Goal: Task Accomplishment & Management: Manage account settings

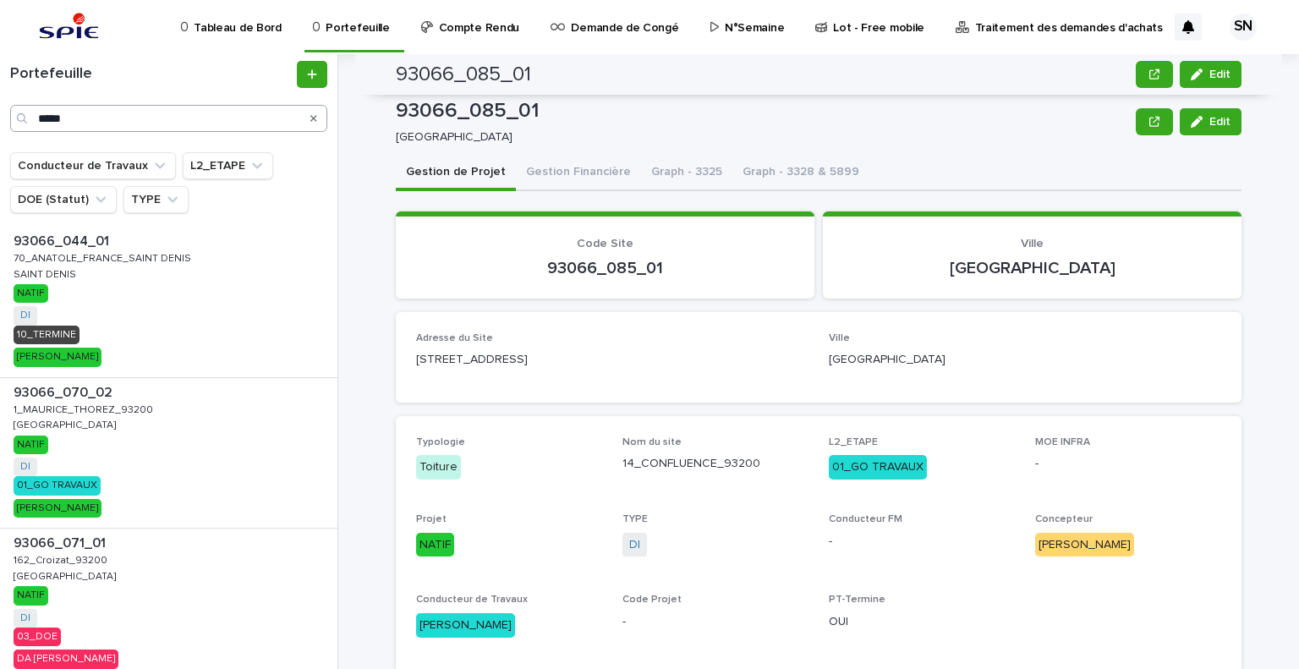
scroll to position [254, 0]
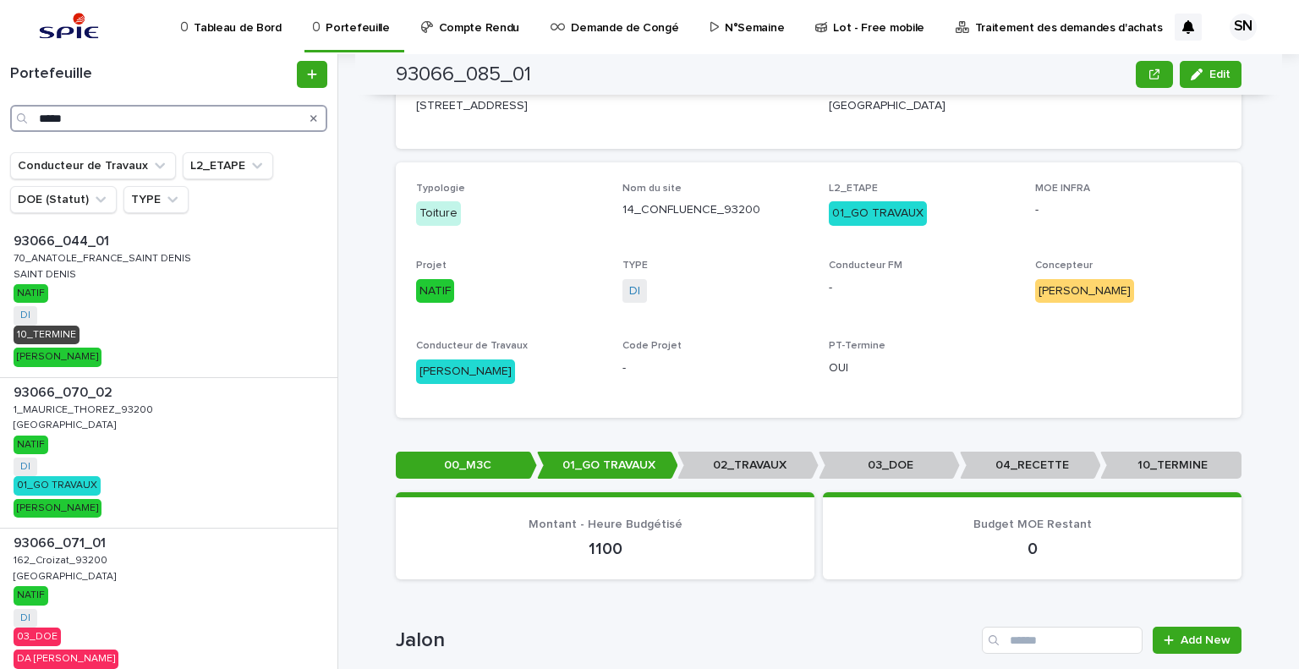
click at [146, 118] on input "*****" at bounding box center [168, 118] width 317 height 27
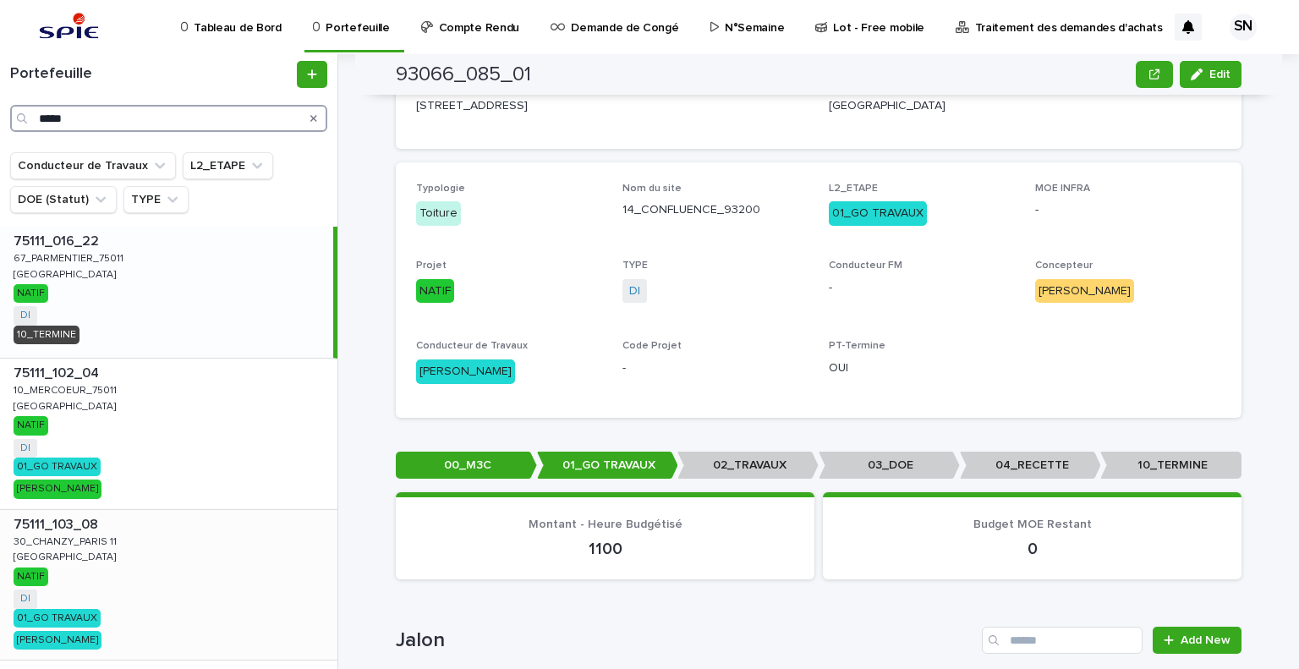
type input "*****"
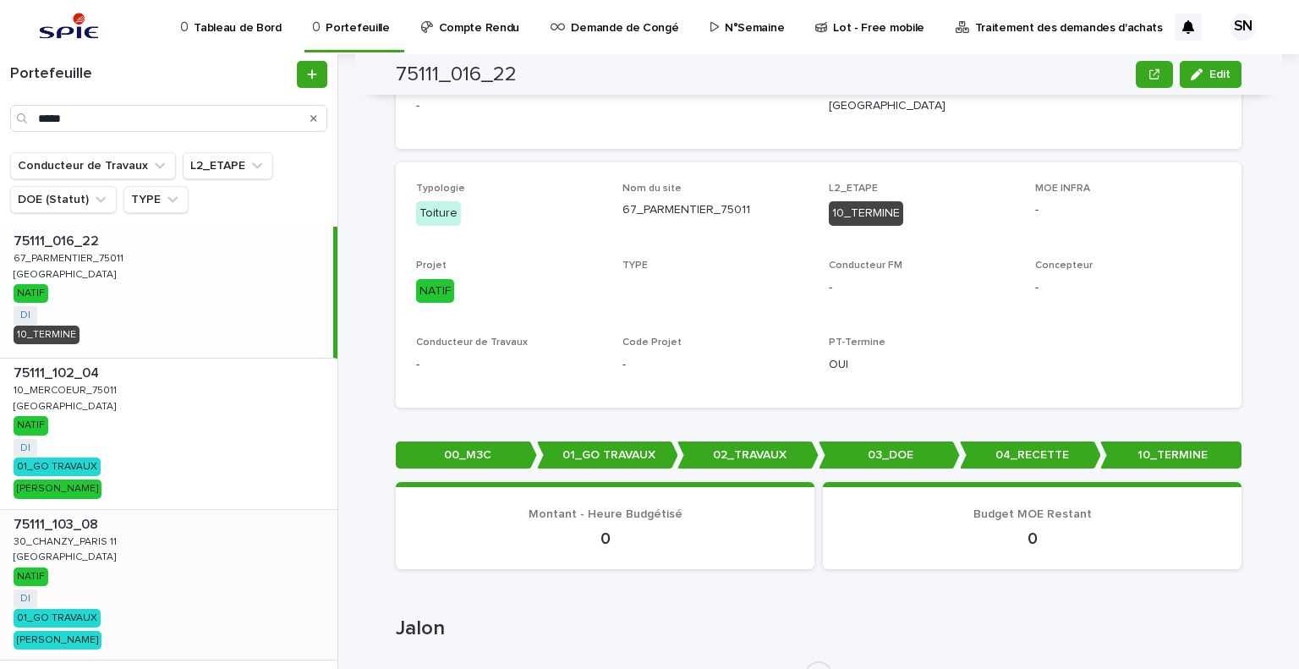
click at [105, 544] on p "30_CHANZY_PARIS 11" at bounding box center [67, 540] width 107 height 15
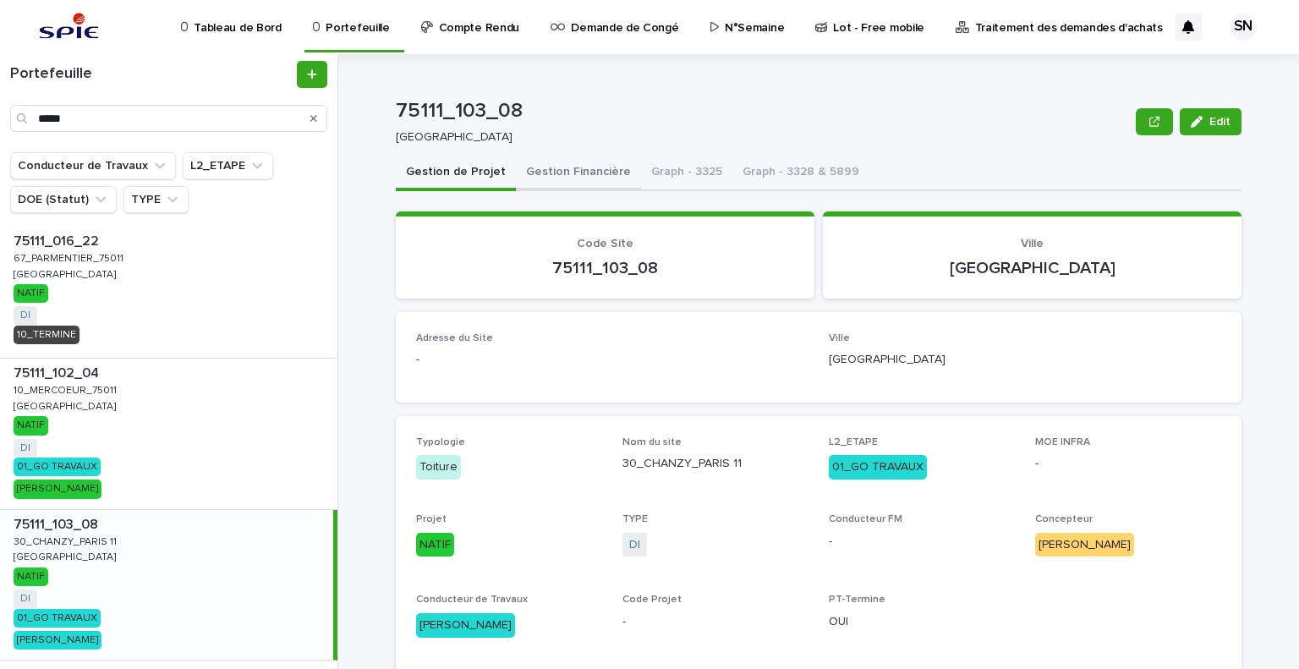
drag, startPoint x: 544, startPoint y: 179, endPoint x: 534, endPoint y: 182, distance: 9.6
click at [544, 179] on button "Gestion Financière" at bounding box center [578, 174] width 125 height 36
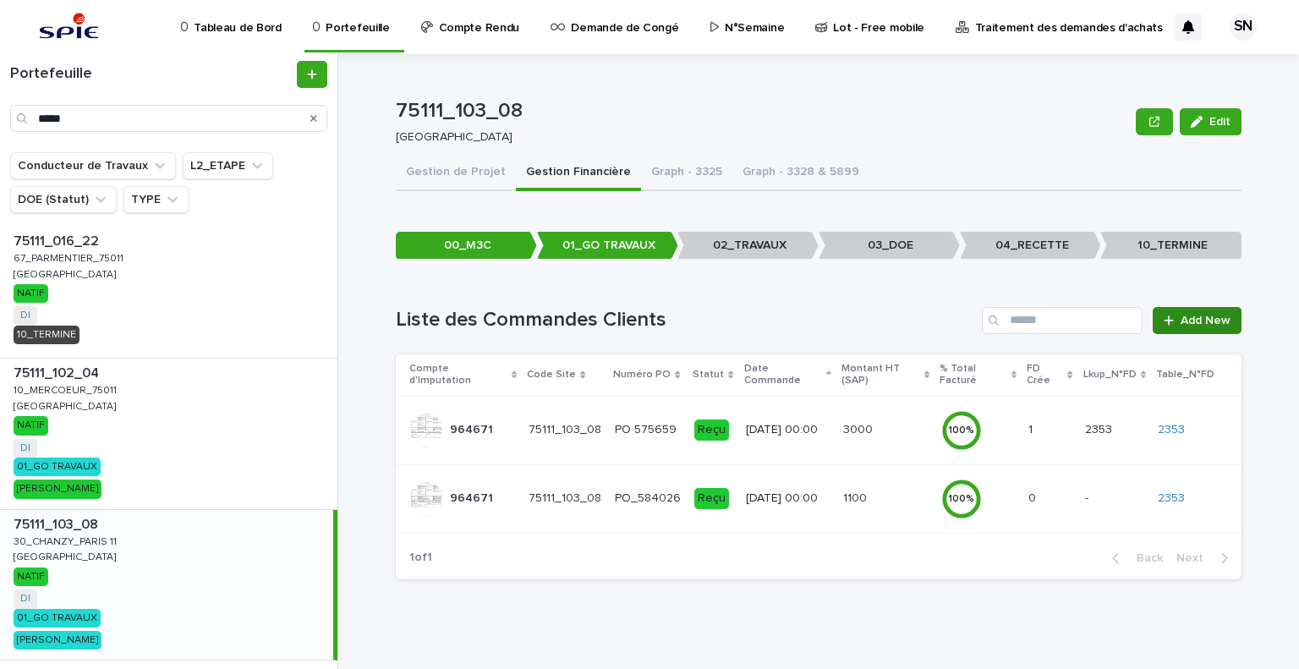
click at [1197, 320] on span "Add New" at bounding box center [1205, 320] width 50 height 12
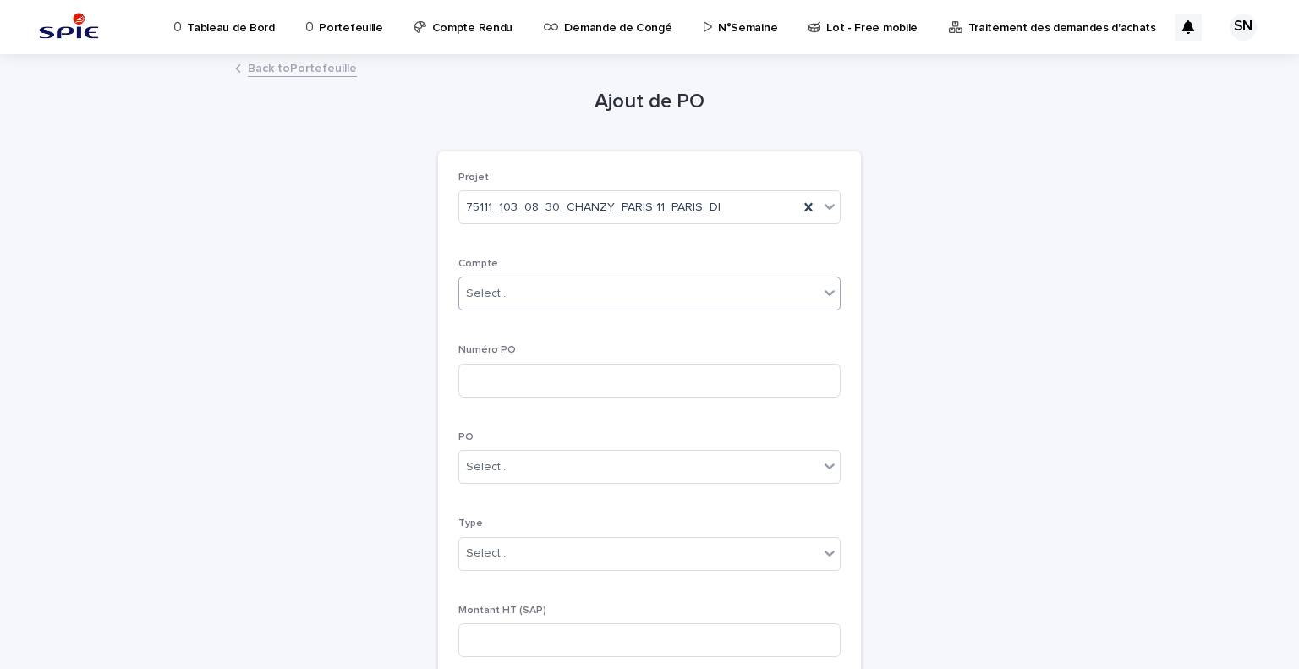
click at [588, 302] on div "Select..." at bounding box center [638, 294] width 359 height 28
type input "***"
type input "**********"
type input "********"
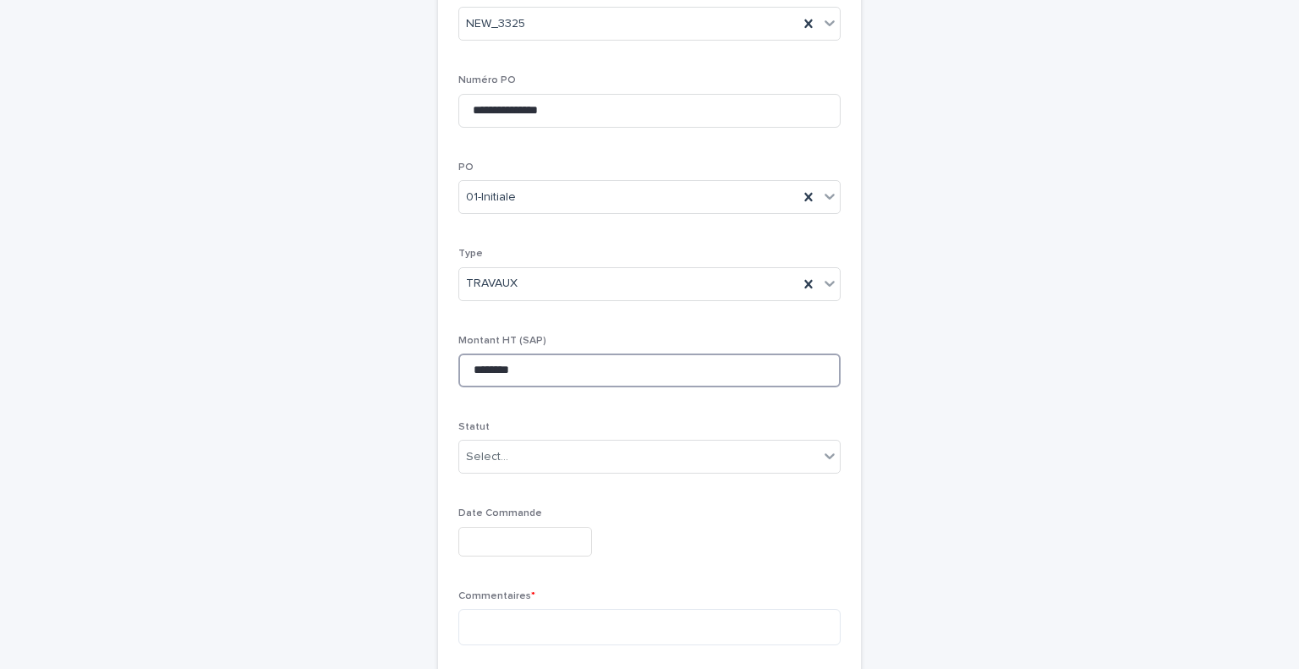
scroll to position [271, 0]
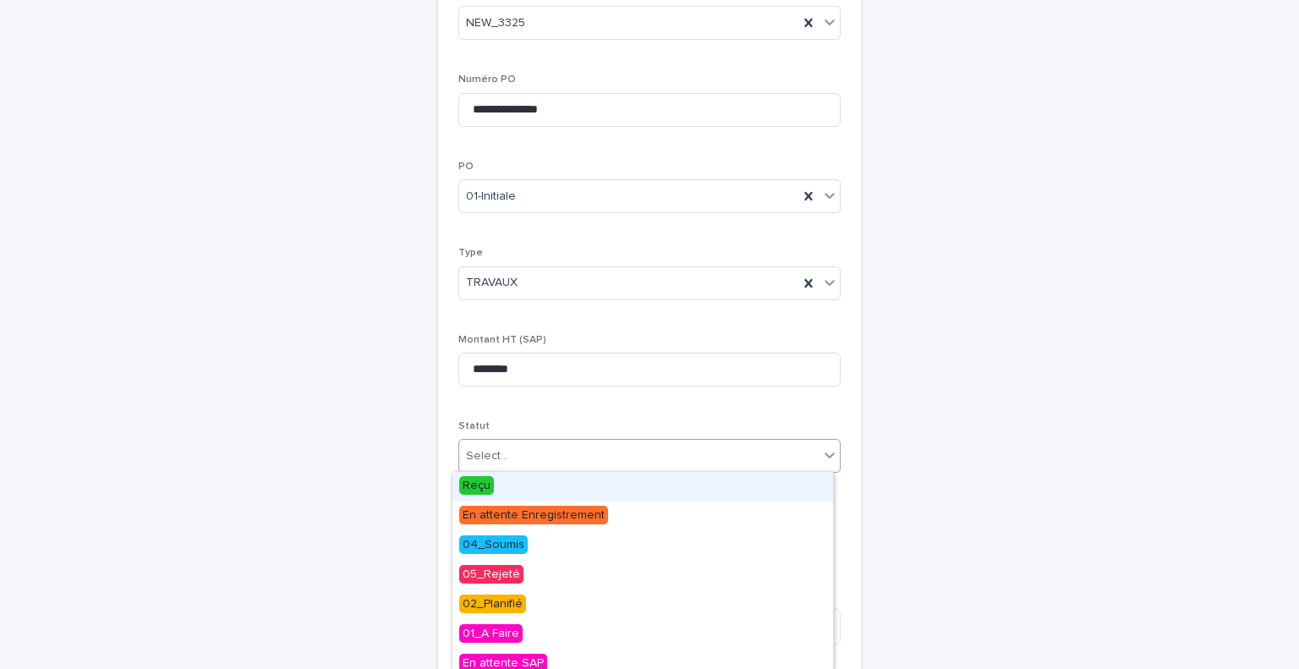
click at [585, 446] on div "Select..." at bounding box center [638, 456] width 359 height 28
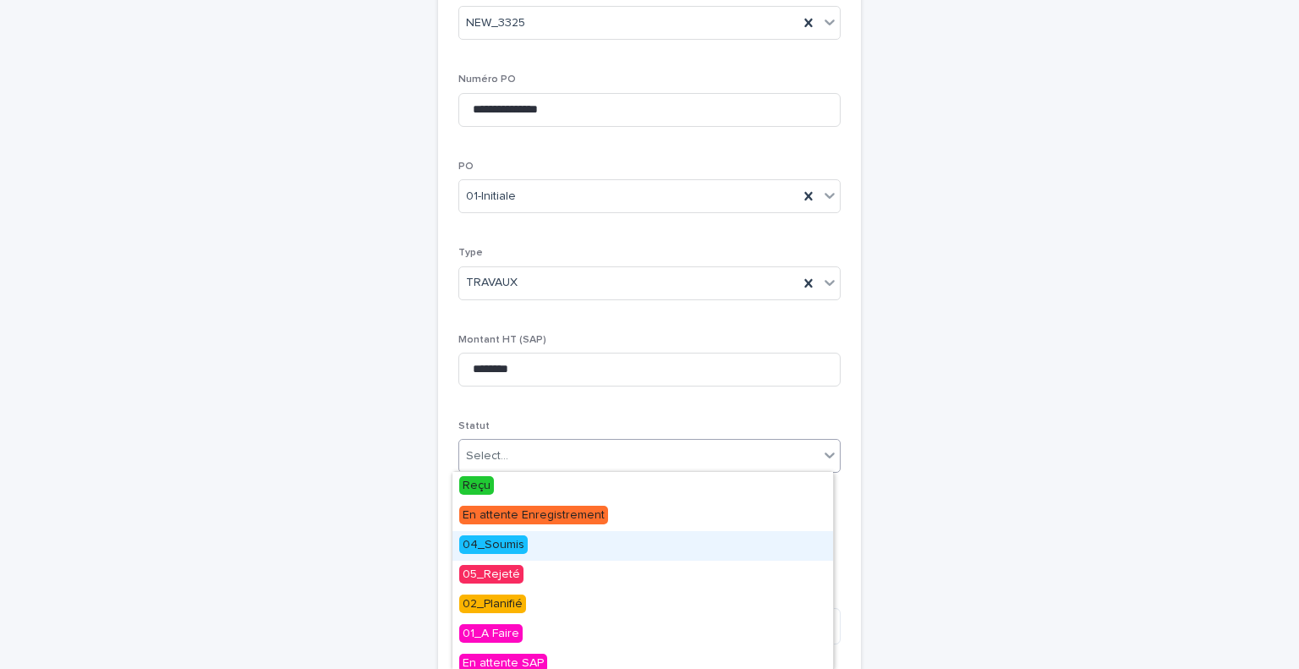
click at [559, 533] on div "04_Soumis" at bounding box center [642, 546] width 380 height 30
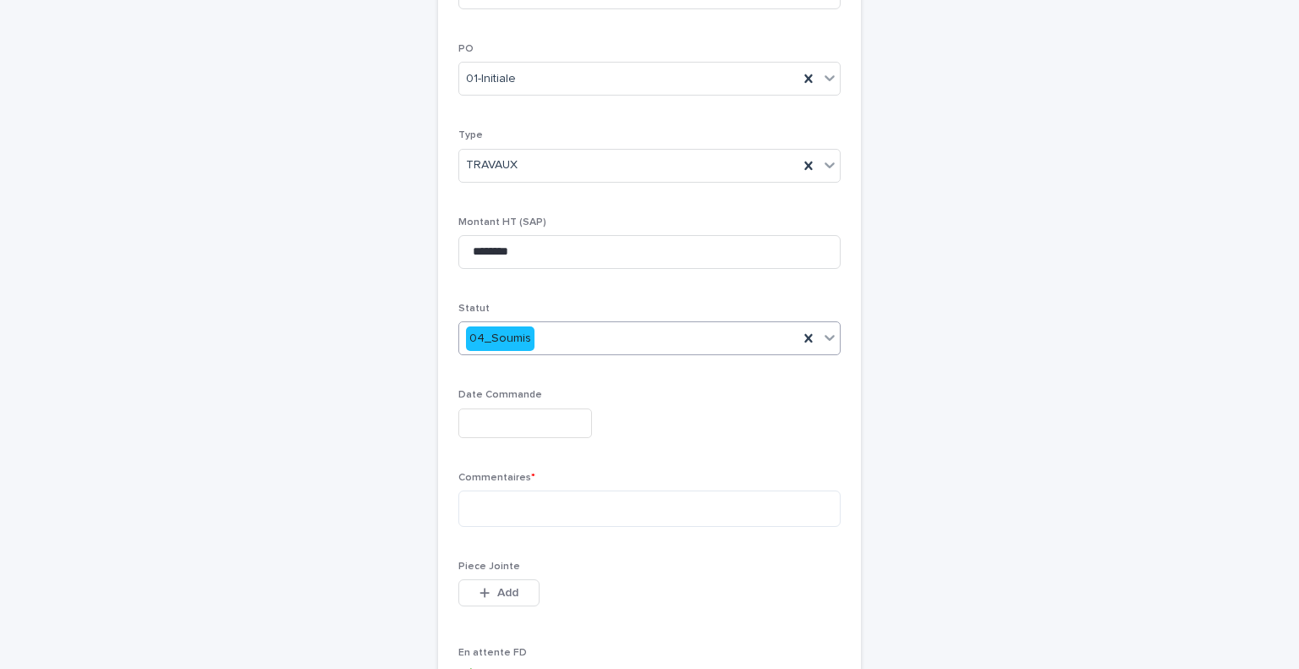
scroll to position [398, 0]
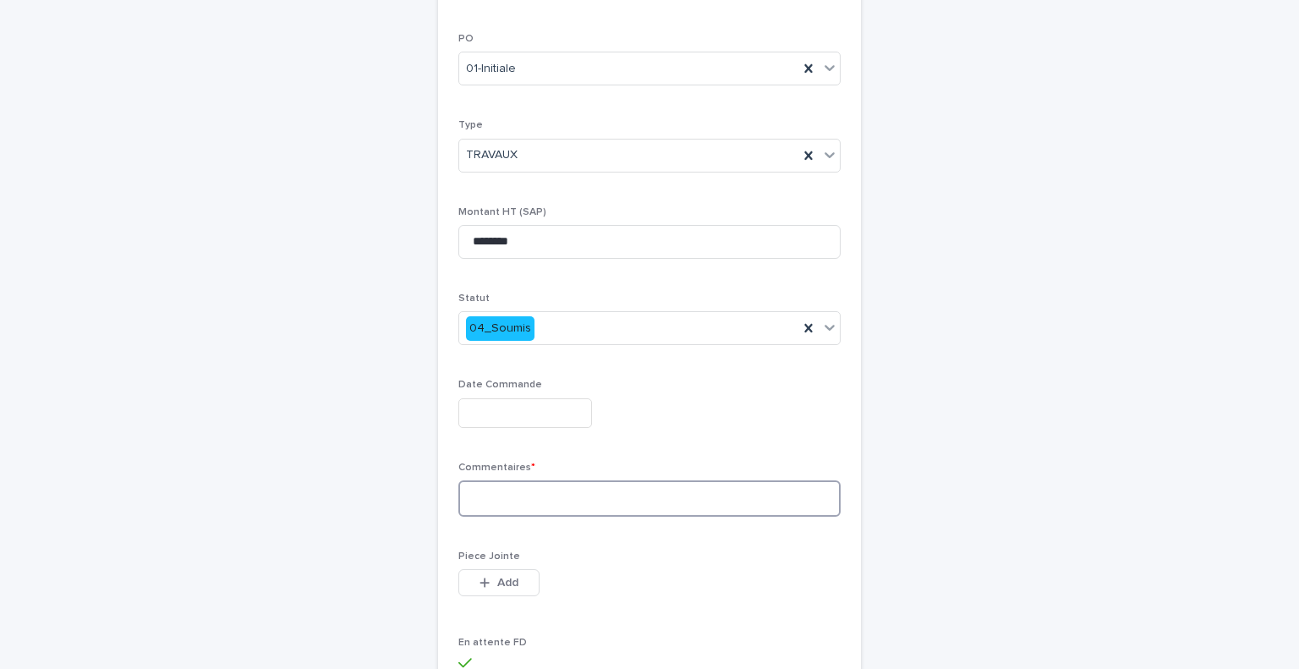
click at [563, 508] on textarea at bounding box center [649, 498] width 382 height 36
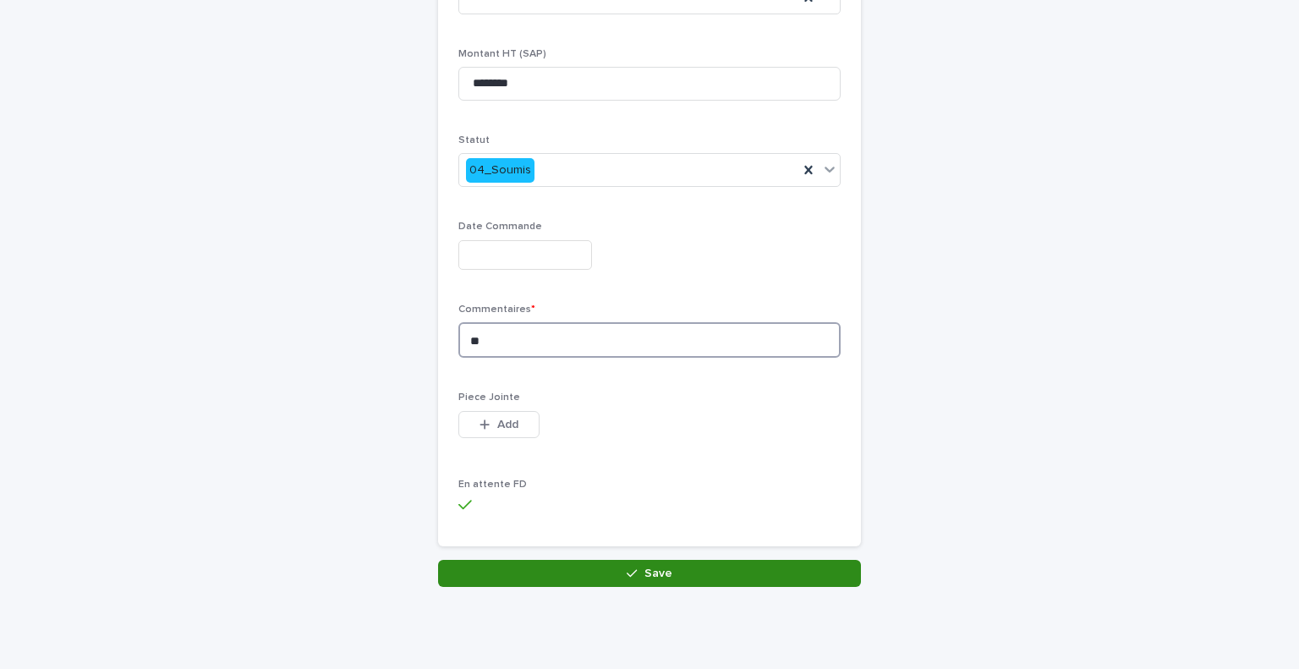
type textarea "**"
click at [568, 581] on button "Save" at bounding box center [649, 573] width 423 height 27
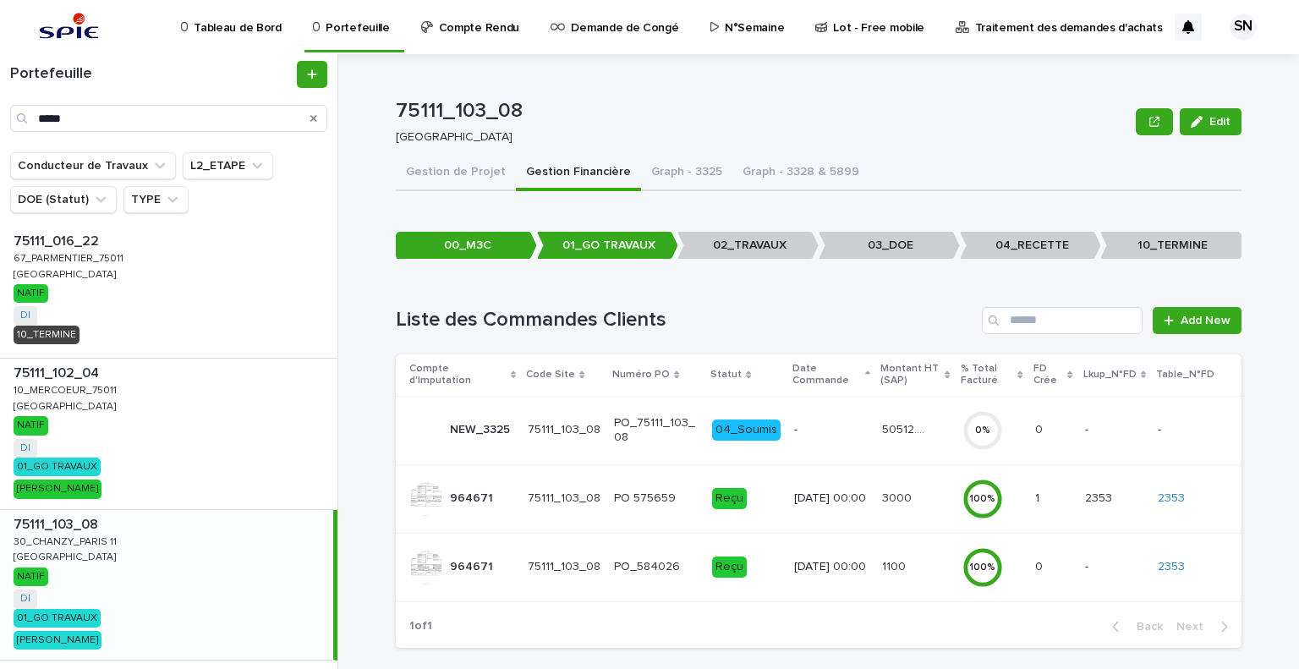
click at [794, 423] on p "-" at bounding box center [831, 430] width 74 height 14
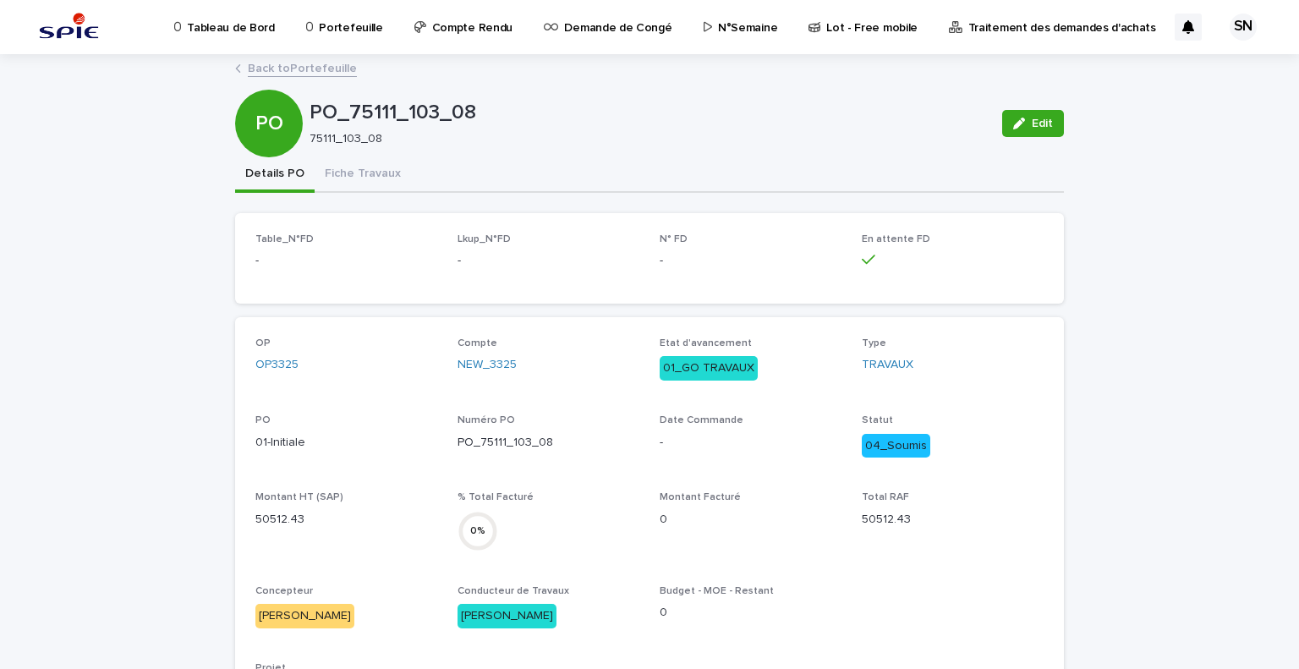
drag, startPoint x: 375, startPoint y: 171, endPoint x: 426, endPoint y: 194, distance: 55.6
click at [375, 172] on button "Fiche Travaux" at bounding box center [362, 175] width 96 height 36
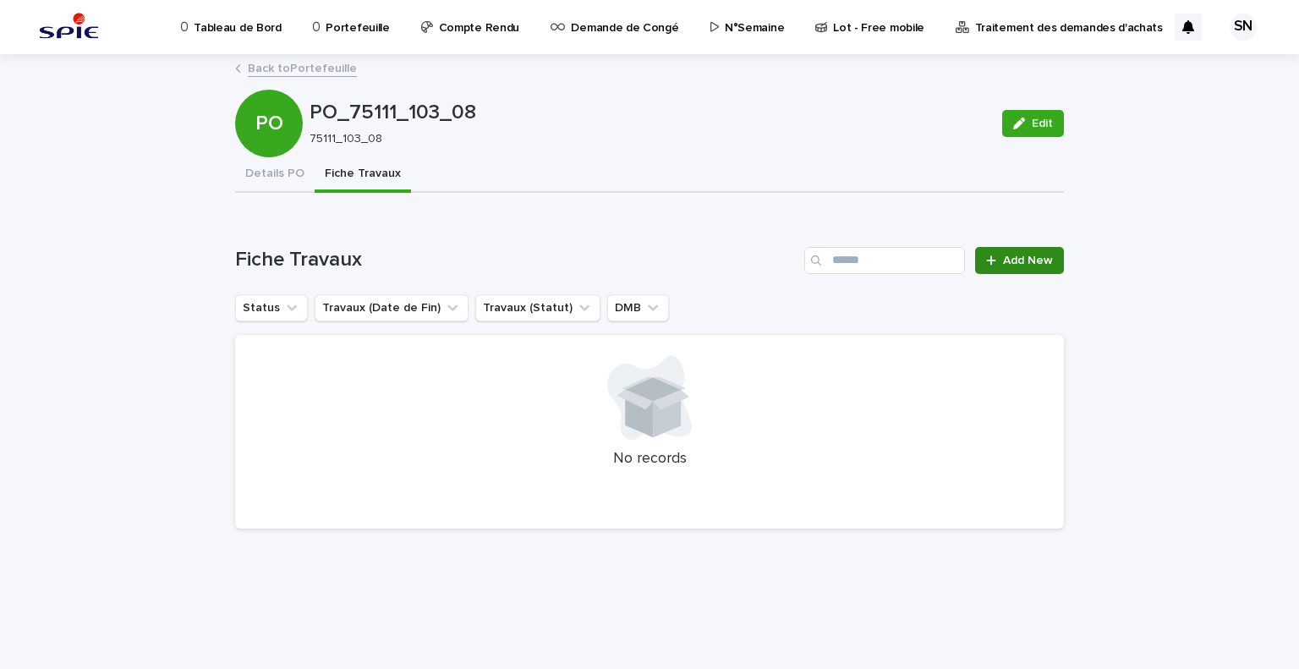
click at [1021, 249] on link "Add New" at bounding box center [1019, 260] width 89 height 27
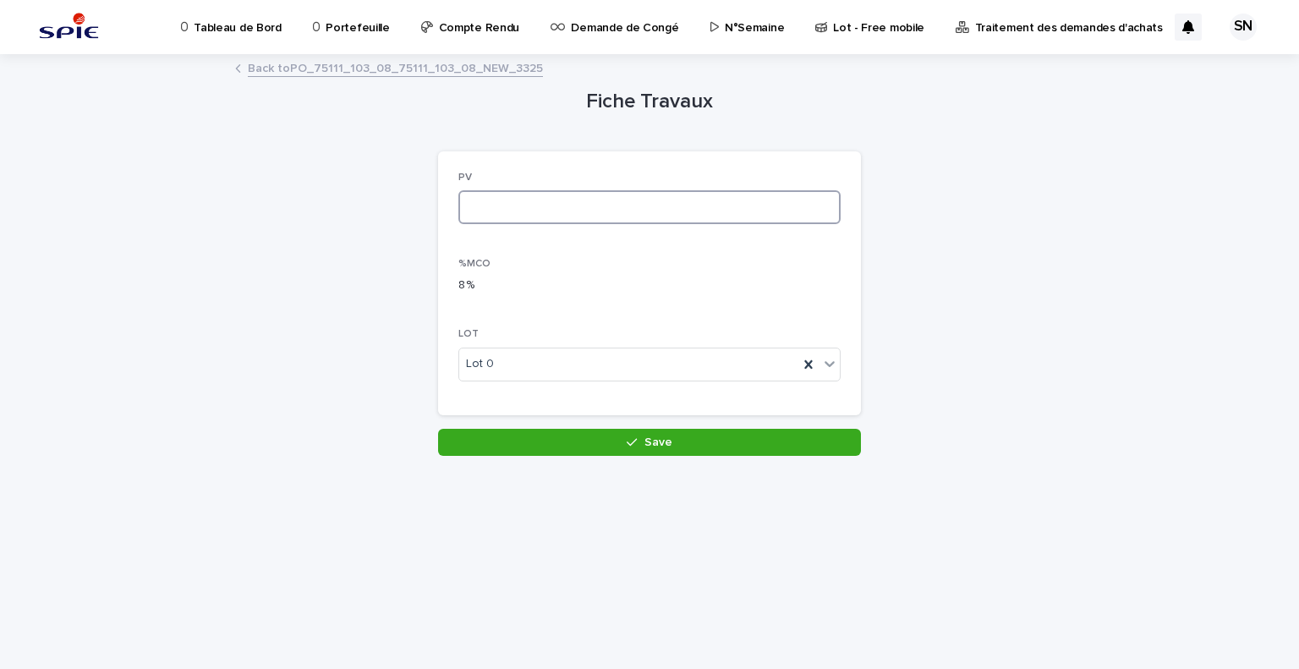
click at [522, 211] on input at bounding box center [649, 207] width 382 height 34
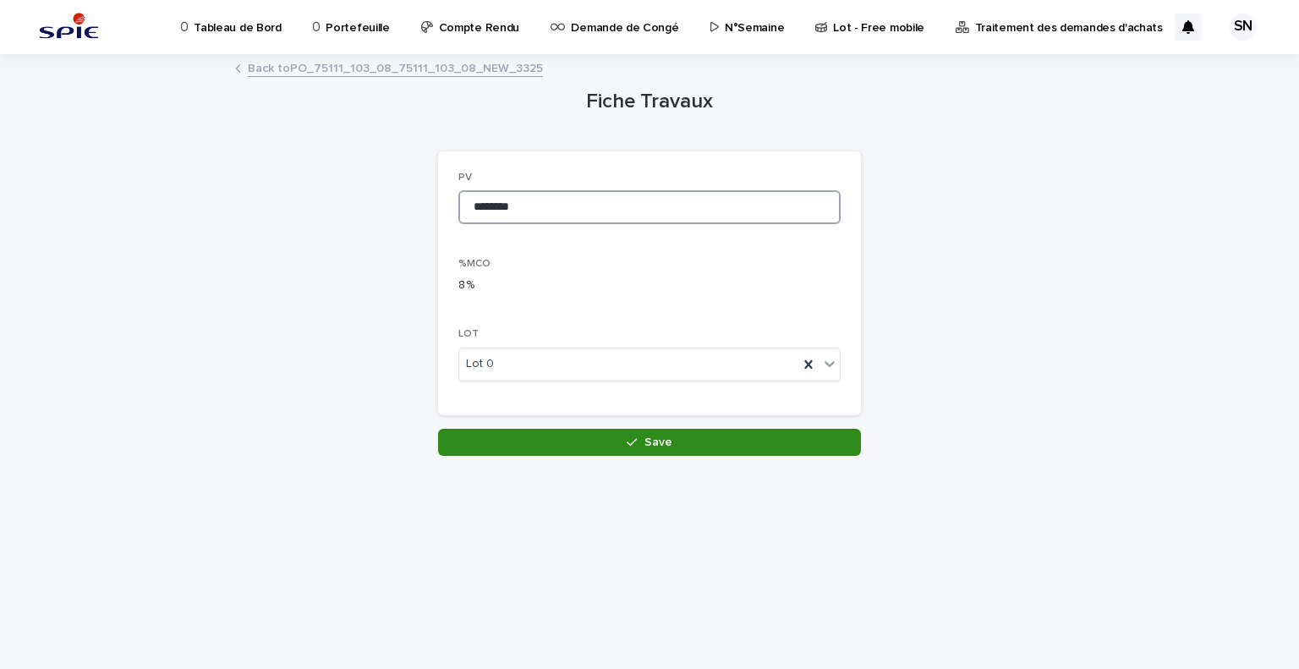
type input "********"
click at [586, 433] on button "Save" at bounding box center [649, 442] width 423 height 27
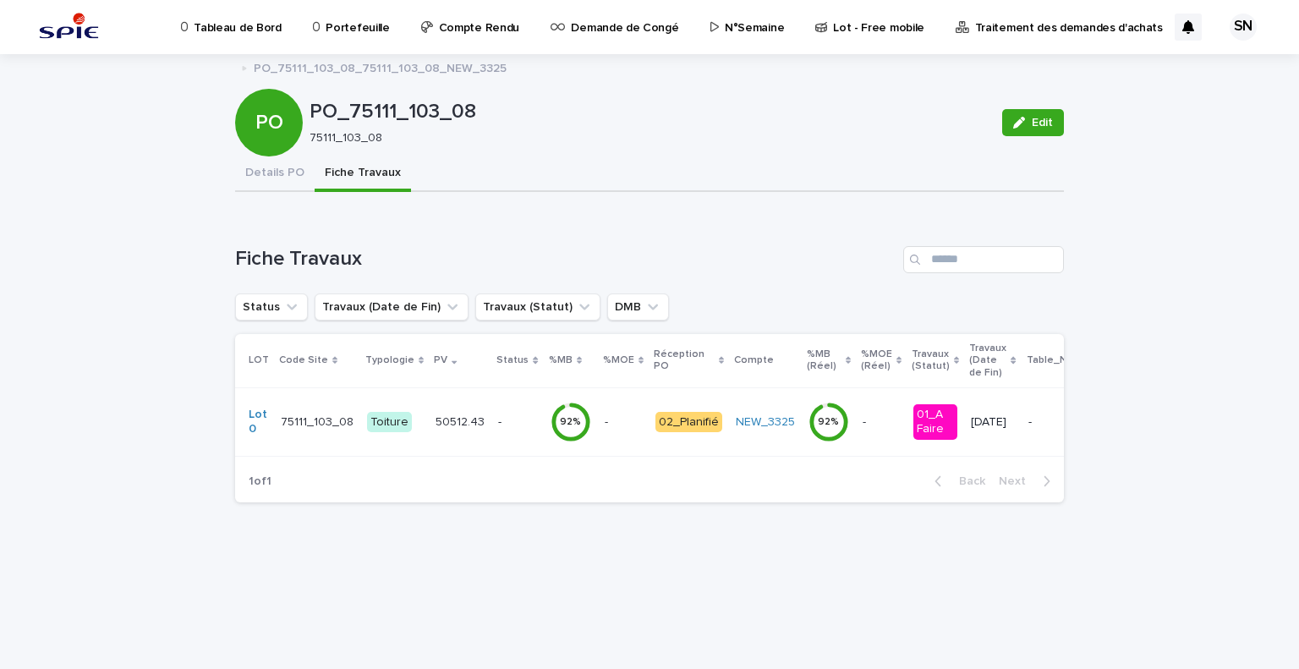
click at [498, 415] on p "-" at bounding box center [517, 422] width 38 height 14
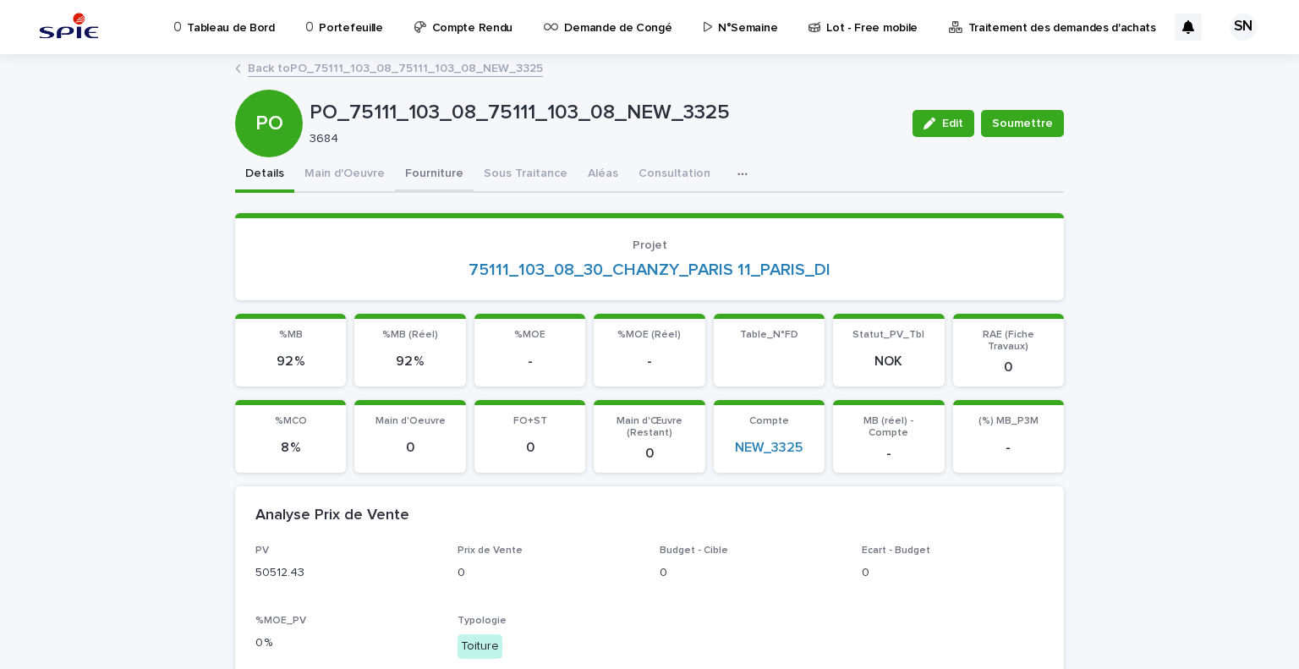
click at [430, 177] on button "Fourniture" at bounding box center [434, 175] width 79 height 36
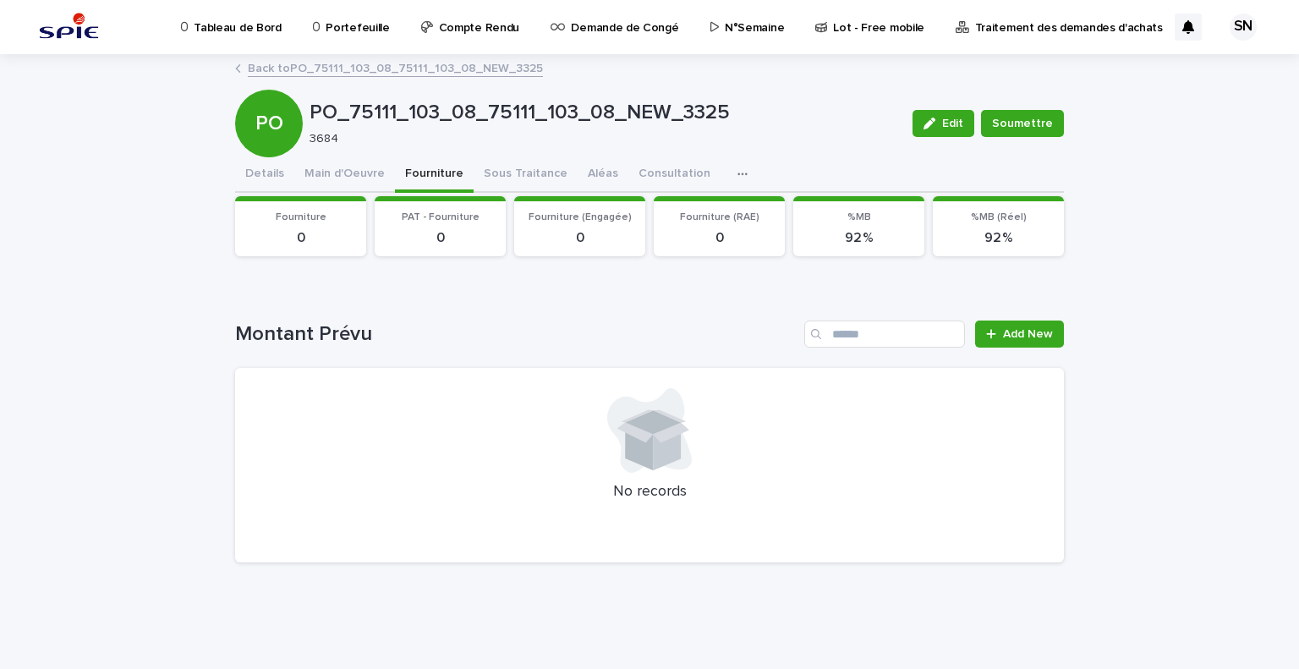
click at [258, 172] on button "Details" at bounding box center [264, 175] width 59 height 36
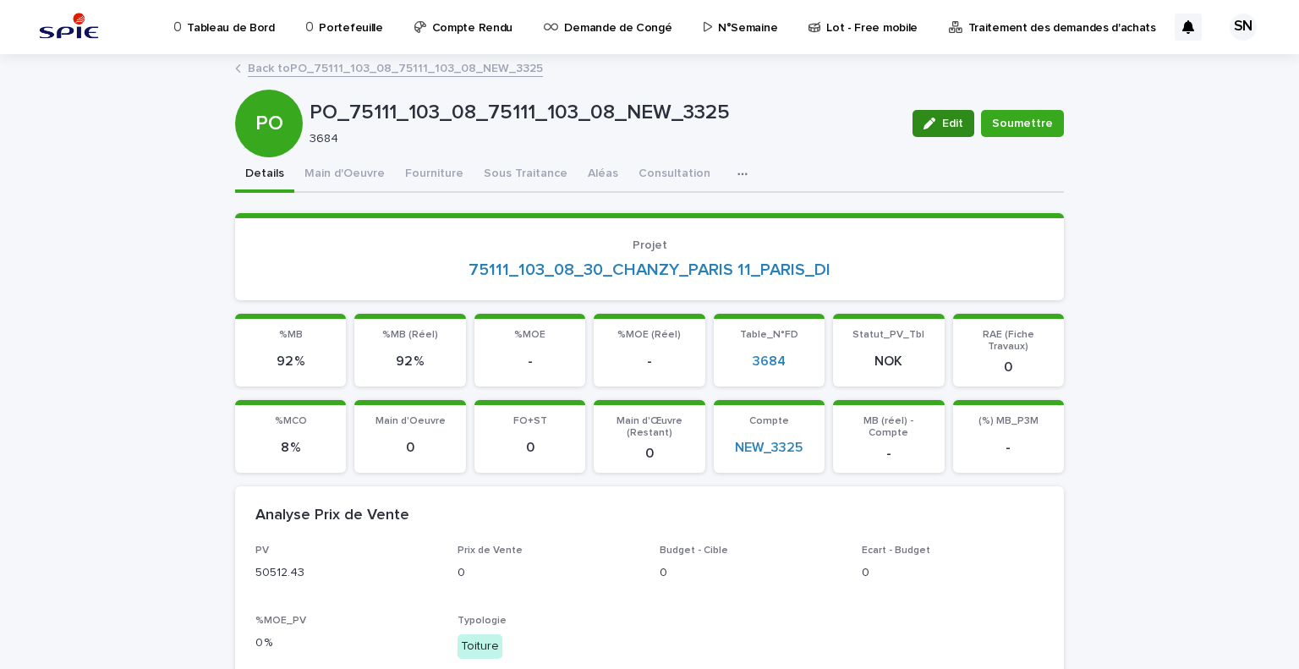
click at [944, 112] on button "Edit" at bounding box center [943, 123] width 62 height 27
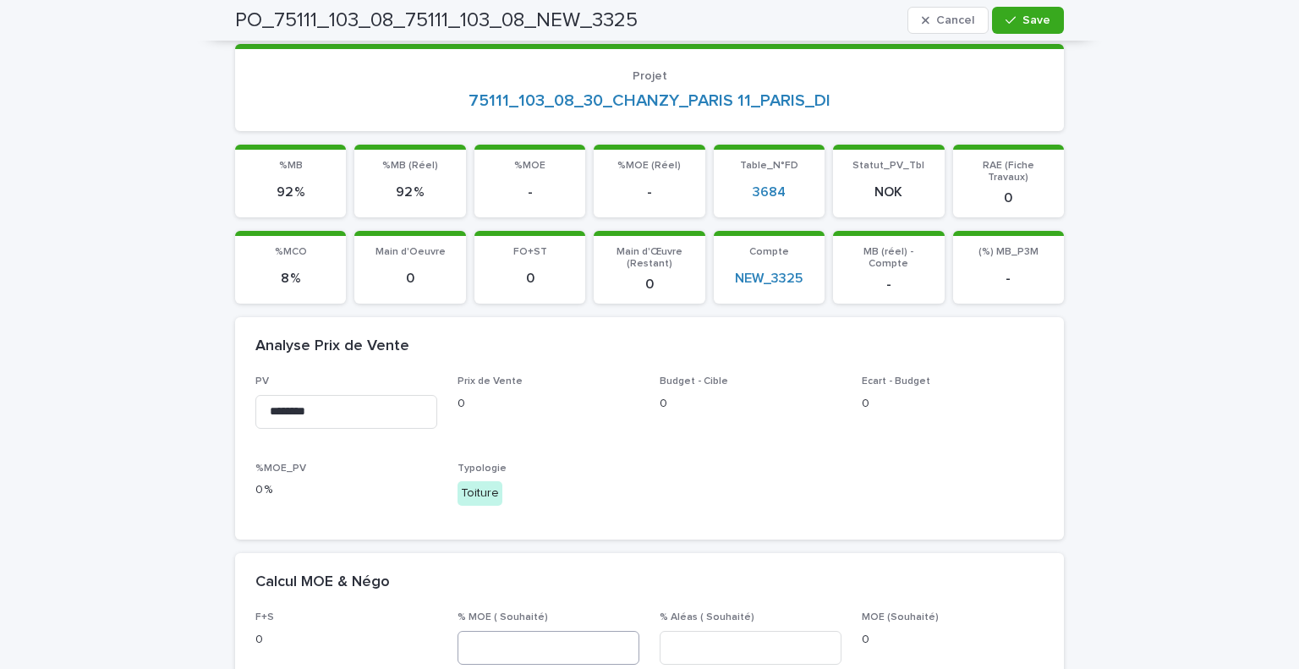
scroll to position [338, 0]
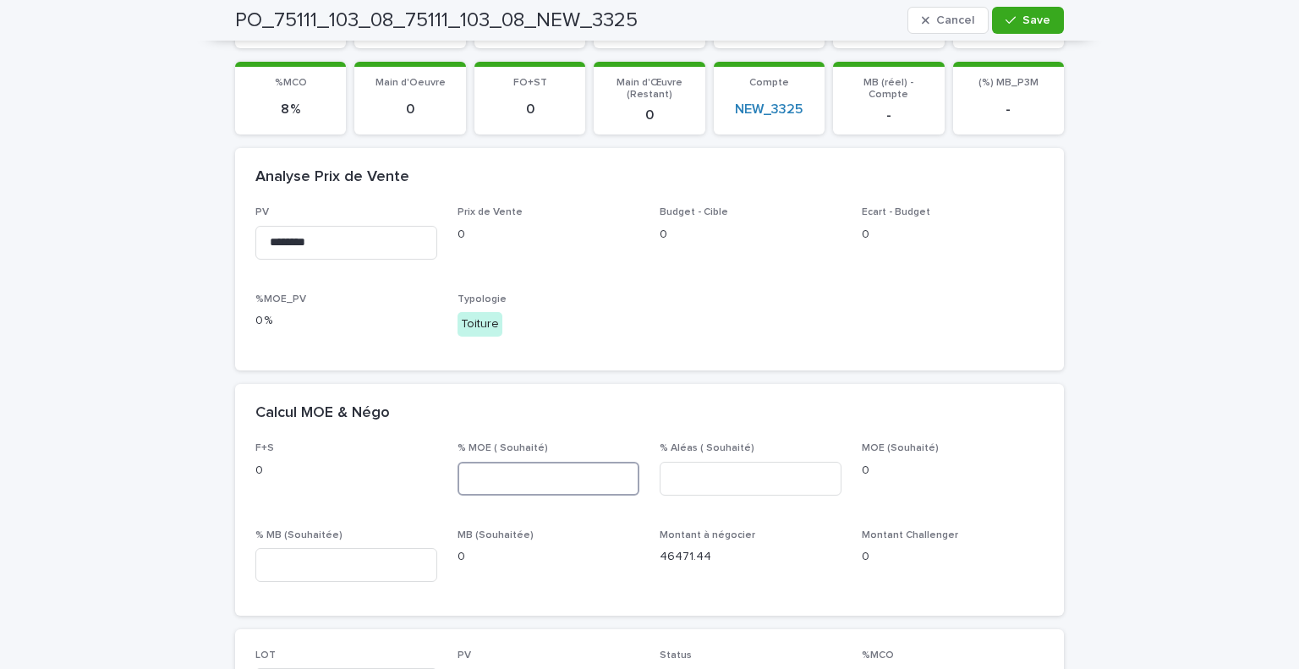
click at [512, 477] on input at bounding box center [548, 479] width 182 height 34
type input "**"
click at [716, 473] on input at bounding box center [750, 479] width 182 height 34
type input "*"
click at [355, 553] on input at bounding box center [346, 565] width 182 height 34
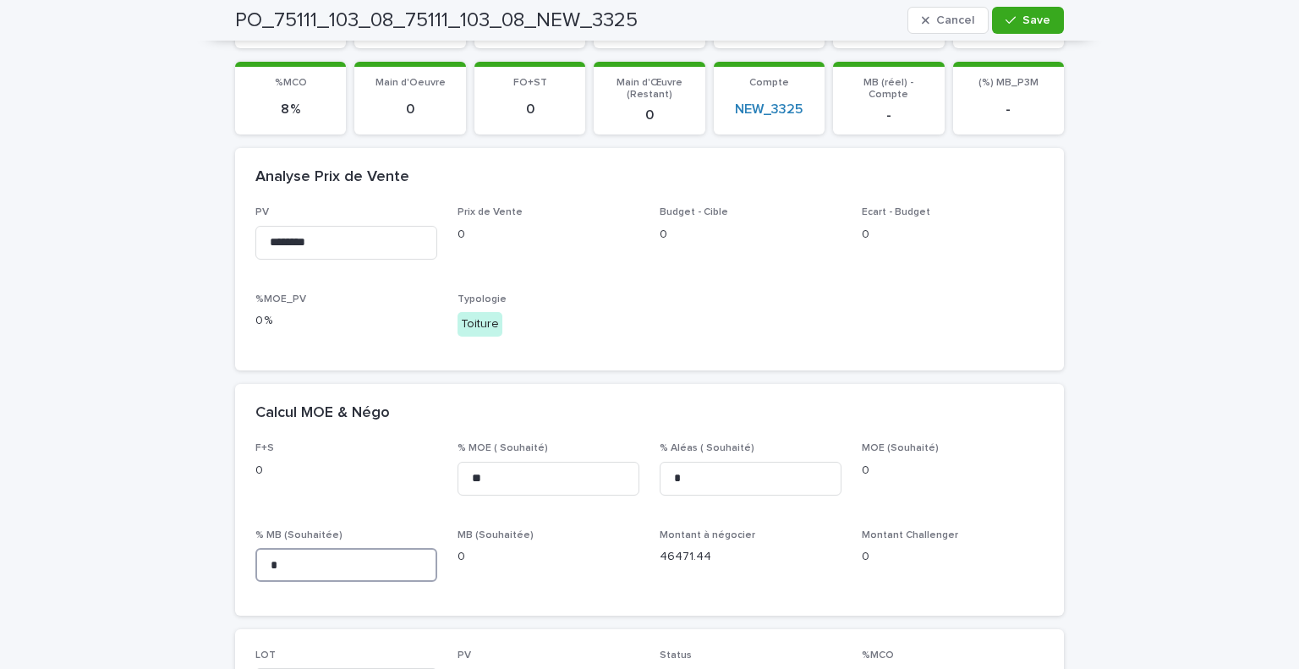
scroll to position [0, 0]
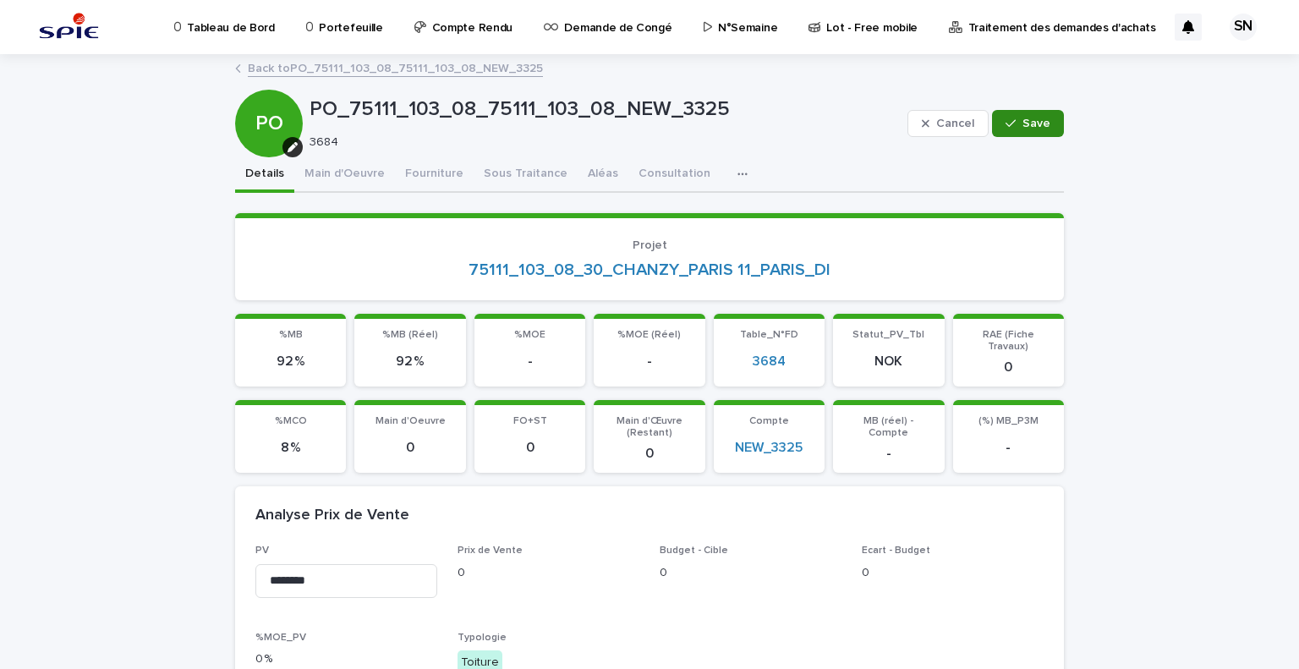
type input "*"
click at [1024, 120] on span "Save" at bounding box center [1036, 124] width 28 height 12
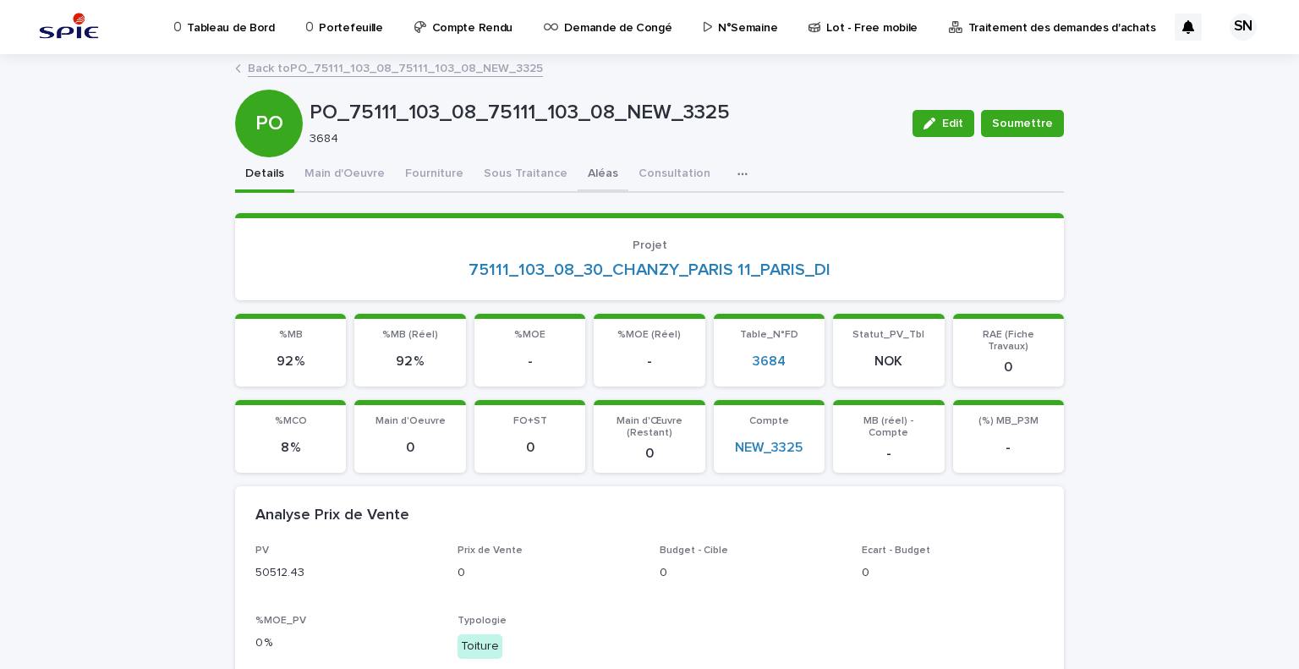
click at [582, 174] on button "Aléas" at bounding box center [602, 175] width 51 height 36
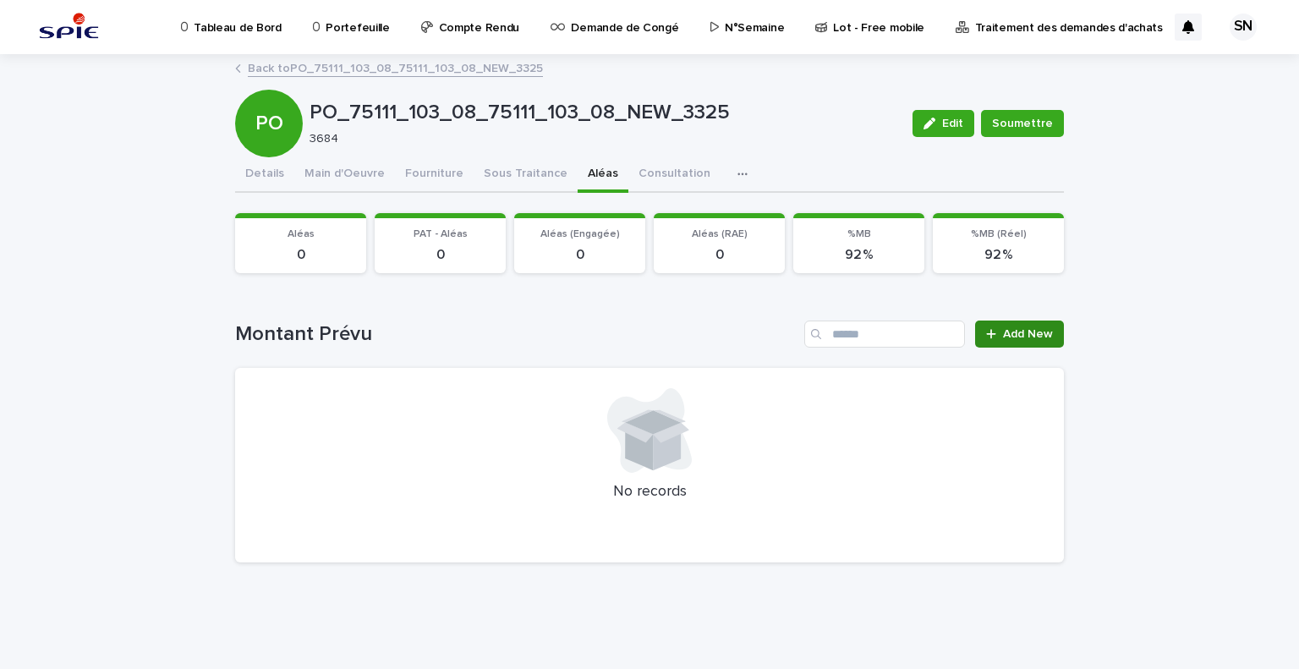
click at [1002, 334] on div at bounding box center [994, 334] width 17 height 12
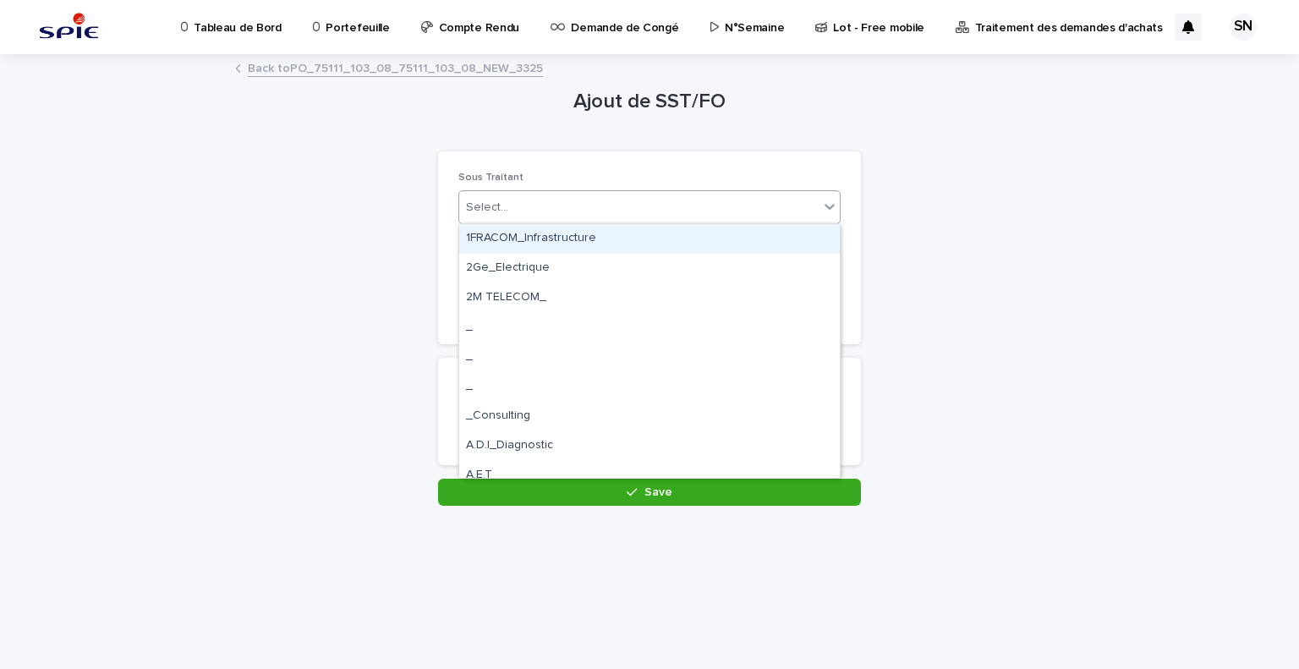
click at [555, 202] on div "Select..." at bounding box center [638, 208] width 359 height 28
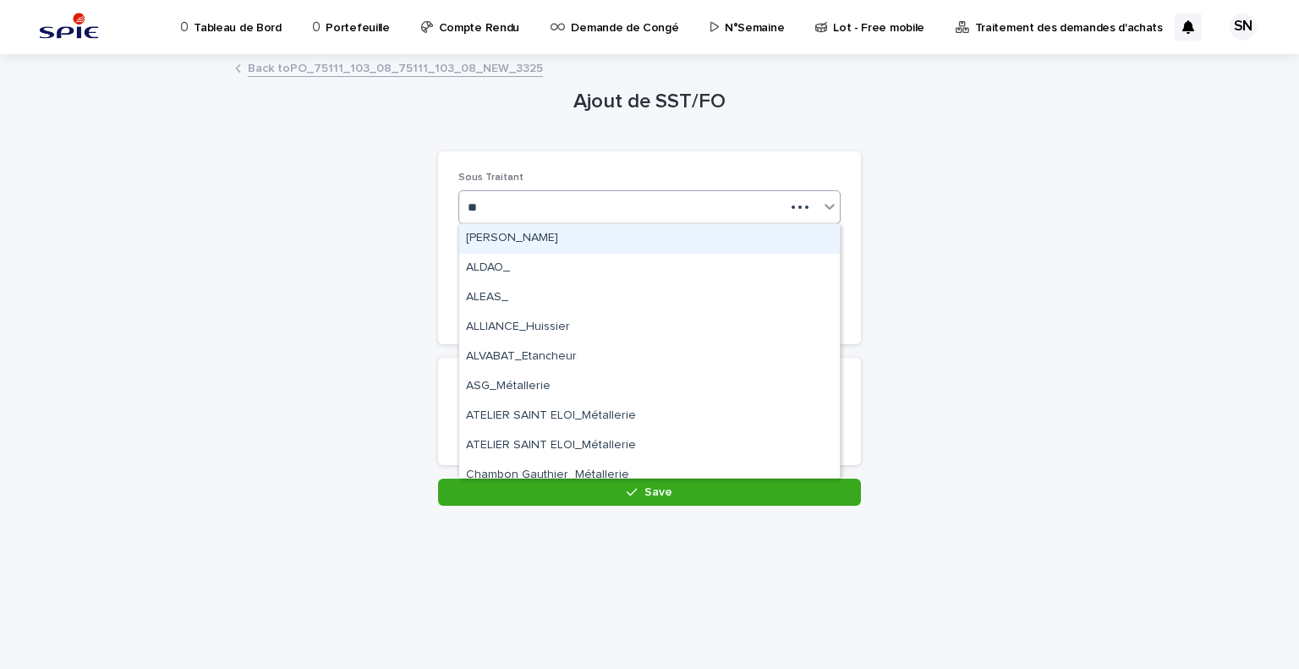
type input "***"
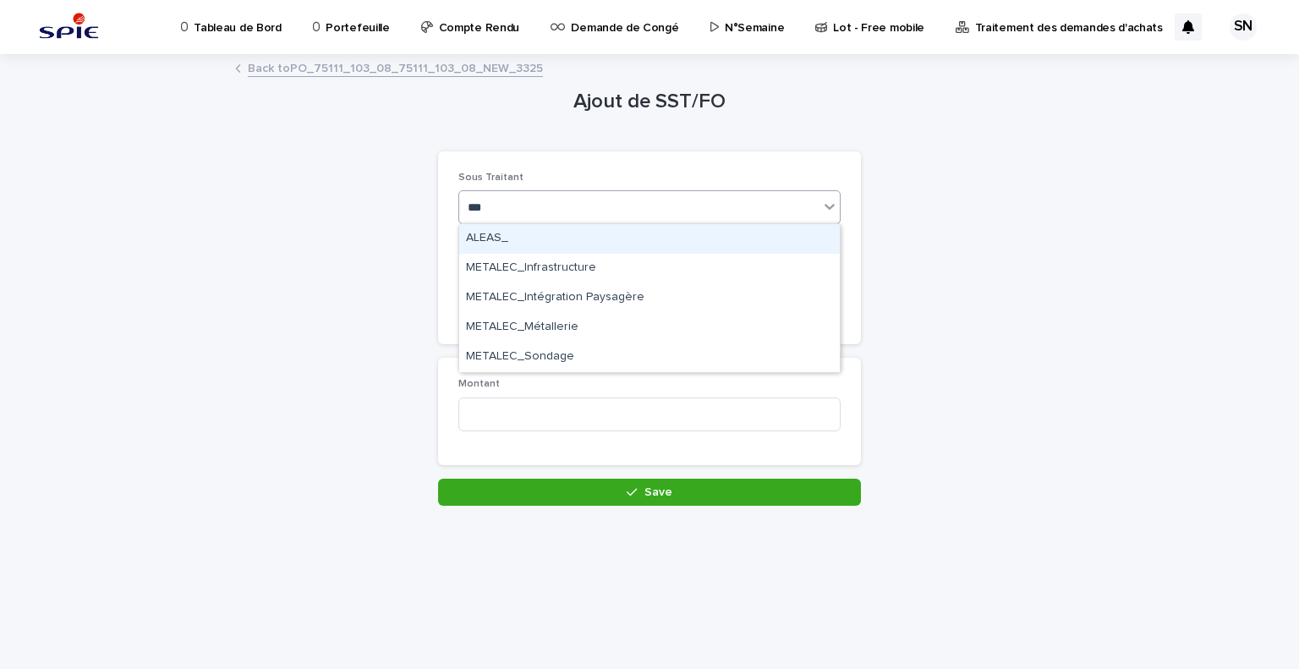
click at [555, 246] on div "ALEAS_" at bounding box center [649, 239] width 380 height 30
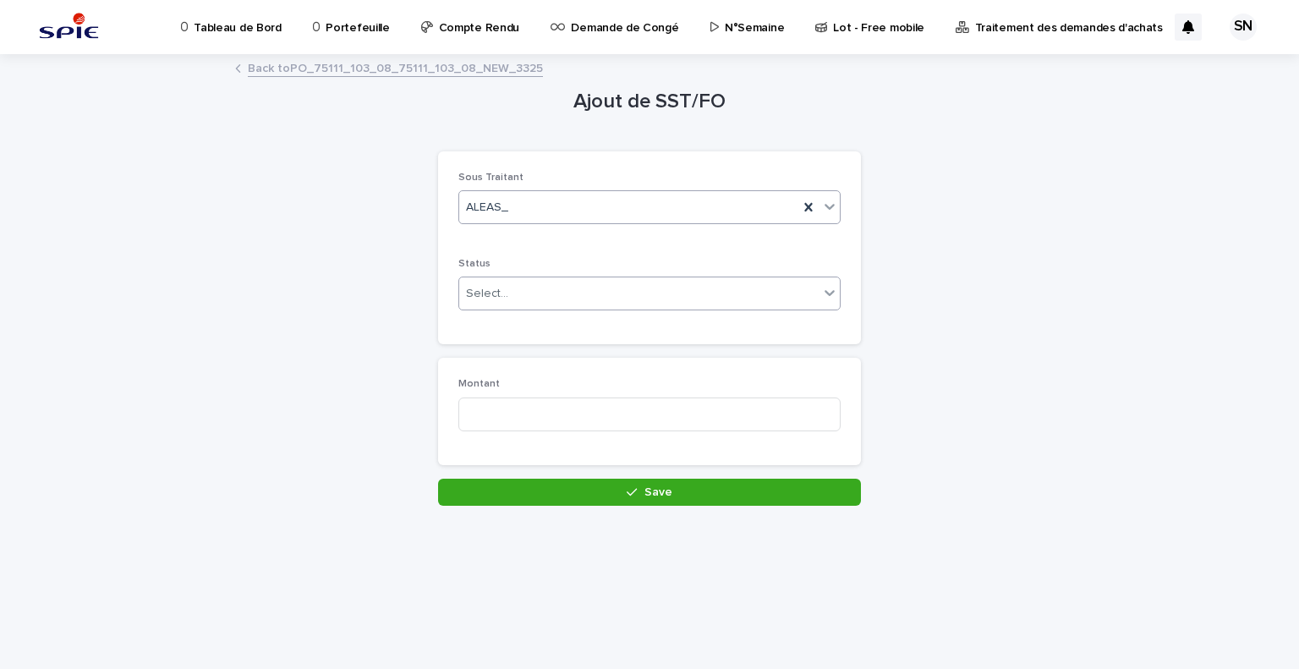
click at [582, 293] on div "Select..." at bounding box center [638, 294] width 359 height 28
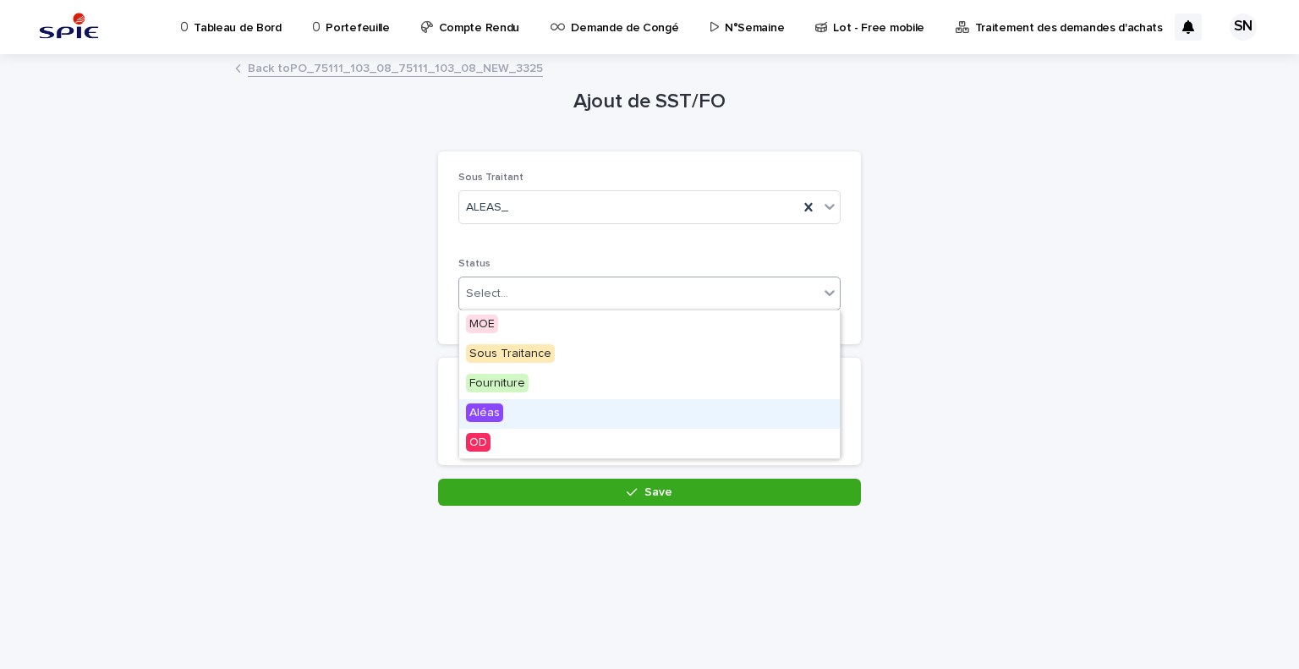
click at [568, 410] on div "Aléas" at bounding box center [649, 414] width 380 height 30
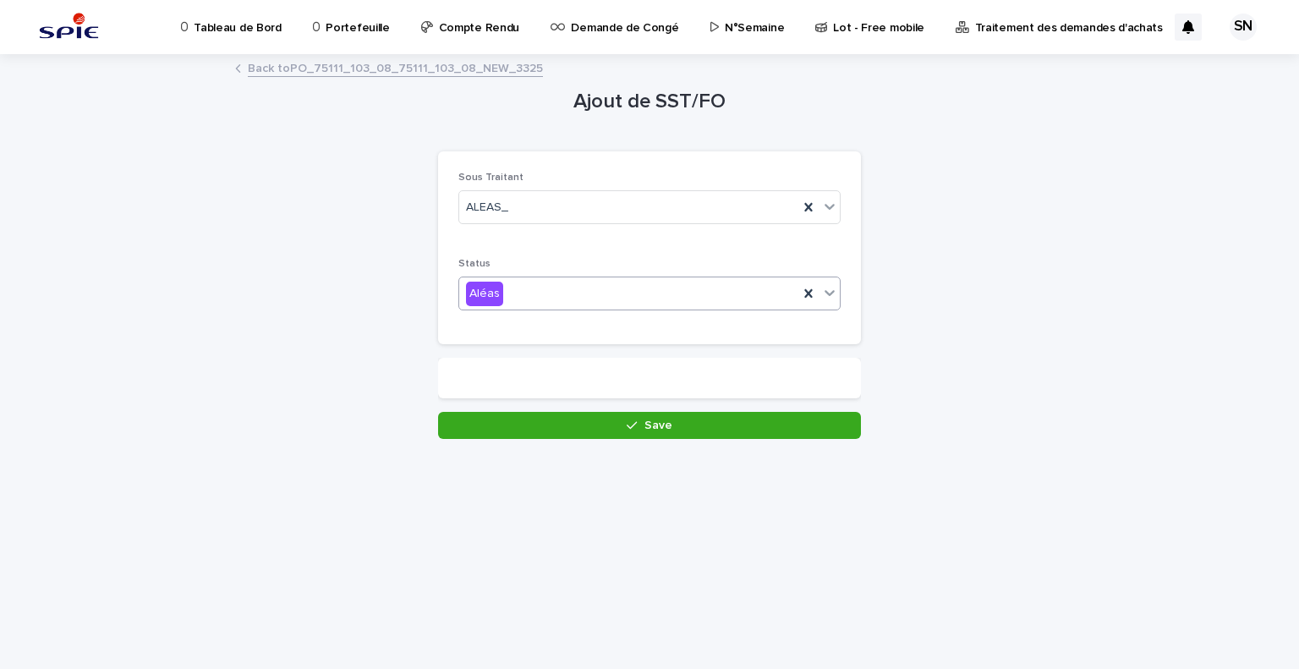
click at [568, 417] on div "Ajout de SST/FO Loading... Saving… Loading... Saving… Loading... Saving… Sous T…" at bounding box center [649, 248] width 423 height 384
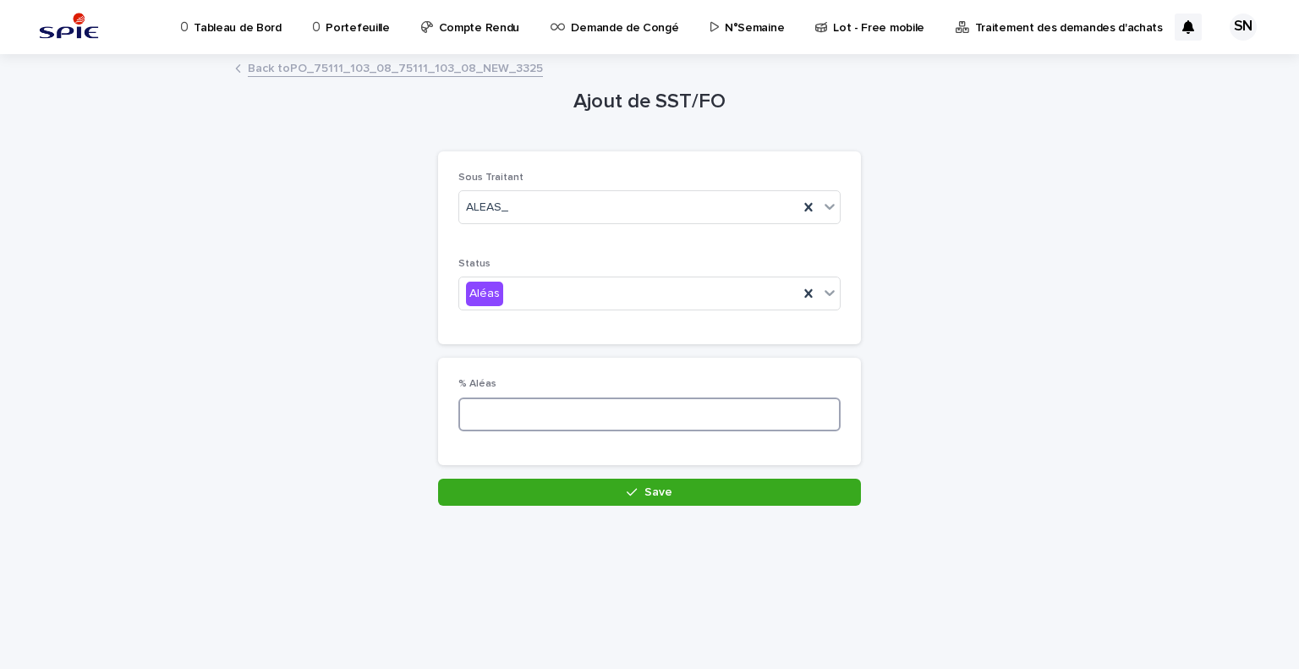
click at [568, 413] on input at bounding box center [649, 414] width 382 height 34
type input "*"
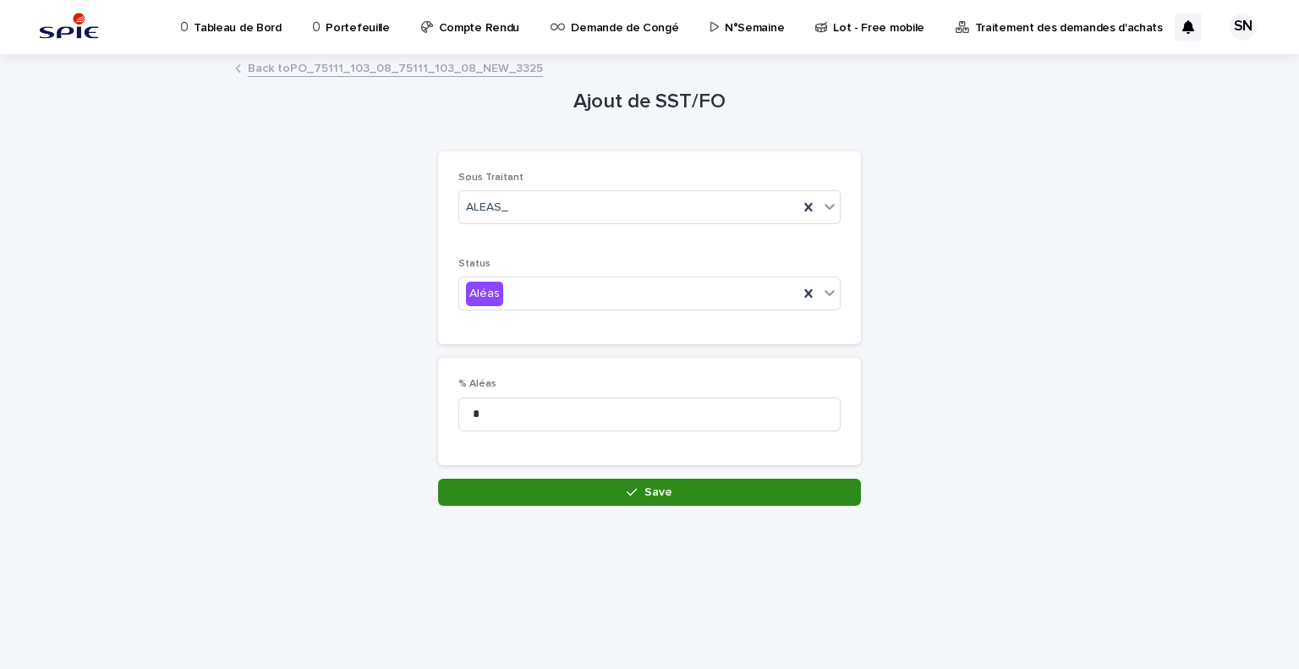
click at [610, 486] on button "Save" at bounding box center [649, 492] width 423 height 27
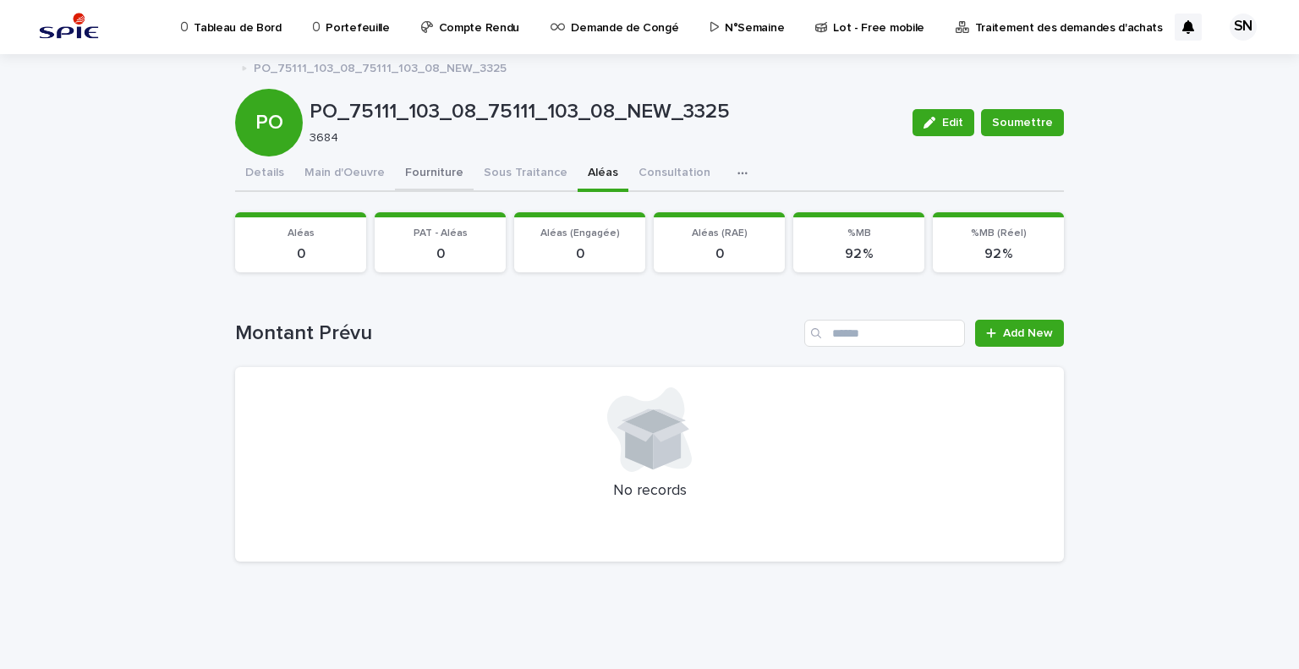
click at [436, 172] on button "Fourniture" at bounding box center [434, 174] width 79 height 36
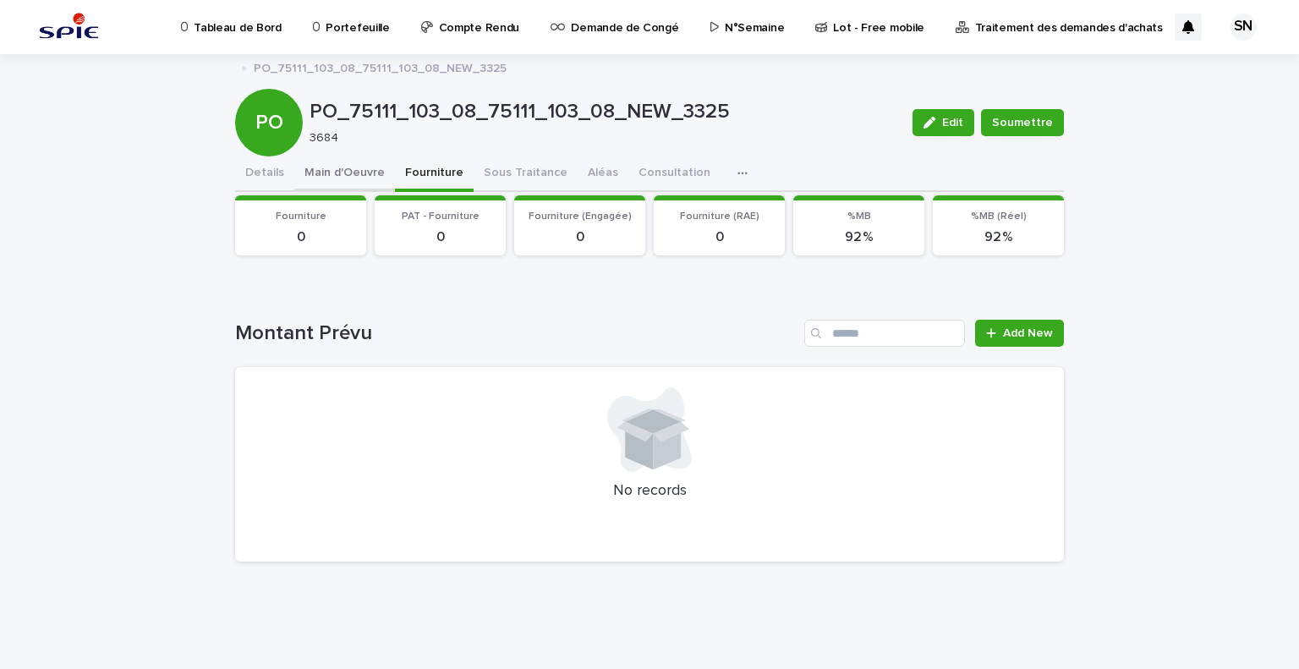
click at [370, 170] on button "Main d'Oeuvre" at bounding box center [344, 174] width 101 height 36
click at [275, 170] on button "Details" at bounding box center [264, 174] width 59 height 36
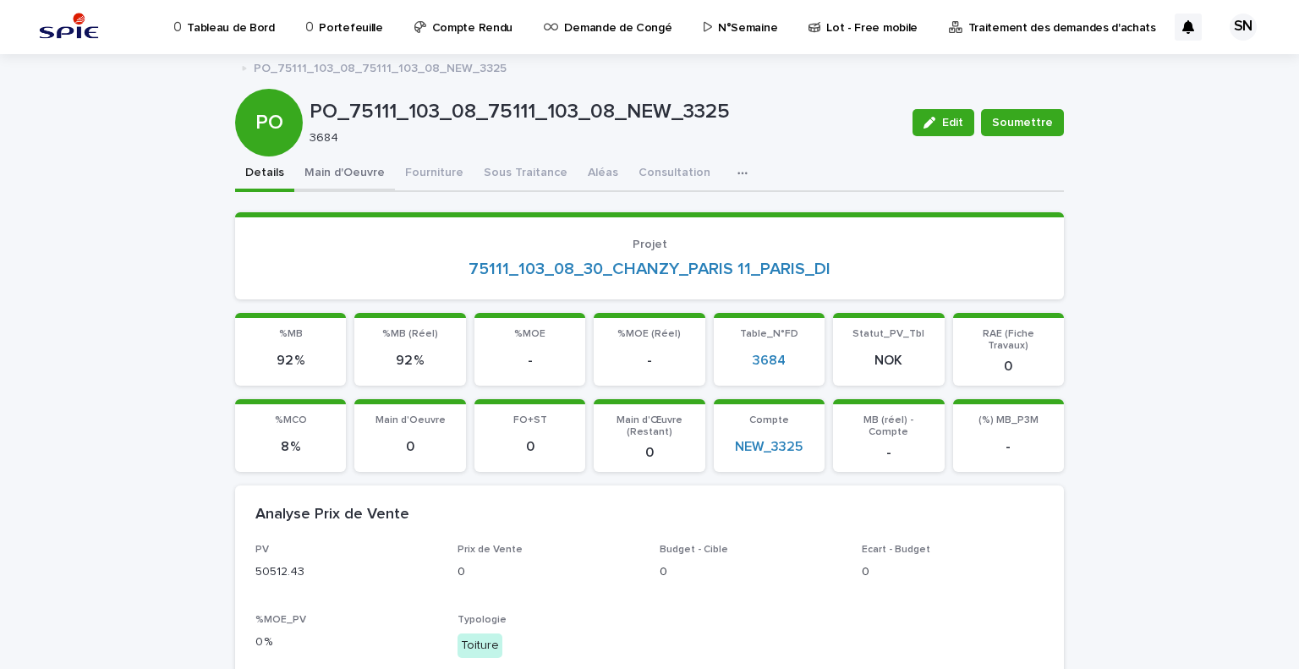
click at [345, 172] on button "Main d'Oeuvre" at bounding box center [344, 174] width 101 height 36
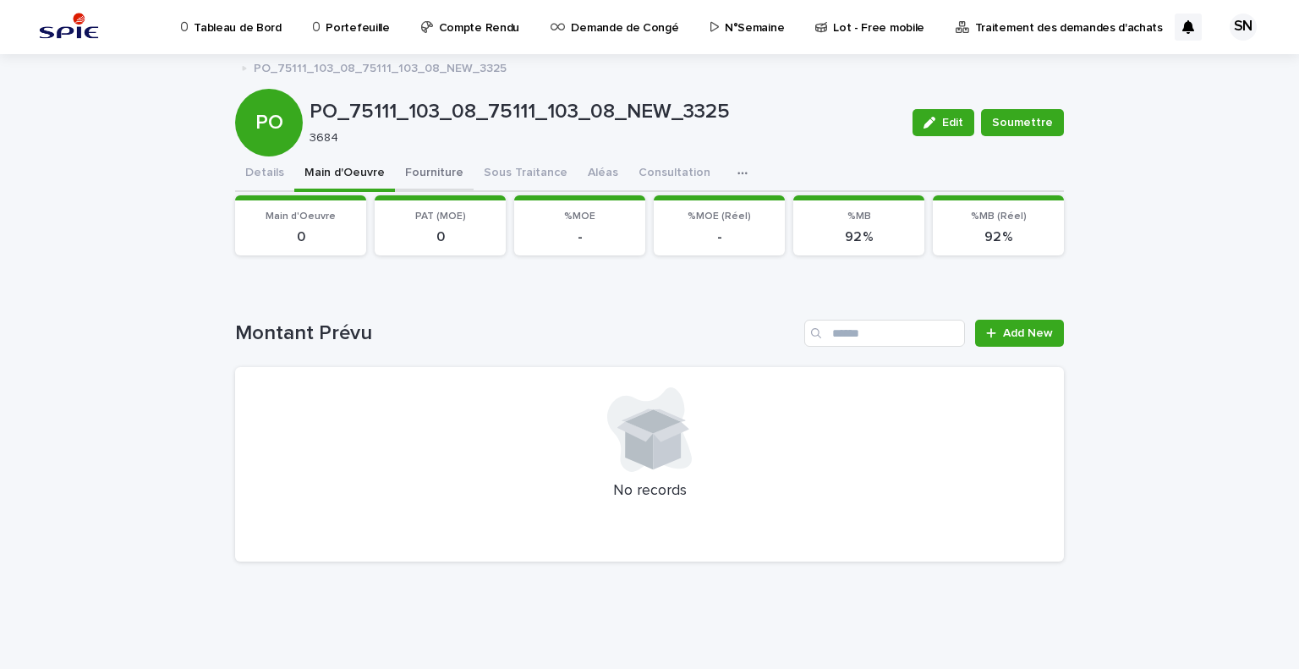
click at [421, 167] on button "Fourniture" at bounding box center [434, 174] width 79 height 36
click at [1036, 334] on span "Add New" at bounding box center [1028, 333] width 50 height 12
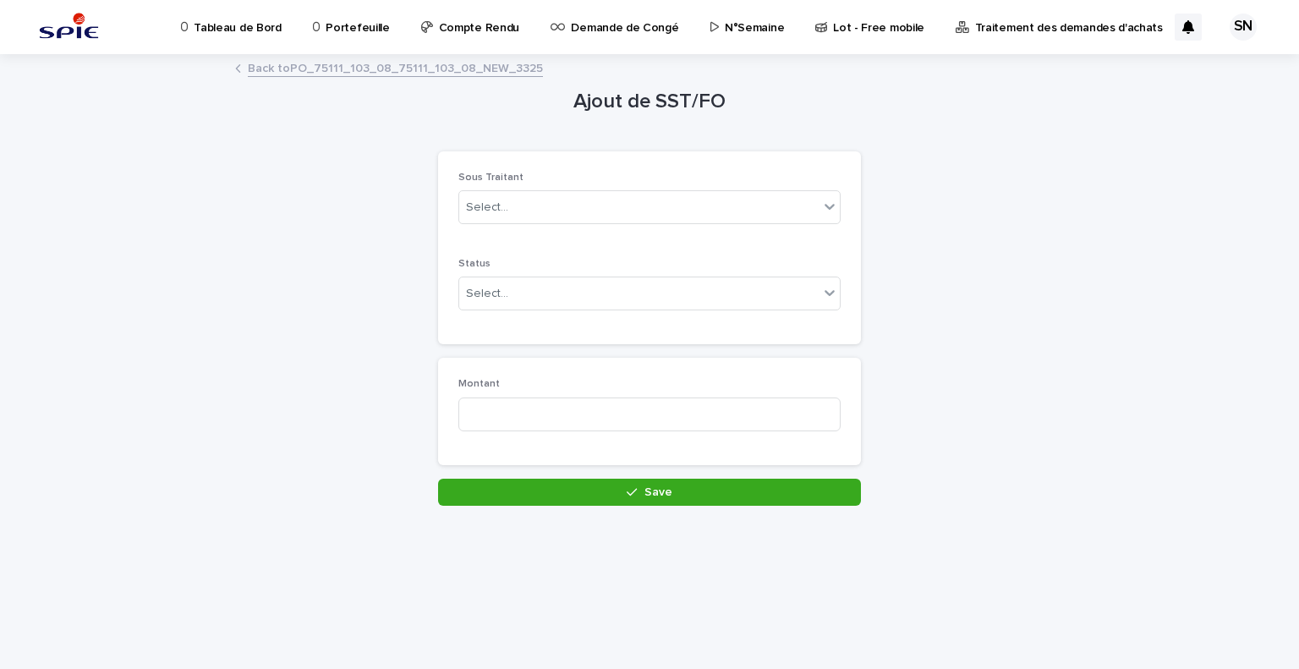
click at [649, 189] on div "Sous Traitant Select..." at bounding box center [649, 205] width 382 height 66
click at [647, 192] on div "Select..." at bounding box center [649, 207] width 382 height 34
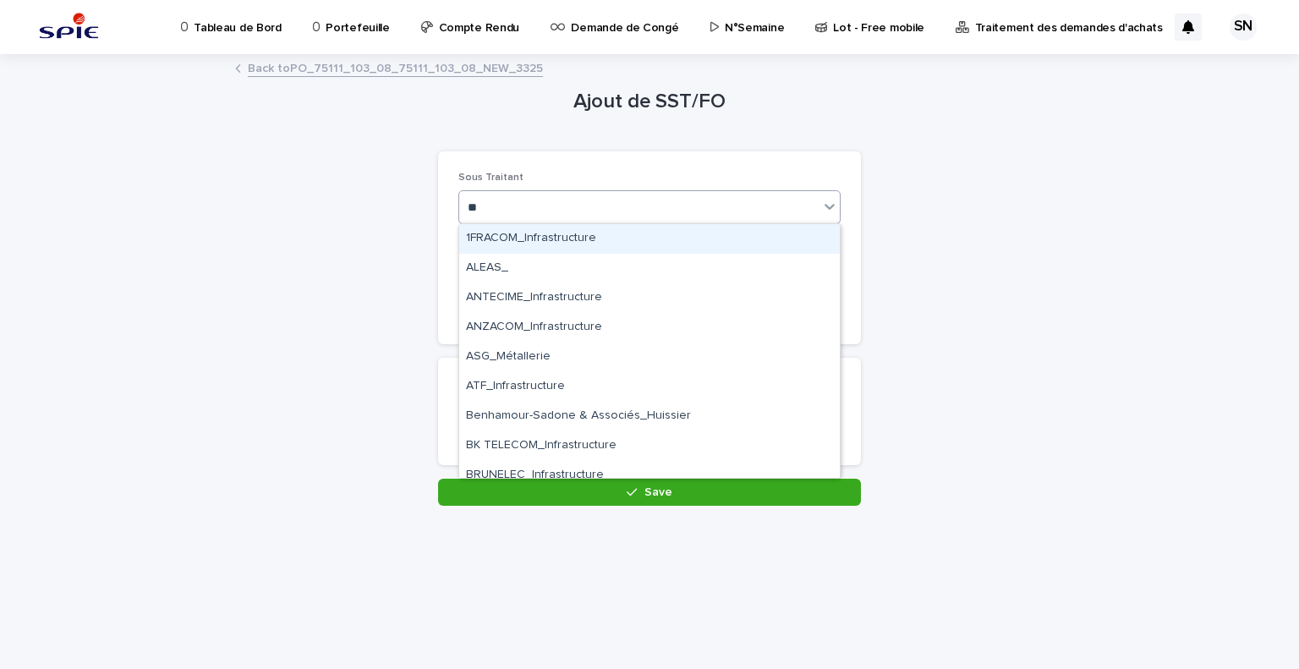
type input "***"
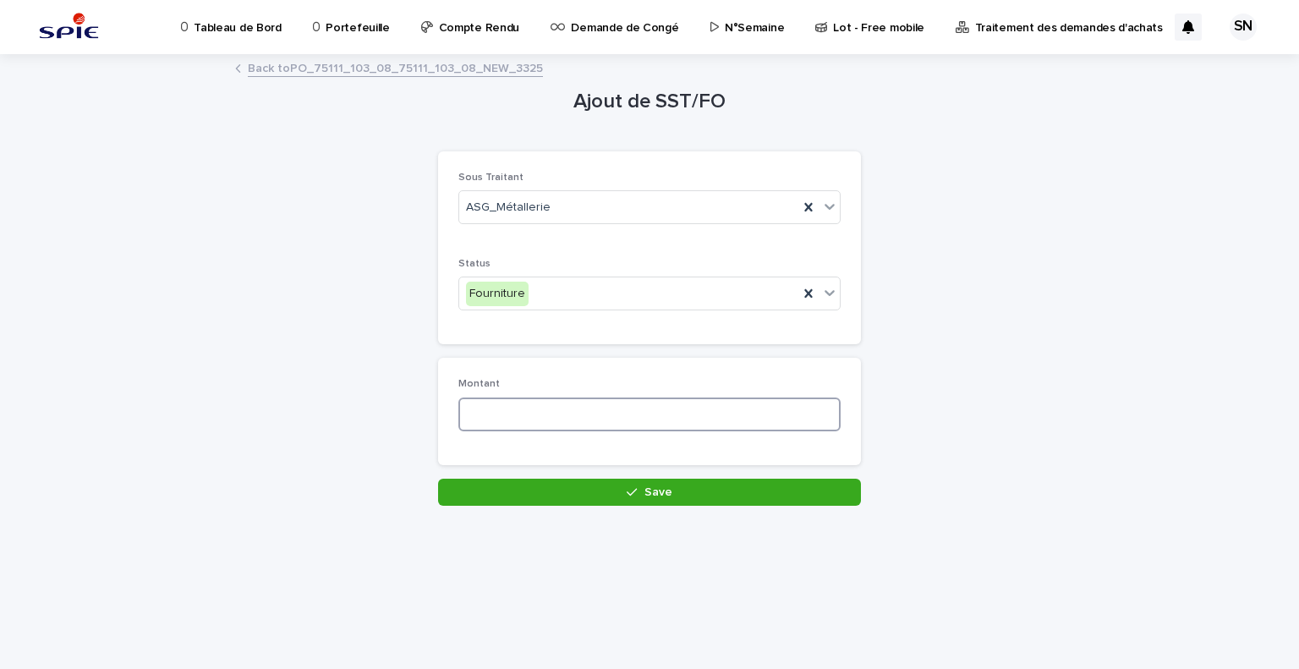
click at [555, 417] on input at bounding box center [649, 414] width 382 height 34
type input "*******"
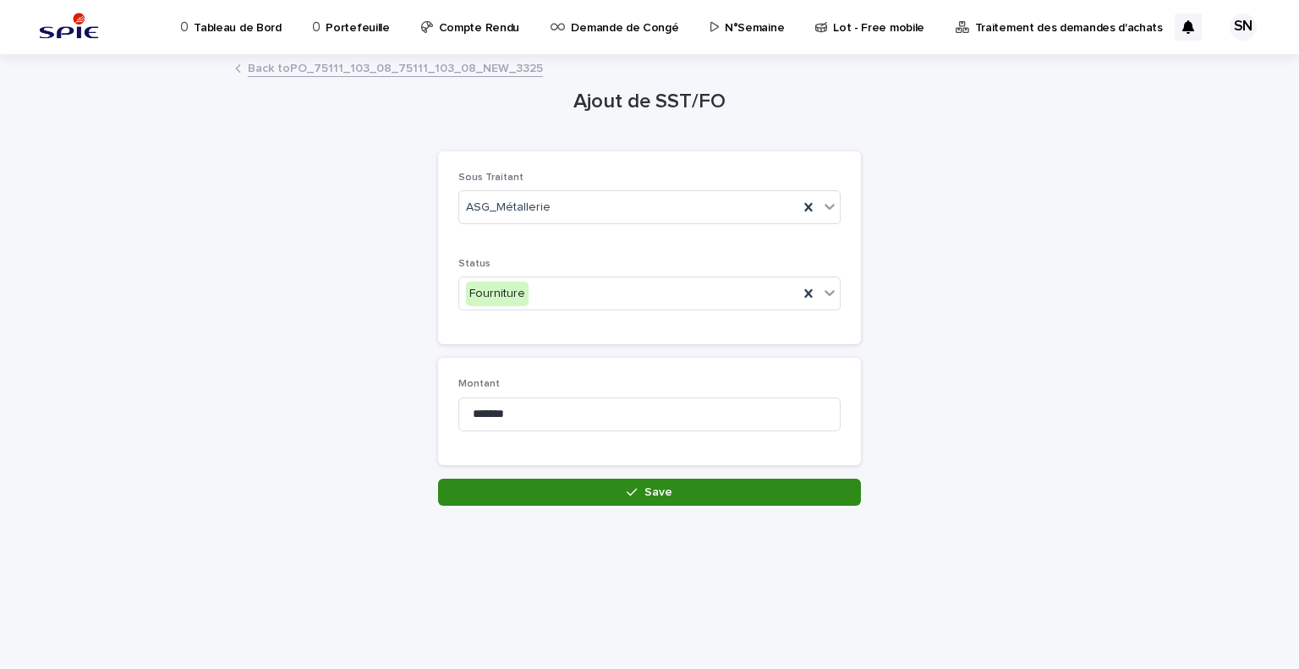
drag, startPoint x: 676, startPoint y: 520, endPoint x: 684, endPoint y: 491, distance: 29.7
click at [676, 515] on div "Loading... Saving… Loading... Saving… Ajout de SST/FO Loading... Saving… Loadin…" at bounding box center [649, 341] width 845 height 571
click at [684, 491] on button "Save" at bounding box center [649, 492] width 423 height 27
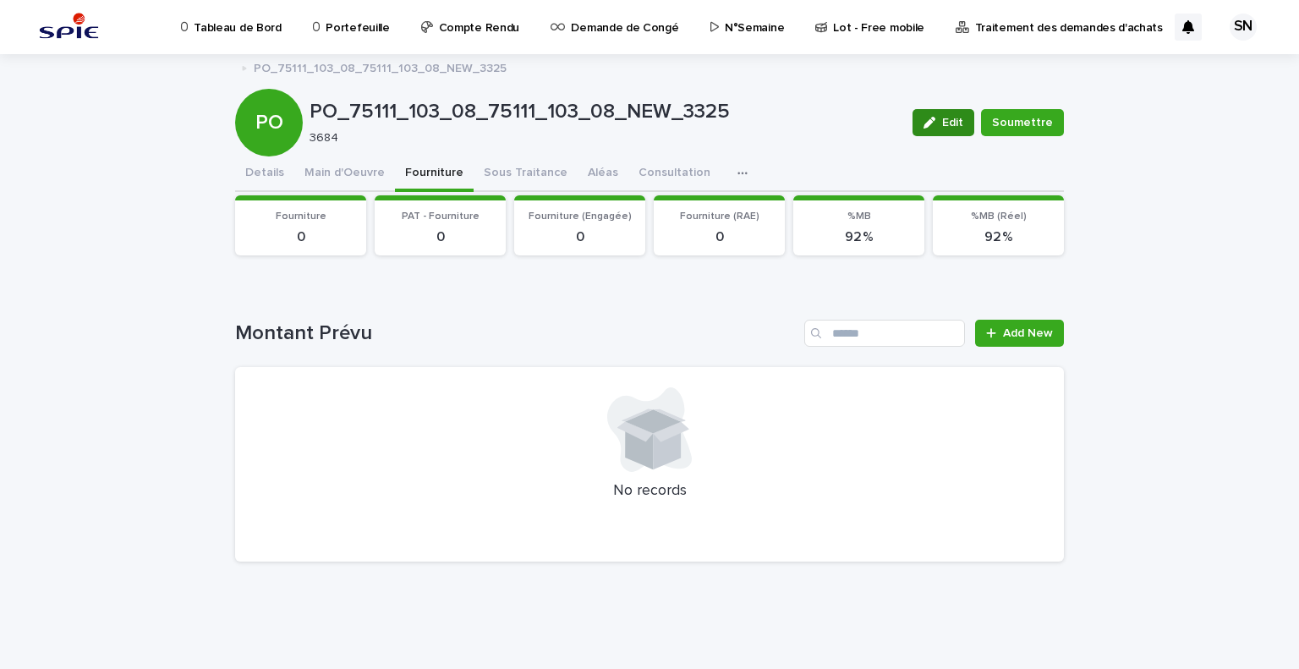
click at [953, 129] on button "Edit" at bounding box center [943, 122] width 62 height 27
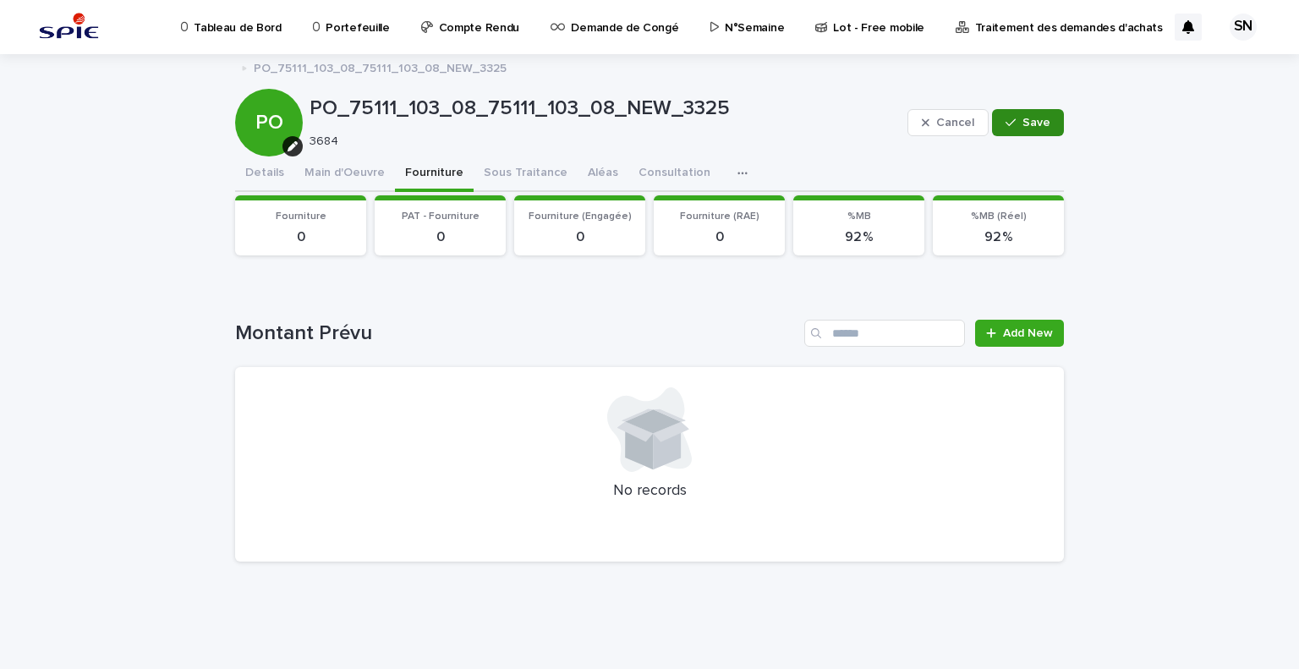
click at [1023, 116] on button "Save" at bounding box center [1028, 122] width 72 height 27
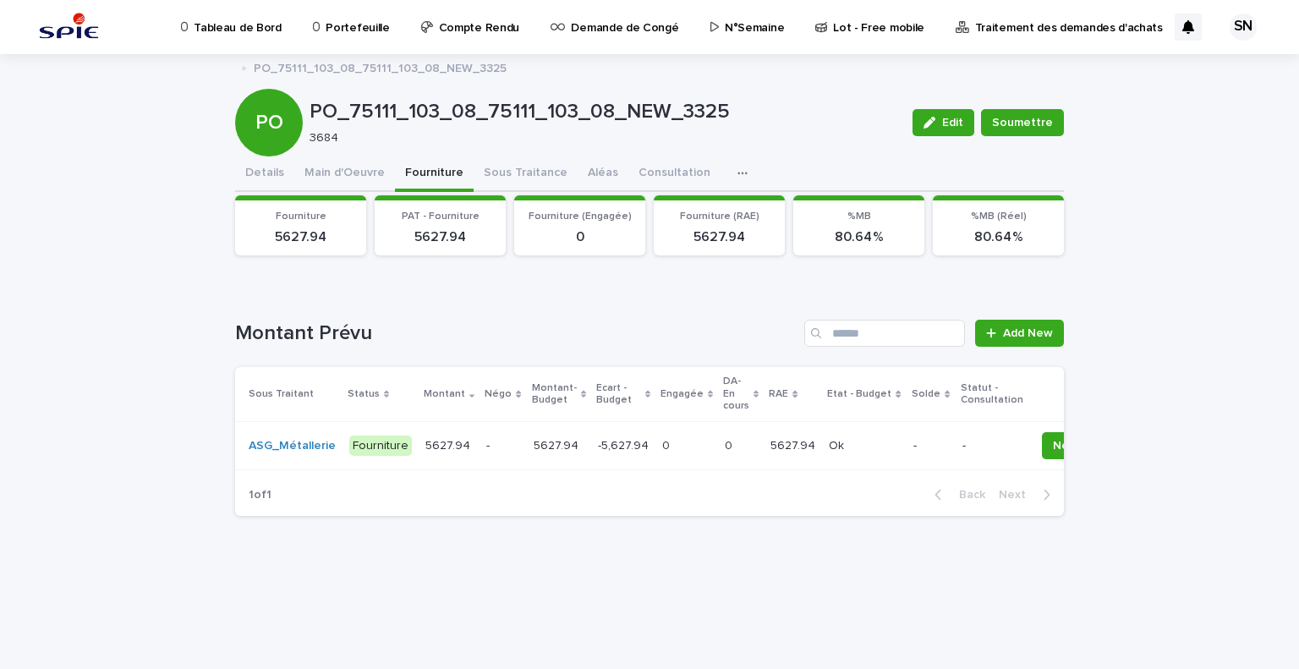
click at [1018, 331] on span "Add New" at bounding box center [1028, 333] width 50 height 12
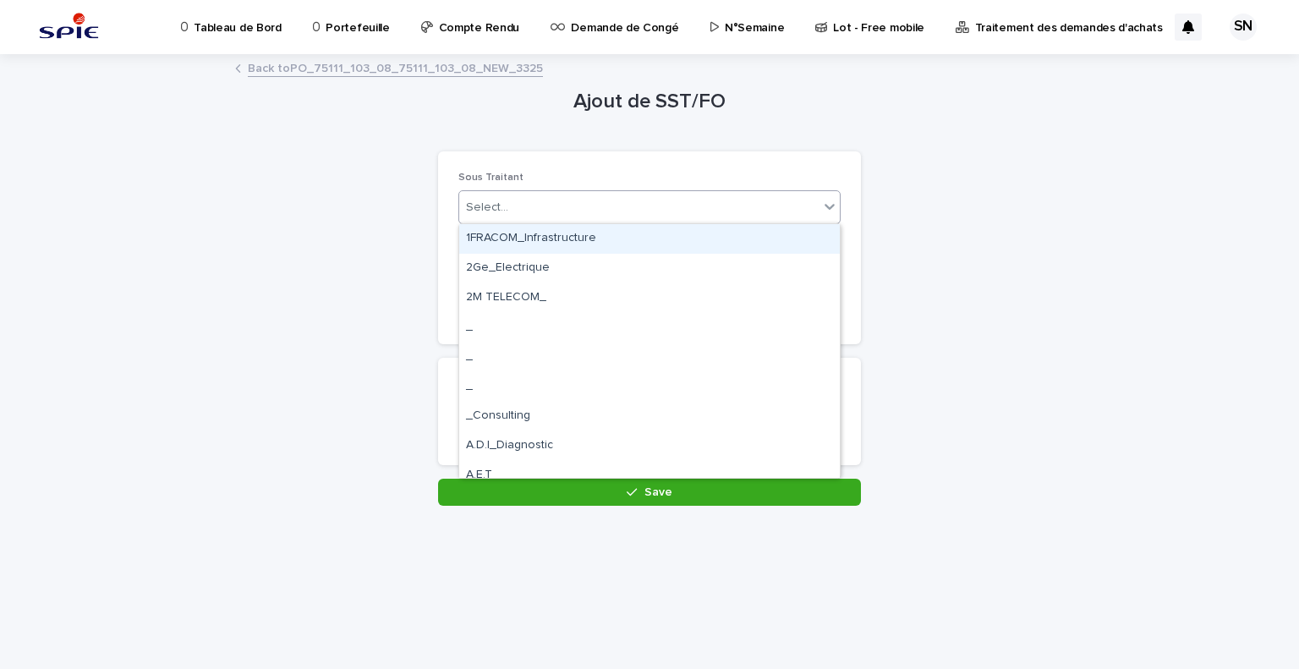
click at [529, 216] on div "Select..." at bounding box center [638, 208] width 359 height 28
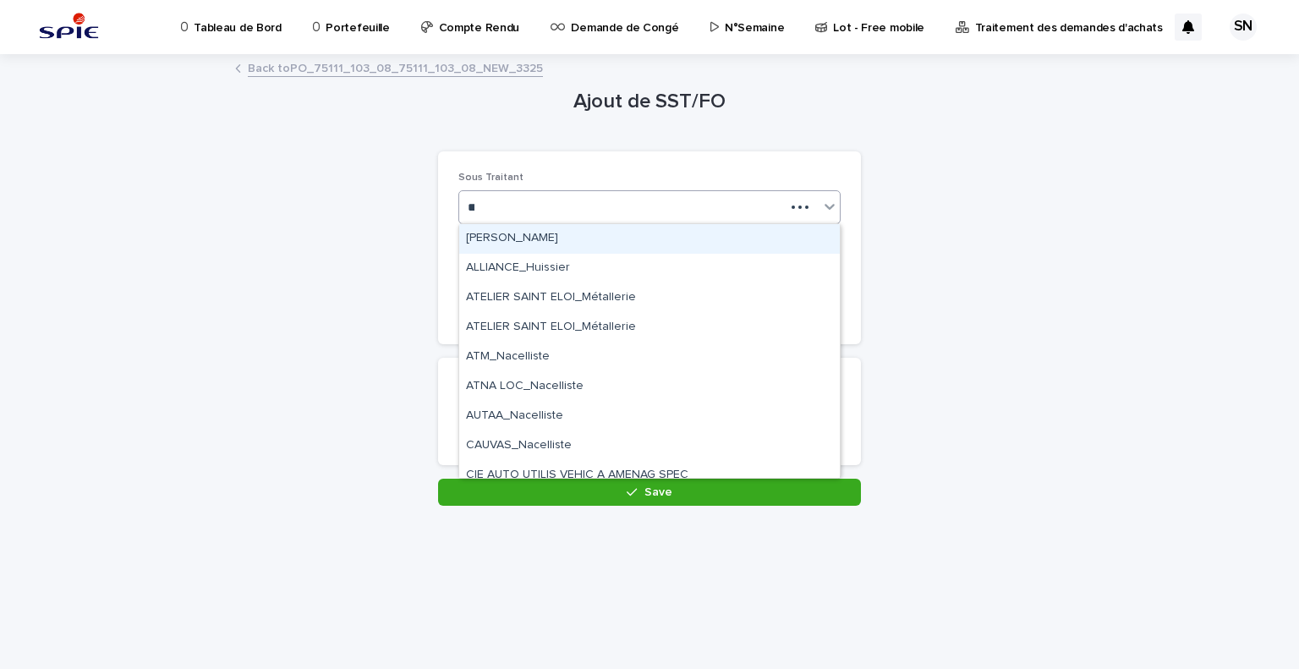
type input "*"
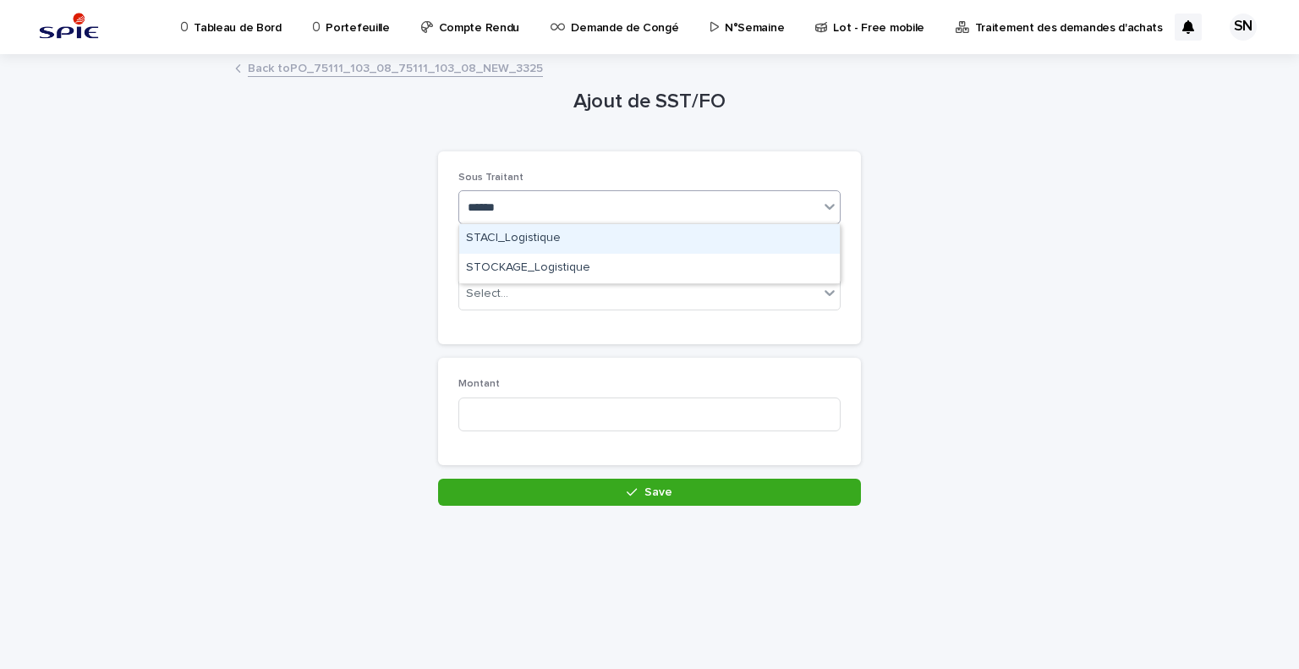
type input "*******"
click at [572, 226] on div "STACI_Logistique" at bounding box center [649, 239] width 380 height 30
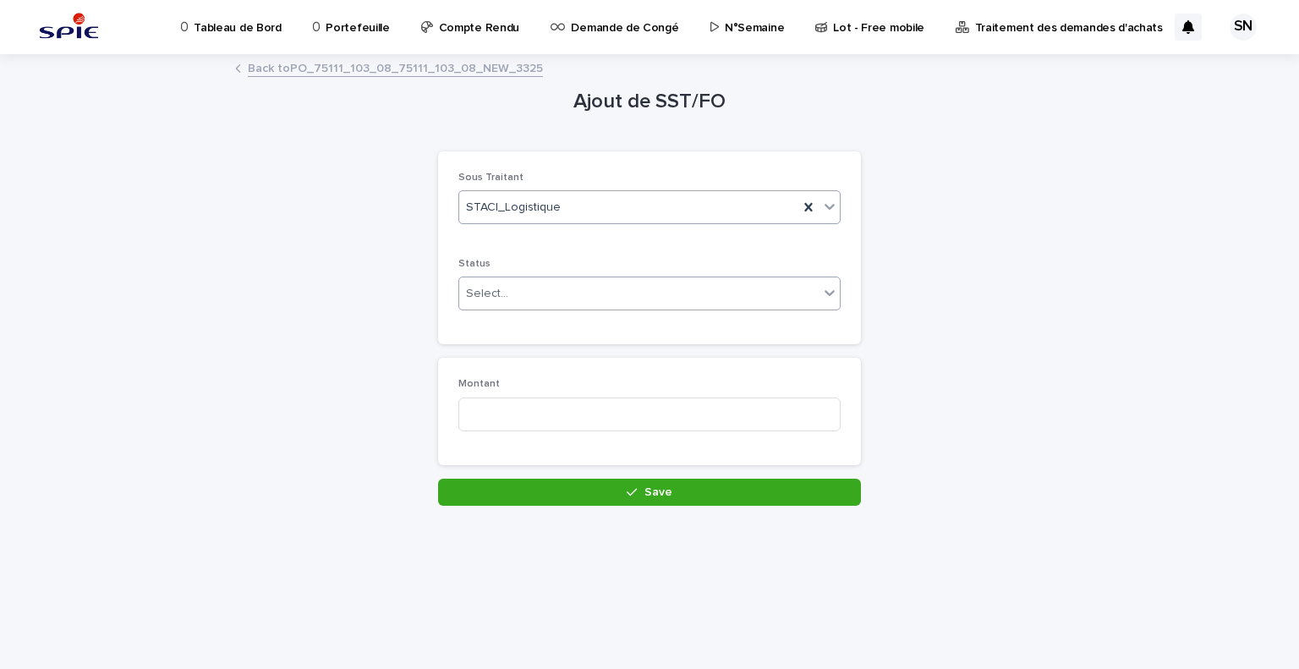
click at [551, 277] on div "Select..." at bounding box center [649, 293] width 382 height 34
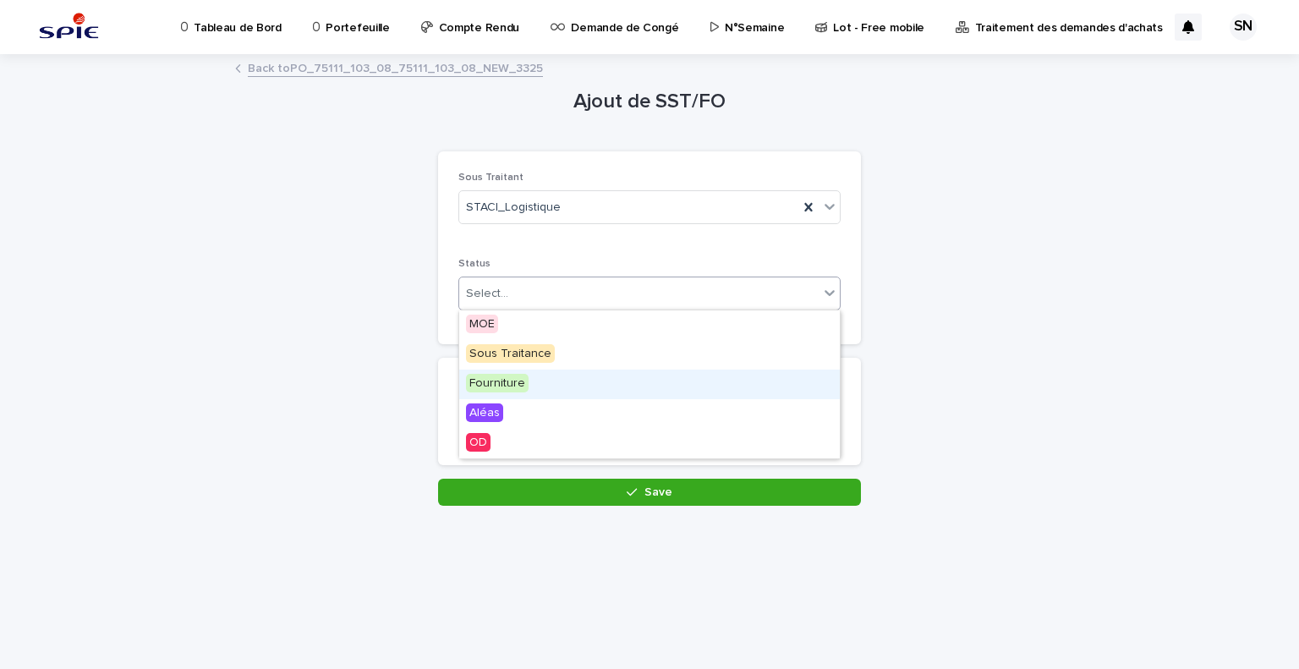
click at [545, 375] on div "Fourniture" at bounding box center [649, 384] width 380 height 30
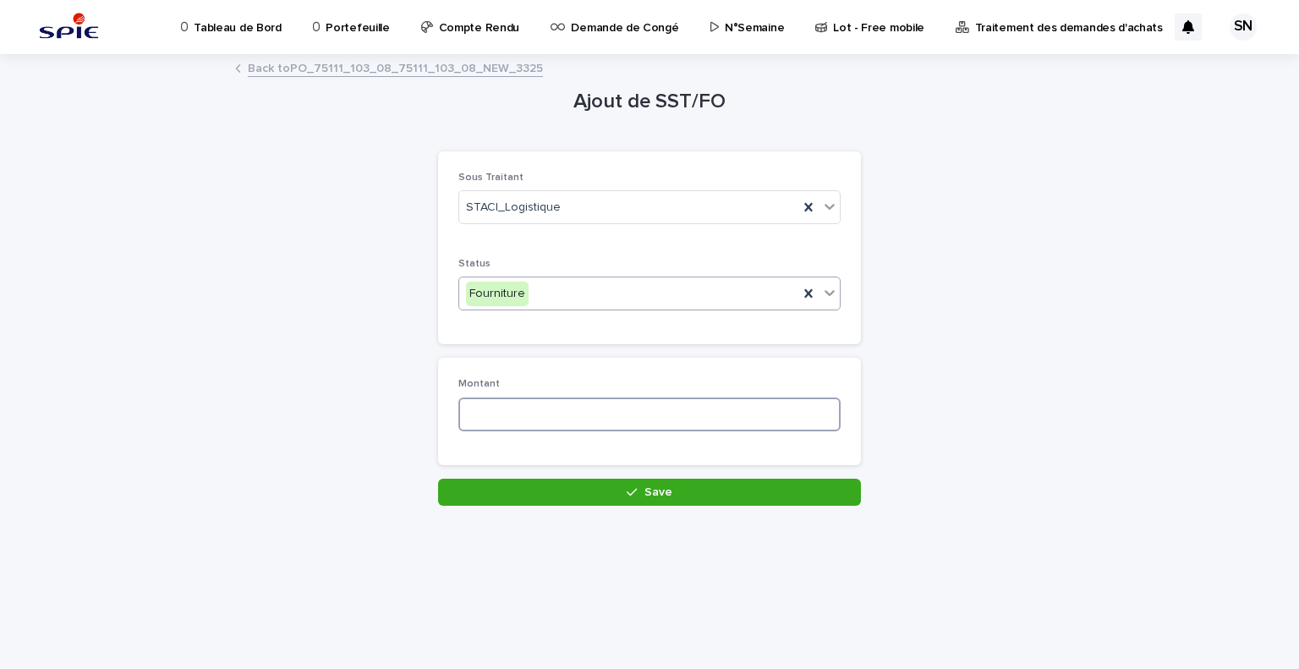
click at [522, 410] on input at bounding box center [649, 414] width 382 height 34
click at [561, 408] on input at bounding box center [649, 414] width 382 height 34
type input "****"
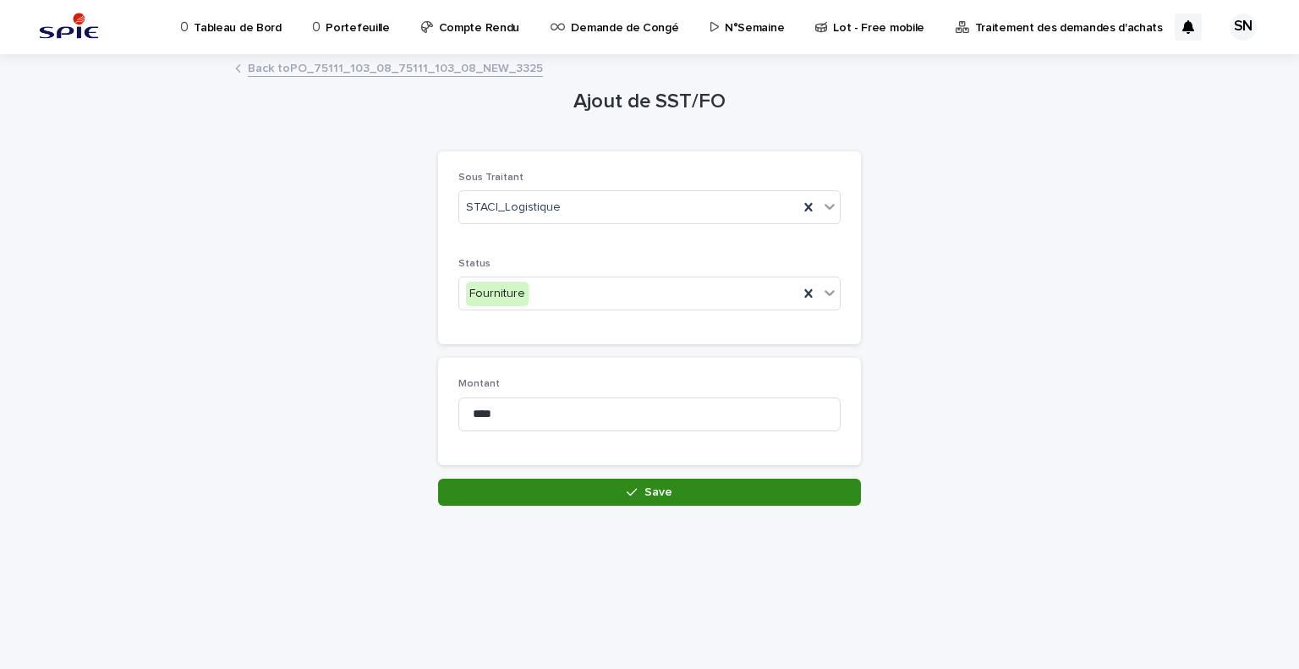
click at [593, 493] on button "Save" at bounding box center [649, 492] width 423 height 27
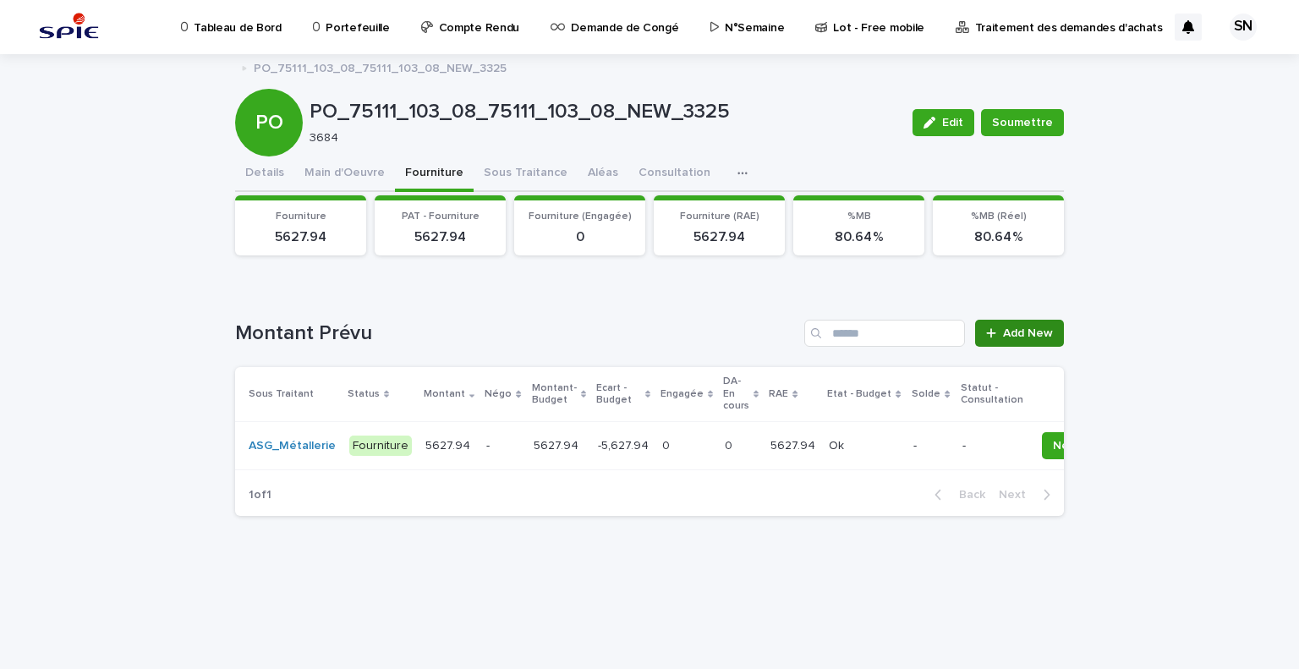
click at [1003, 331] on div at bounding box center [994, 333] width 17 height 12
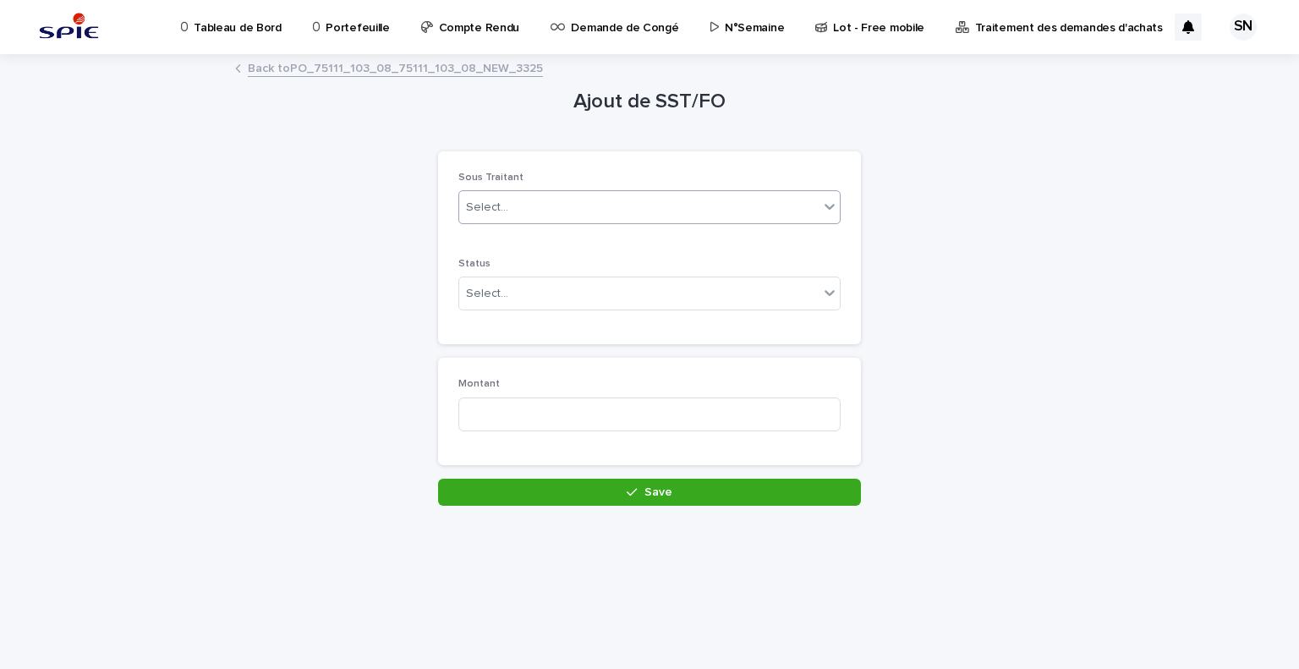
click at [518, 198] on div "Select..." at bounding box center [638, 208] width 359 height 28
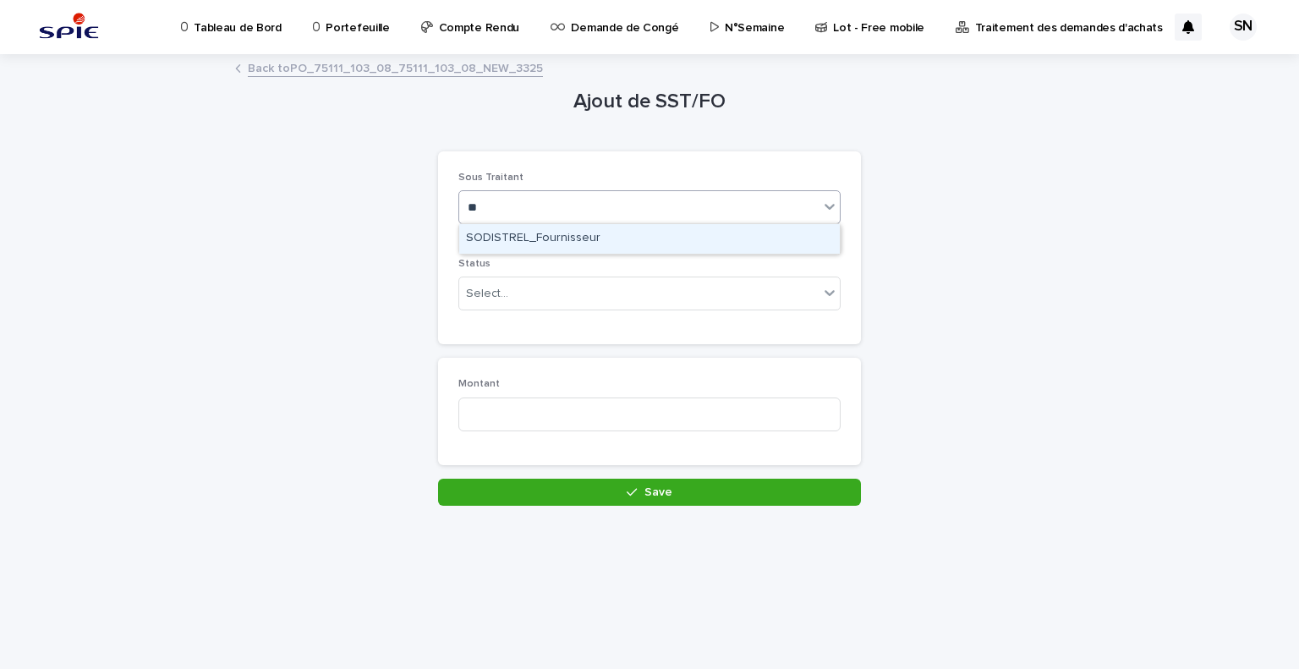
type input "*"
type input "*****"
click at [561, 240] on div "STACI_Logistique" at bounding box center [649, 239] width 380 height 30
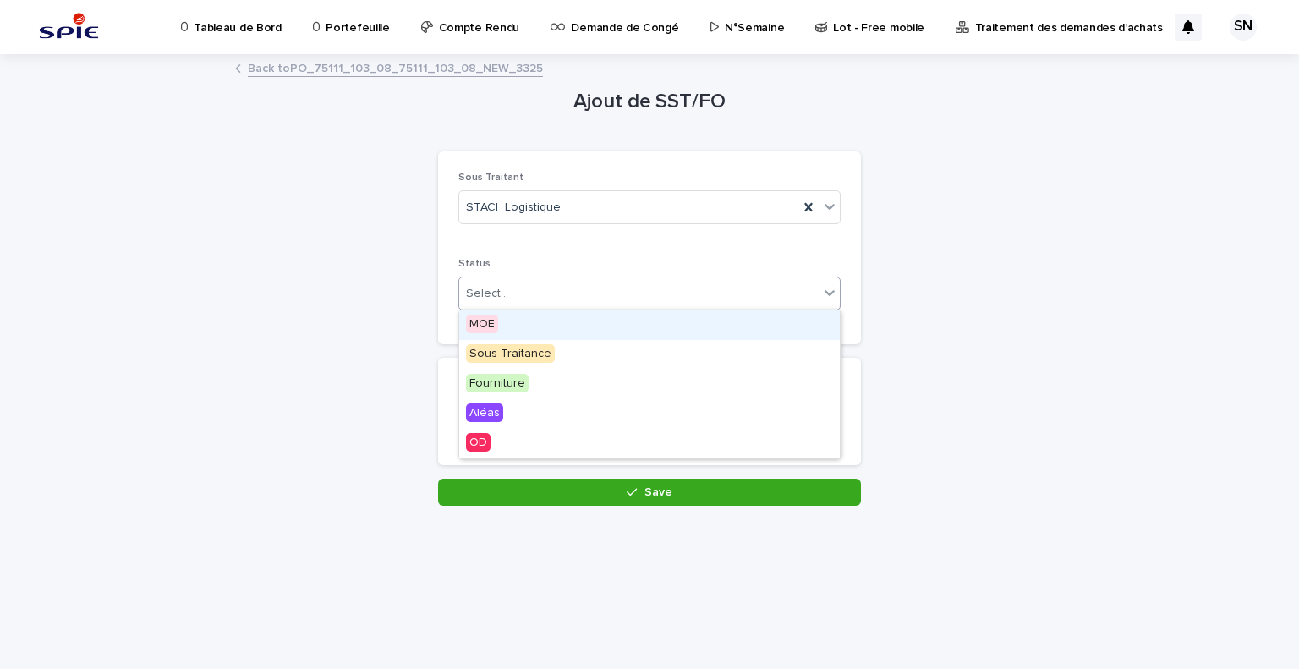
click at [539, 287] on div "Select..." at bounding box center [638, 294] width 359 height 28
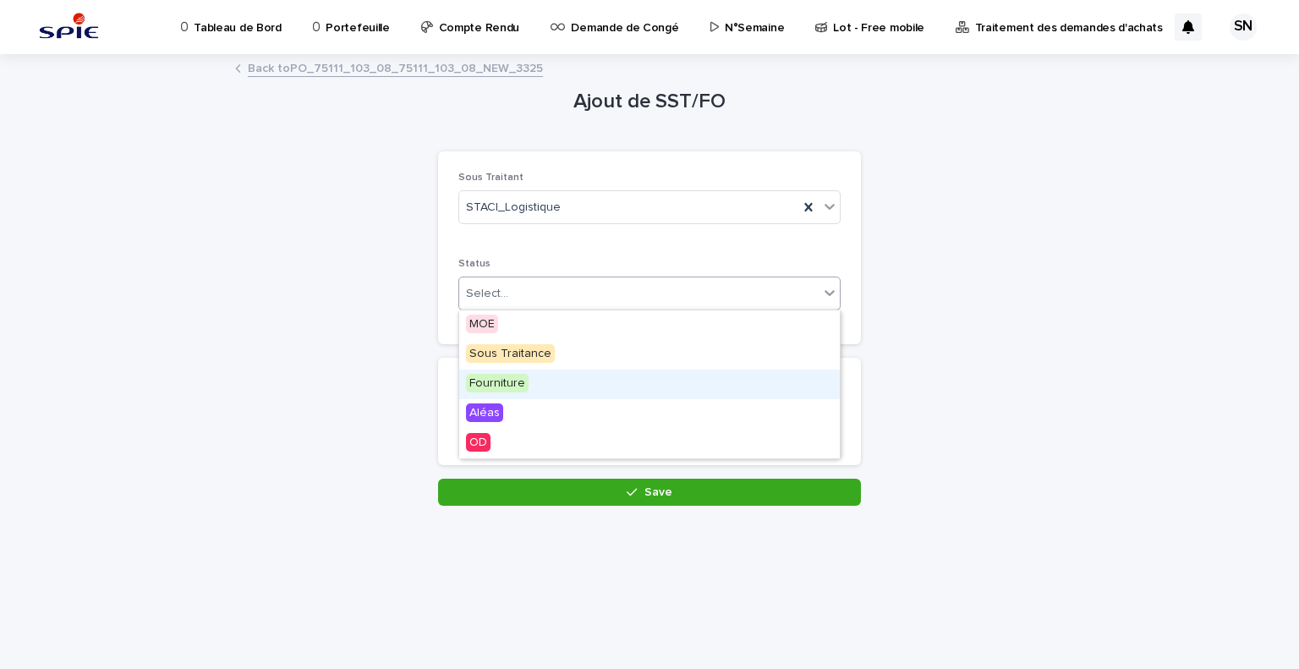
click at [530, 374] on div "Fourniture" at bounding box center [649, 384] width 380 height 30
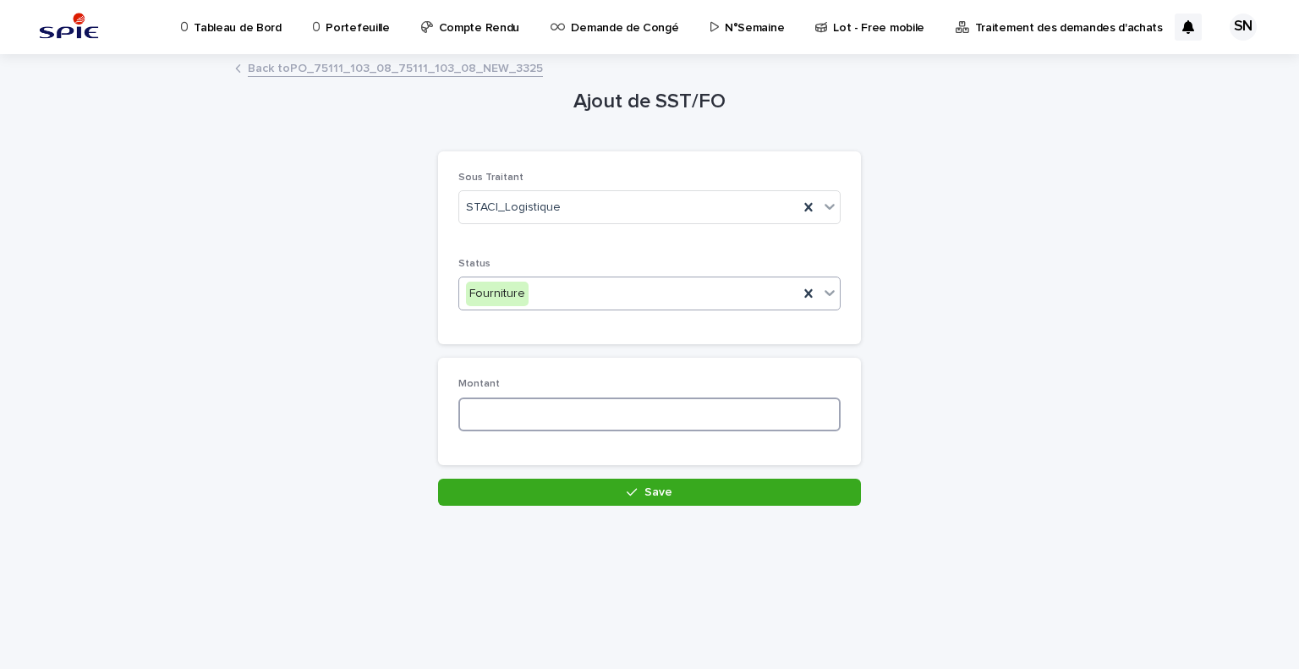
click at [525, 413] on input at bounding box center [649, 414] width 382 height 34
type input "***"
click at [561, 489] on button "Save" at bounding box center [649, 492] width 423 height 27
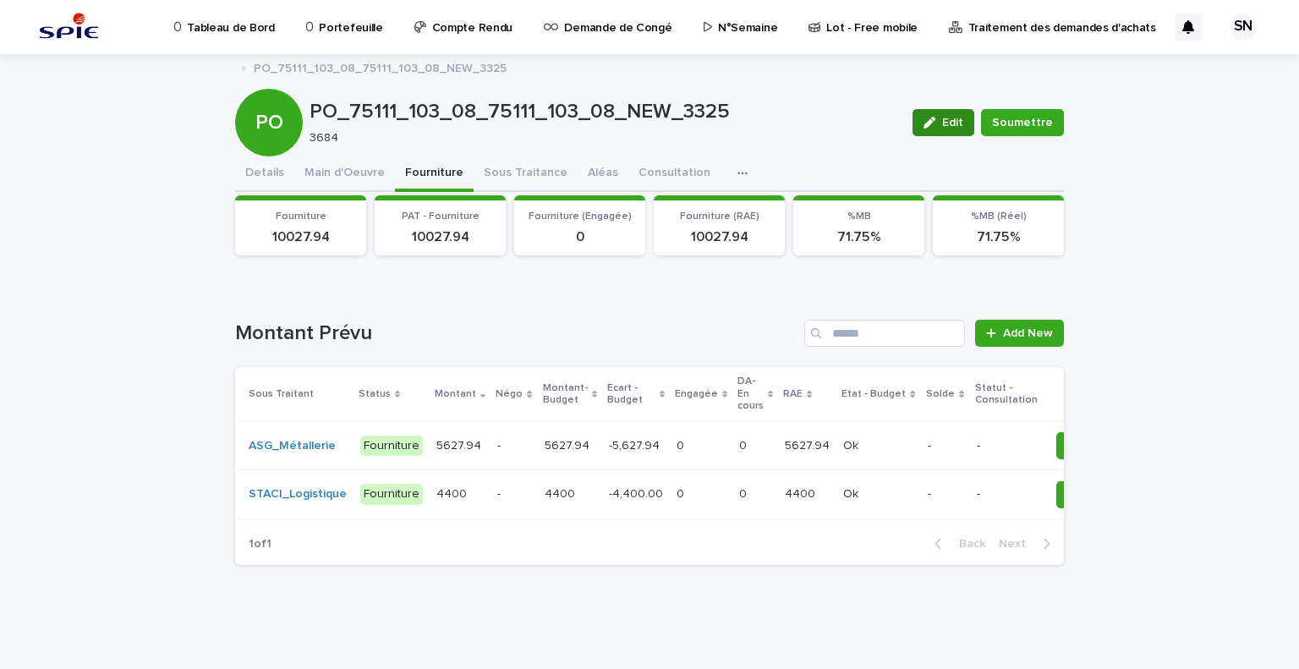
click at [938, 124] on div "button" at bounding box center [932, 123] width 19 height 12
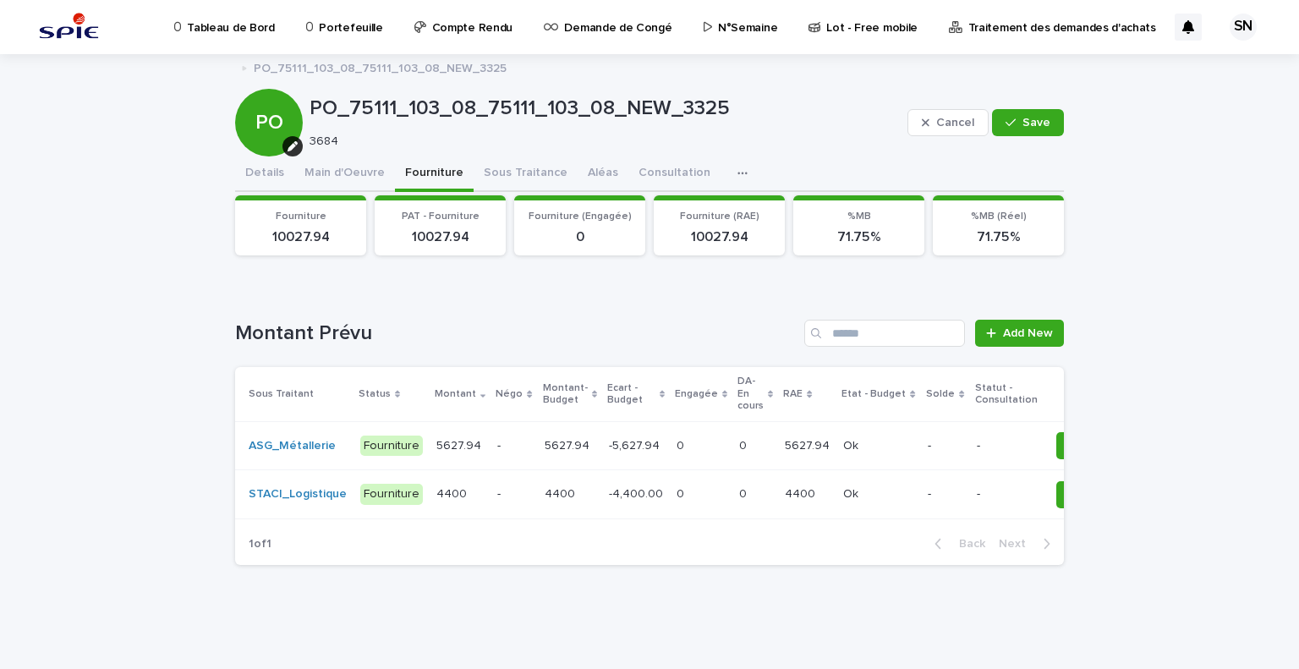
click at [938, 124] on span "Cancel" at bounding box center [955, 123] width 38 height 12
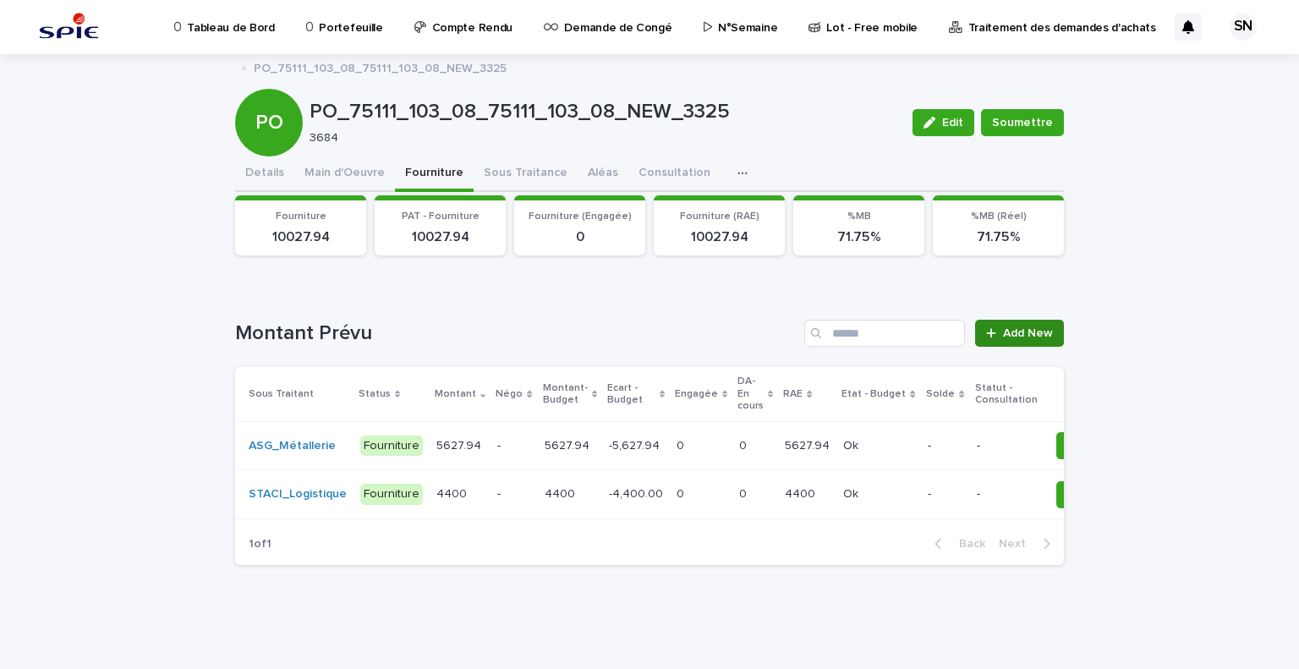
click at [994, 327] on div at bounding box center [994, 333] width 17 height 12
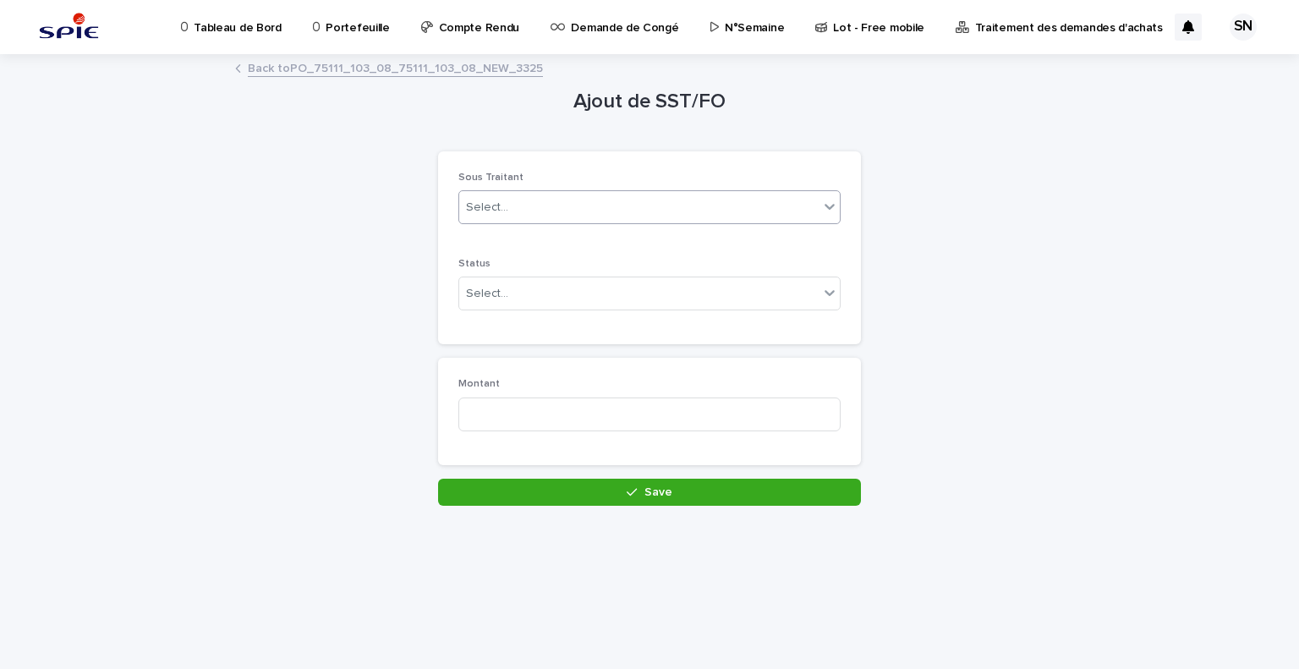
click at [578, 195] on div "Select..." at bounding box center [638, 208] width 359 height 28
type input "****"
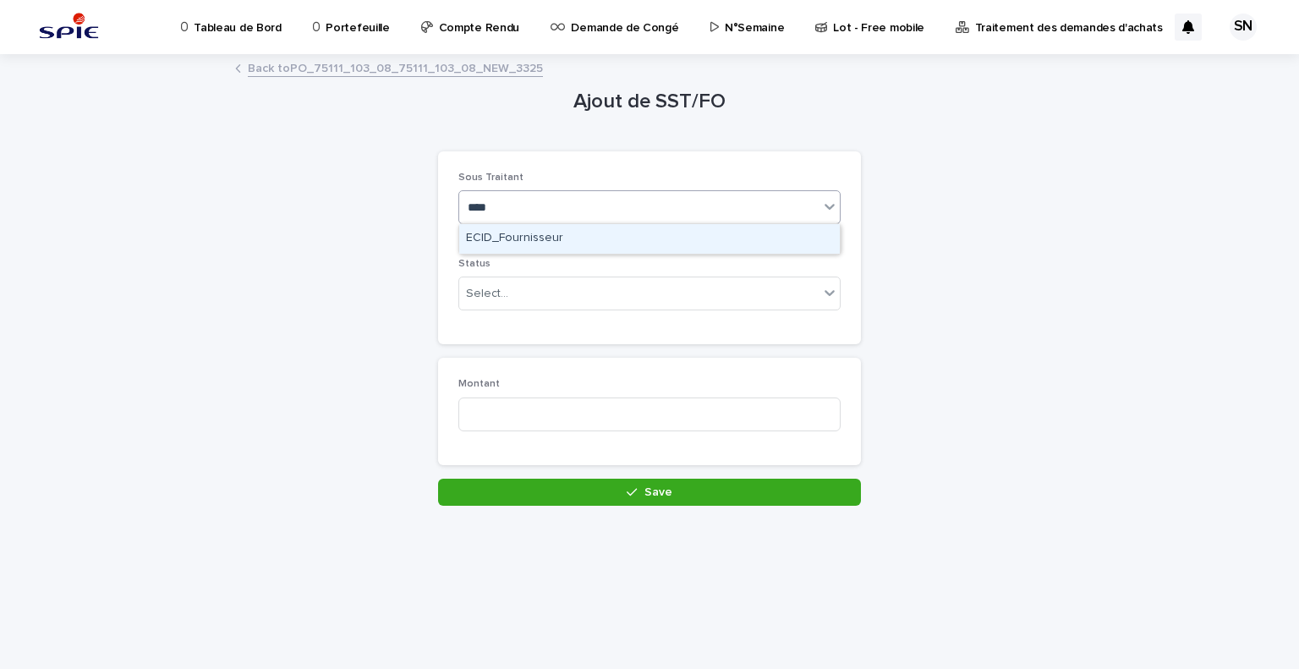
click at [568, 232] on div "ECID_Fournisseur" at bounding box center [649, 239] width 380 height 30
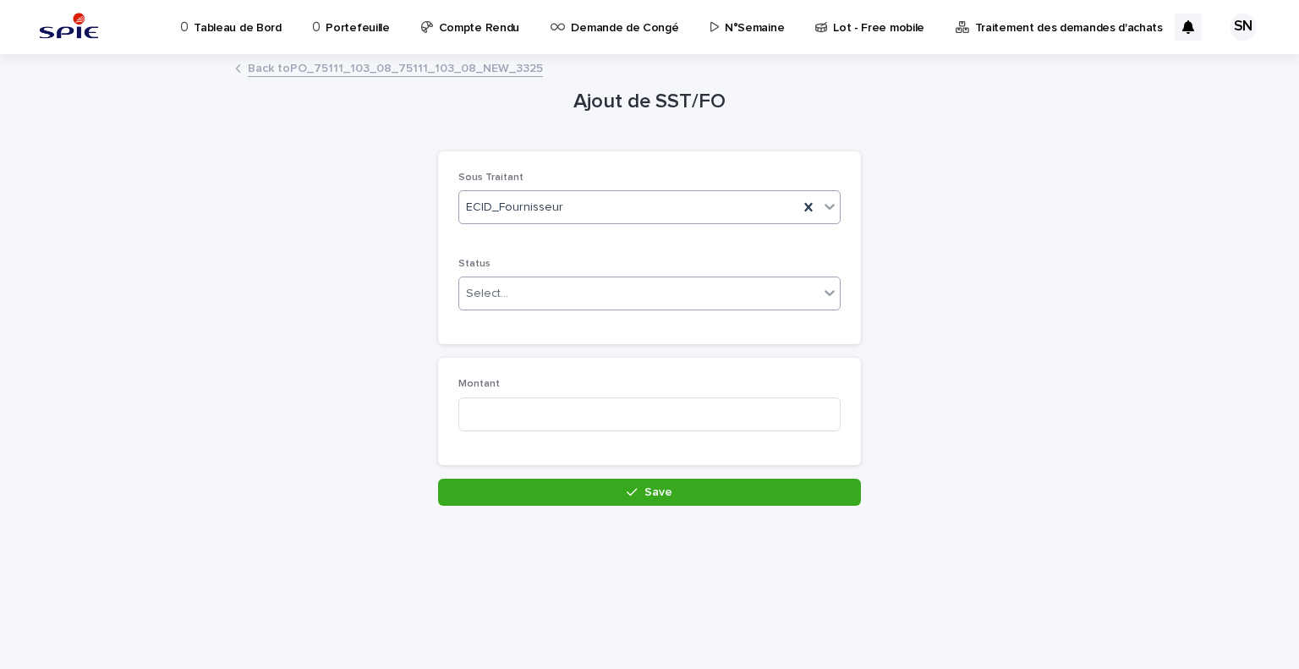
click at [599, 290] on div "Select..." at bounding box center [638, 294] width 359 height 28
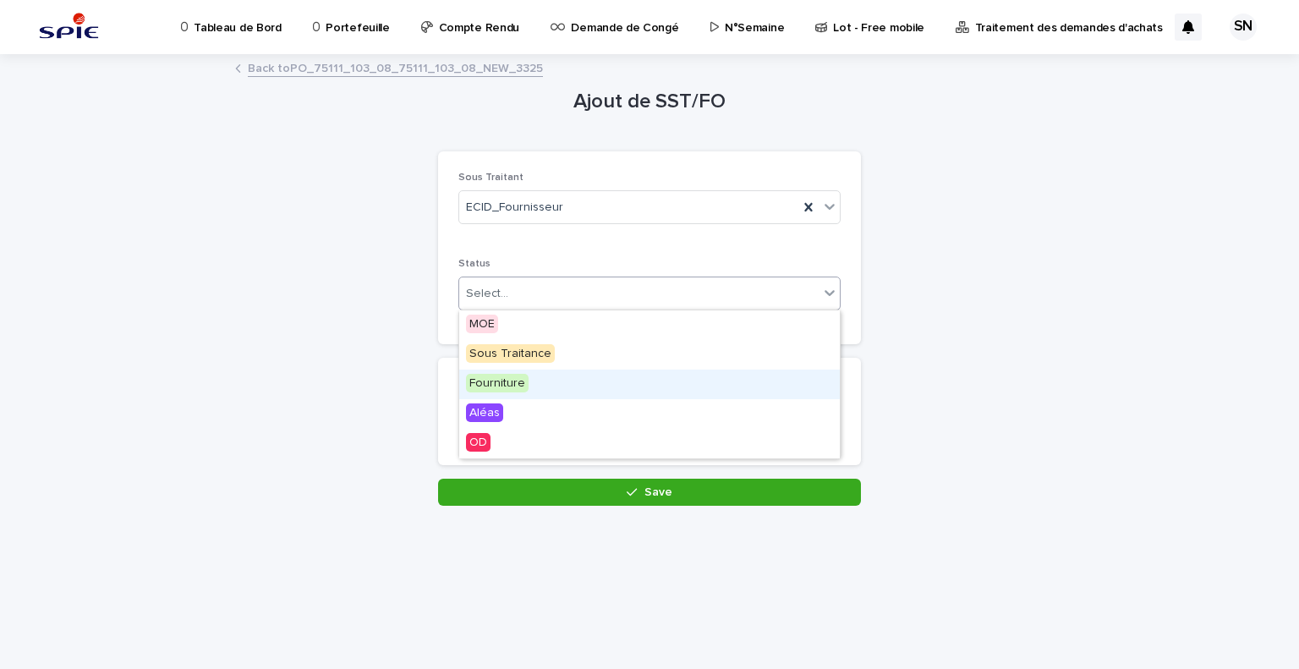
click at [563, 378] on div "Fourniture" at bounding box center [649, 384] width 380 height 30
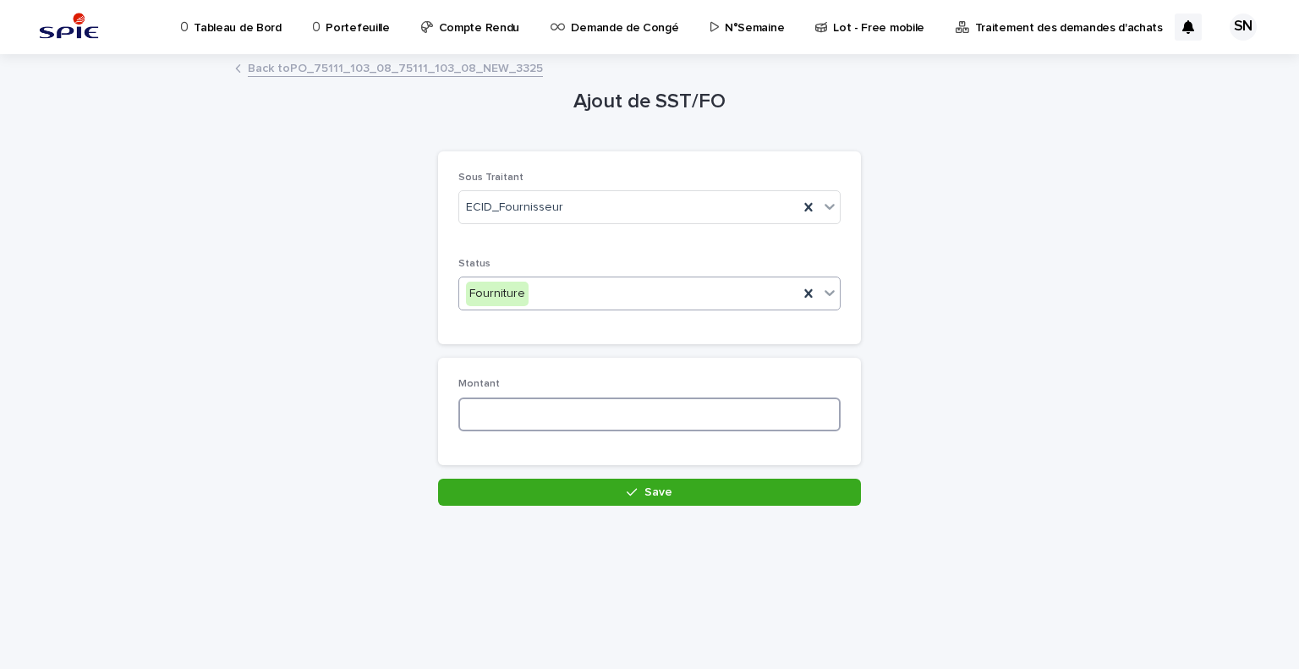
click at [584, 413] on input at bounding box center [649, 414] width 382 height 34
type input "*"
type input "***"
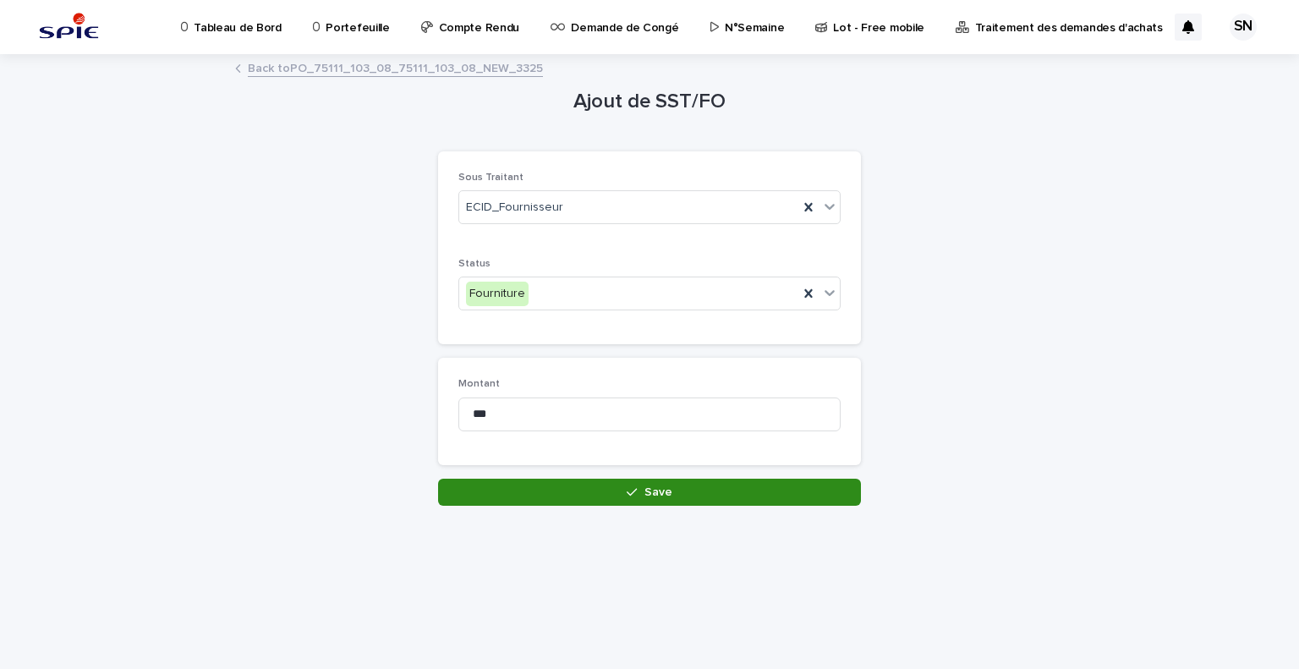
click at [608, 491] on button "Save" at bounding box center [649, 492] width 423 height 27
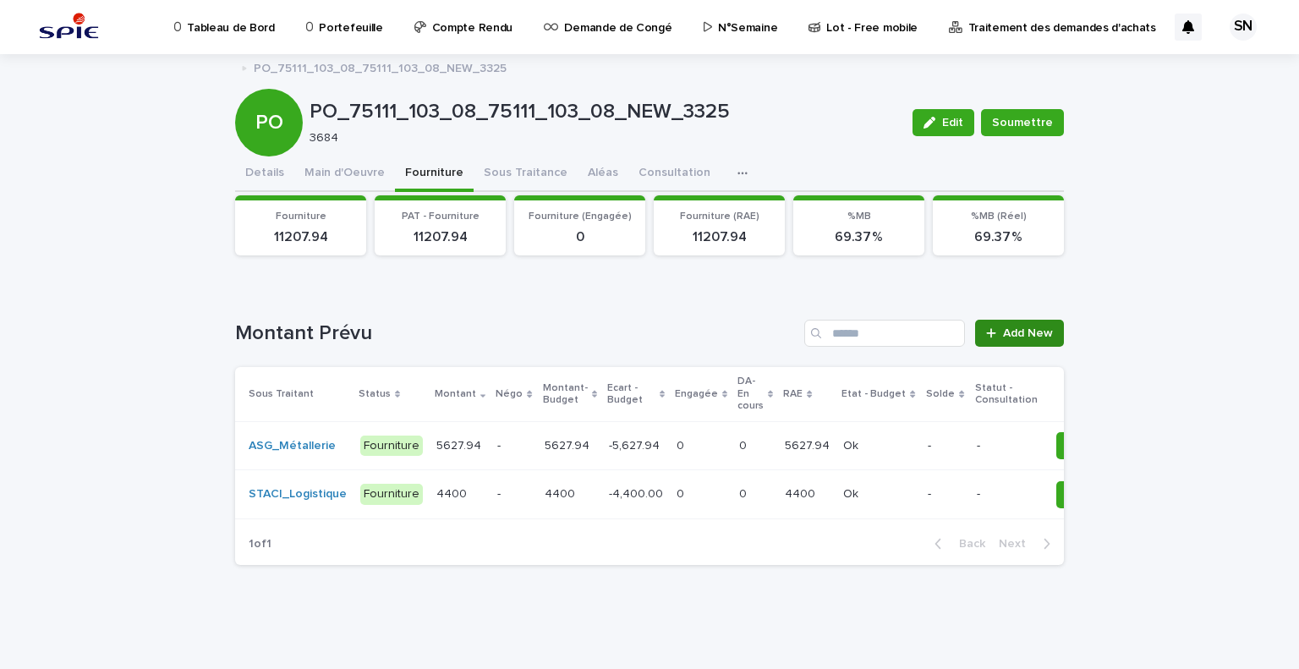
click at [1006, 342] on link "Add New" at bounding box center [1019, 333] width 89 height 27
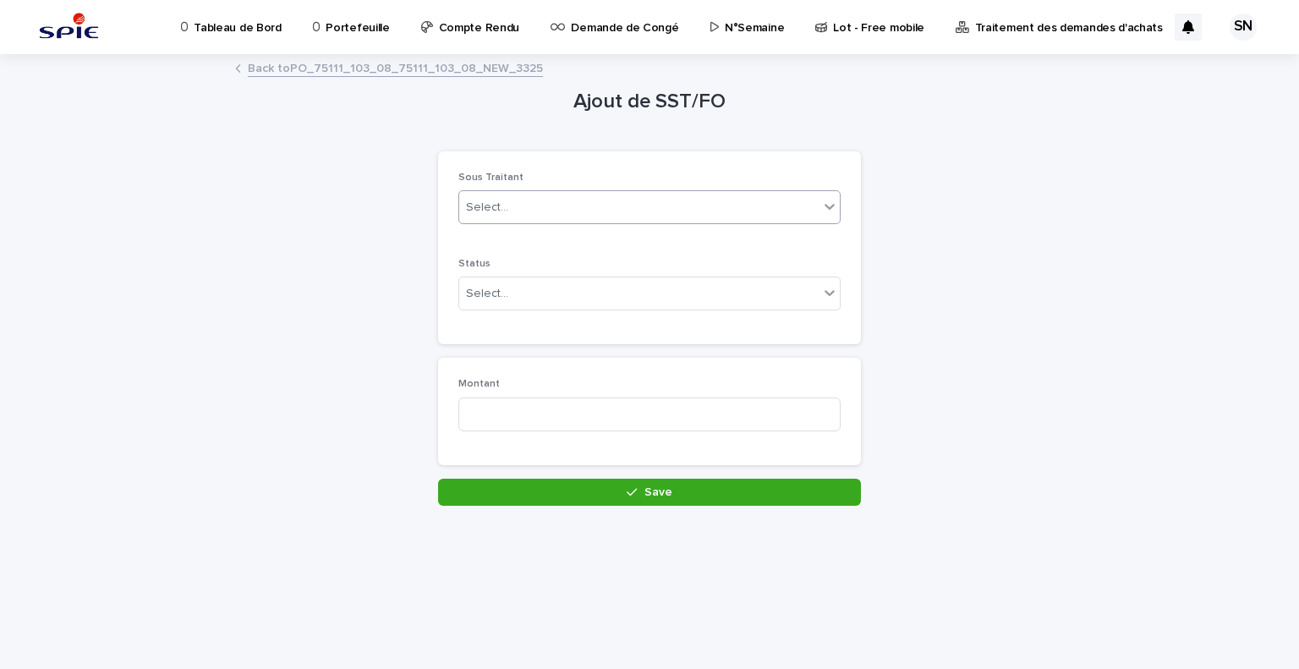
click at [643, 218] on div "Select..." at bounding box center [638, 208] width 359 height 28
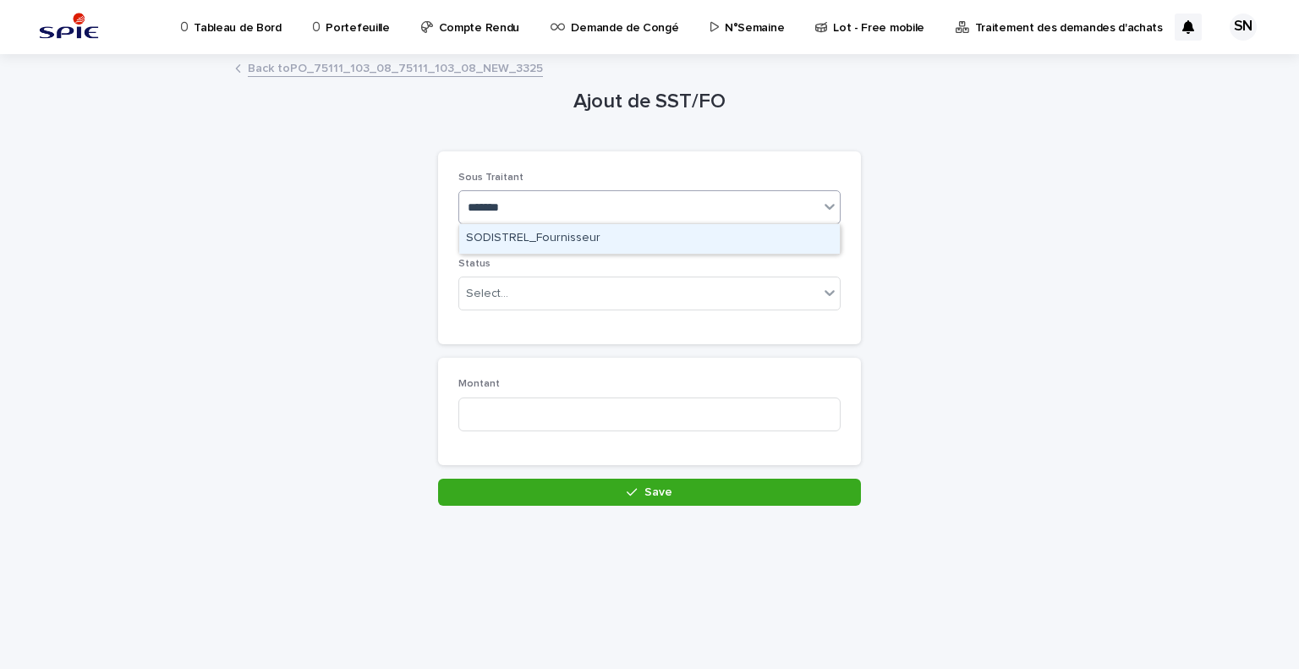
type input "********"
click at [633, 238] on div "SODISTREL_Fournisseur" at bounding box center [649, 239] width 380 height 30
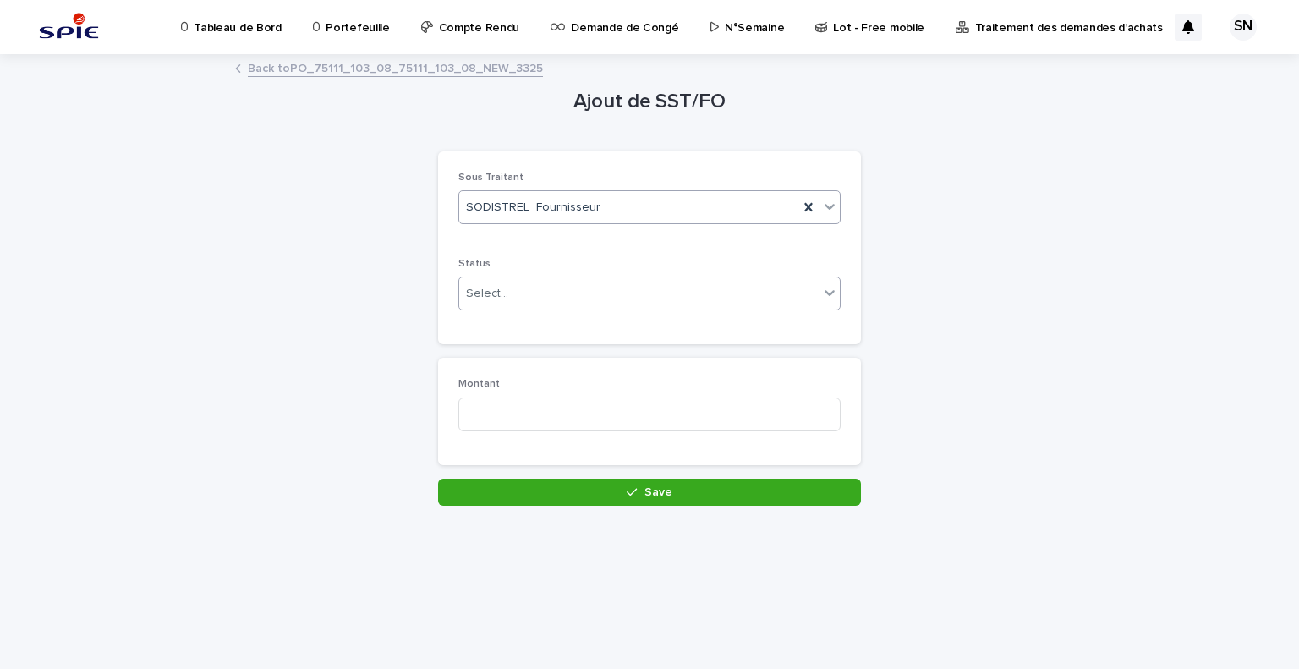
click at [610, 292] on div "Select..." at bounding box center [638, 294] width 359 height 28
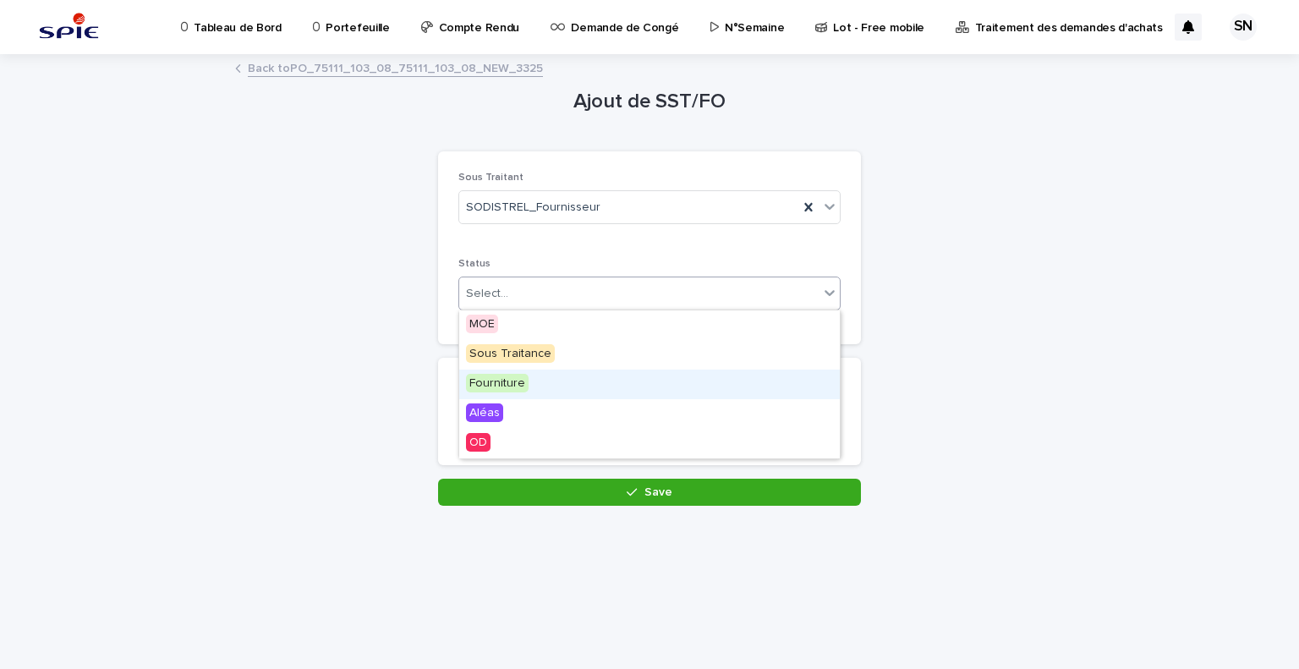
click at [609, 376] on div "Fourniture" at bounding box center [649, 384] width 380 height 30
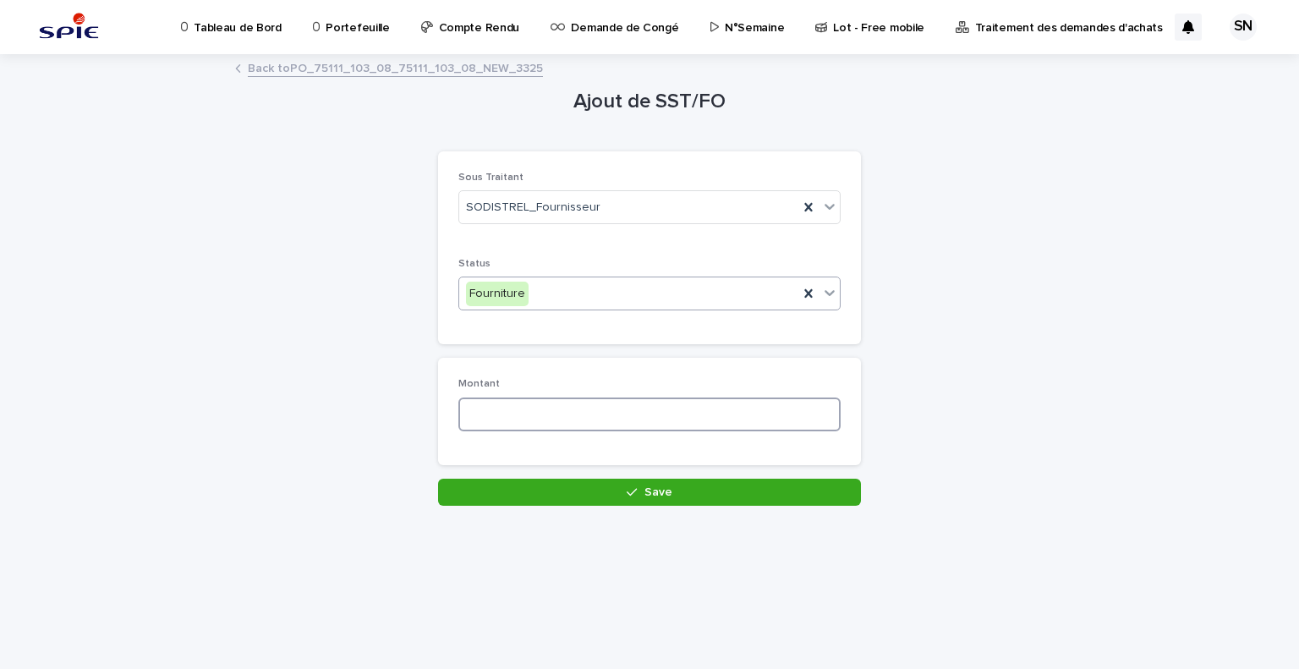
click at [587, 418] on input at bounding box center [649, 414] width 382 height 34
type input "***"
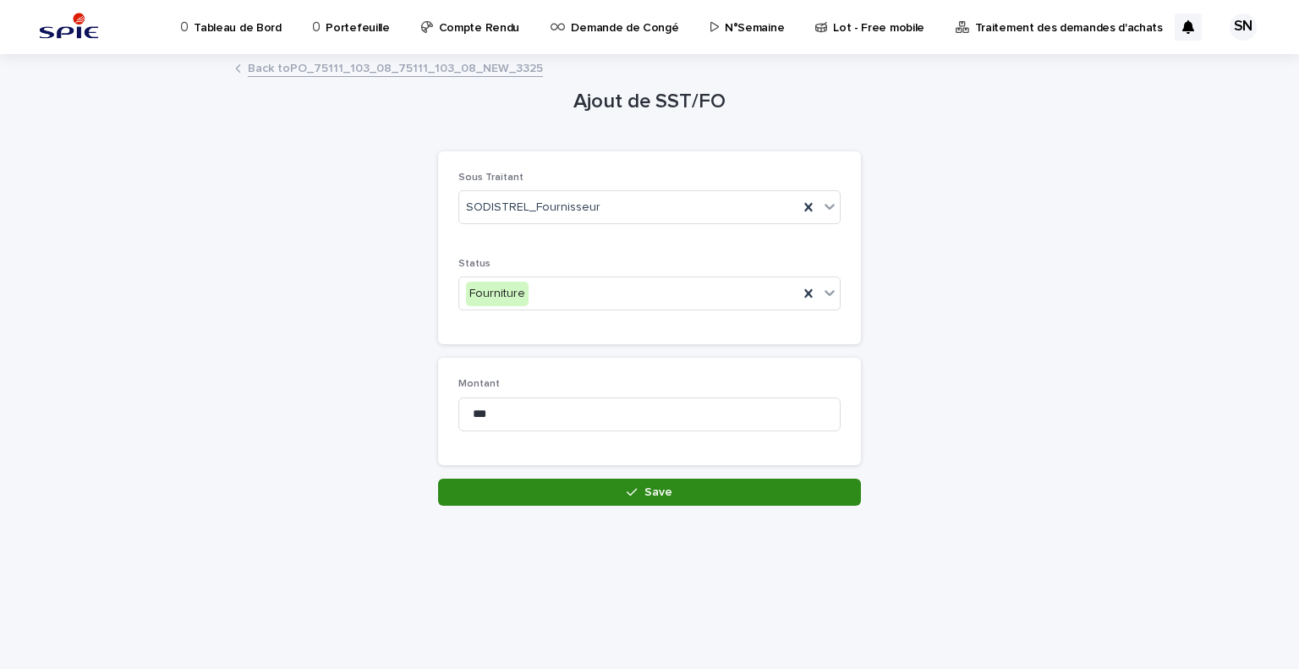
click at [629, 493] on icon "button" at bounding box center [631, 492] width 10 height 12
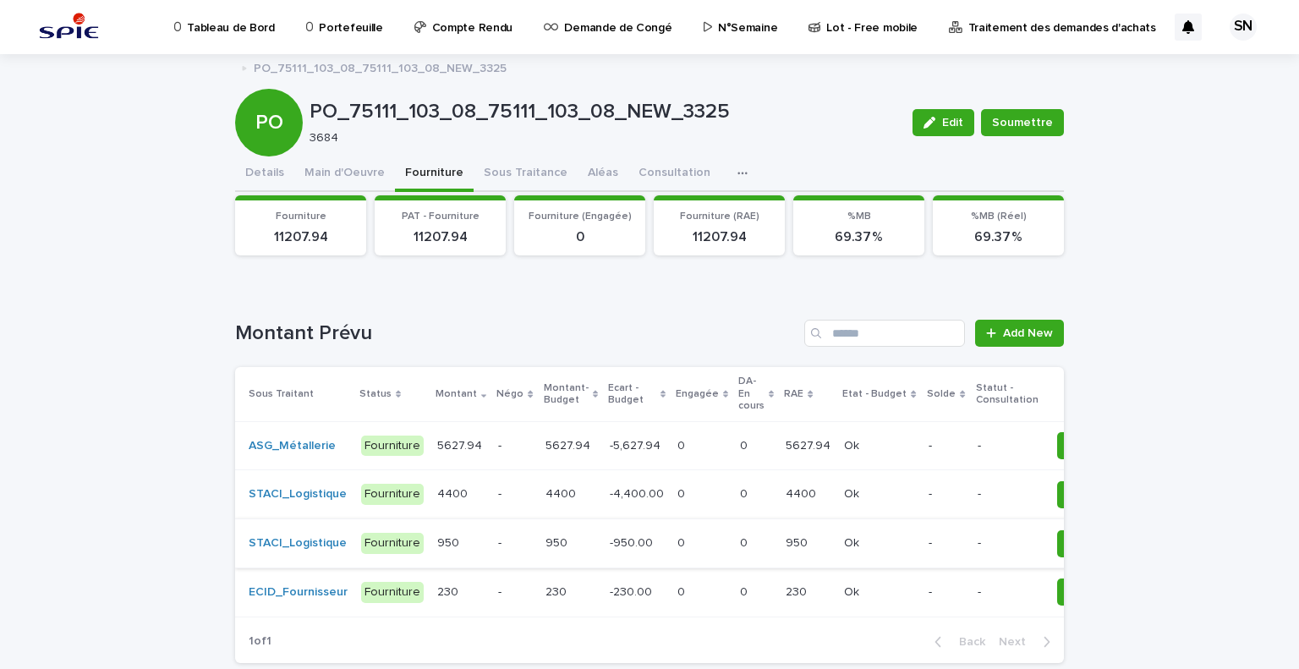
scroll to position [85, 0]
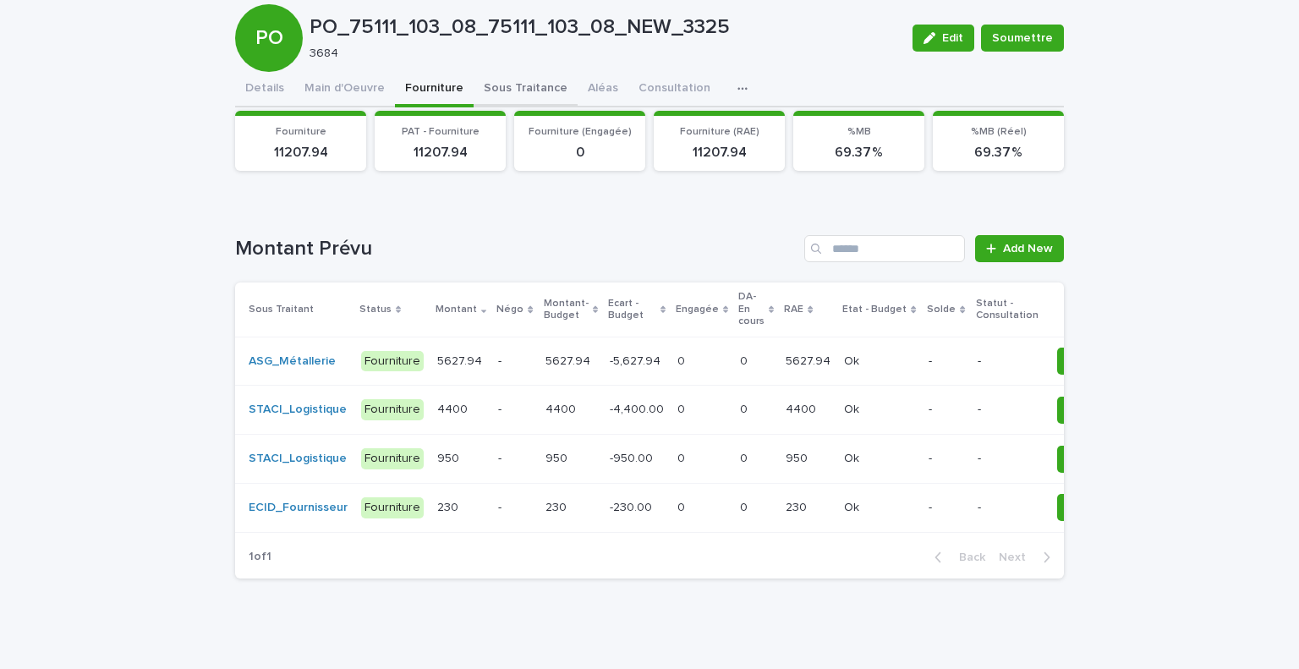
click at [511, 79] on div "Tableau de Bord Portefeuille Compte Rendu Demande de Congé N°Semaine Lot - Free…" at bounding box center [649, 295] width 1299 height 761
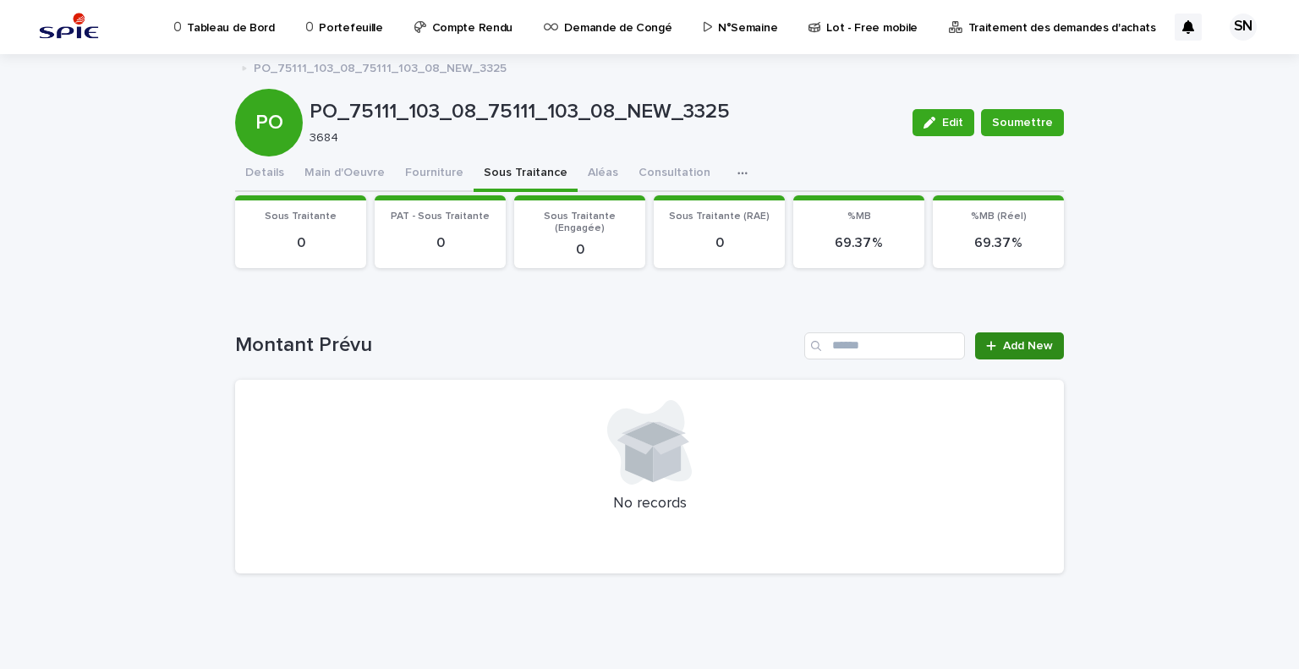
click at [1009, 337] on link "Add New" at bounding box center [1019, 345] width 89 height 27
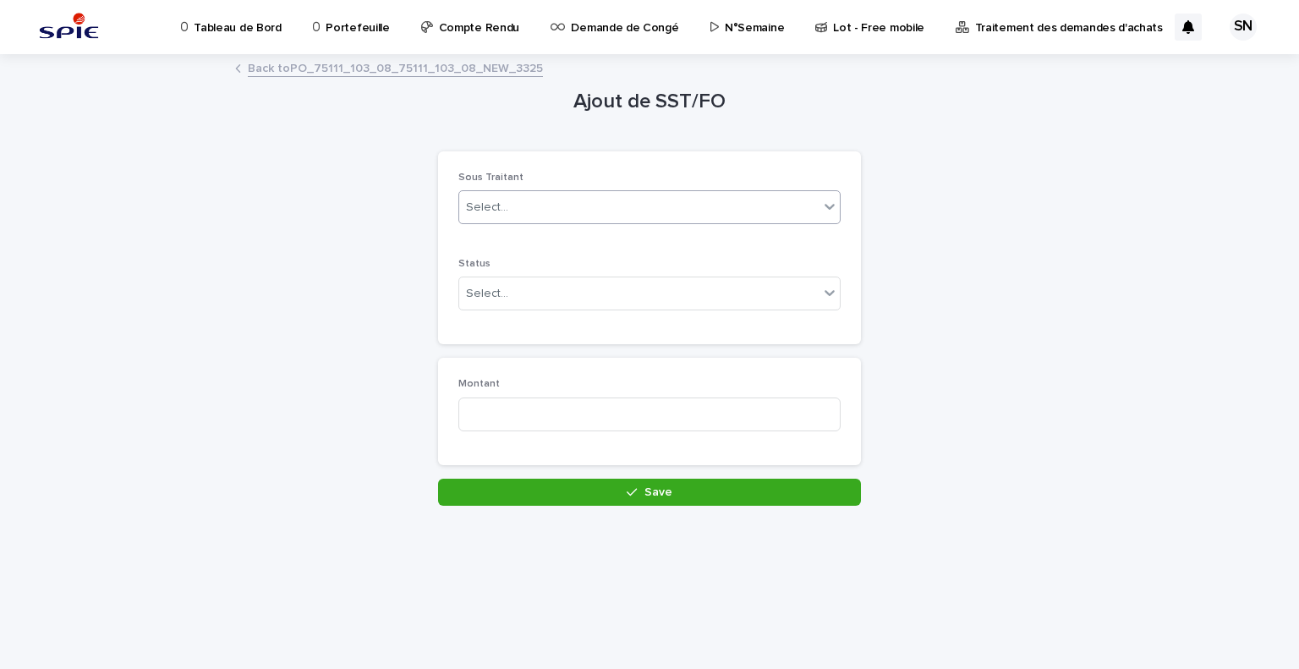
click at [612, 199] on div "Select..." at bounding box center [638, 208] width 359 height 28
click at [683, 205] on div "Select..." at bounding box center [638, 208] width 359 height 28
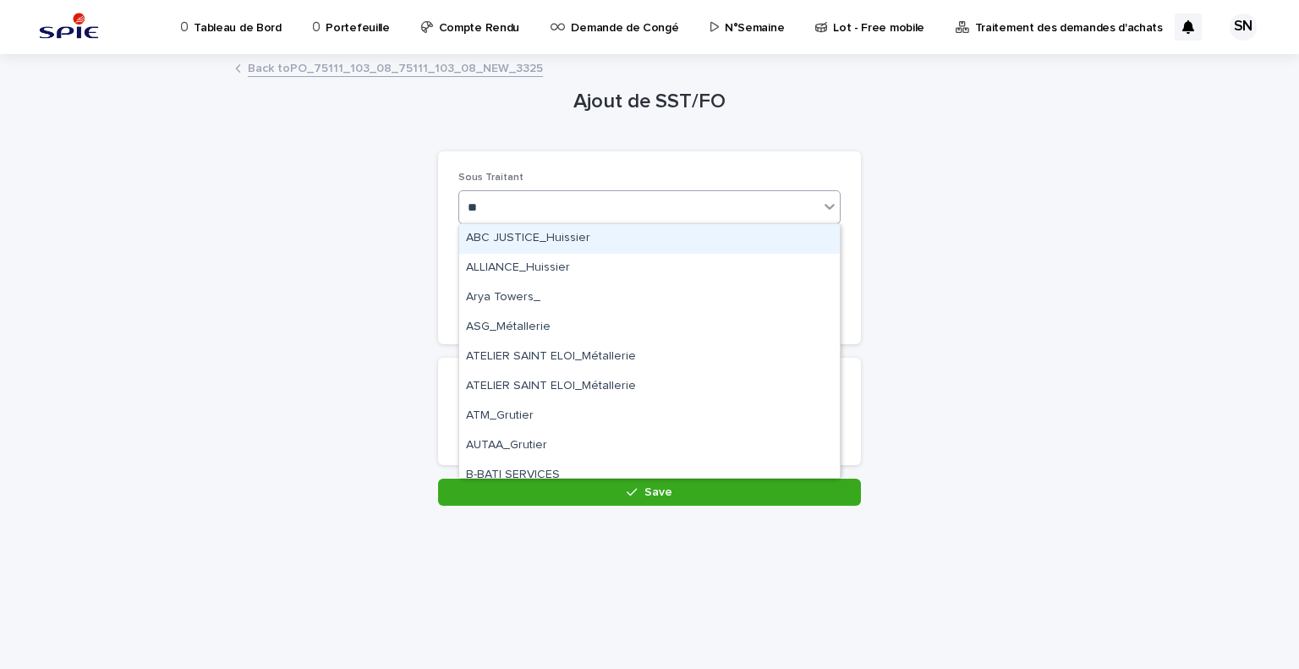
type input "***"
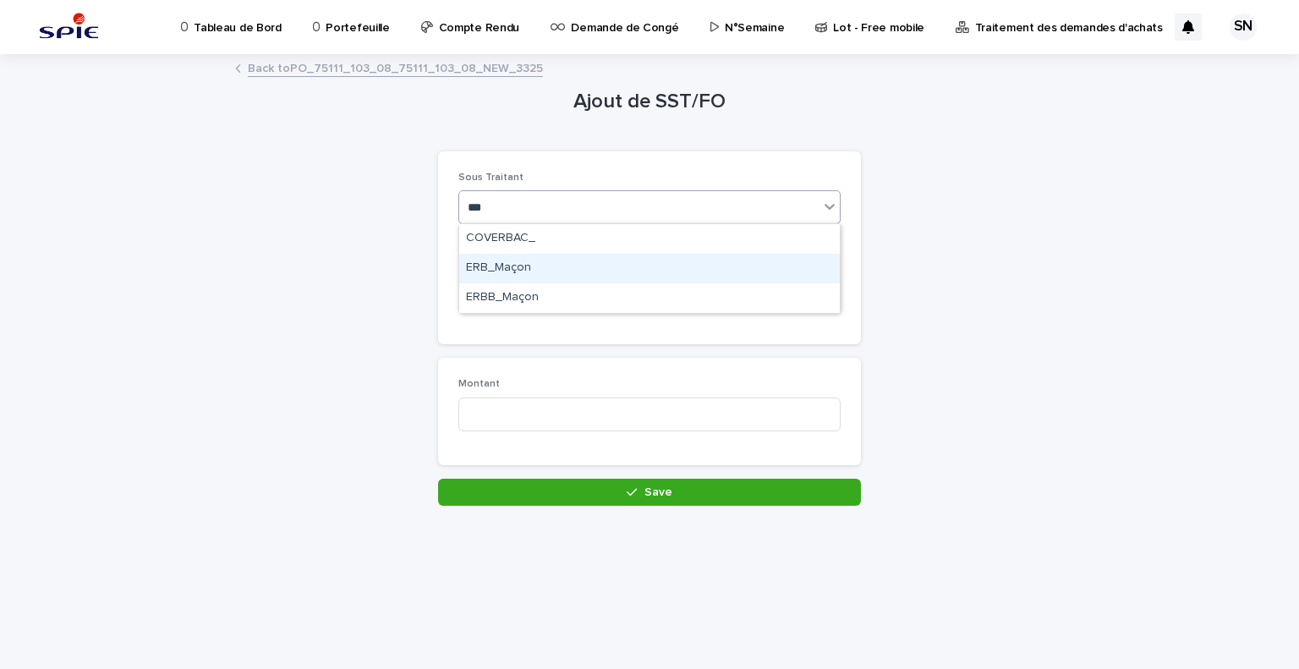
click at [658, 257] on div "ERB_Maçon" at bounding box center [649, 269] width 380 height 30
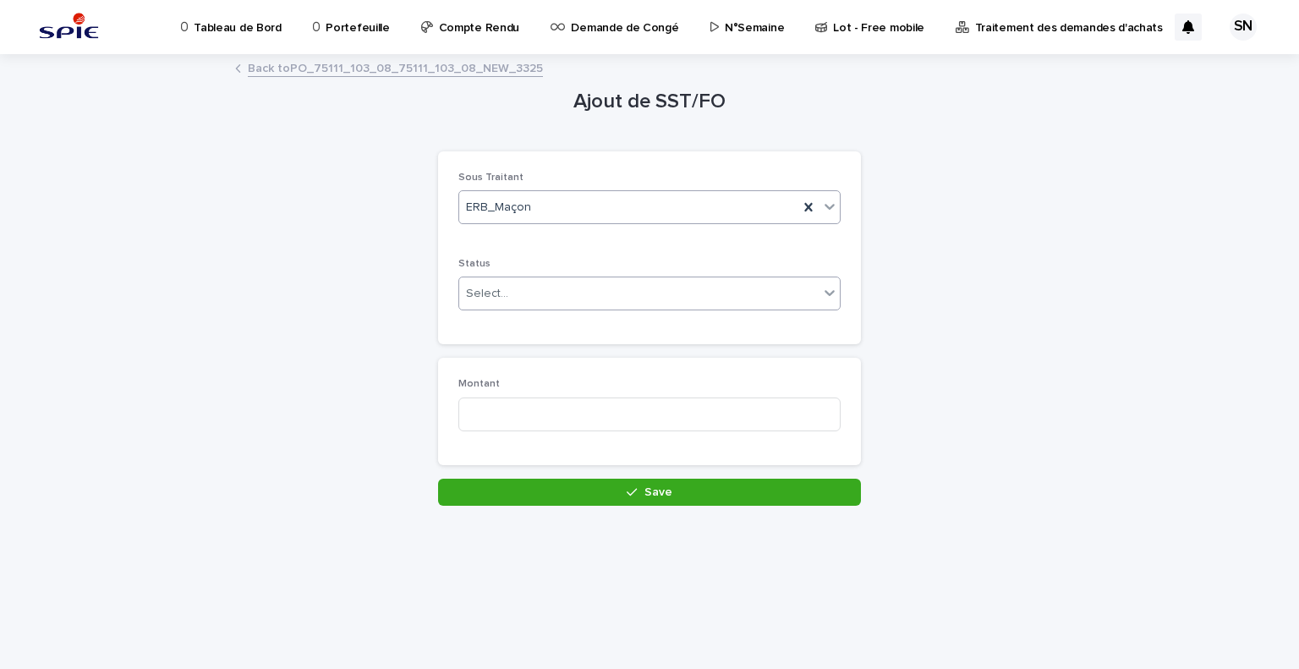
click at [577, 308] on div "Select..." at bounding box center [649, 293] width 382 height 34
click at [551, 358] on div "Sous Traitance" at bounding box center [649, 355] width 380 height 30
click at [539, 407] on input at bounding box center [649, 414] width 382 height 34
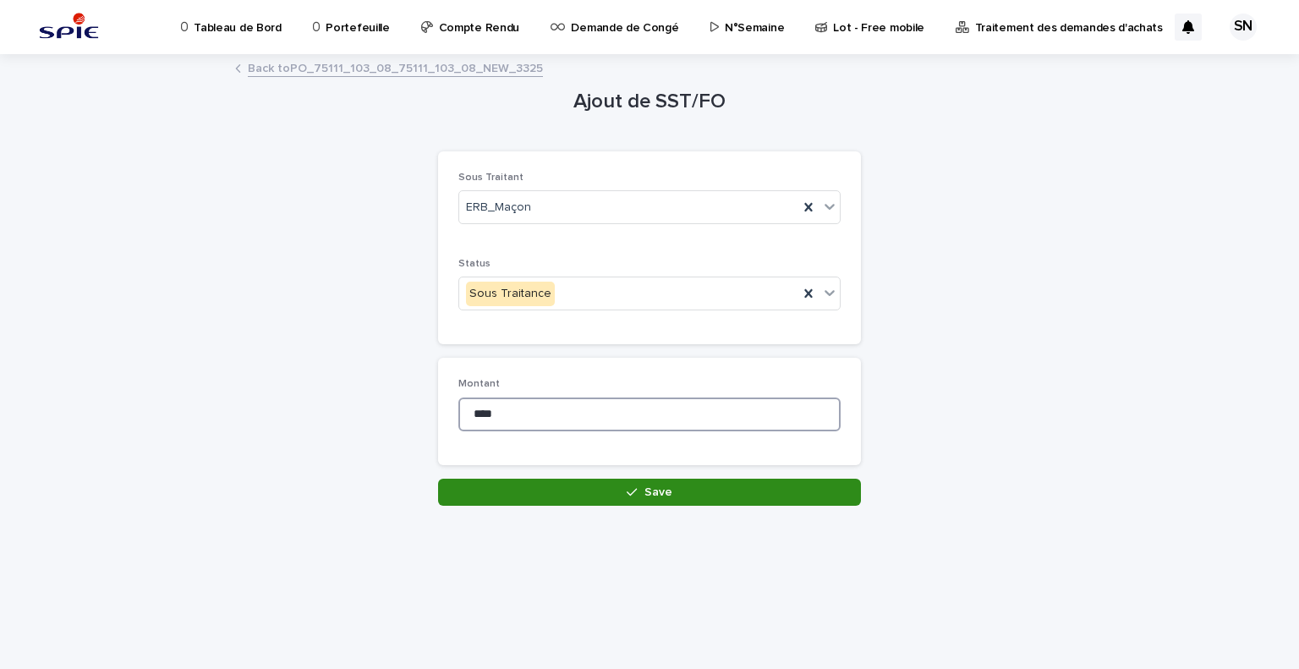
type input "****"
click at [591, 495] on button "Save" at bounding box center [649, 492] width 423 height 27
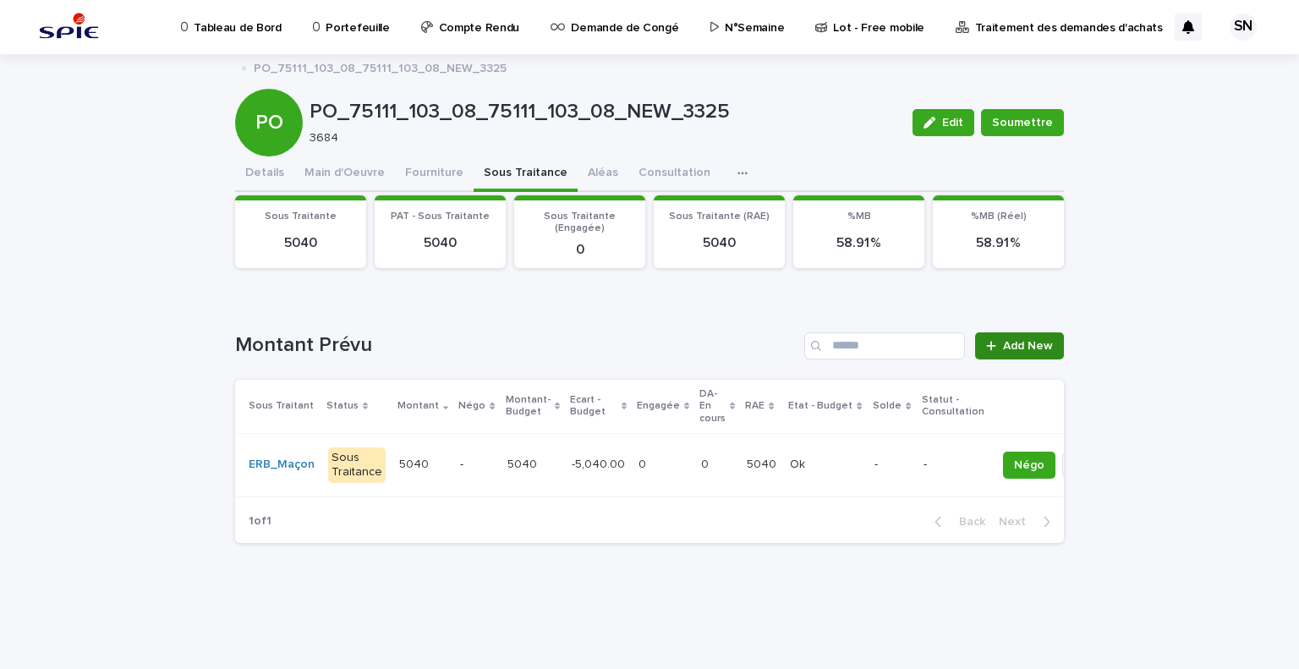
click at [1037, 337] on link "Add New" at bounding box center [1019, 345] width 89 height 27
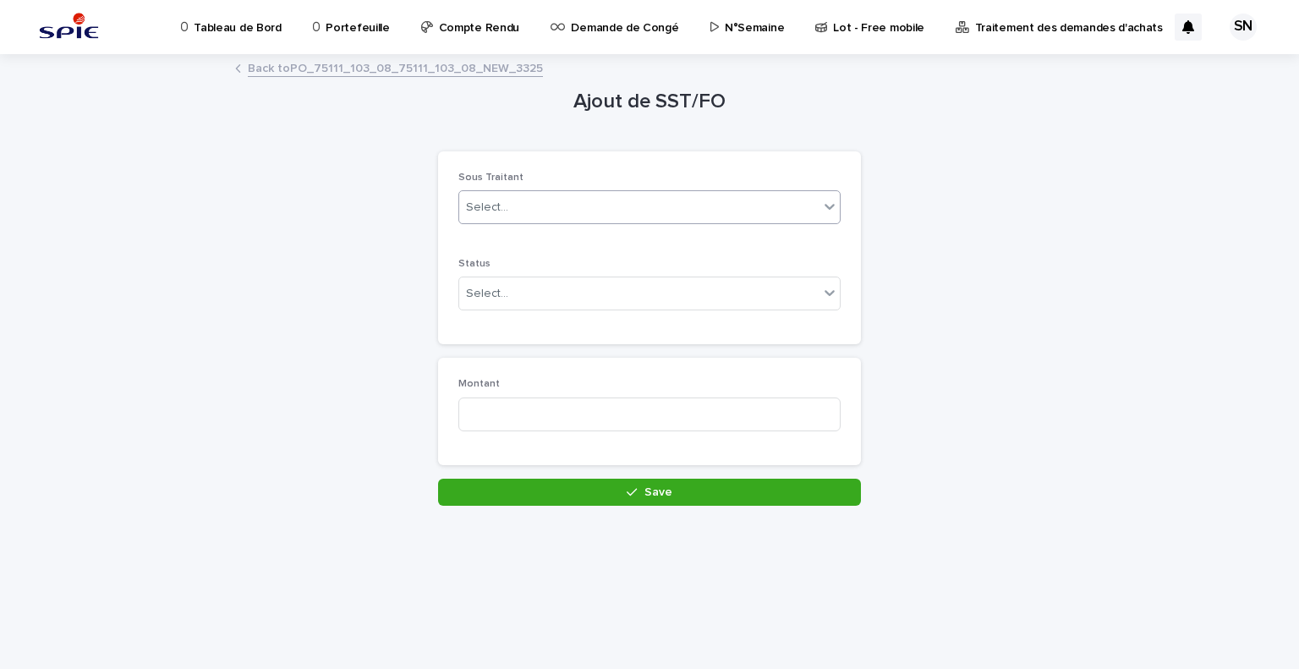
click at [599, 209] on div "Select..." at bounding box center [638, 208] width 359 height 28
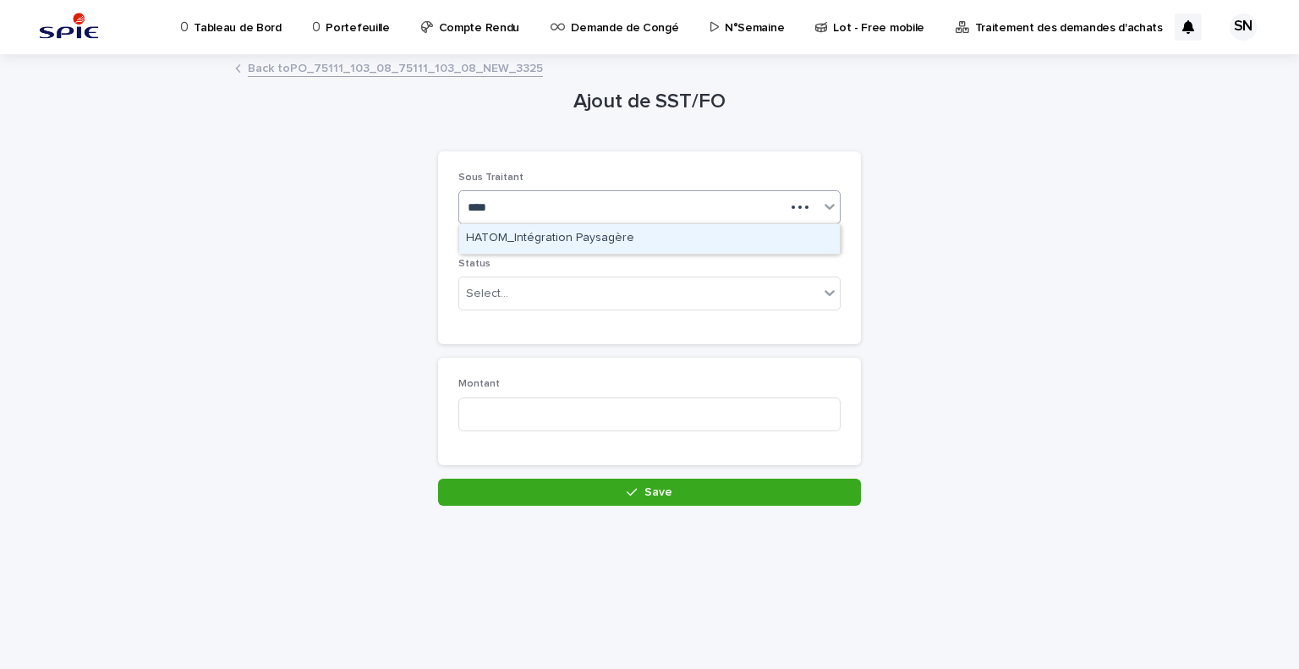
type input "*****"
click at [617, 236] on div "HATOM_Intégration Paysagère" at bounding box center [649, 239] width 380 height 30
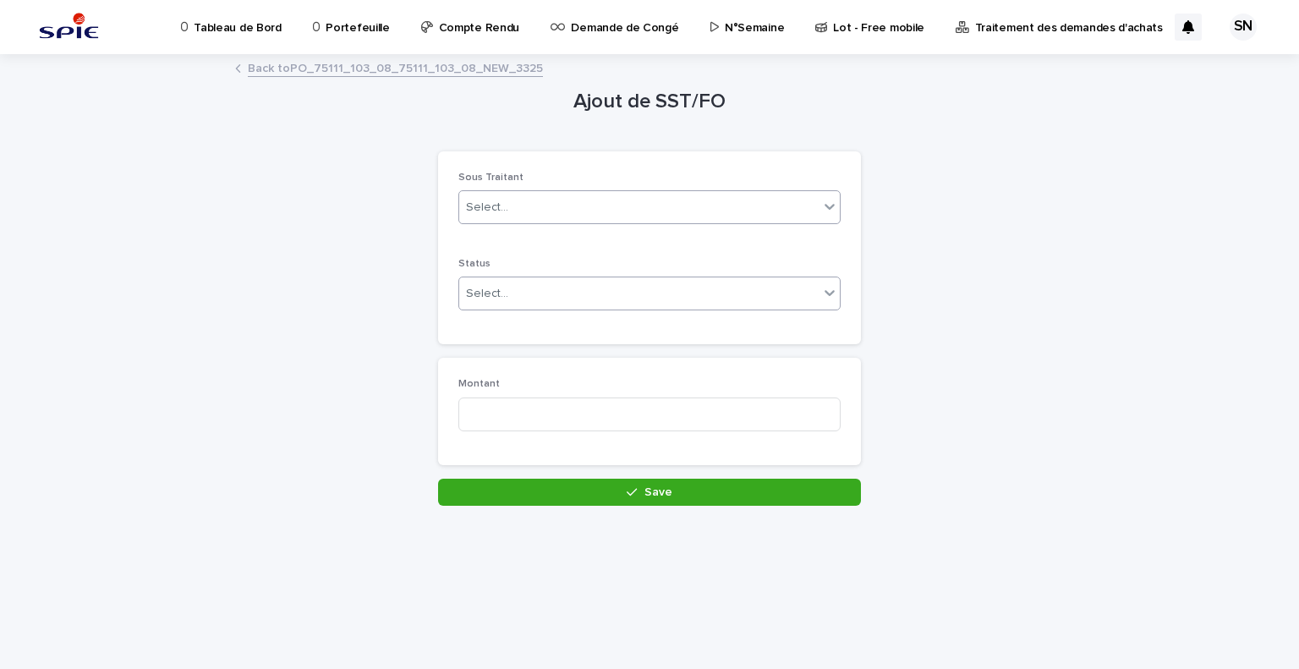
click at [609, 293] on div "Select..." at bounding box center [638, 294] width 359 height 28
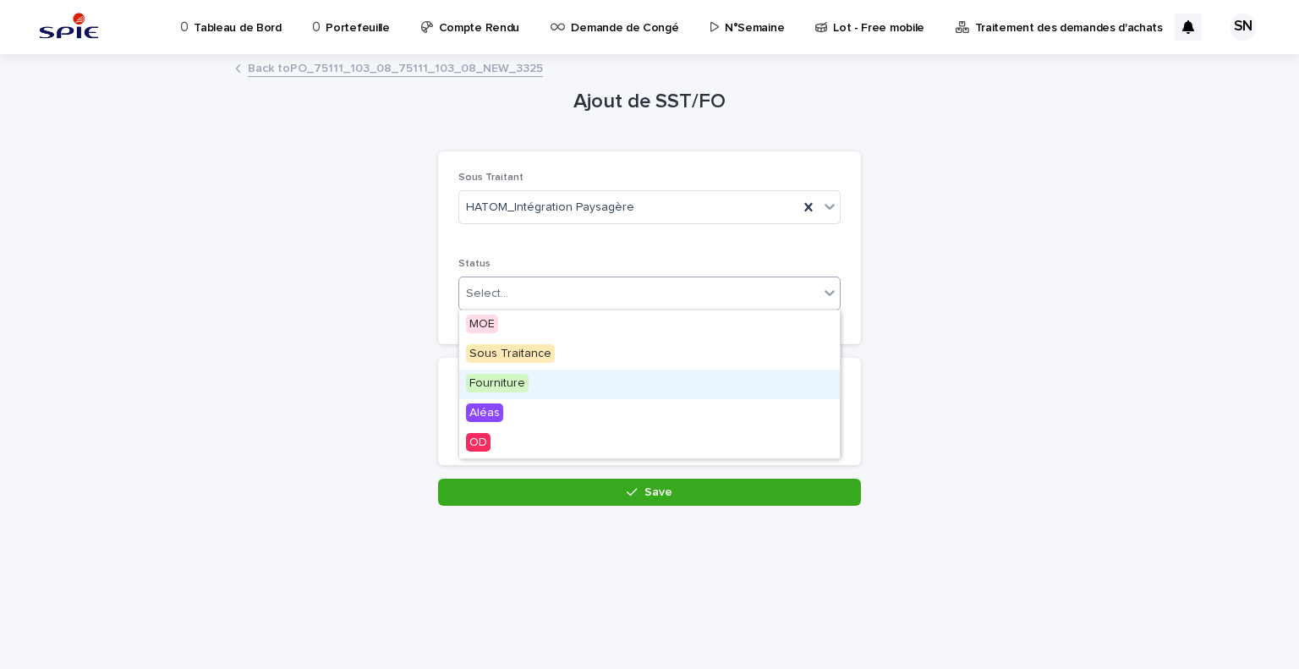
click at [604, 371] on div "Fourniture" at bounding box center [649, 384] width 380 height 30
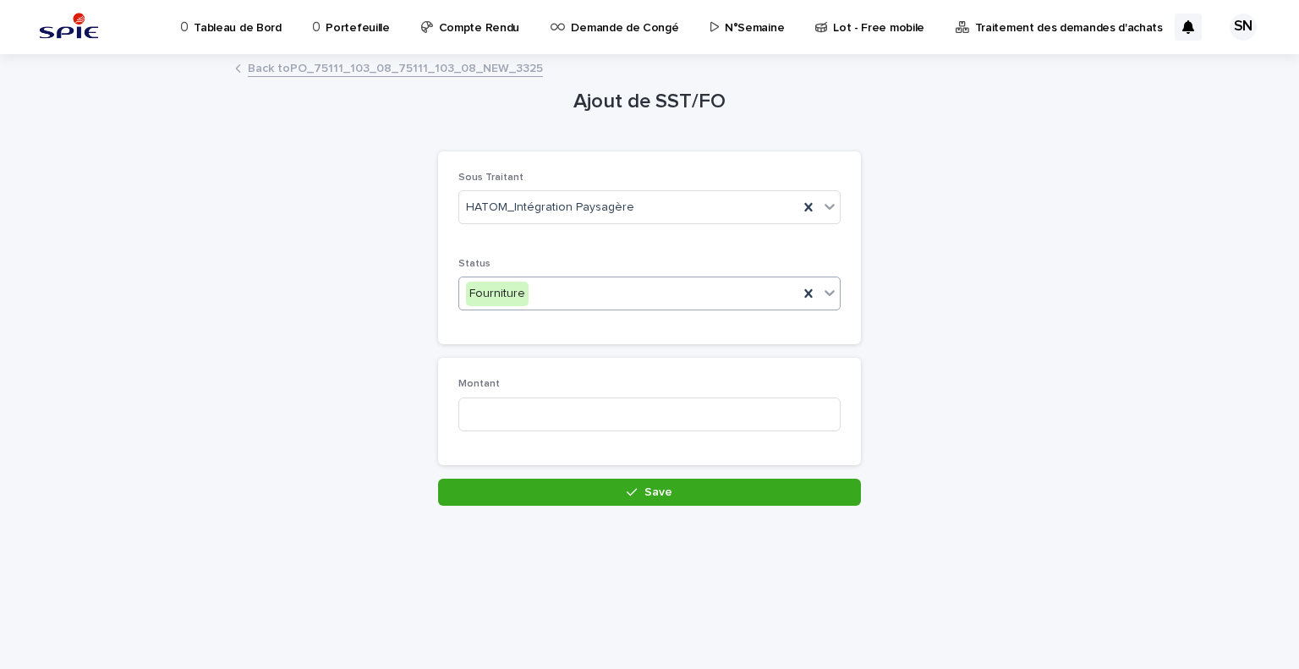
click at [597, 301] on div "Fourniture" at bounding box center [628, 294] width 339 height 28
click at [588, 367] on div "Sous Traitance" at bounding box center [649, 355] width 380 height 30
click at [603, 419] on input at bounding box center [649, 414] width 382 height 34
click at [678, 405] on input at bounding box center [649, 414] width 382 height 34
click at [655, 418] on input at bounding box center [649, 414] width 382 height 34
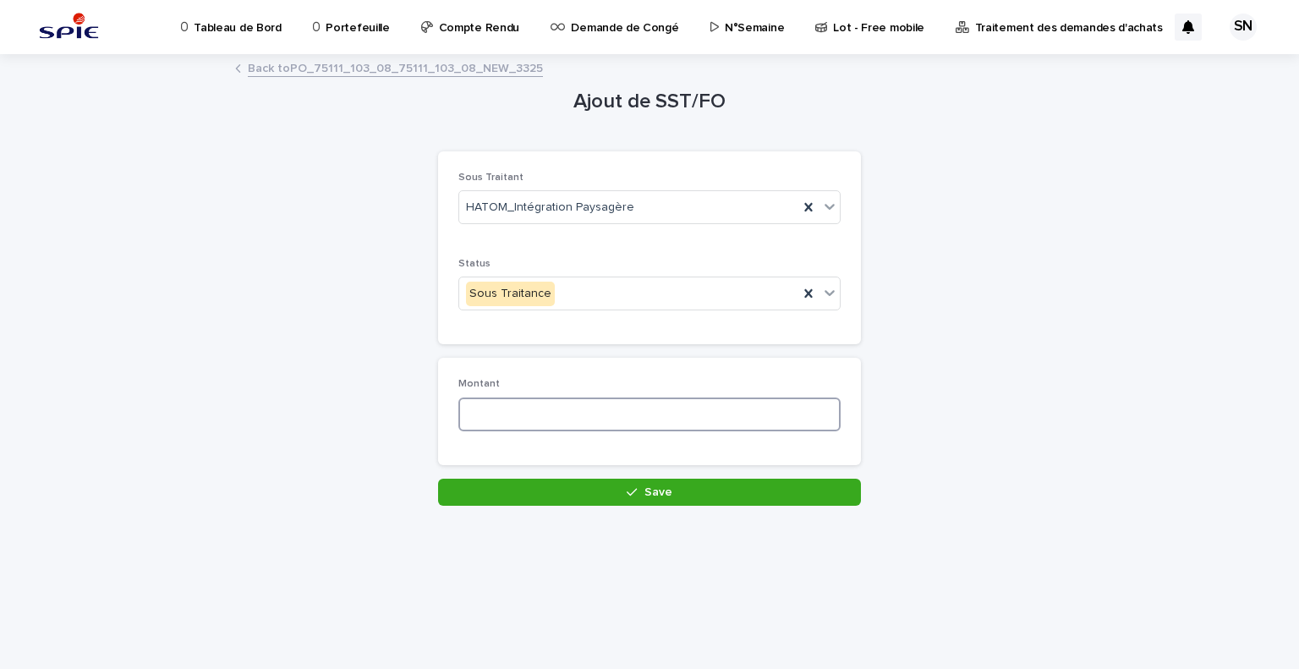
click at [666, 415] on input at bounding box center [649, 414] width 382 height 34
click at [622, 398] on input at bounding box center [649, 414] width 382 height 34
type input "*"
type input "****"
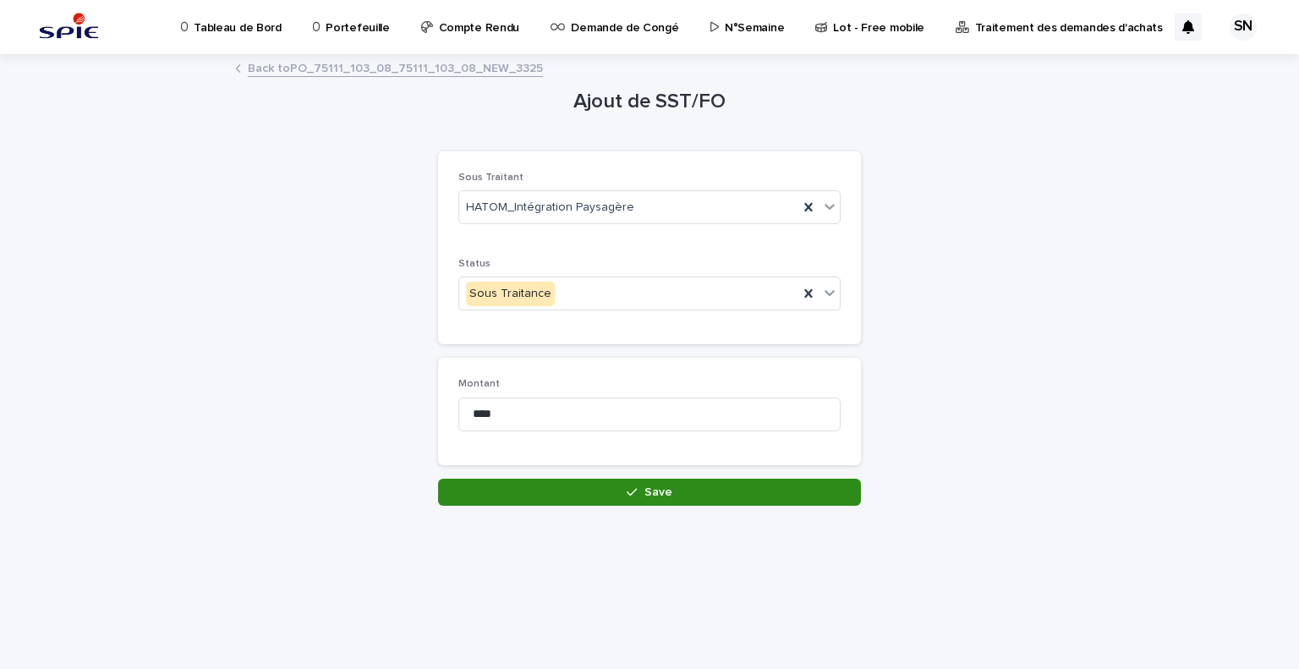
click at [627, 486] on icon "button" at bounding box center [631, 492] width 10 height 12
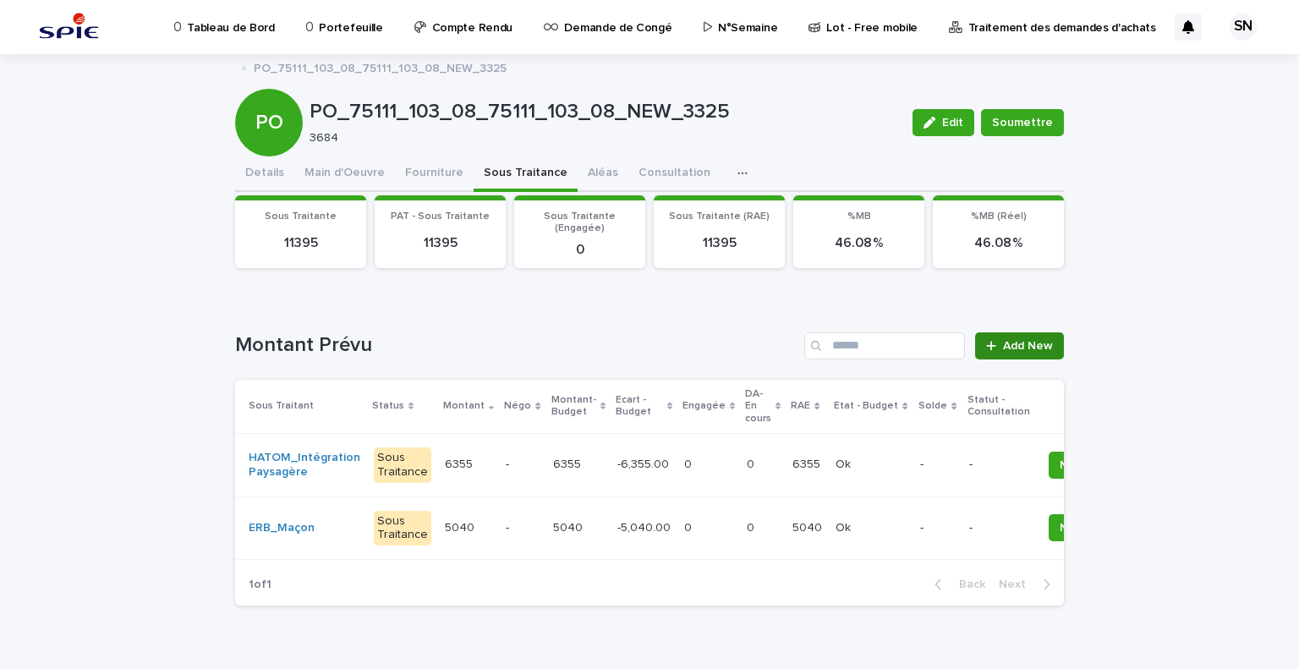
click at [1019, 333] on link "Add New" at bounding box center [1019, 345] width 89 height 27
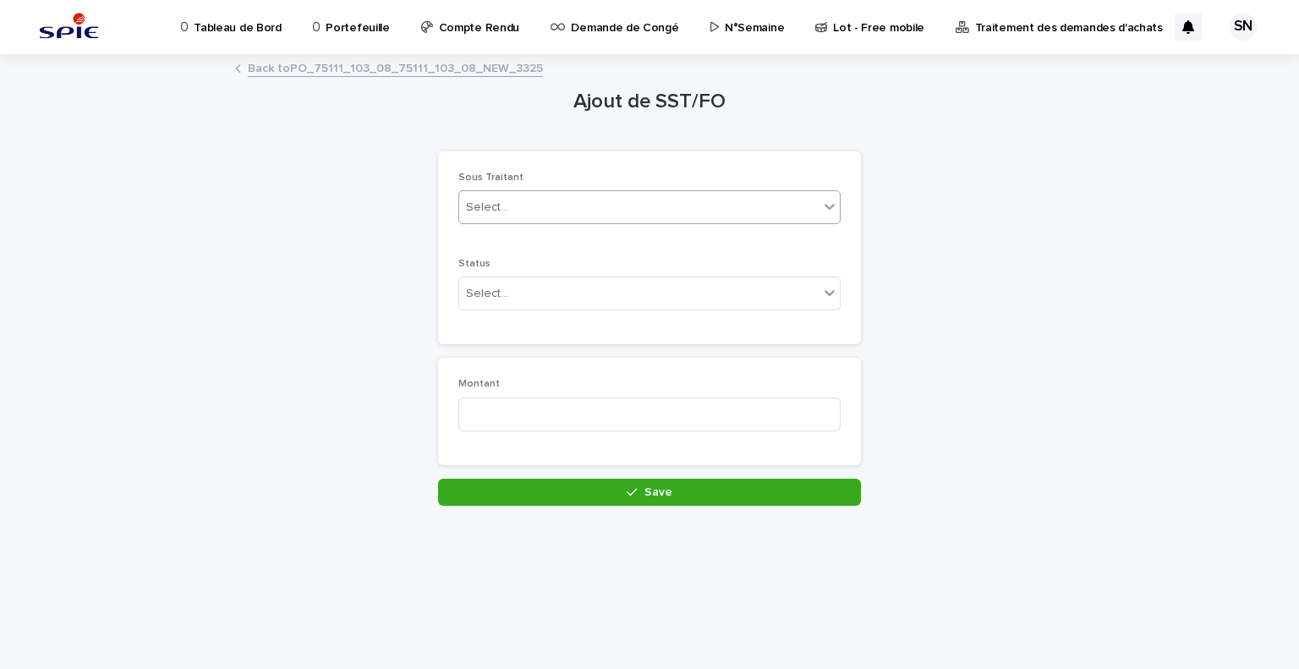
click at [561, 212] on div "Select..." at bounding box center [638, 208] width 359 height 28
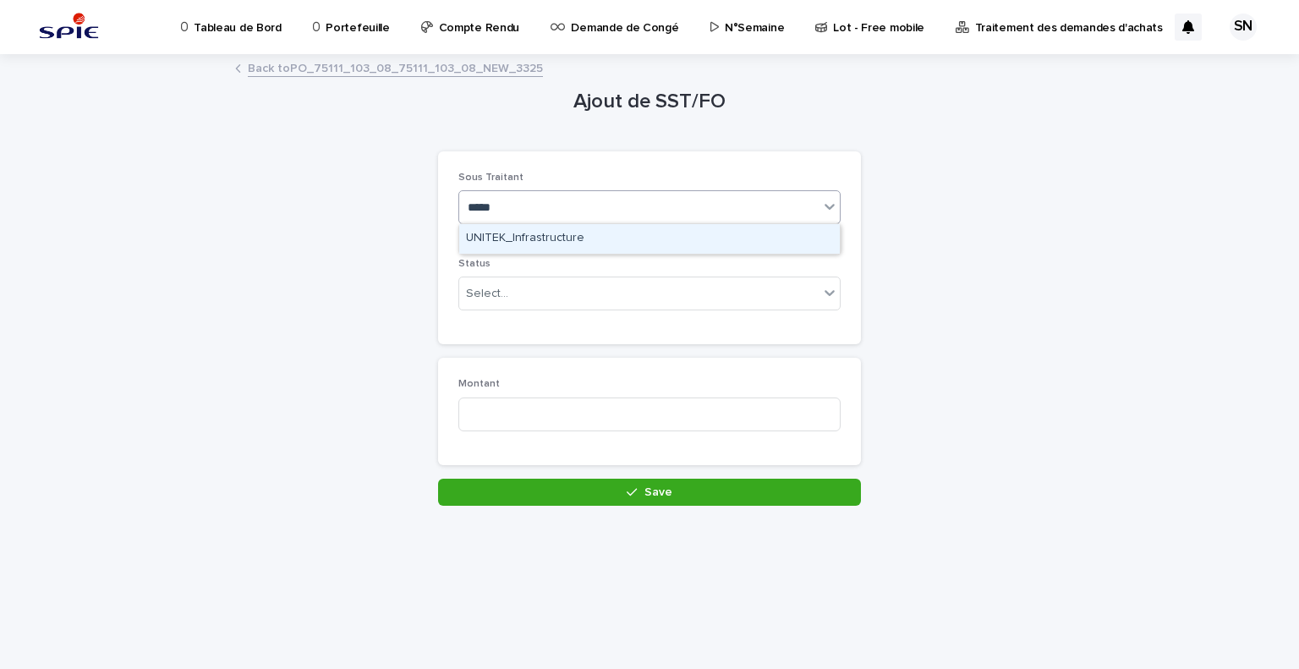
type input "******"
click at [595, 243] on div "UNITEK_Infrastructure" at bounding box center [649, 239] width 380 height 30
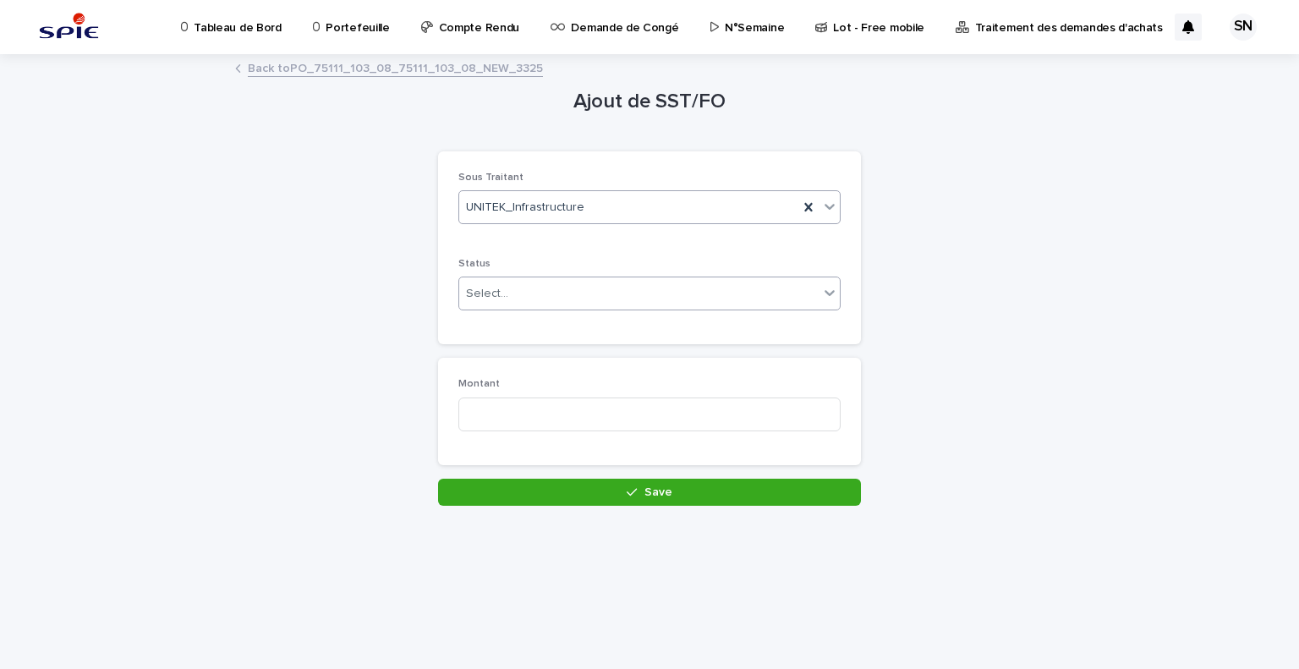
click at [589, 304] on div "Select..." at bounding box center [638, 294] width 359 height 28
click at [581, 357] on div "Sous Traitance" at bounding box center [649, 355] width 380 height 30
click at [598, 420] on input at bounding box center [649, 414] width 382 height 34
click at [596, 429] on input at bounding box center [649, 414] width 382 height 34
click at [652, 412] on input "***" at bounding box center [649, 414] width 382 height 34
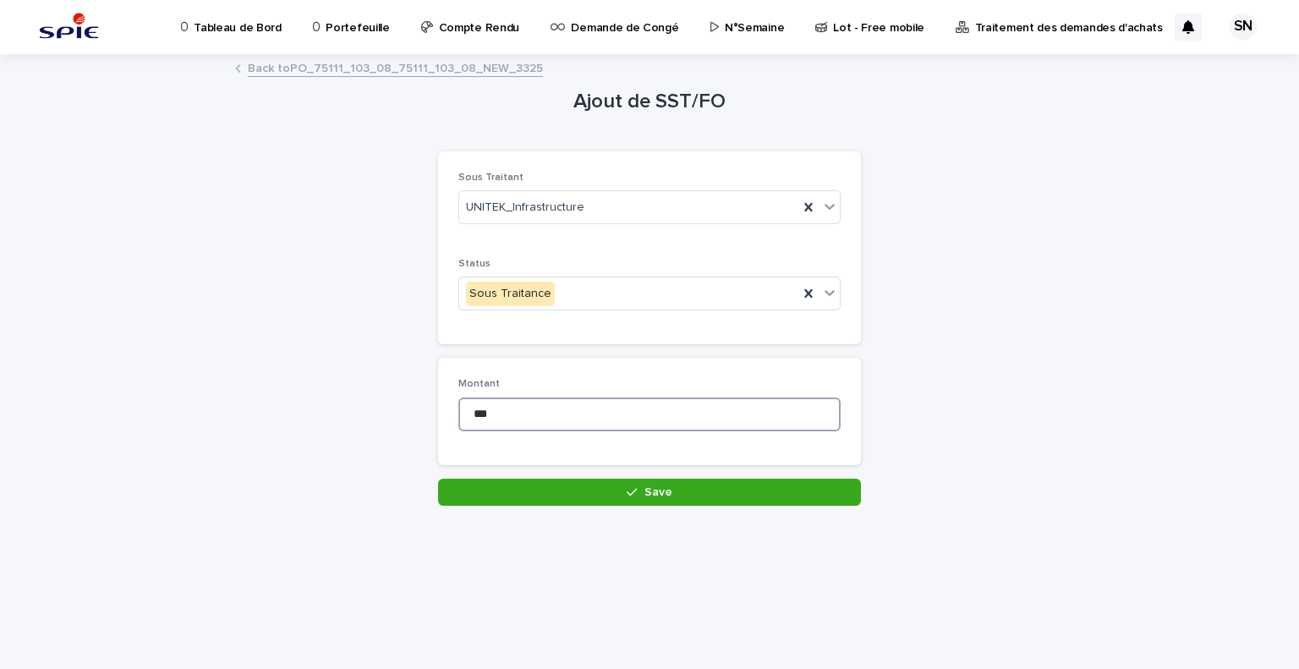
click at [590, 414] on input "***" at bounding box center [649, 414] width 382 height 34
type input "****"
click at [588, 473] on div "Loading... Saving… Montant ****" at bounding box center [649, 418] width 423 height 120
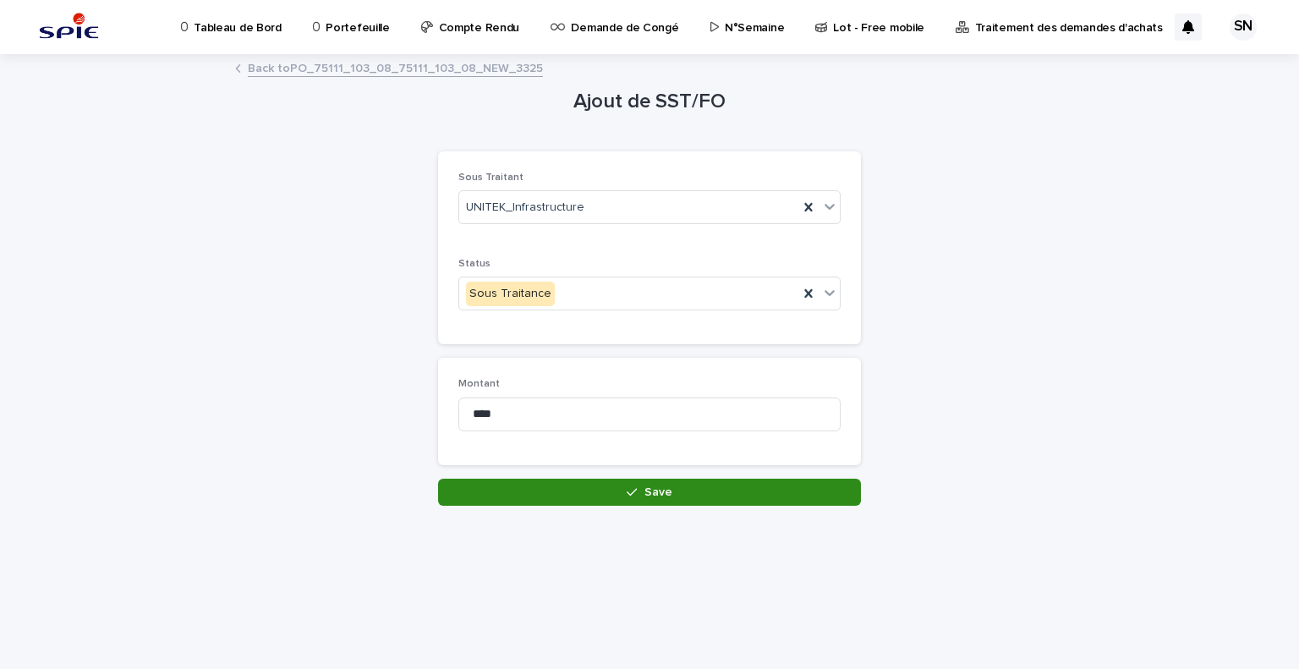
click at [589, 481] on button "Save" at bounding box center [649, 492] width 423 height 27
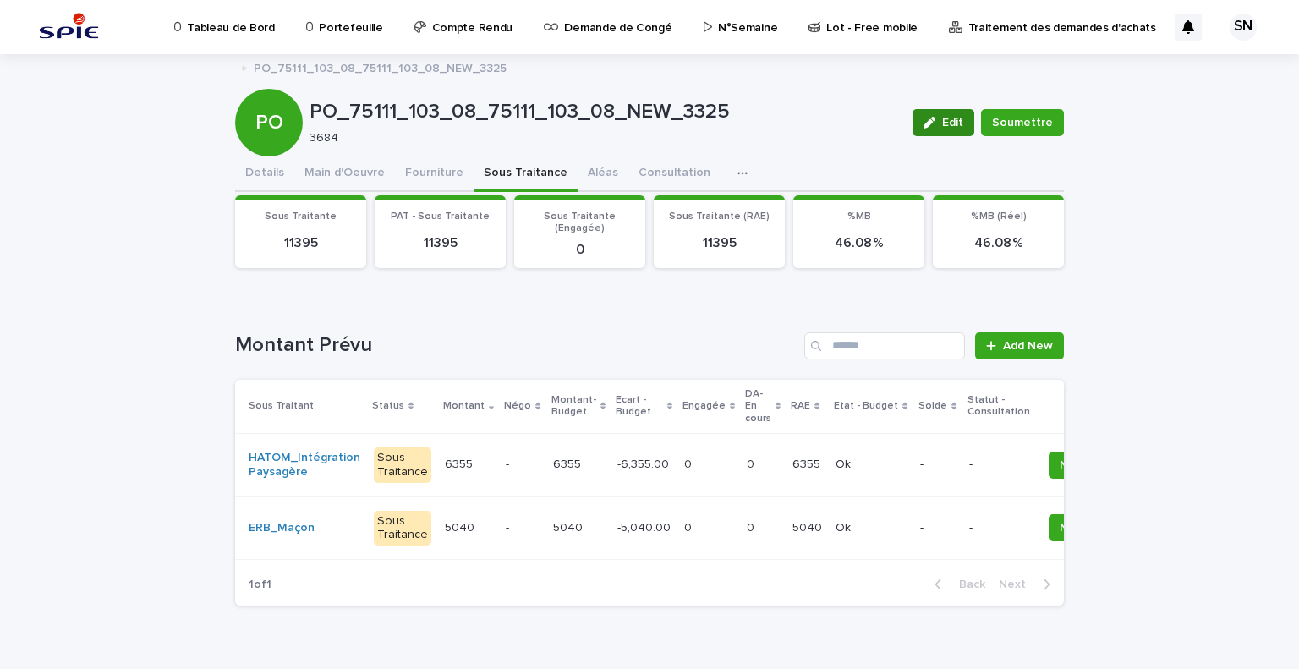
click at [943, 121] on span "Edit" at bounding box center [952, 123] width 21 height 12
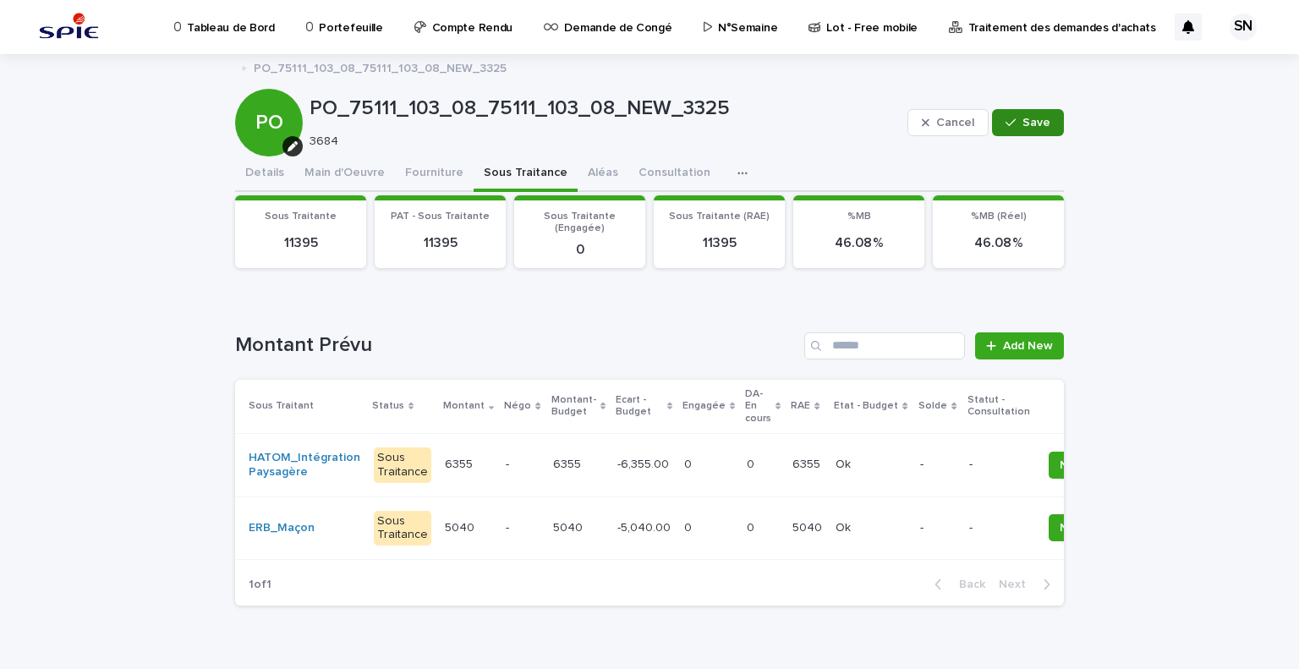
click at [1011, 120] on div "button" at bounding box center [1013, 123] width 17 height 12
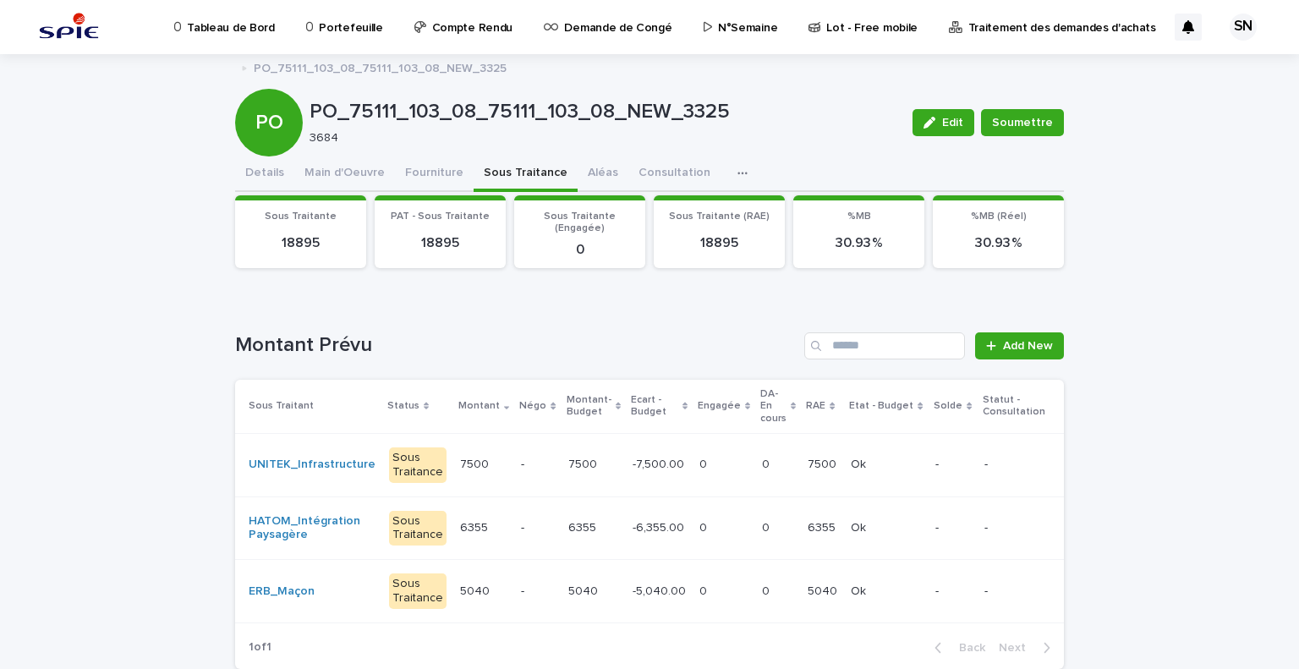
scroll to position [85, 0]
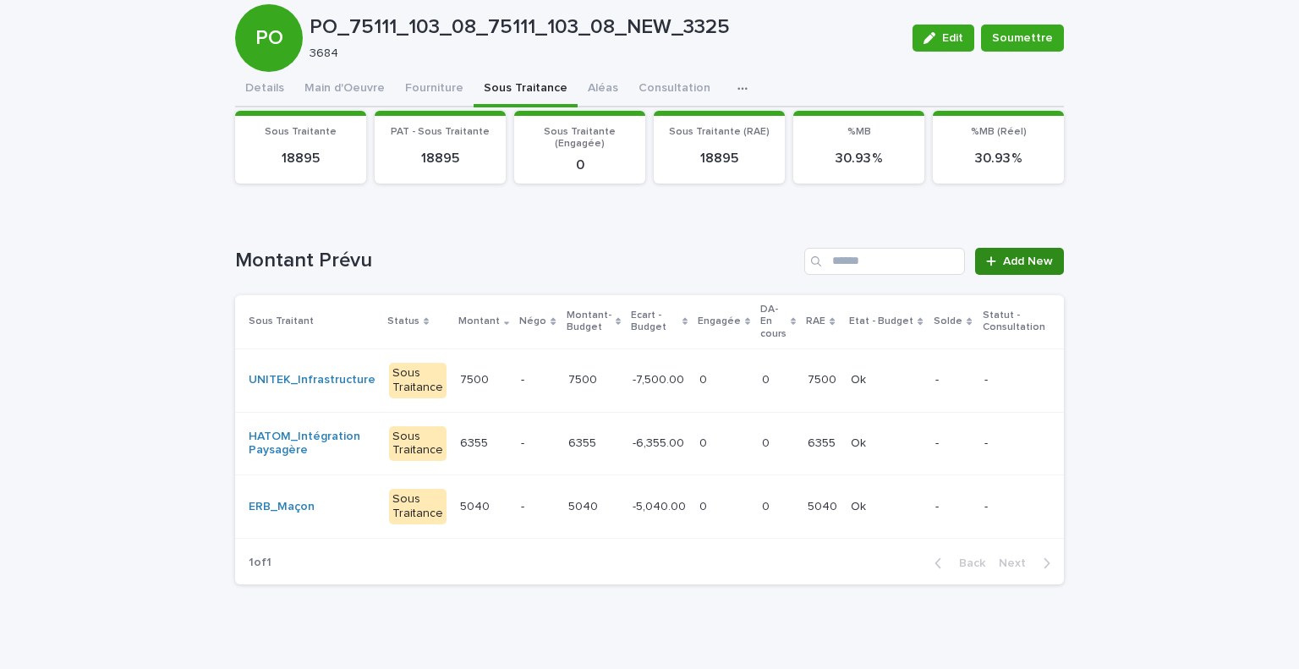
click at [1004, 255] on span "Add New" at bounding box center [1028, 261] width 50 height 12
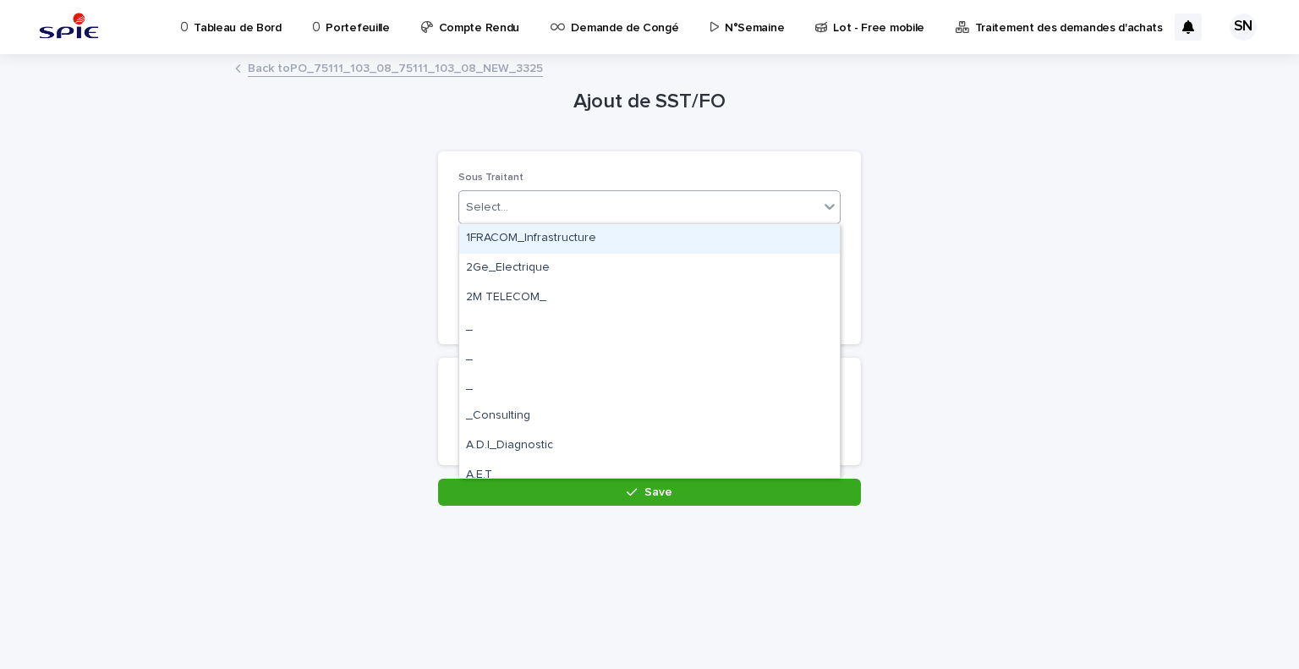
click at [667, 209] on div "Select..." at bounding box center [638, 208] width 359 height 28
type input "***"
click at [671, 247] on div "DUFOUR_Grutier" at bounding box center [649, 239] width 380 height 30
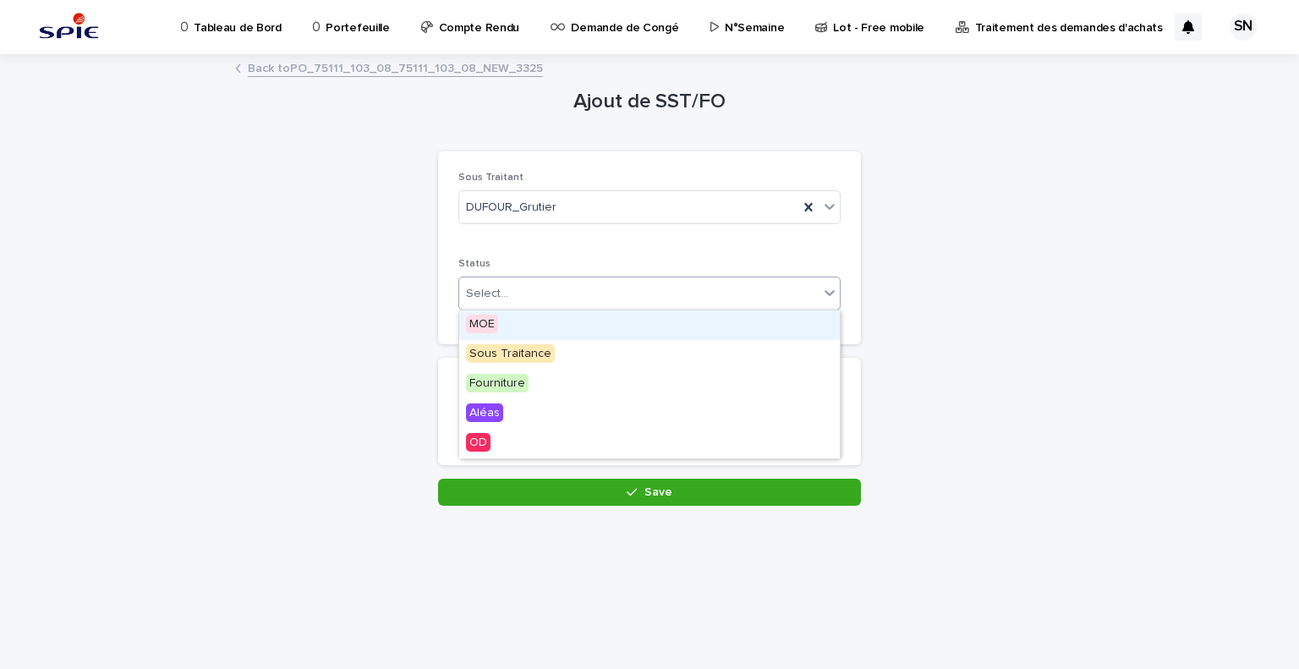
click at [670, 289] on div "Select..." at bounding box center [638, 294] width 359 height 28
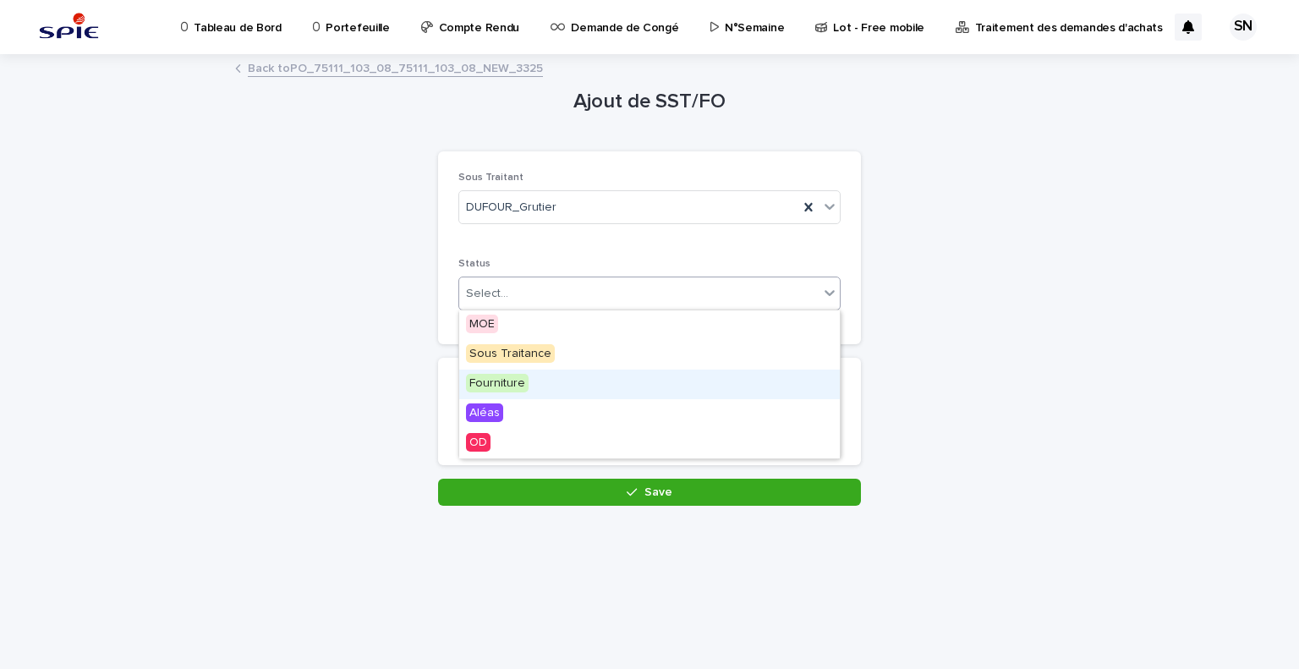
click at [659, 388] on div "Fourniture" at bounding box center [649, 384] width 380 height 30
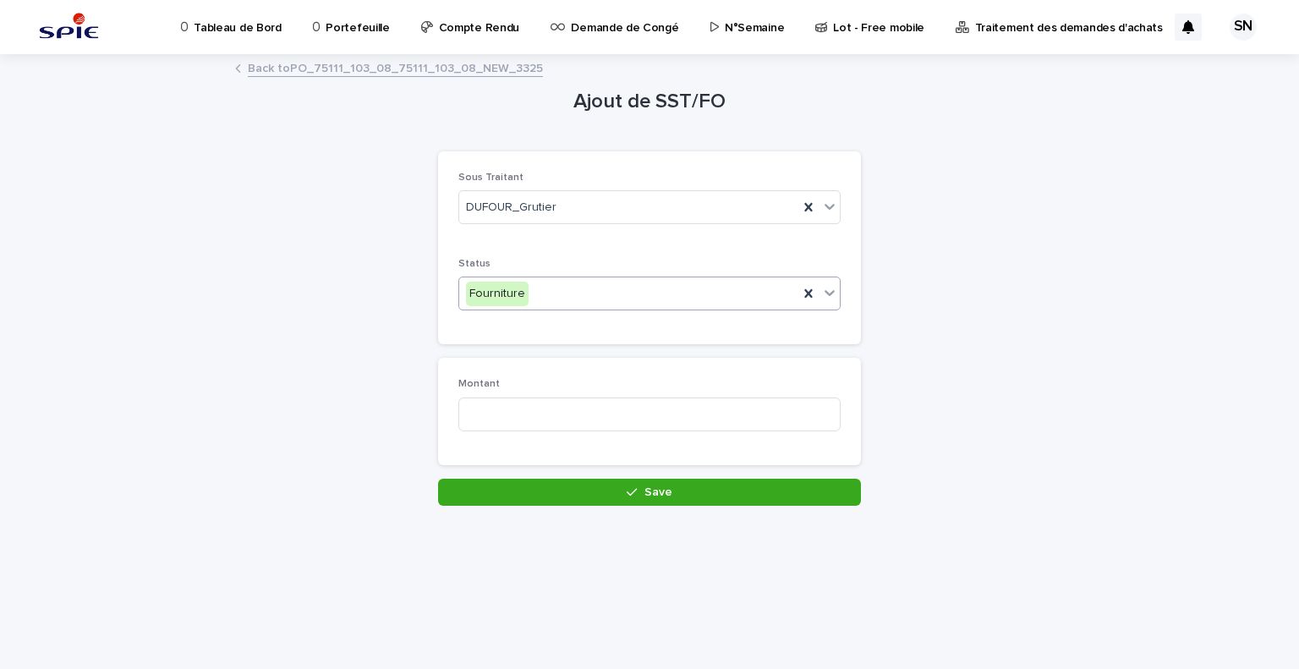
click at [659, 306] on div "Fourniture" at bounding box center [628, 294] width 339 height 28
click at [648, 351] on div "Sous Traitance" at bounding box center [649, 355] width 380 height 30
click at [646, 410] on input at bounding box center [649, 414] width 382 height 34
type input "****"
drag, startPoint x: 680, startPoint y: 521, endPoint x: 684, endPoint y: 500, distance: 21.6
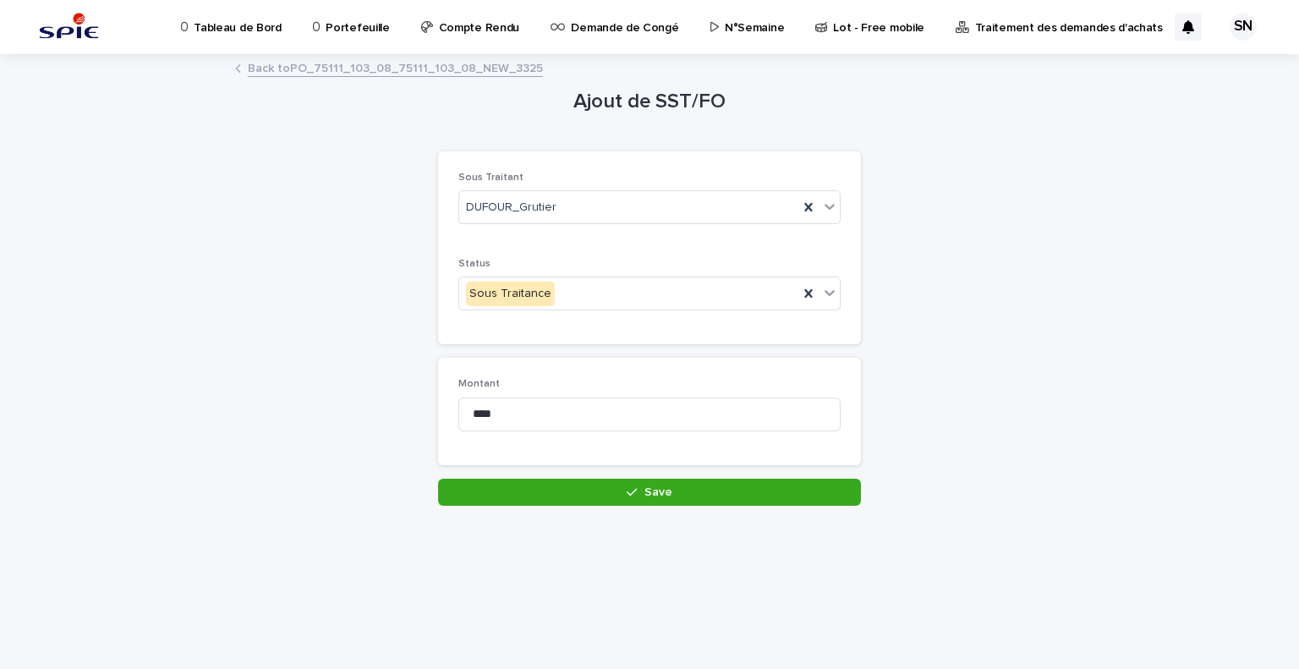
click at [681, 520] on div "Loading... Saving… Loading... Saving… Ajout de SST/FO Loading... Saving… Loadin…" at bounding box center [649, 341] width 845 height 571
click at [685, 497] on button "Save" at bounding box center [649, 492] width 423 height 27
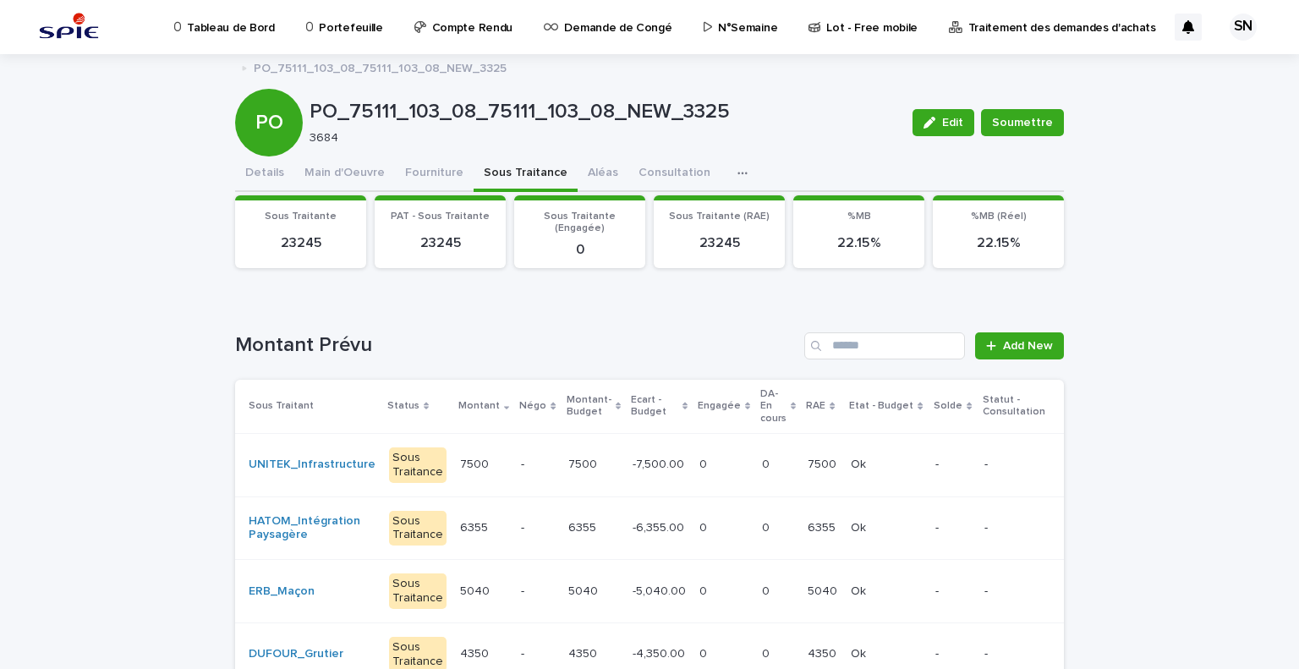
scroll to position [85, 0]
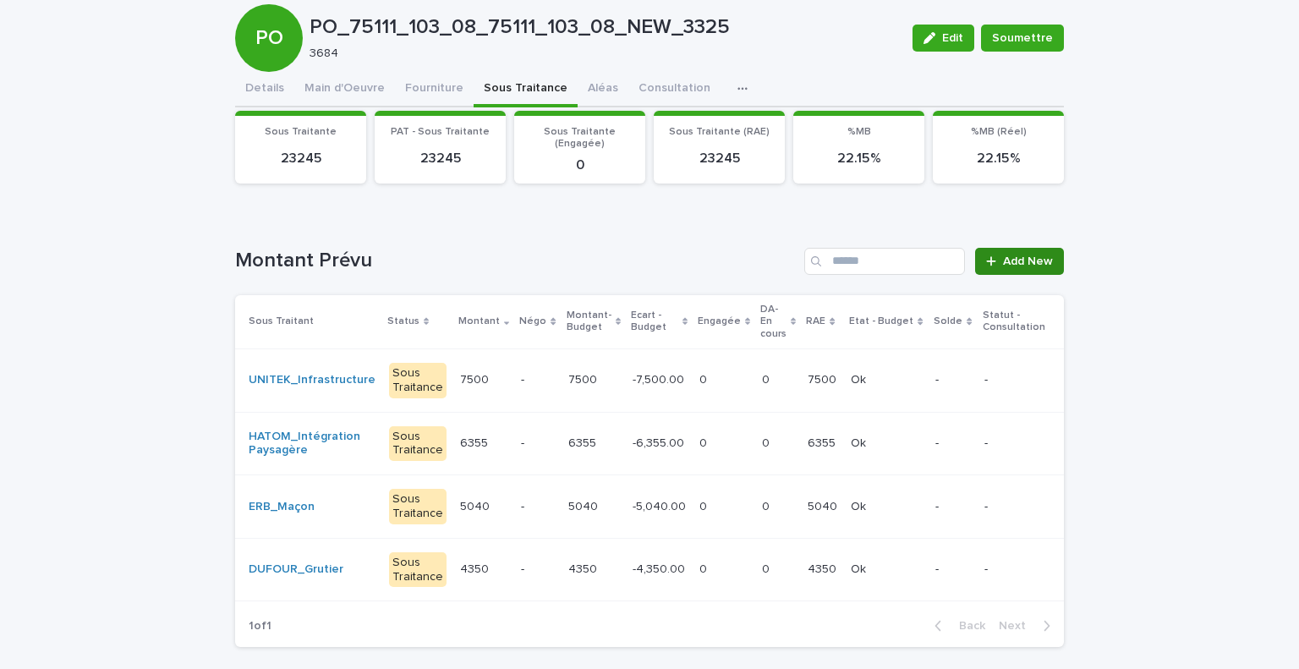
click at [1009, 258] on span "Add New" at bounding box center [1028, 261] width 50 height 12
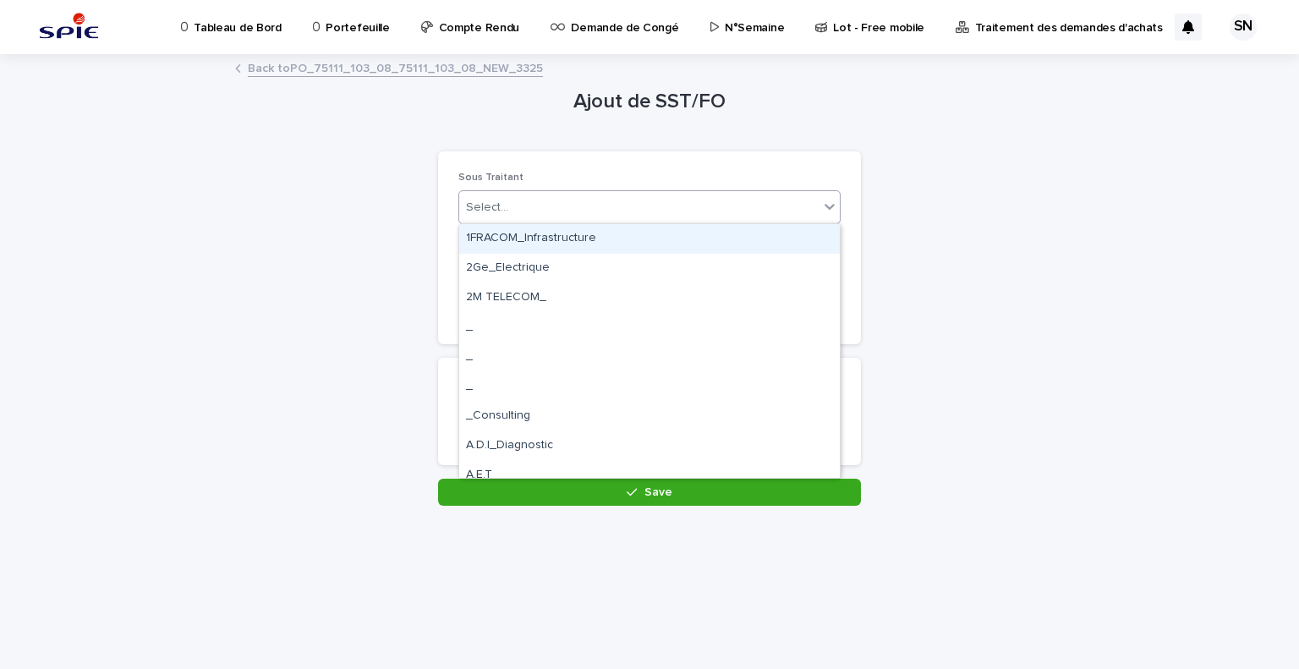
click at [555, 205] on div "Select..." at bounding box center [638, 208] width 359 height 28
type input "*"
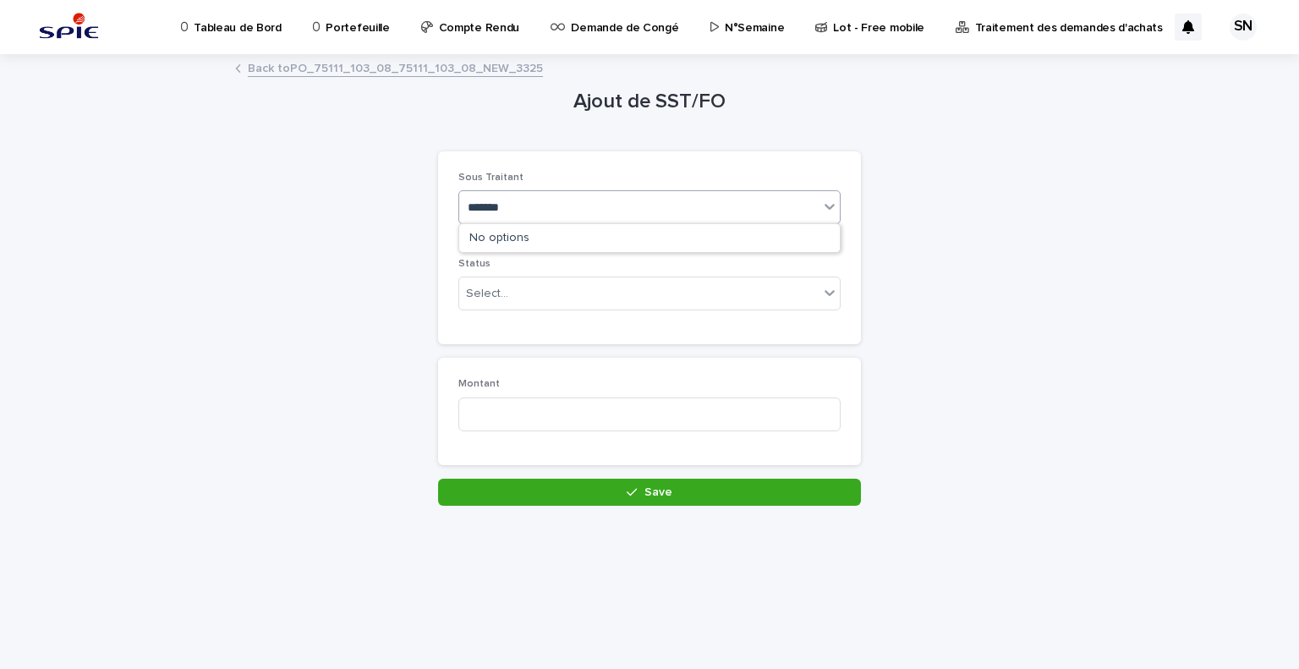
type input "********"
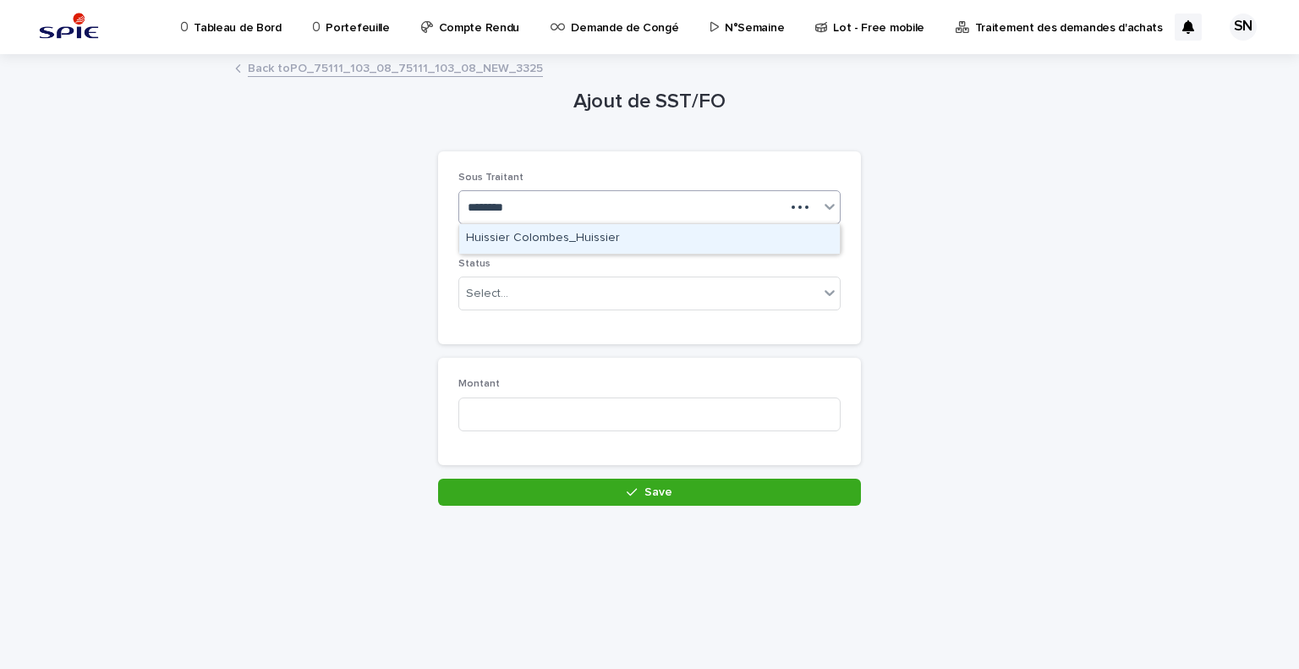
drag, startPoint x: 618, startPoint y: 238, endPoint x: 613, endPoint y: 250, distance: 12.9
click at [618, 239] on div "Huissier Colombes_Huissier" at bounding box center [649, 239] width 380 height 30
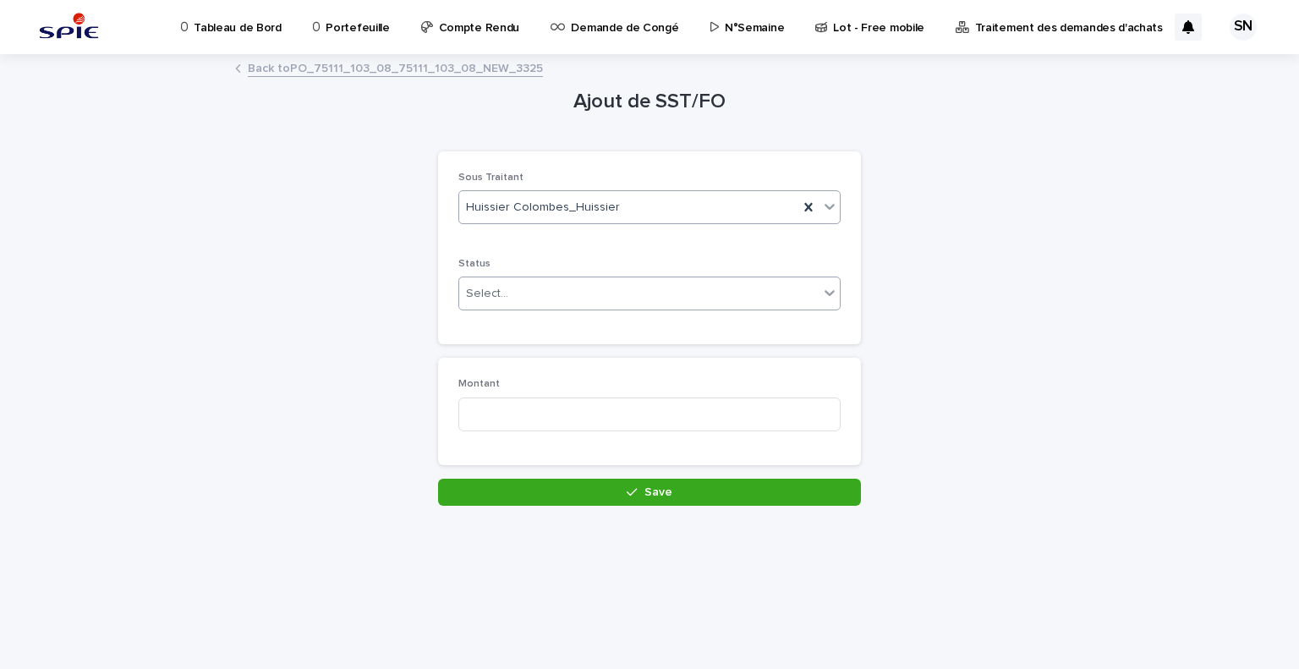
click at [591, 293] on div "Select..." at bounding box center [638, 294] width 359 height 28
click at [559, 347] on div "Sous Traitance" at bounding box center [649, 355] width 380 height 30
drag, startPoint x: 560, startPoint y: 418, endPoint x: 610, endPoint y: 429, distance: 51.9
click at [572, 422] on input at bounding box center [649, 414] width 382 height 34
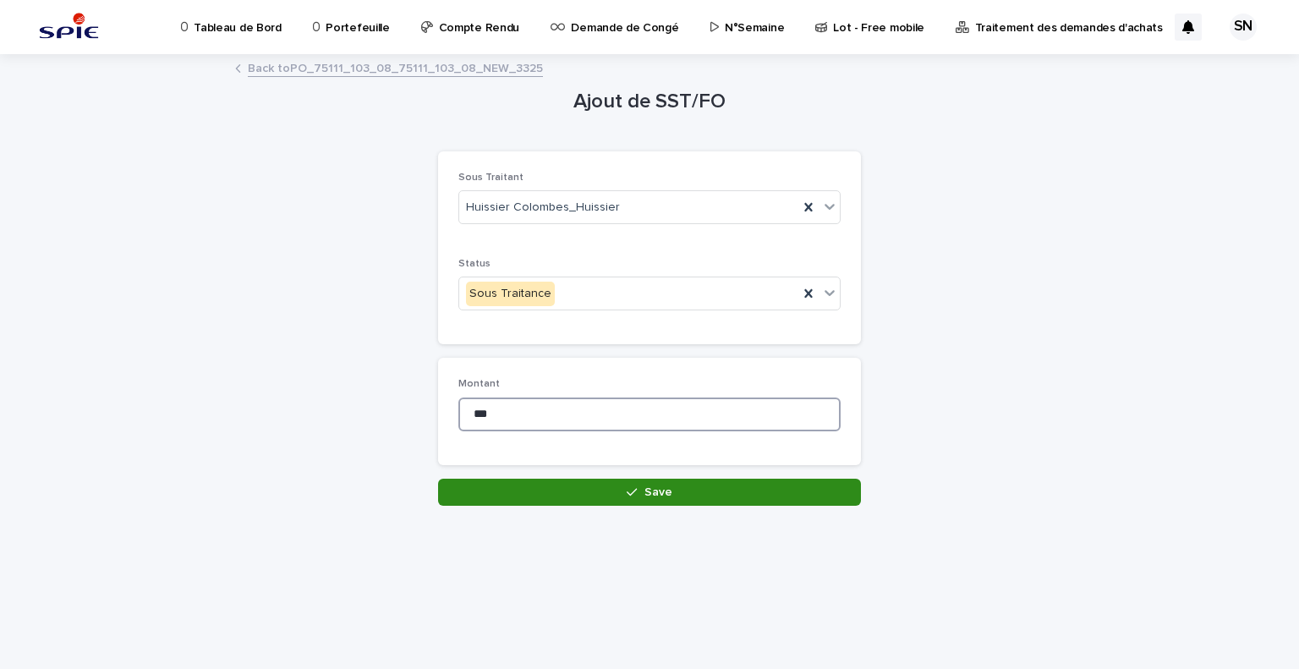
type input "***"
click at [641, 493] on div "button" at bounding box center [634, 492] width 17 height 12
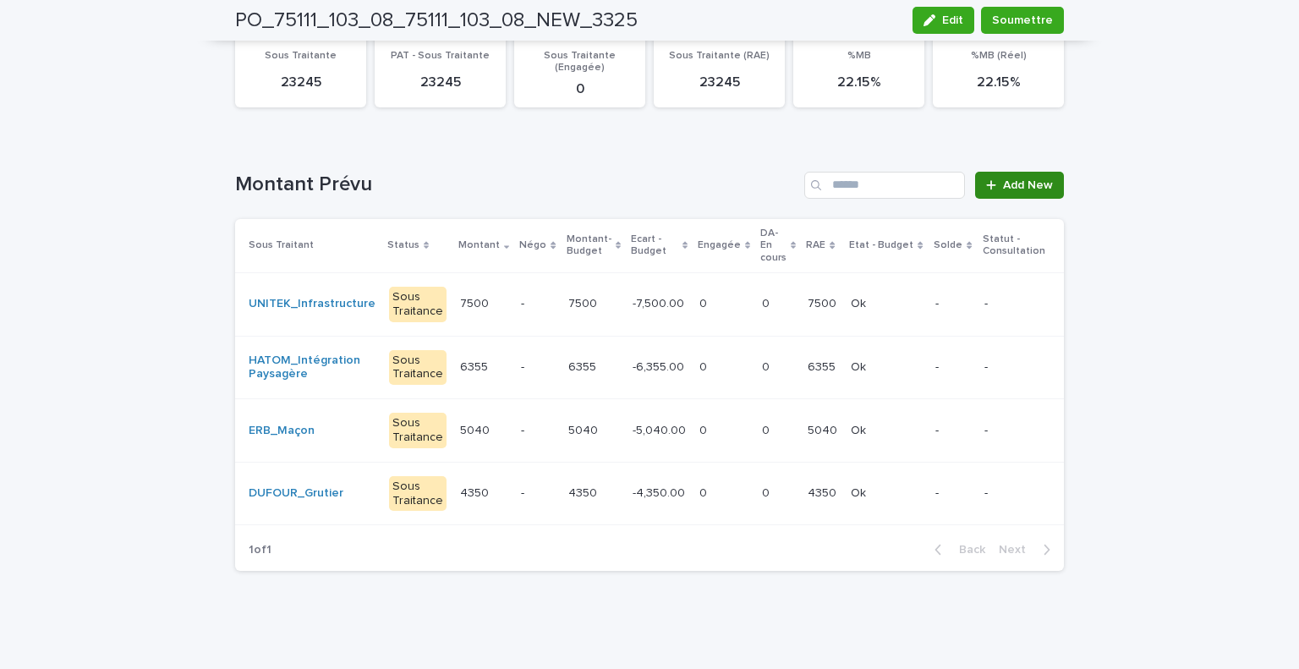
click at [1005, 179] on span "Add New" at bounding box center [1028, 185] width 50 height 12
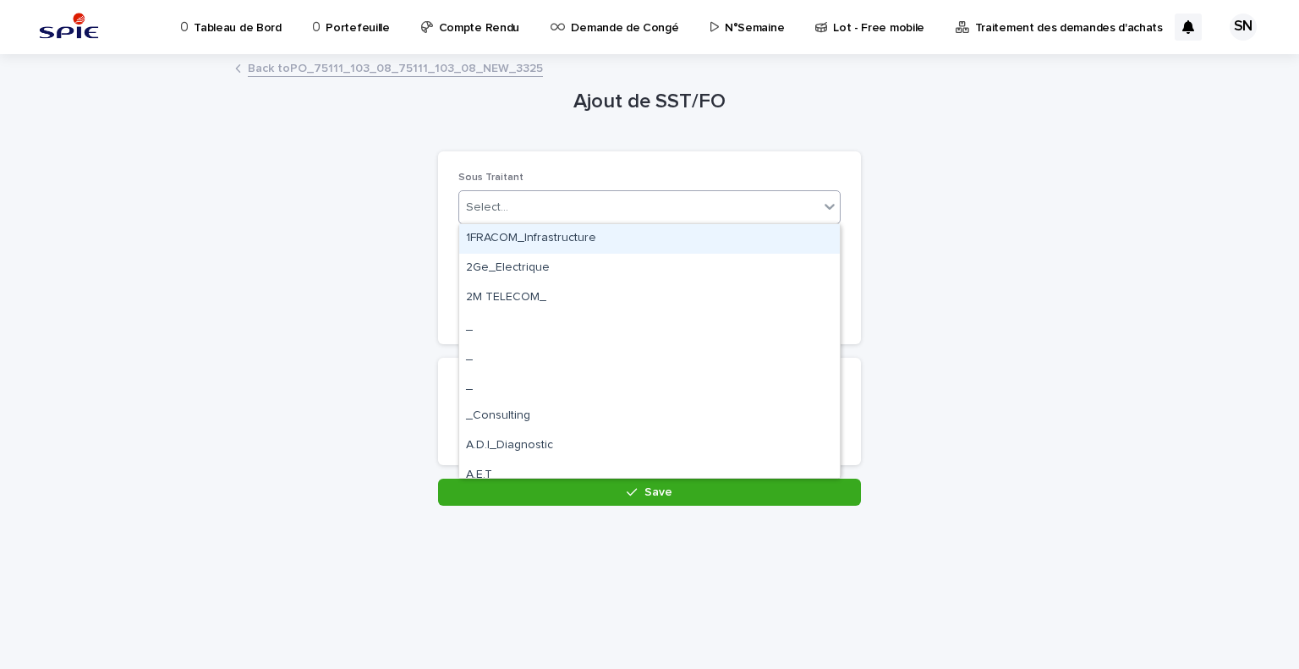
click at [519, 216] on div "Select..." at bounding box center [638, 208] width 359 height 28
type input "*"
type input "***"
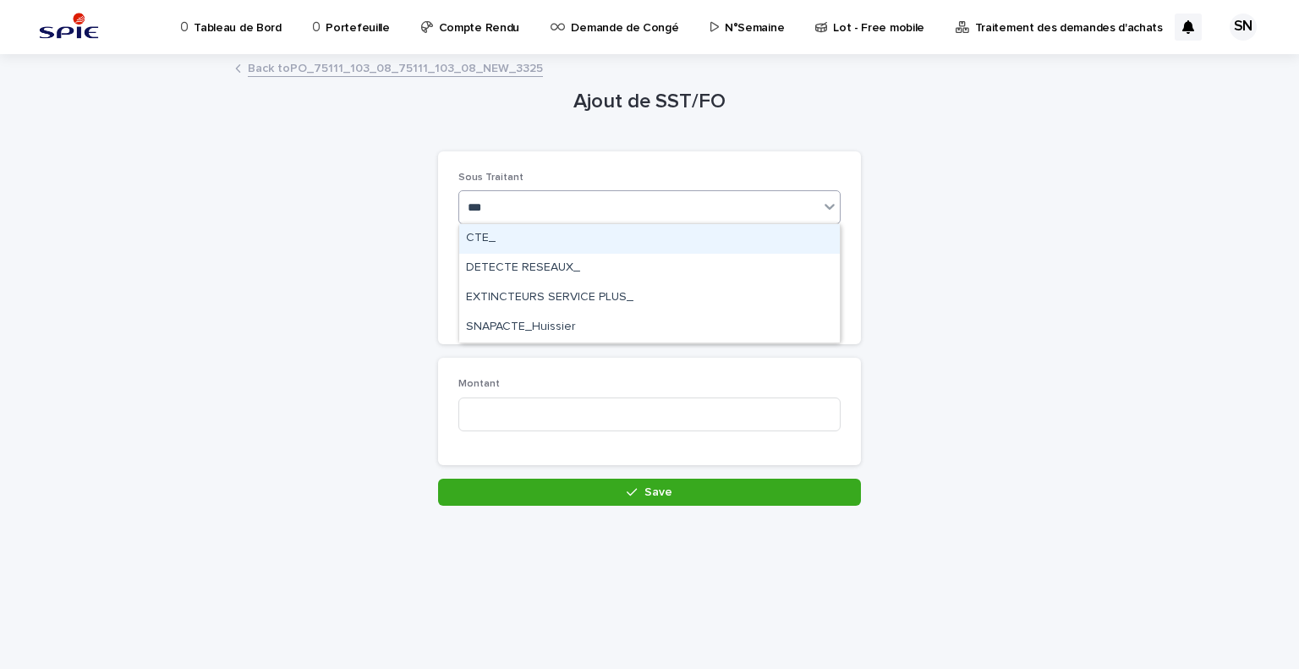
click at [566, 235] on div "CTE_" at bounding box center [649, 239] width 380 height 30
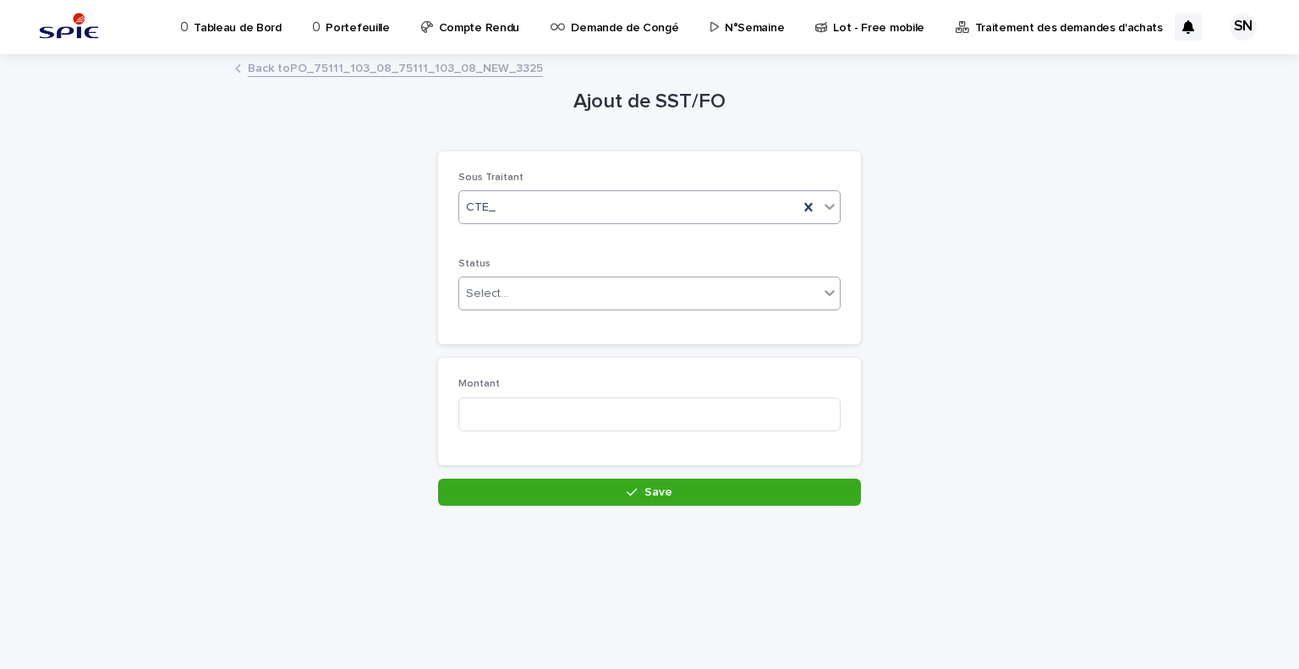
click at [578, 297] on div "Select..." at bounding box center [638, 294] width 359 height 28
click at [570, 345] on div "Sous Traitance" at bounding box center [649, 355] width 380 height 30
click at [569, 412] on input at bounding box center [649, 414] width 382 height 34
type input "***"
click at [602, 506] on div "Loading... Saving… Loading... Saving… Ajout de SST/FO Loading... Saving… Loadin…" at bounding box center [649, 341] width 845 height 571
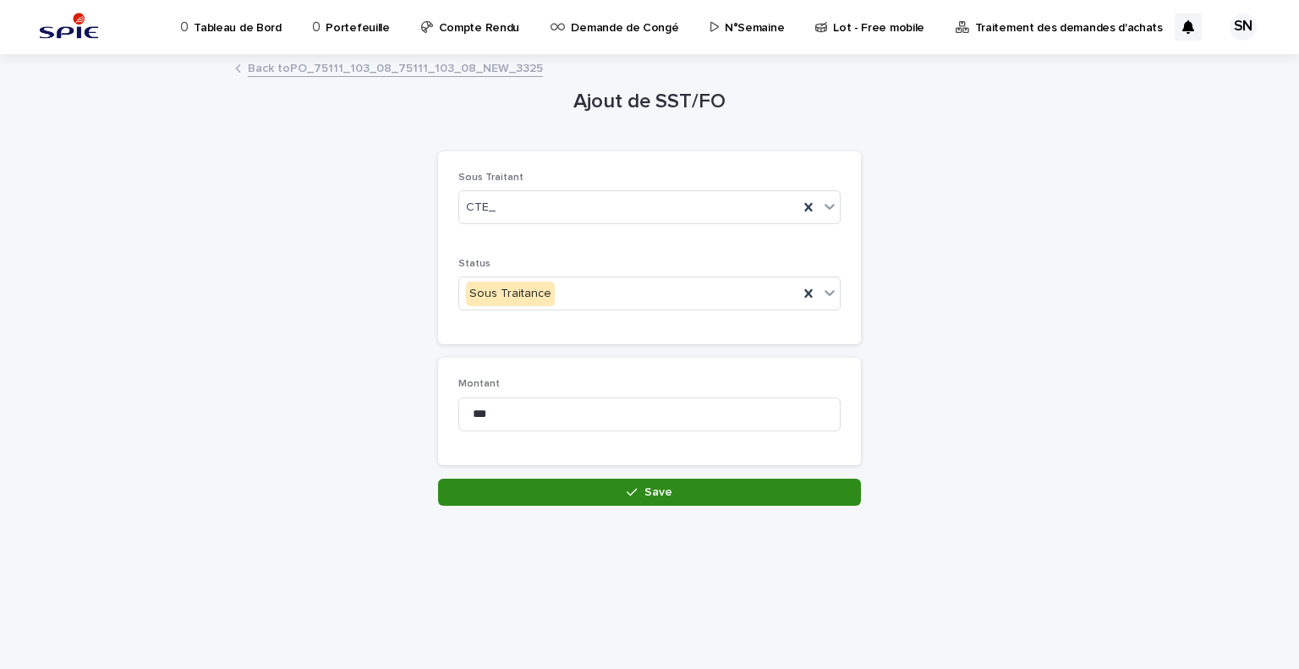
click at [605, 498] on button "Save" at bounding box center [649, 492] width 423 height 27
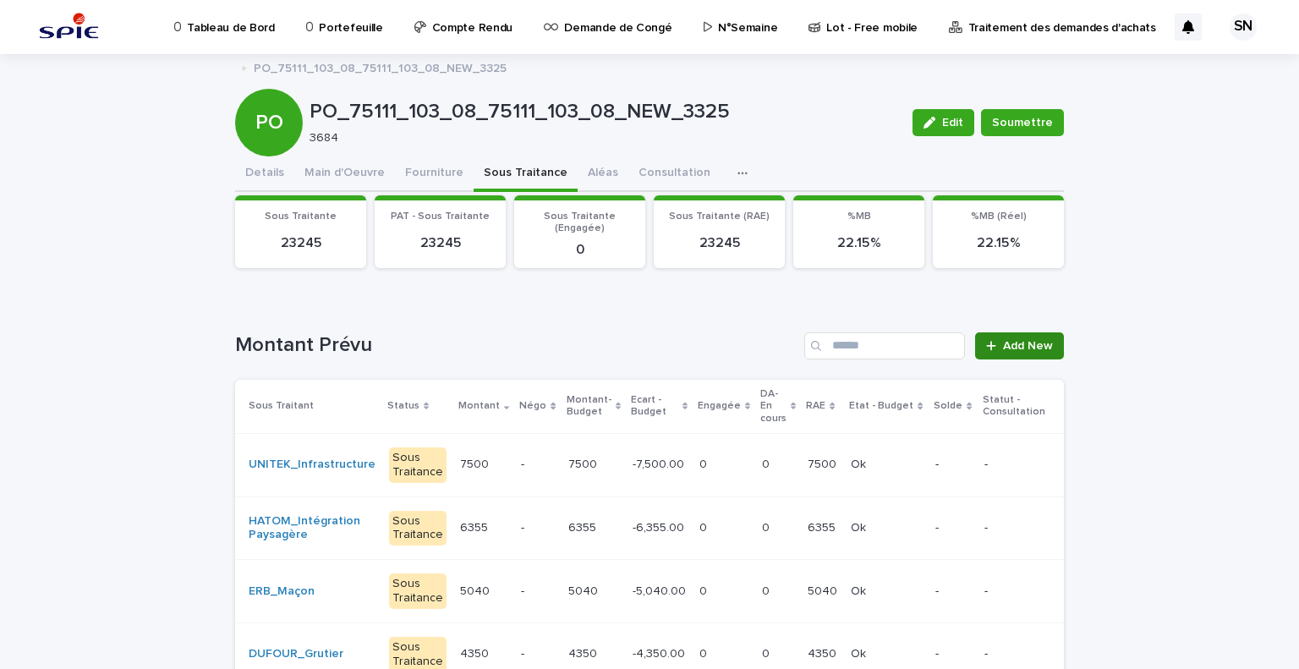
click at [996, 347] on div at bounding box center [994, 346] width 17 height 12
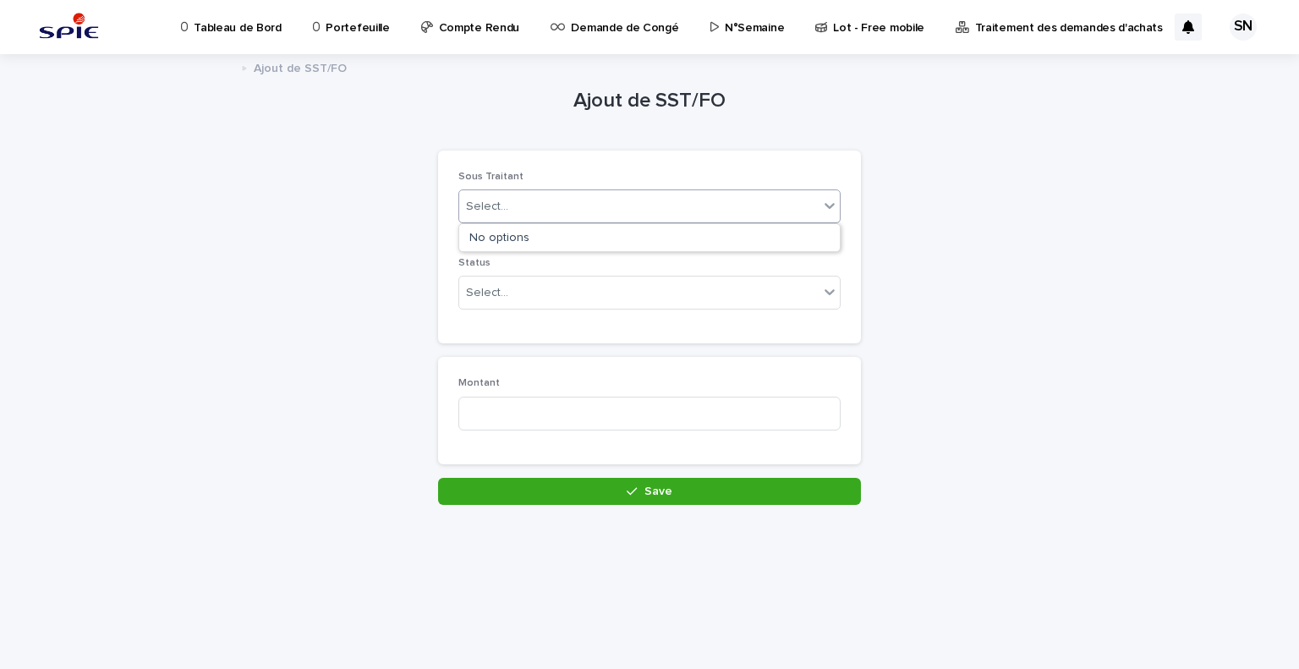
click at [534, 200] on div "Select..." at bounding box center [638, 207] width 359 height 28
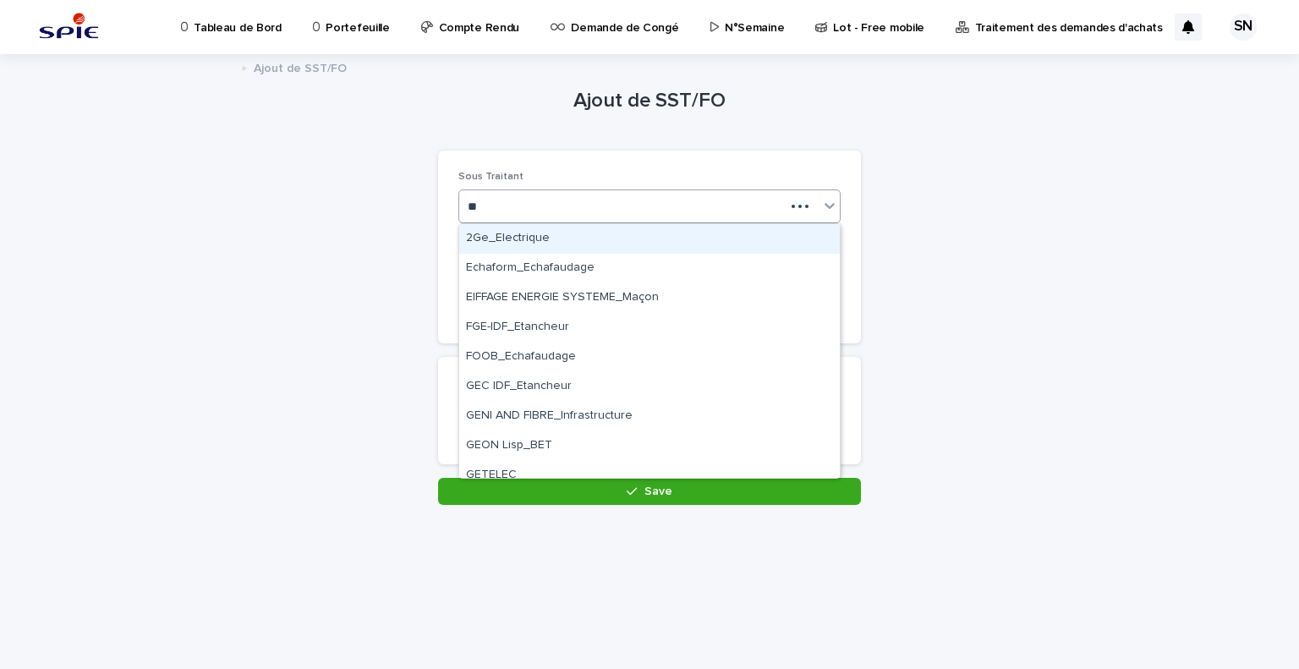
type input "***"
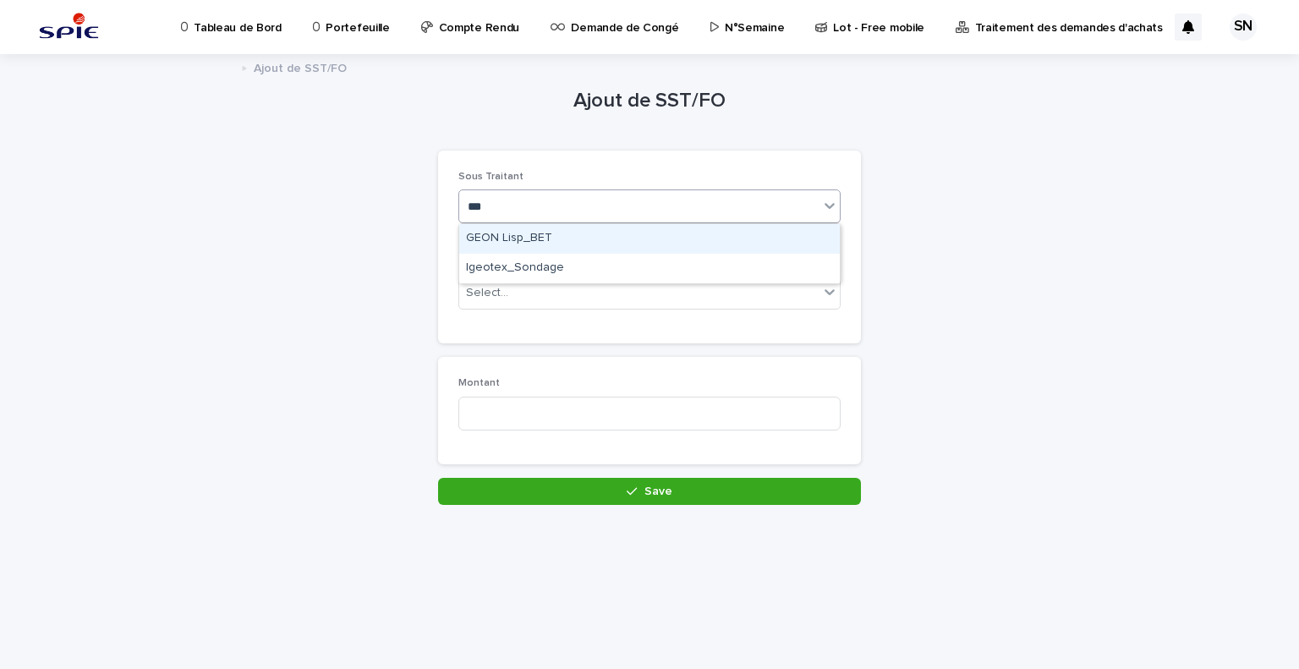
click at [544, 238] on div "GEON Lisp_BET" at bounding box center [649, 239] width 380 height 30
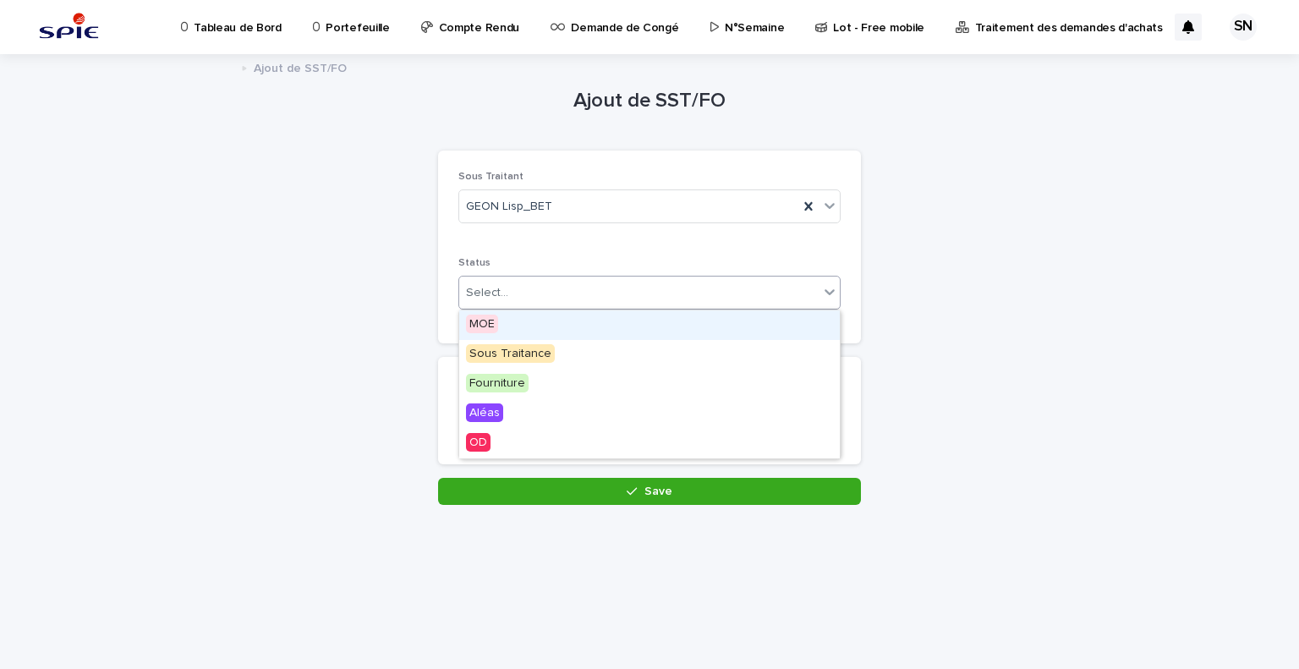
click at [544, 281] on div "Select..." at bounding box center [638, 293] width 359 height 28
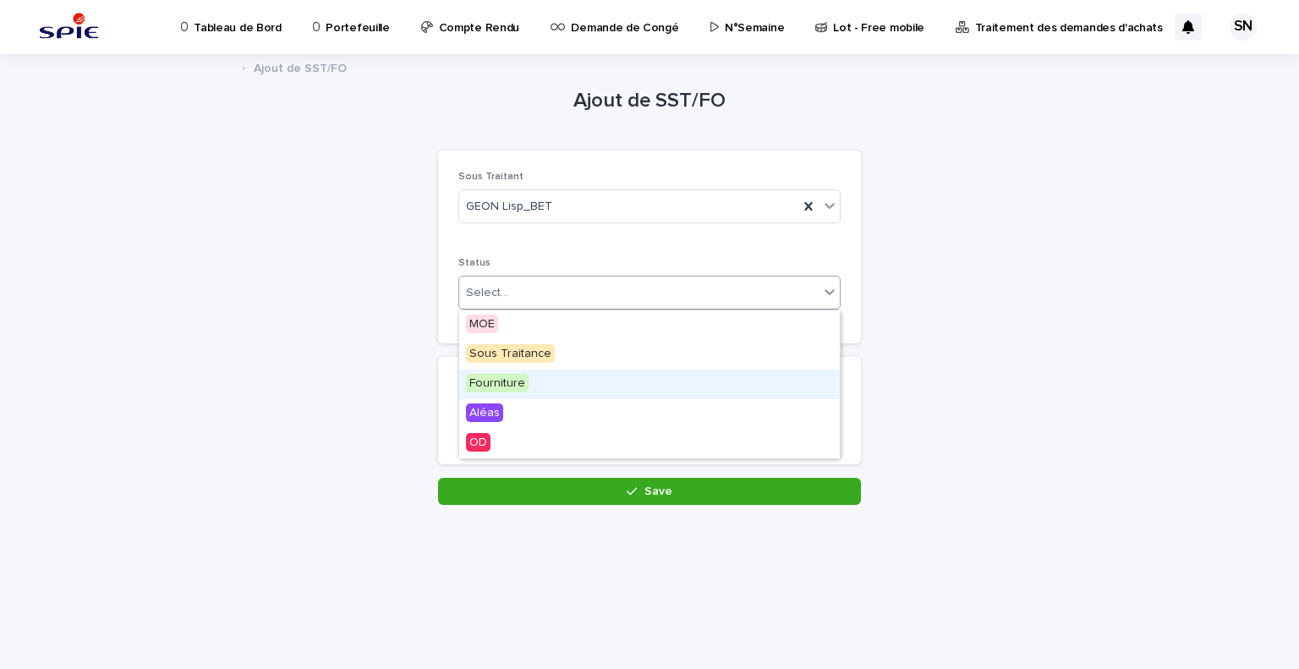
click at [546, 379] on div "Fourniture" at bounding box center [649, 384] width 380 height 30
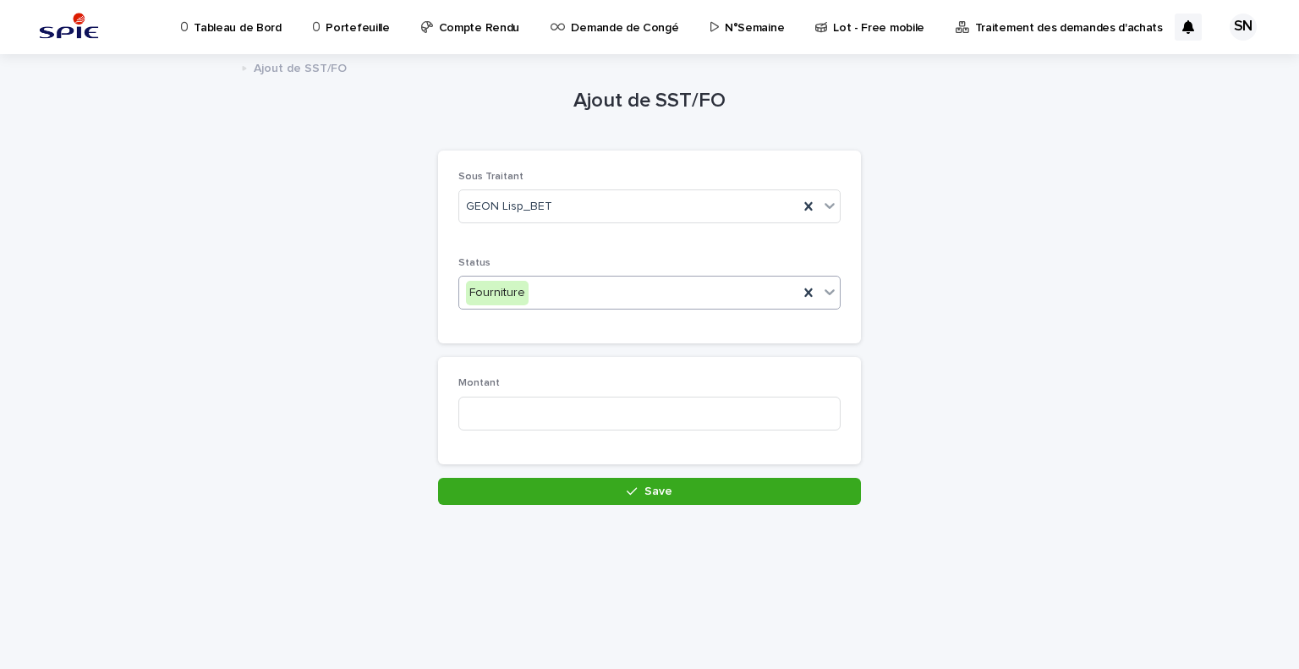
click at [549, 303] on div "Fourniture" at bounding box center [628, 293] width 339 height 28
click at [530, 342] on div "Sous Traitance" at bounding box center [649, 355] width 380 height 30
click at [530, 424] on input at bounding box center [649, 414] width 382 height 34
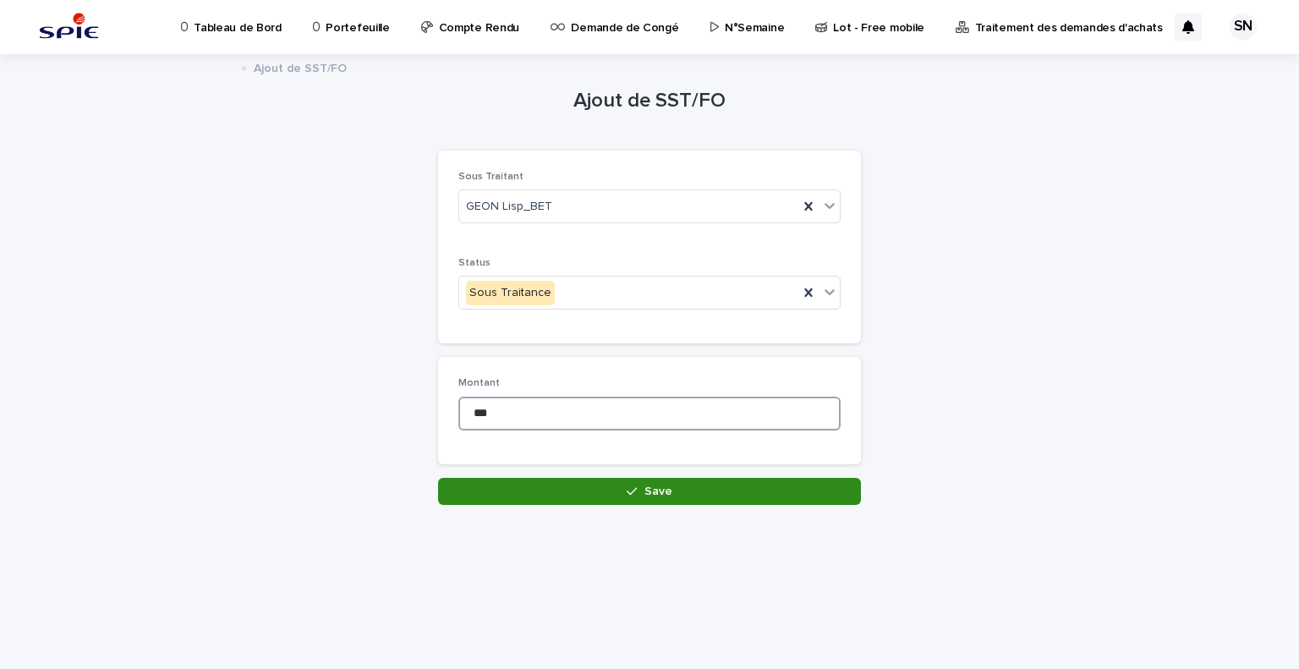
type input "***"
click at [574, 488] on button "Save" at bounding box center [649, 491] width 423 height 27
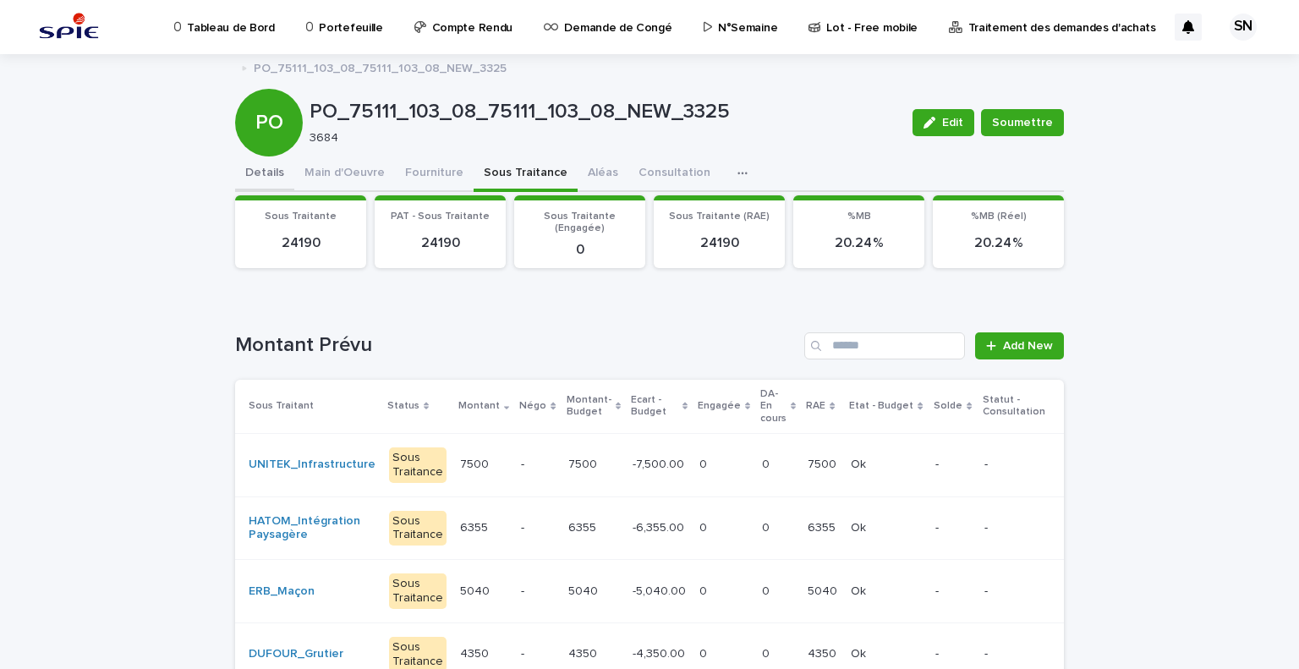
click at [250, 175] on button "Details" at bounding box center [264, 174] width 59 height 36
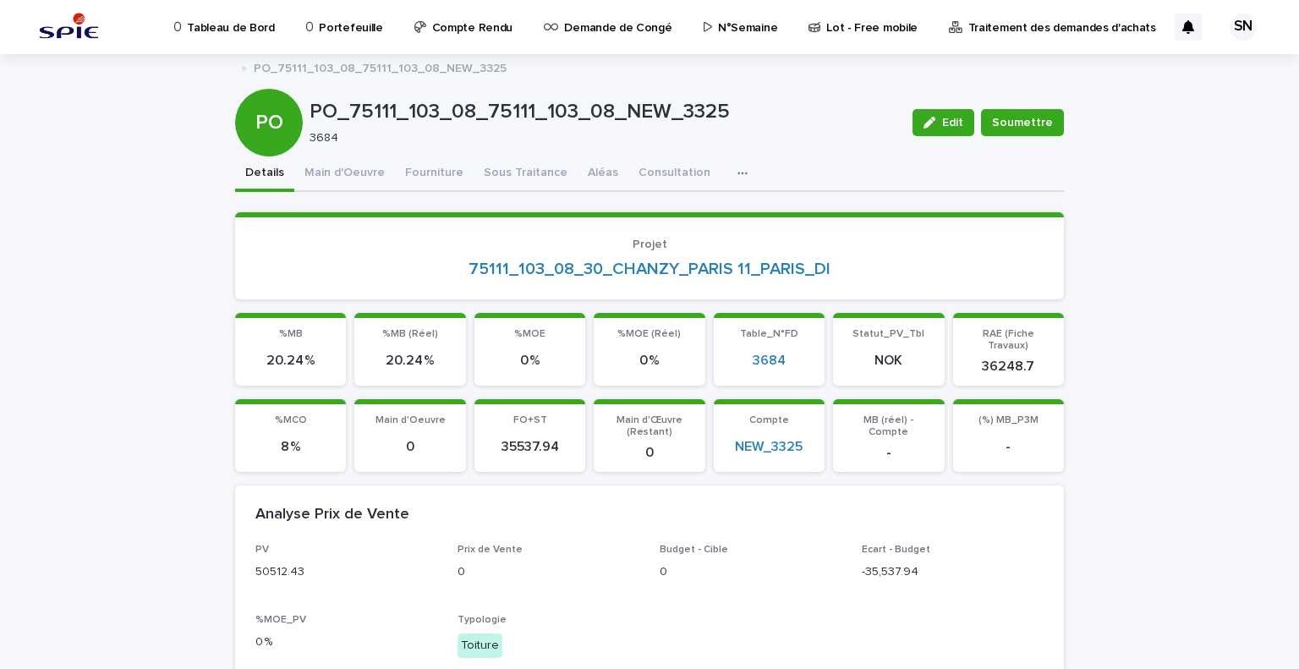
scroll to position [338, 0]
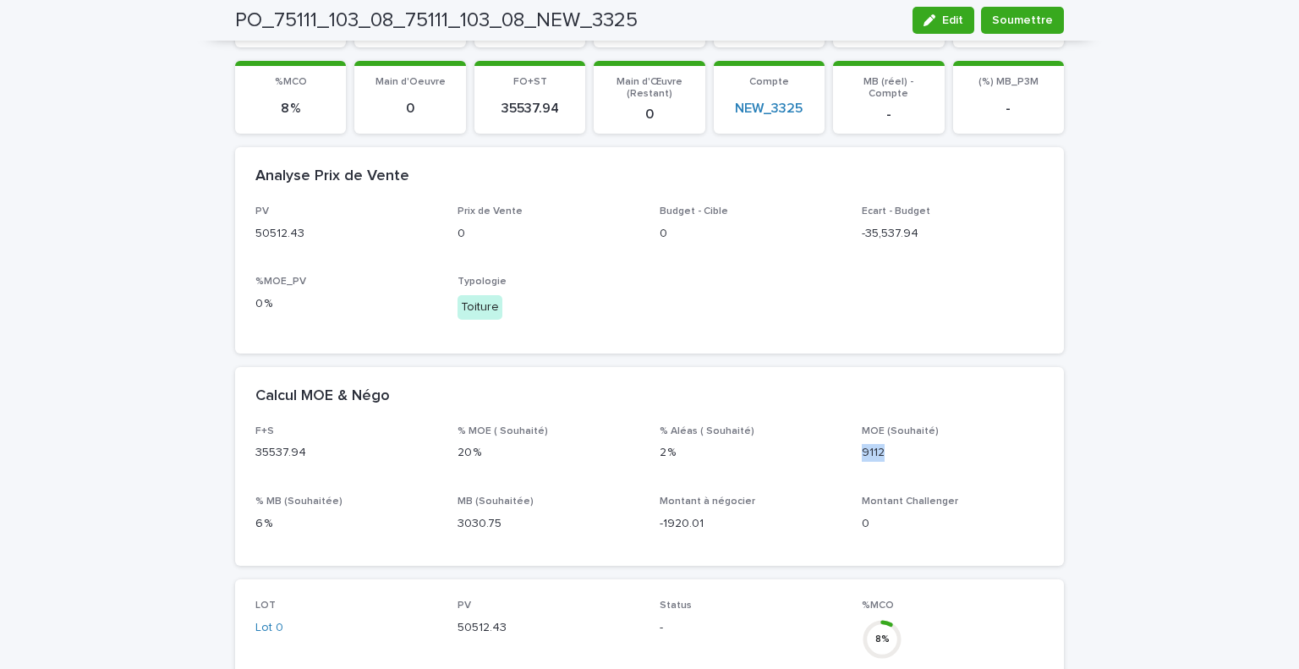
drag, startPoint x: 888, startPoint y: 440, endPoint x: 854, endPoint y: 440, distance: 33.8
click at [854, 440] on div "F+S 35537.94 % MOE ( Souhaité) 20 % % Aléas ( Souhaité) 2 % MOE (Souhaité) 9112…" at bounding box center [649, 485] width 788 height 120
copy p "9112"
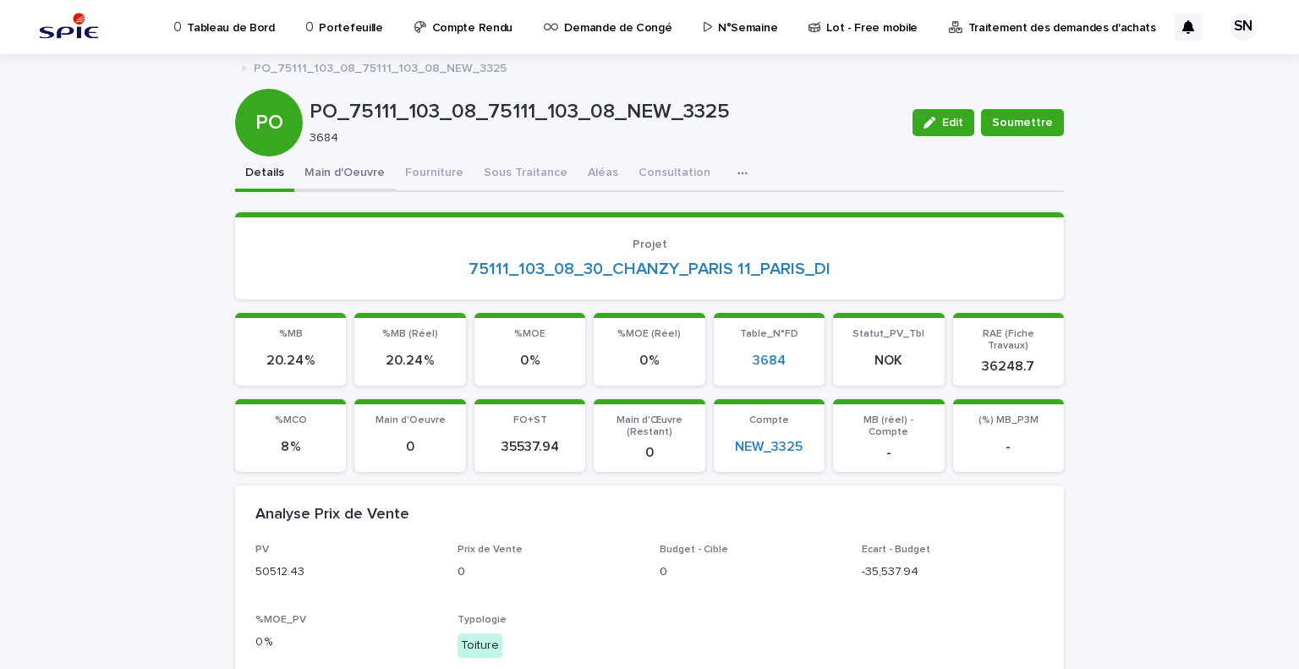
click at [342, 178] on button "Main d'Oeuvre" at bounding box center [344, 174] width 101 height 36
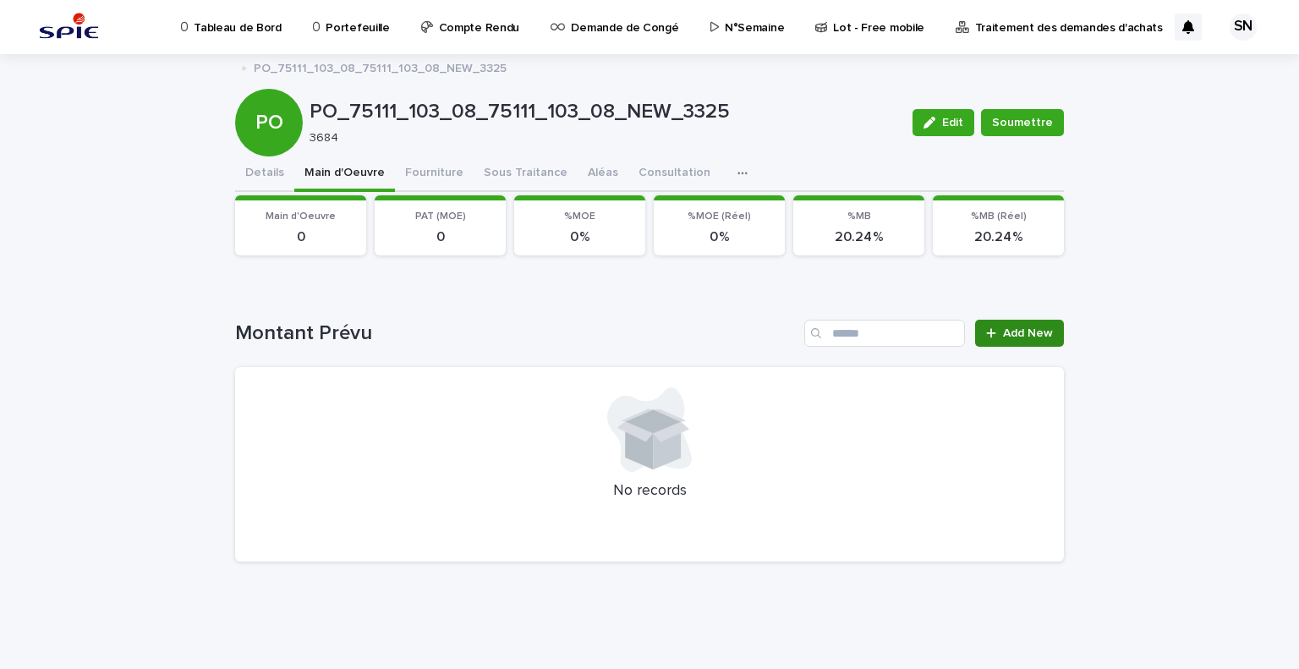
click at [1011, 328] on span "Add New" at bounding box center [1028, 333] width 50 height 12
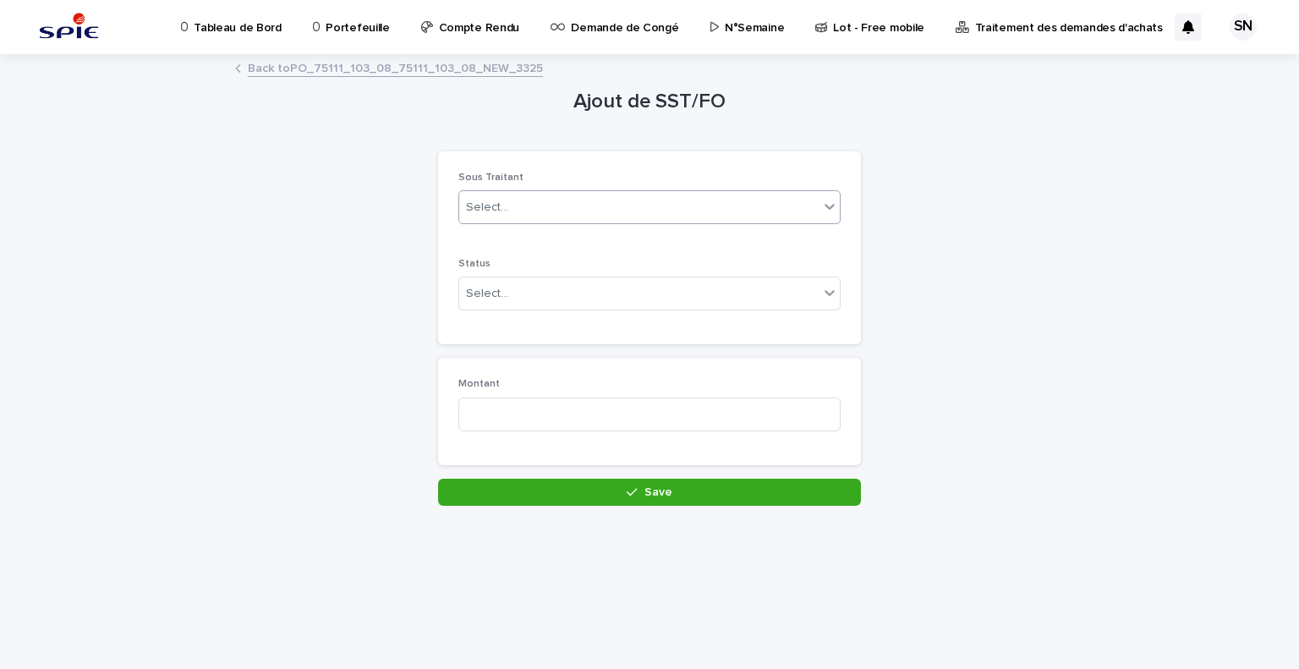
click at [561, 194] on div "Select..." at bounding box center [638, 208] width 359 height 28
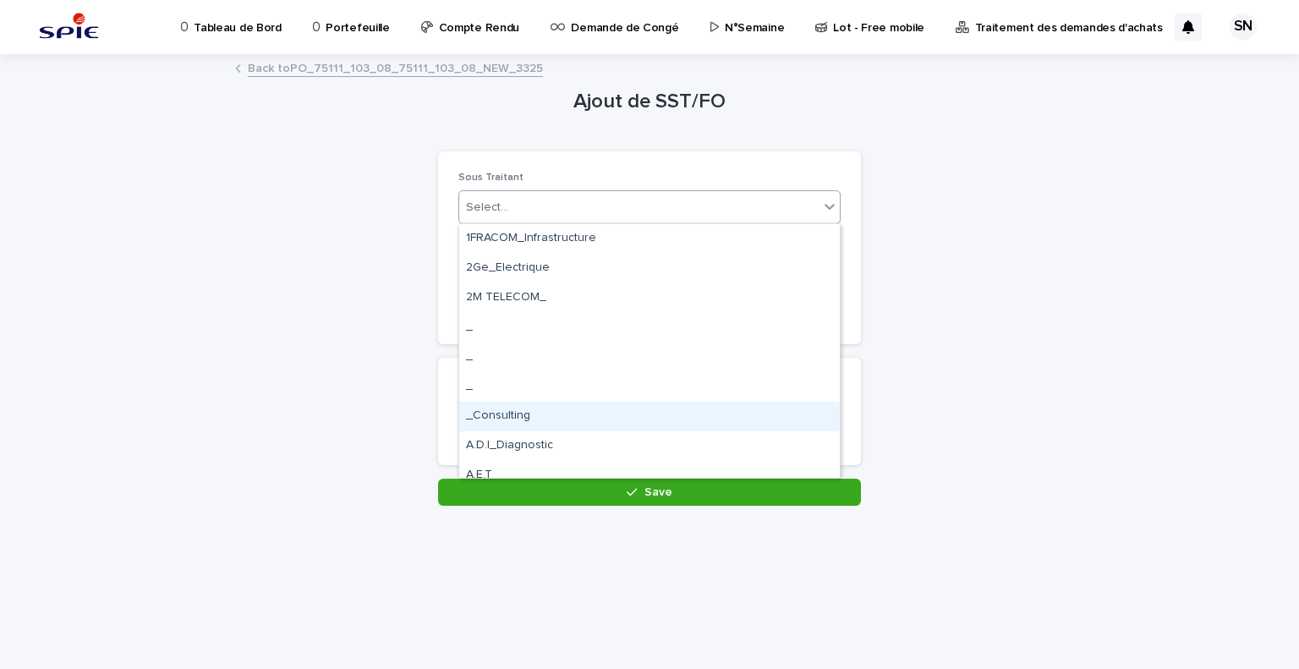
click at [346, 408] on div "Ajout de SST/FO Loading... Saving… Loading... Saving… Loading... Saving… Sous T…" at bounding box center [649, 281] width 829 height 450
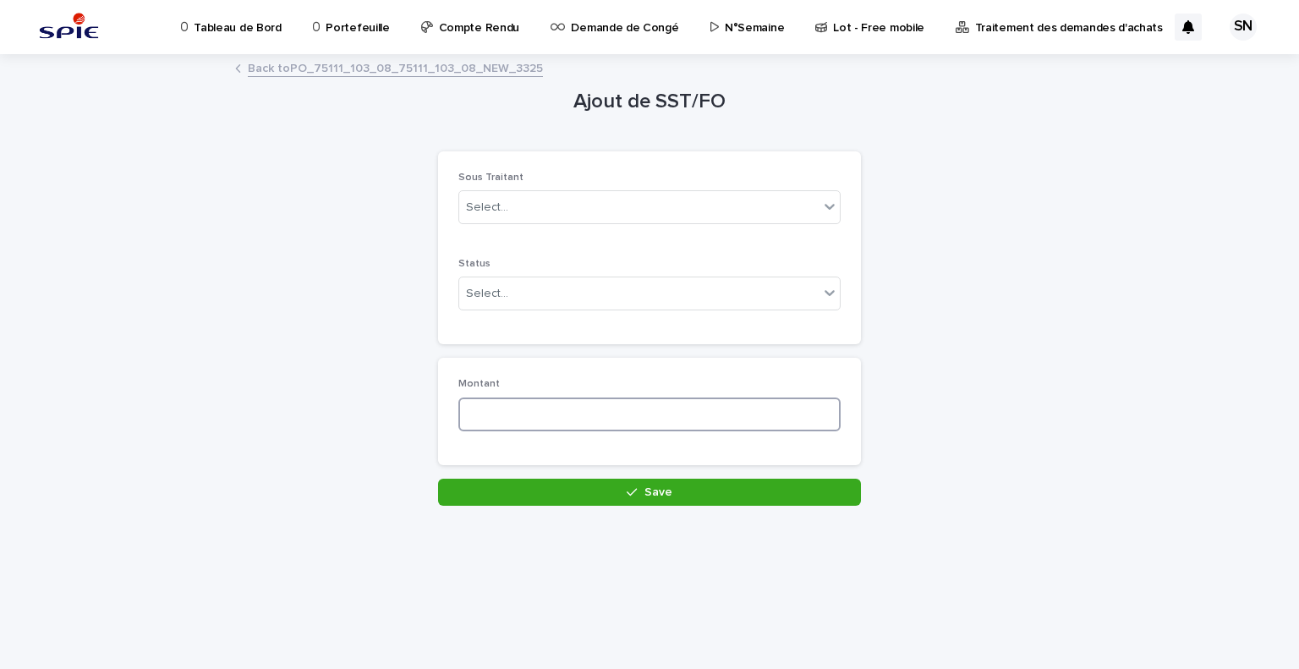
click at [549, 418] on input at bounding box center [649, 414] width 382 height 34
paste input "****"
type input "****"
click at [528, 306] on div "Select..." at bounding box center [638, 294] width 359 height 28
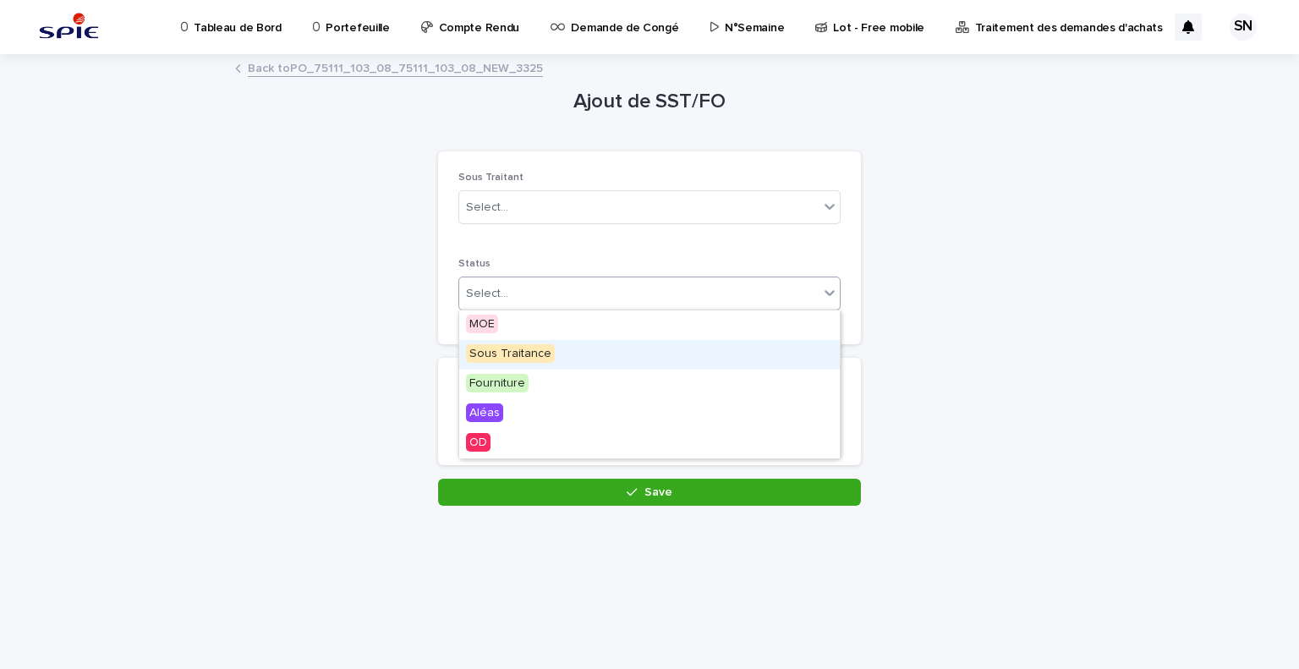
click at [530, 341] on div "Sous Traitance" at bounding box center [649, 355] width 380 height 30
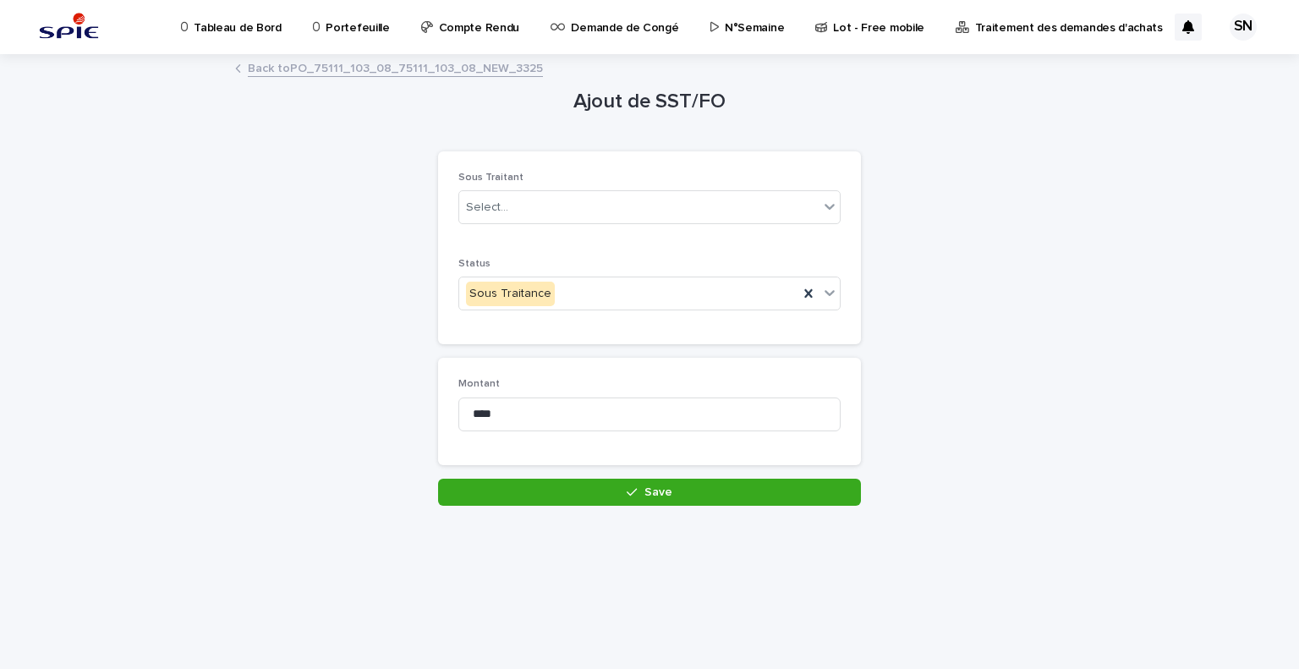
drag, startPoint x: 530, startPoint y: 341, endPoint x: 544, endPoint y: 325, distance: 21.6
click at [550, 337] on div "Sous Traitant Select... Status Sous Traitance" at bounding box center [649, 248] width 423 height 194
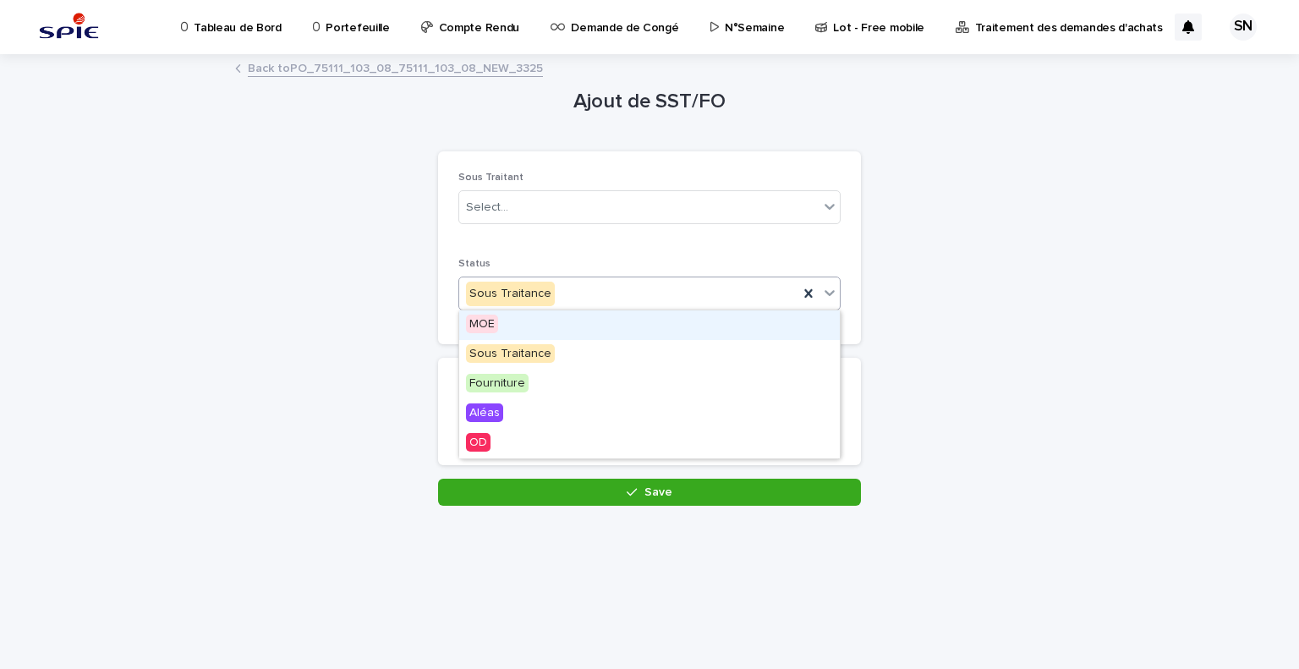
click at [532, 331] on div "MOE" at bounding box center [649, 325] width 380 height 30
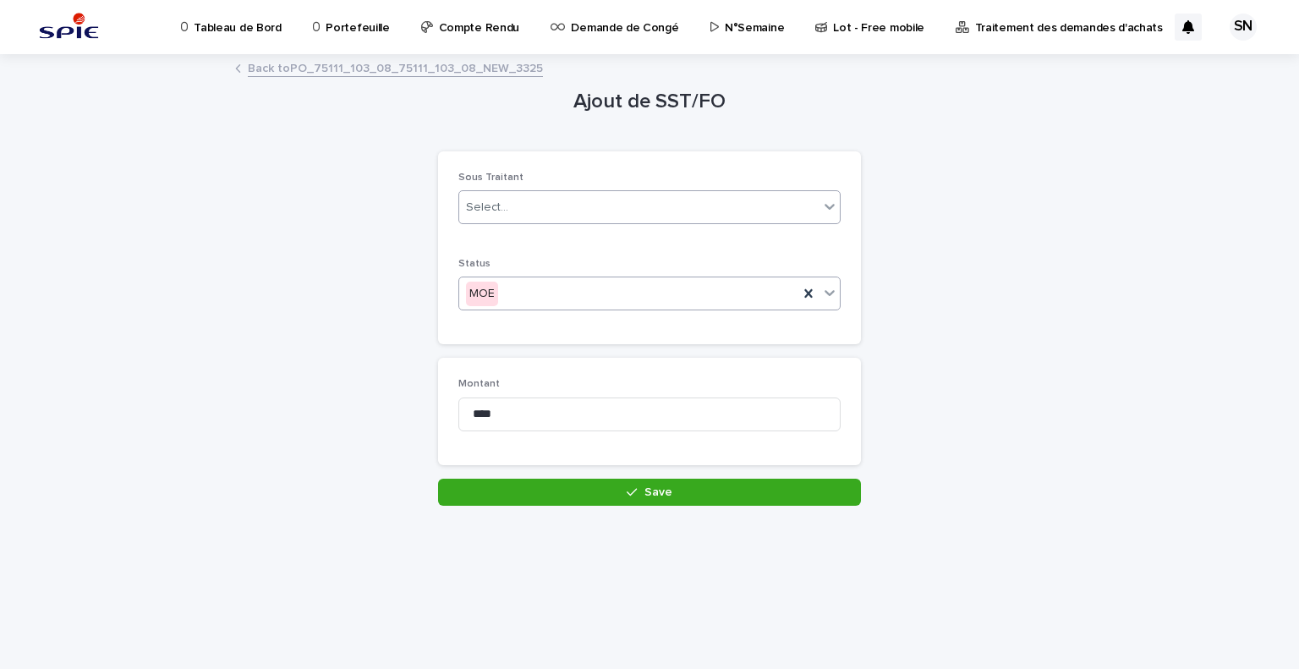
click at [527, 191] on div "Select..." at bounding box center [649, 207] width 382 height 34
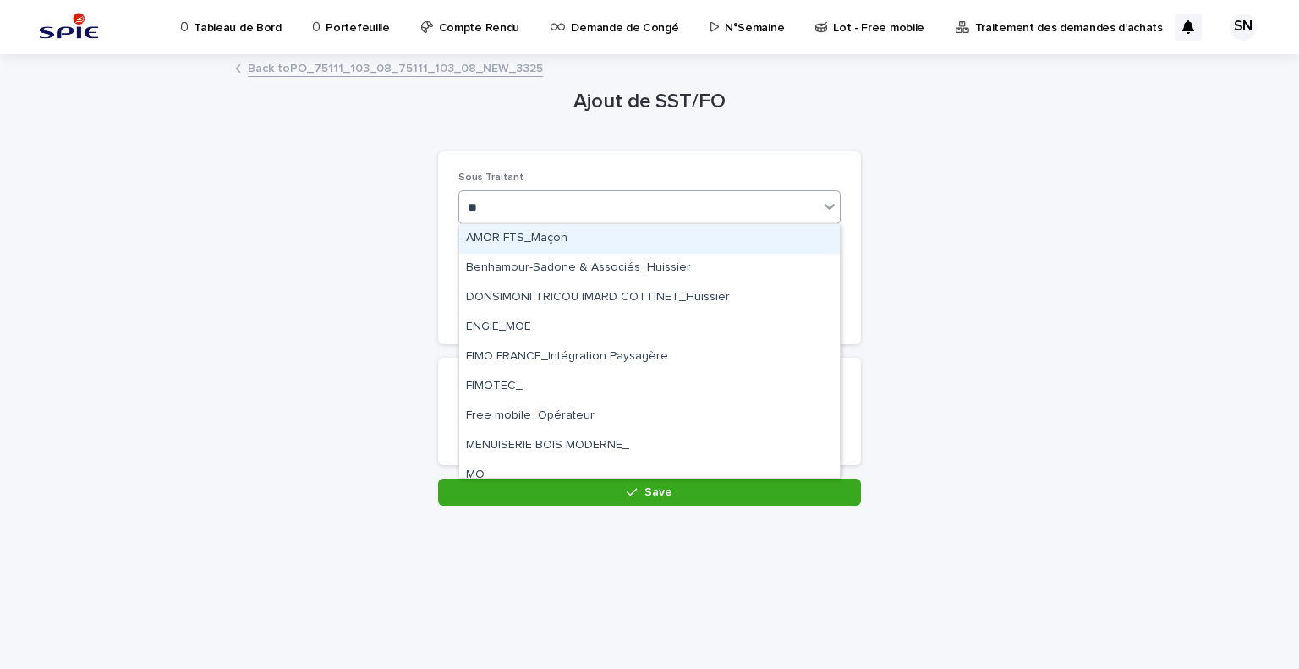
type input "***"
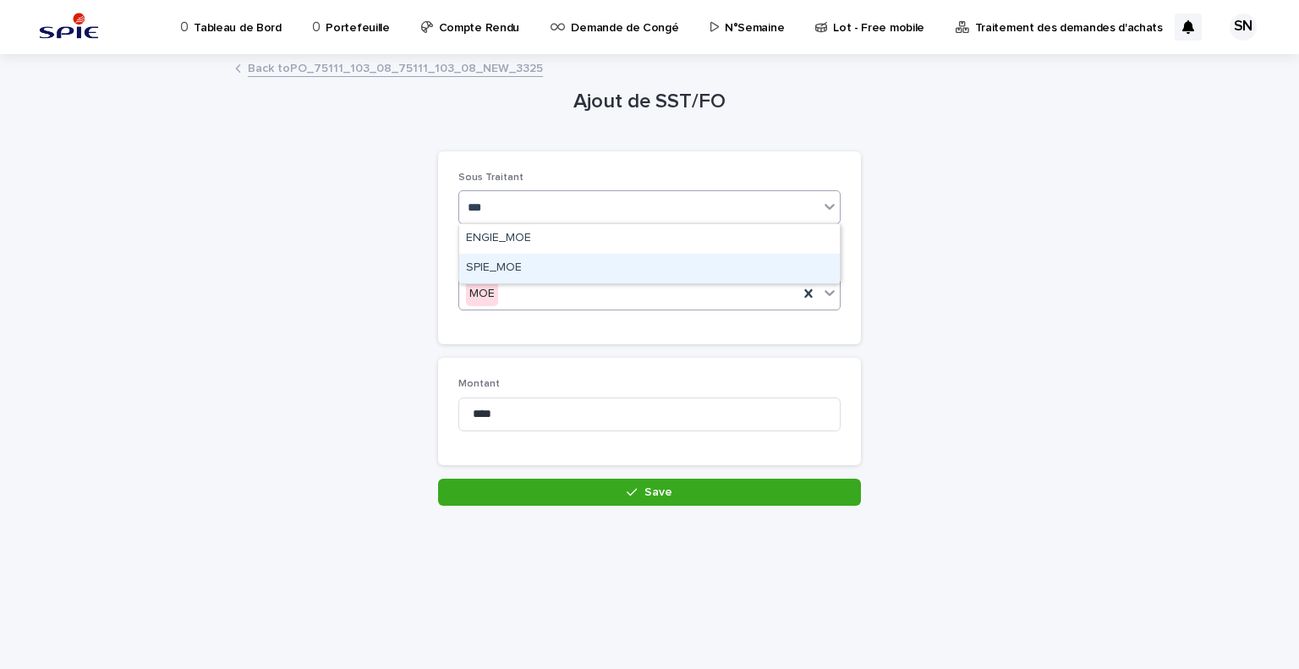
click at [533, 255] on div "SPIE_MOE" at bounding box center [649, 269] width 380 height 30
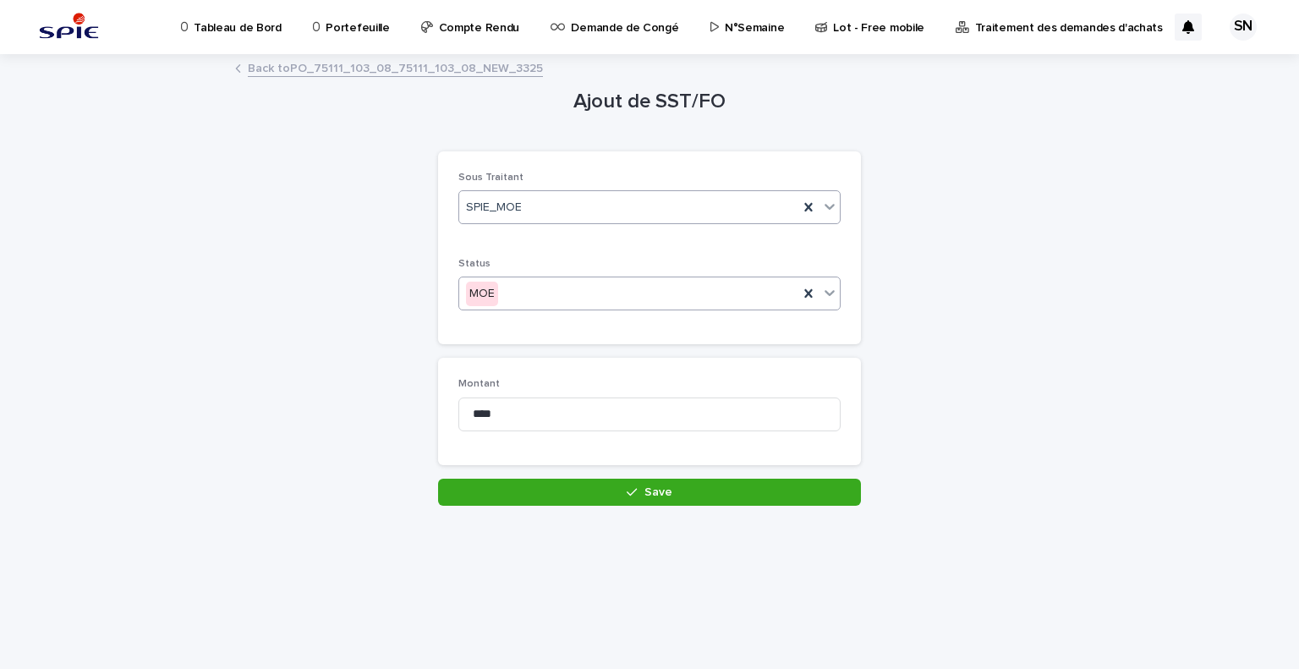
click at [595, 476] on div "Loading... Saving… Montant ****" at bounding box center [649, 418] width 423 height 120
click at [595, 485] on button "Save" at bounding box center [649, 492] width 423 height 27
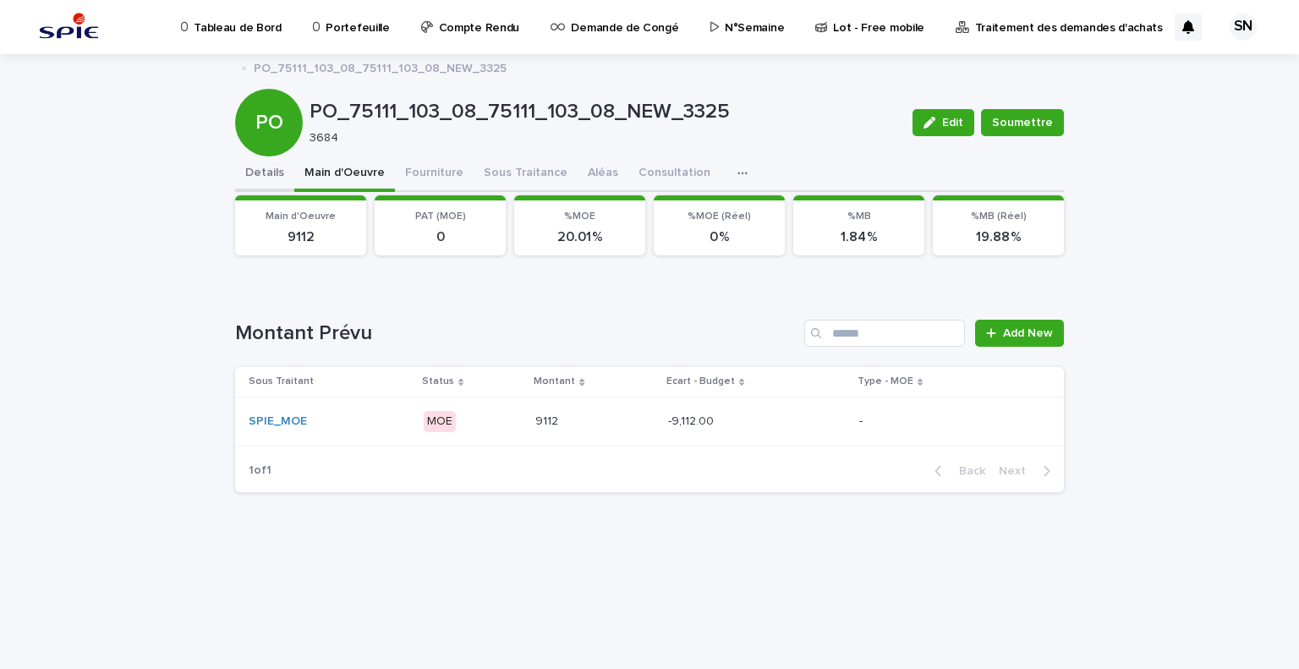
click at [263, 172] on button "Details" at bounding box center [264, 174] width 59 height 36
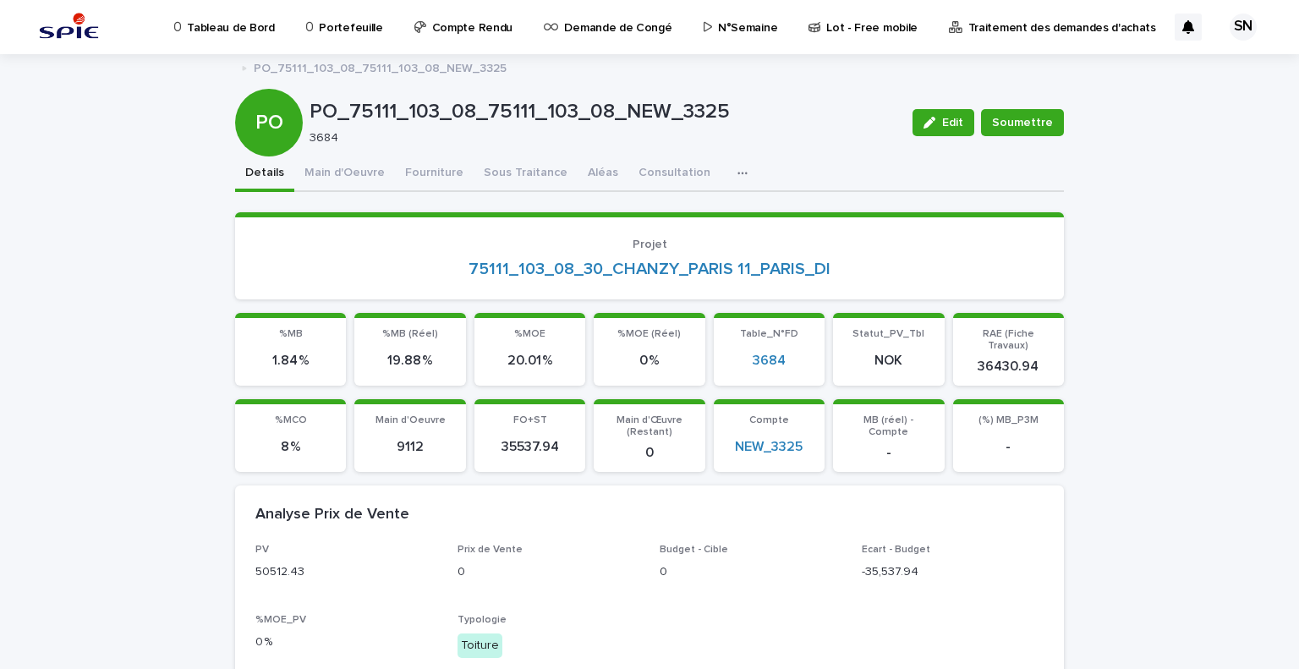
click at [390, 333] on span "%MB (Réel)" at bounding box center [410, 334] width 56 height 10
click at [577, 172] on button "Aléas" at bounding box center [602, 174] width 51 height 36
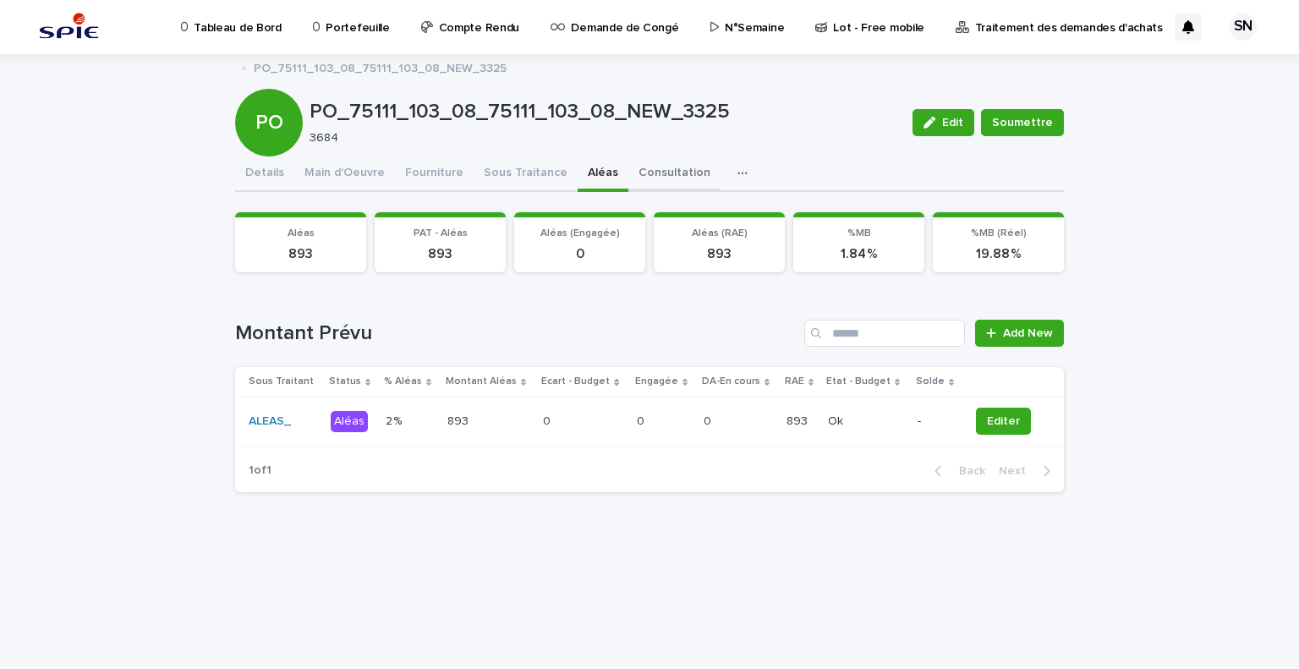
click at [651, 161] on button "Consultation" at bounding box center [674, 174] width 92 height 36
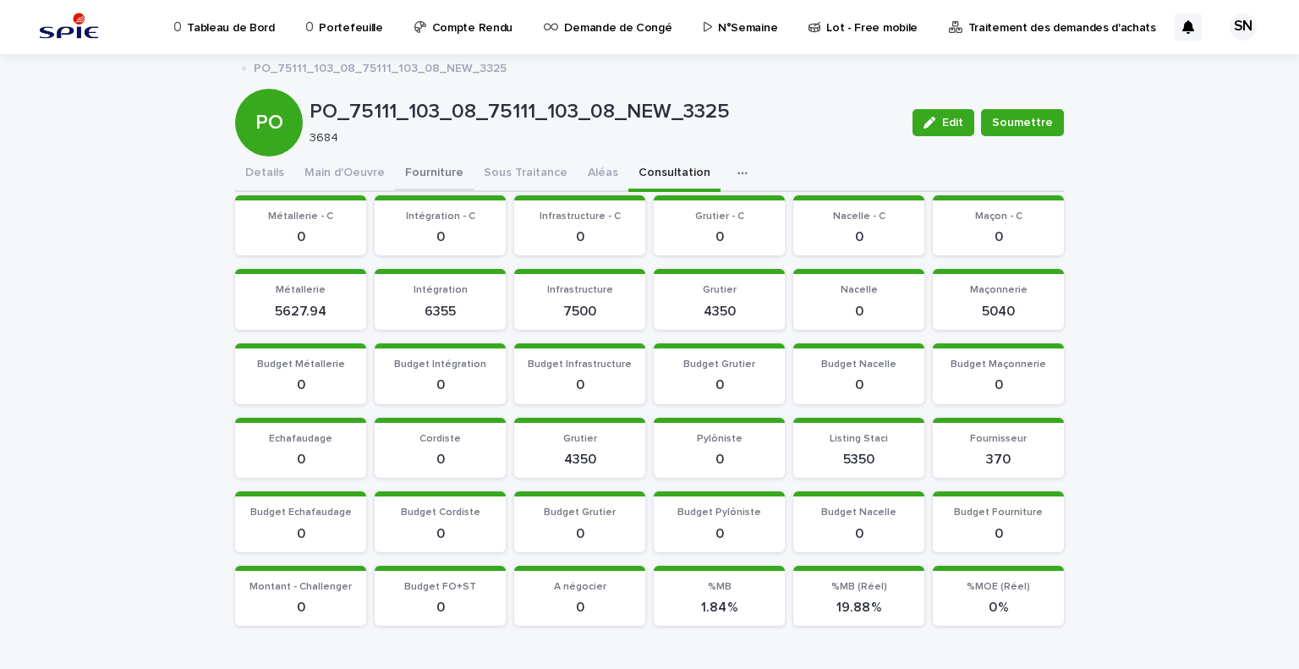
click at [500, 172] on button "Sous Traitance" at bounding box center [525, 174] width 104 height 36
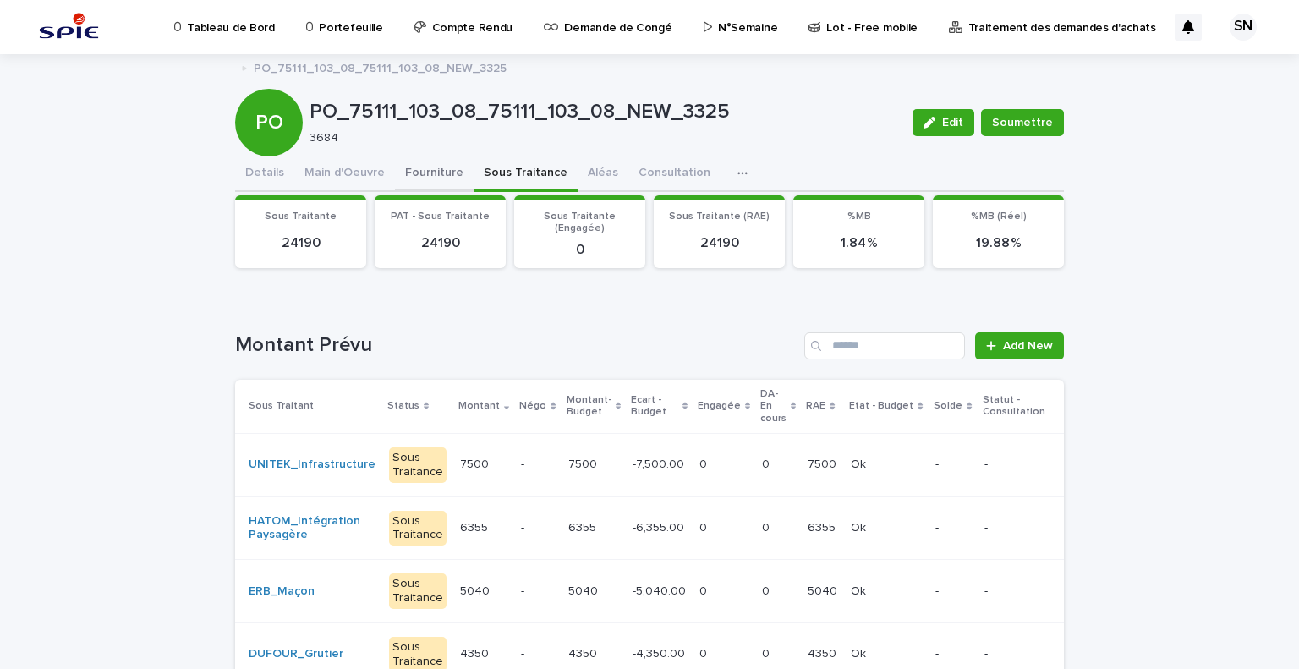
click at [421, 177] on button "Fourniture" at bounding box center [434, 174] width 79 height 36
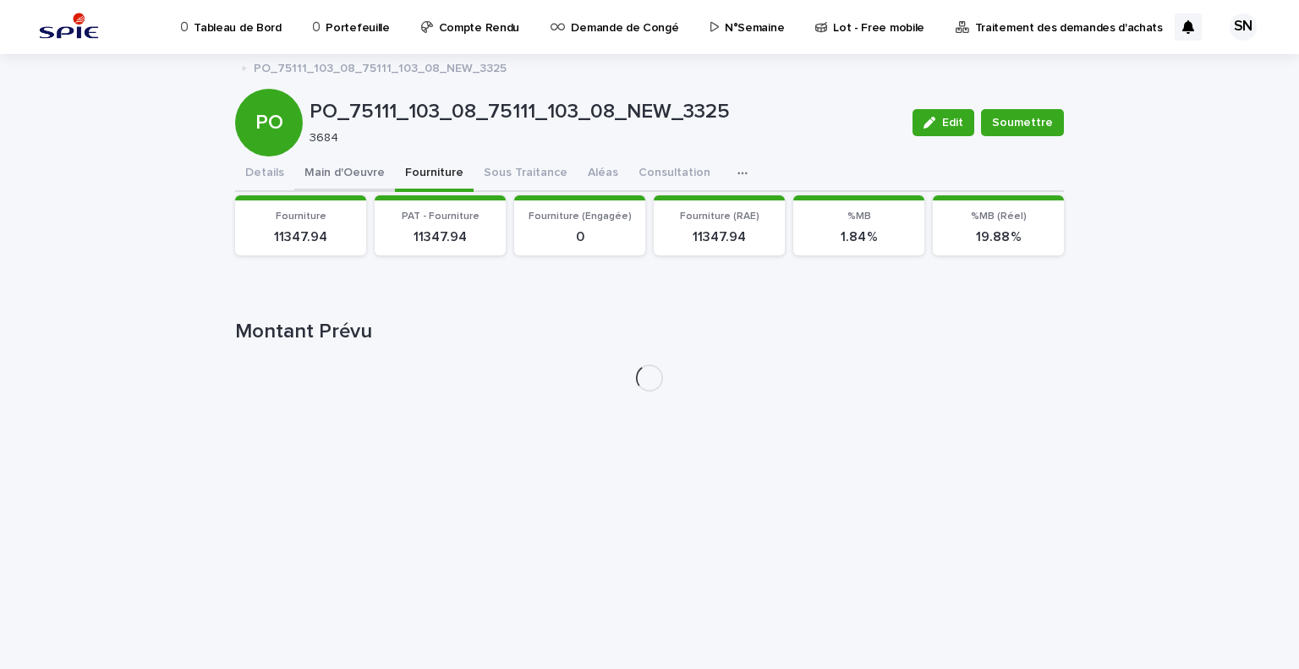
click at [328, 179] on button "Main d'Oeuvre" at bounding box center [344, 174] width 101 height 36
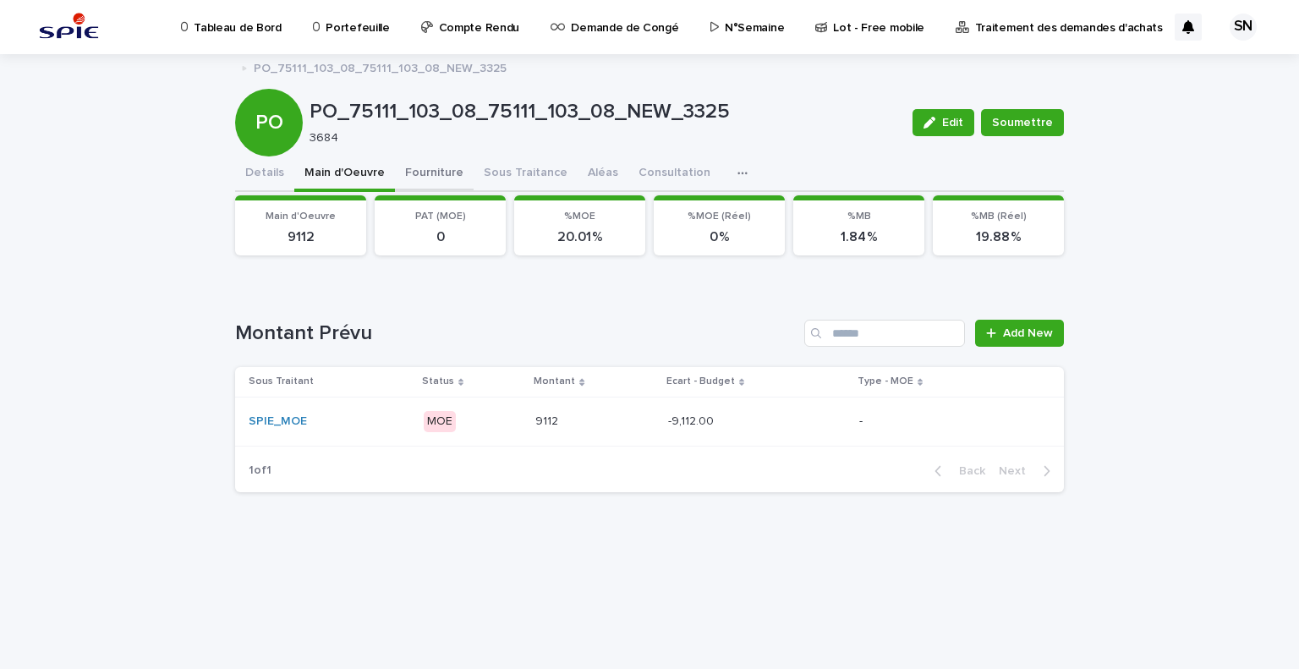
click at [425, 172] on button "Fourniture" at bounding box center [434, 174] width 79 height 36
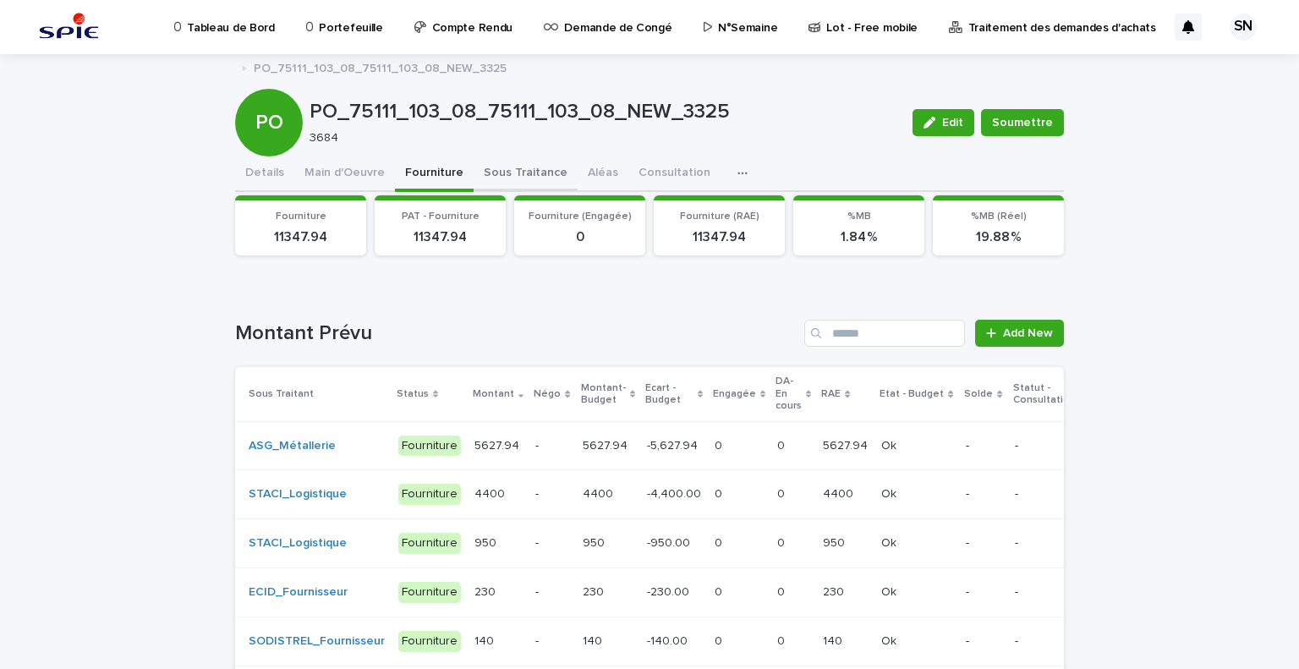
click at [473, 169] on button "Sous Traitance" at bounding box center [525, 174] width 104 height 36
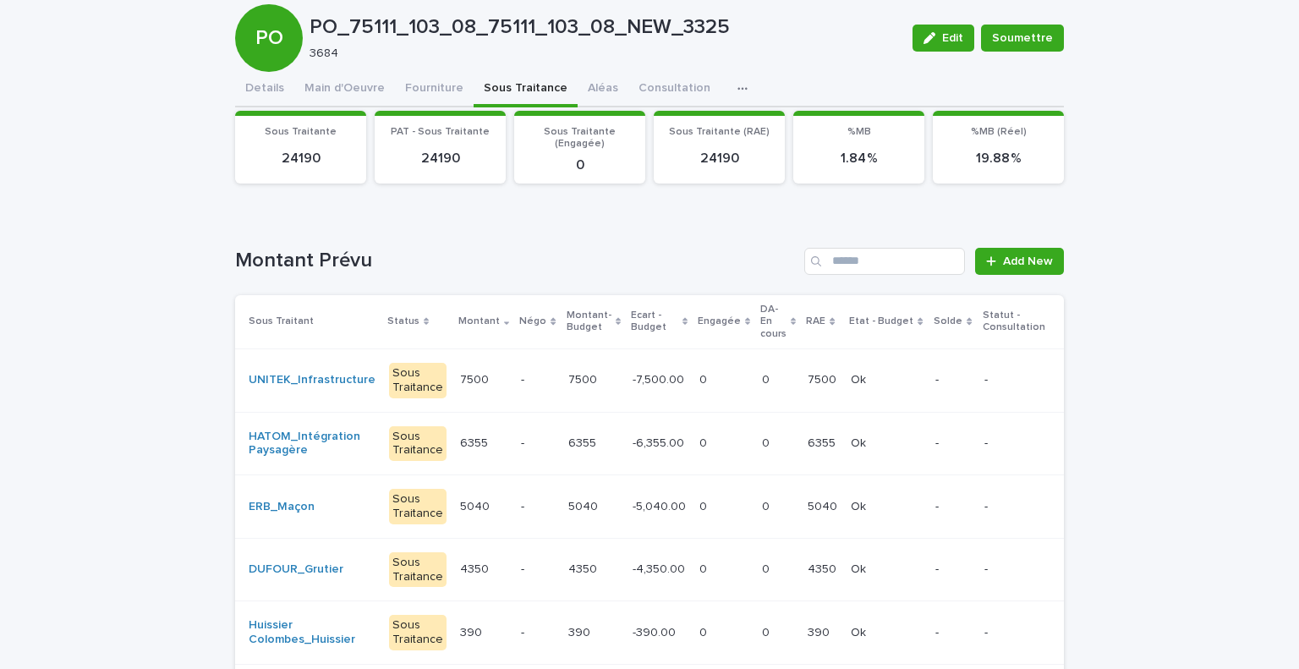
scroll to position [169, 0]
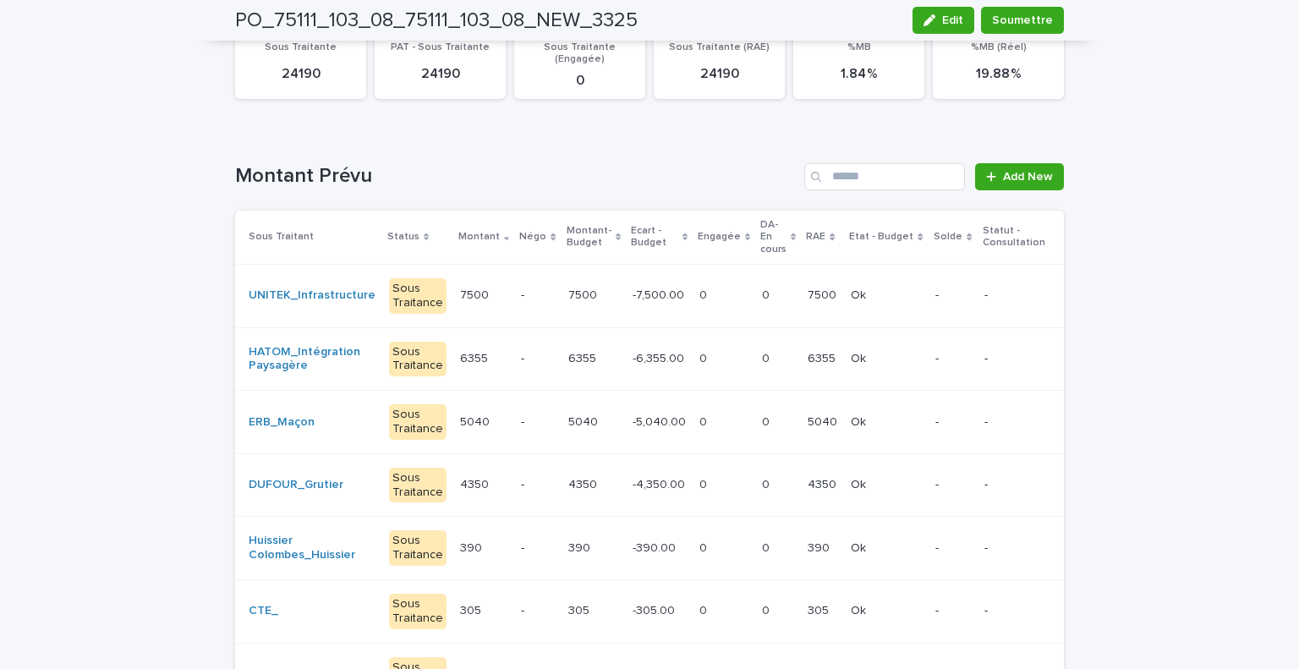
click at [580, 482] on p at bounding box center [593, 485] width 51 height 14
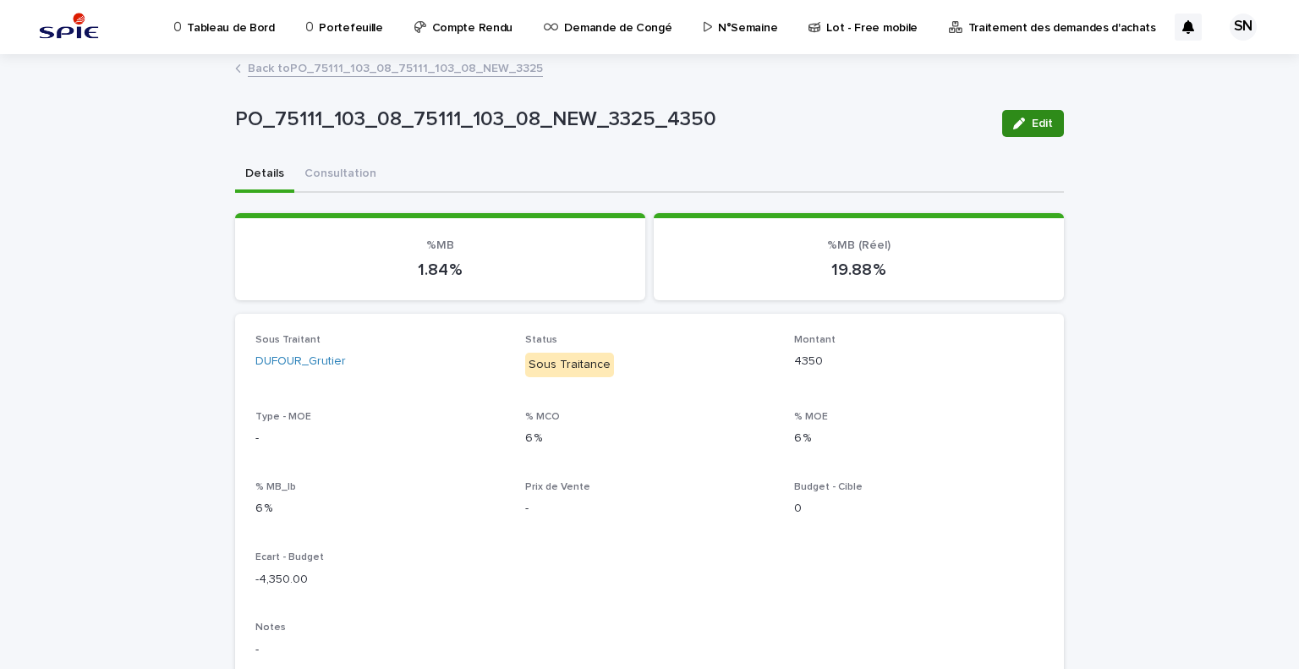
click at [1042, 129] on button "Edit" at bounding box center [1033, 123] width 62 height 27
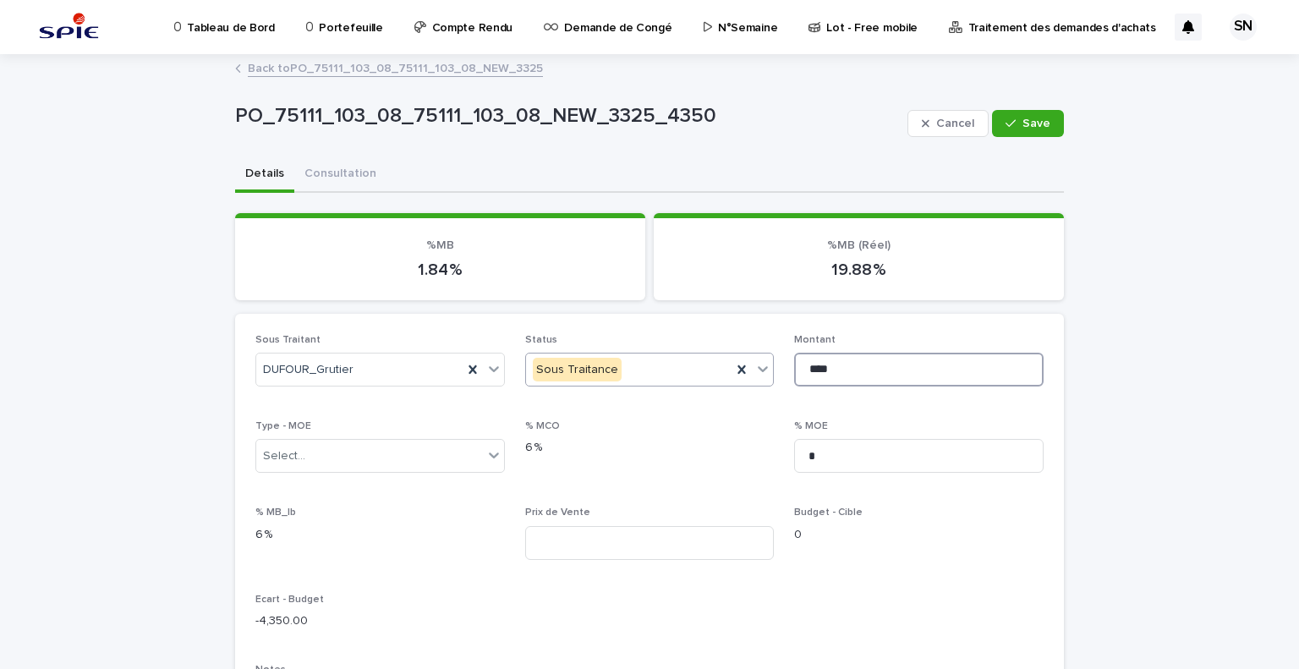
drag, startPoint x: 829, startPoint y: 368, endPoint x: 719, endPoint y: 368, distance: 109.9
click at [719, 368] on div "Sous Traitant DUFOUR_Grutier Status Sous Traitance Montant **** Type - MOE Sele…" at bounding box center [649, 650] width 788 height 632
type input "****"
click at [1023, 128] on span "Save" at bounding box center [1036, 124] width 28 height 12
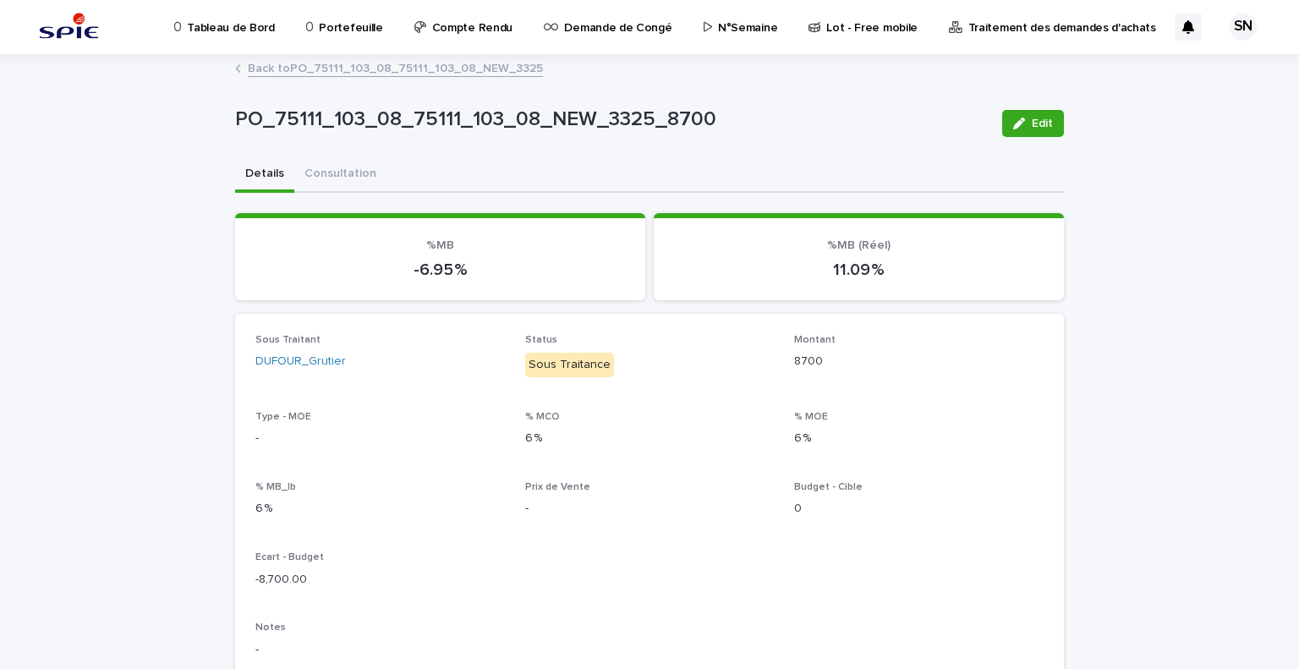
click at [248, 67] on link "Back to PO_75111_103_08_75111_103_08_NEW_3325" at bounding box center [395, 66] width 295 height 19
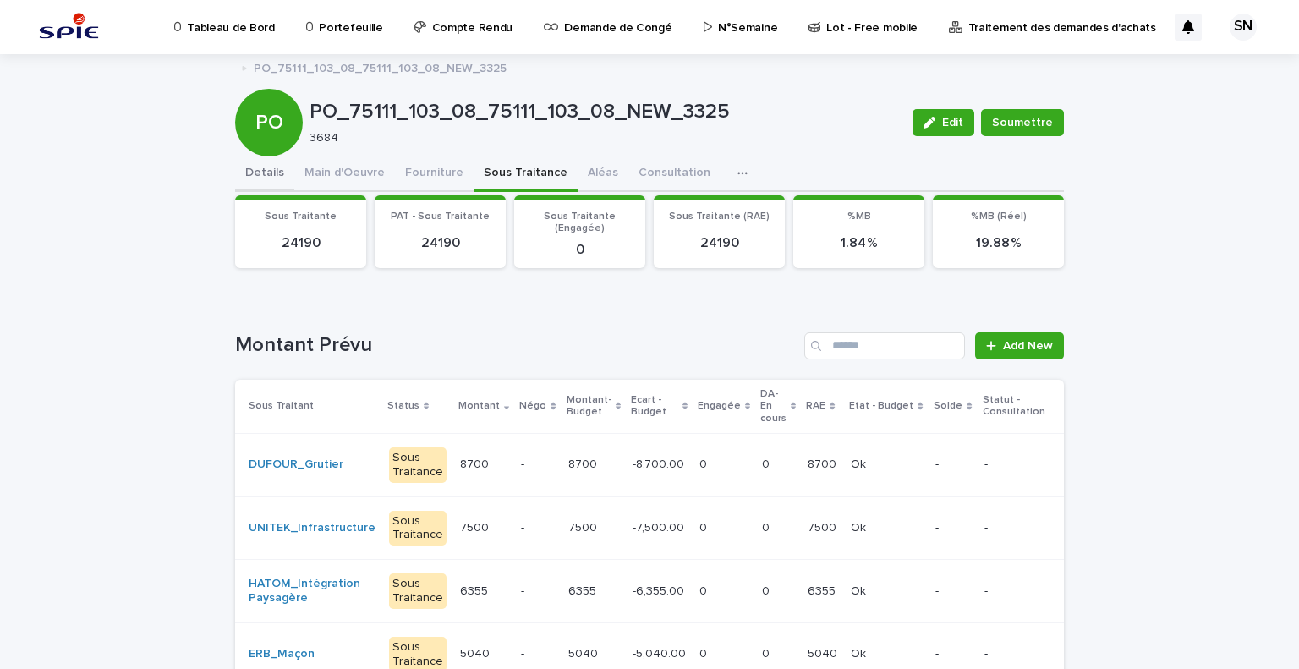
click at [262, 175] on button "Details" at bounding box center [264, 174] width 59 height 36
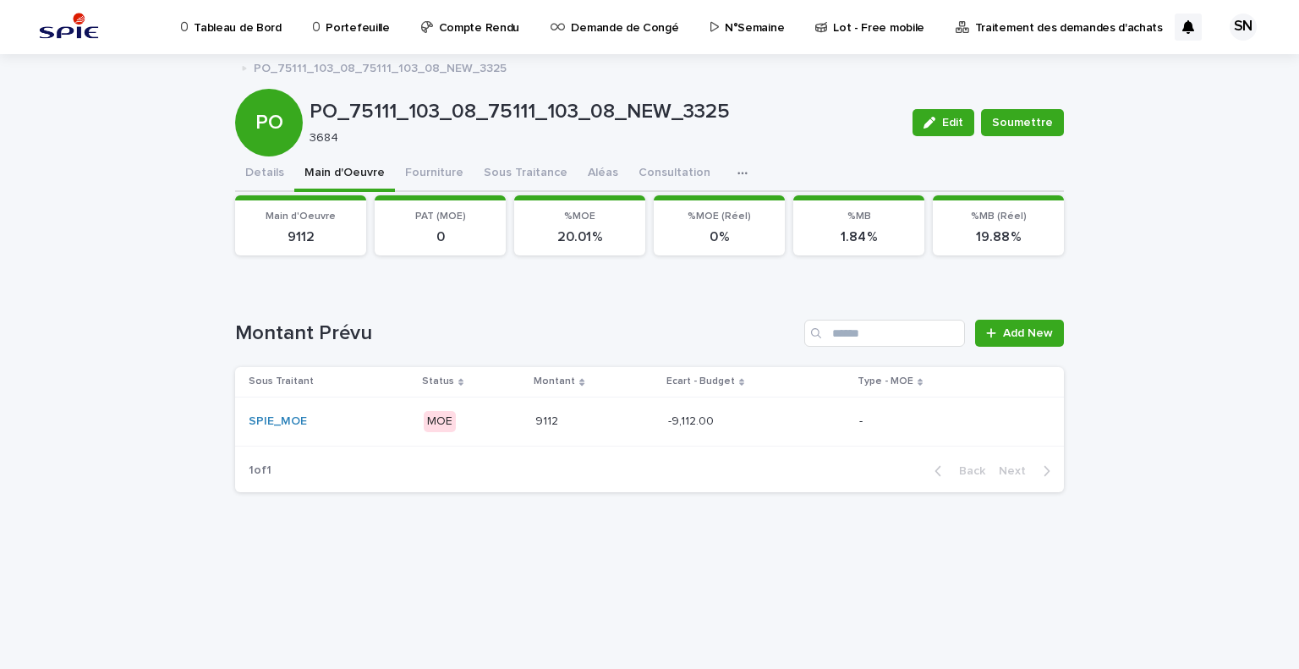
click at [359, 169] on button "Main d'Oeuvre" at bounding box center [344, 174] width 101 height 36
click at [520, 167] on button "Sous Traitance" at bounding box center [525, 174] width 104 height 36
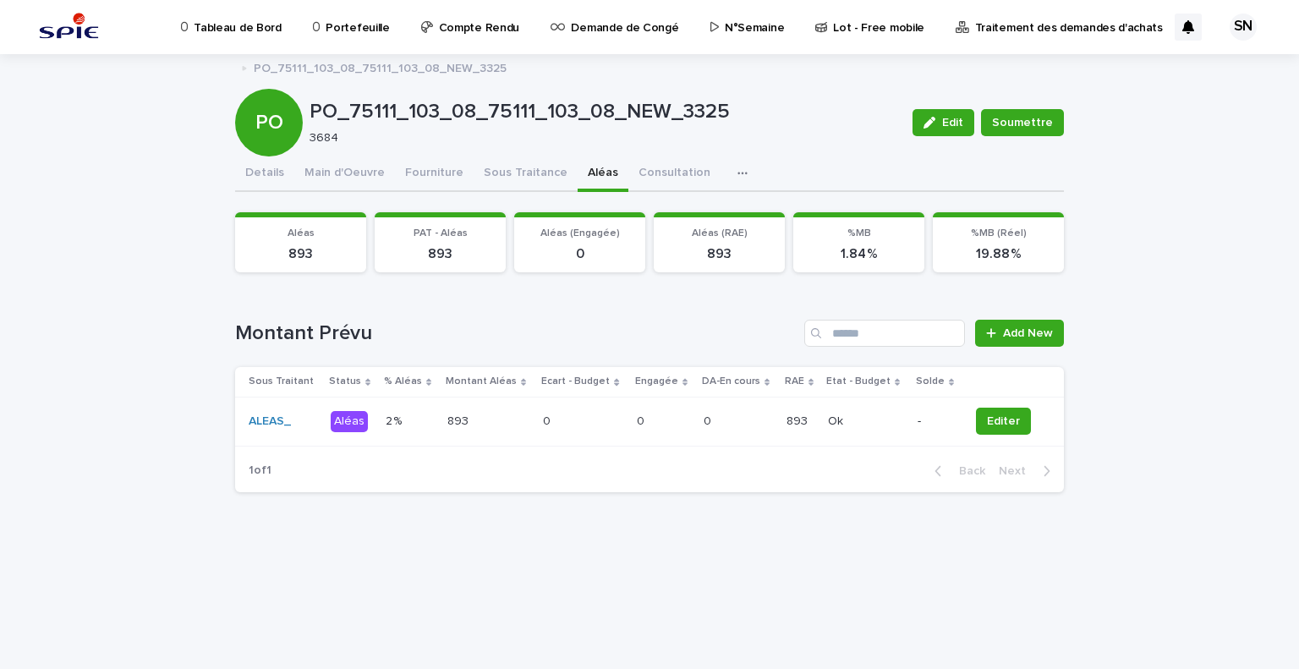
click at [578, 172] on button "Aléas" at bounding box center [602, 174] width 51 height 36
click at [271, 172] on button "Details" at bounding box center [264, 174] width 59 height 36
click at [577, 182] on button "Aléas" at bounding box center [602, 174] width 51 height 36
click at [335, 172] on button "Main d'Oeuvre" at bounding box center [344, 174] width 101 height 36
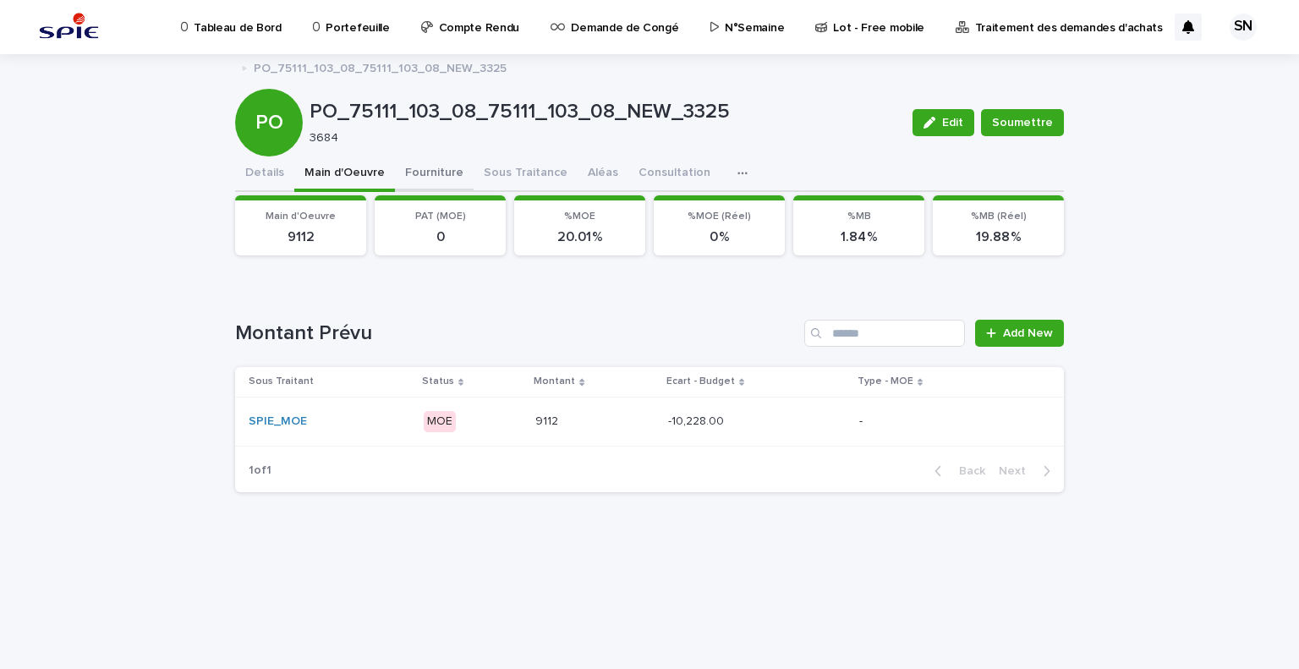
click at [429, 166] on button "Fourniture" at bounding box center [434, 174] width 79 height 36
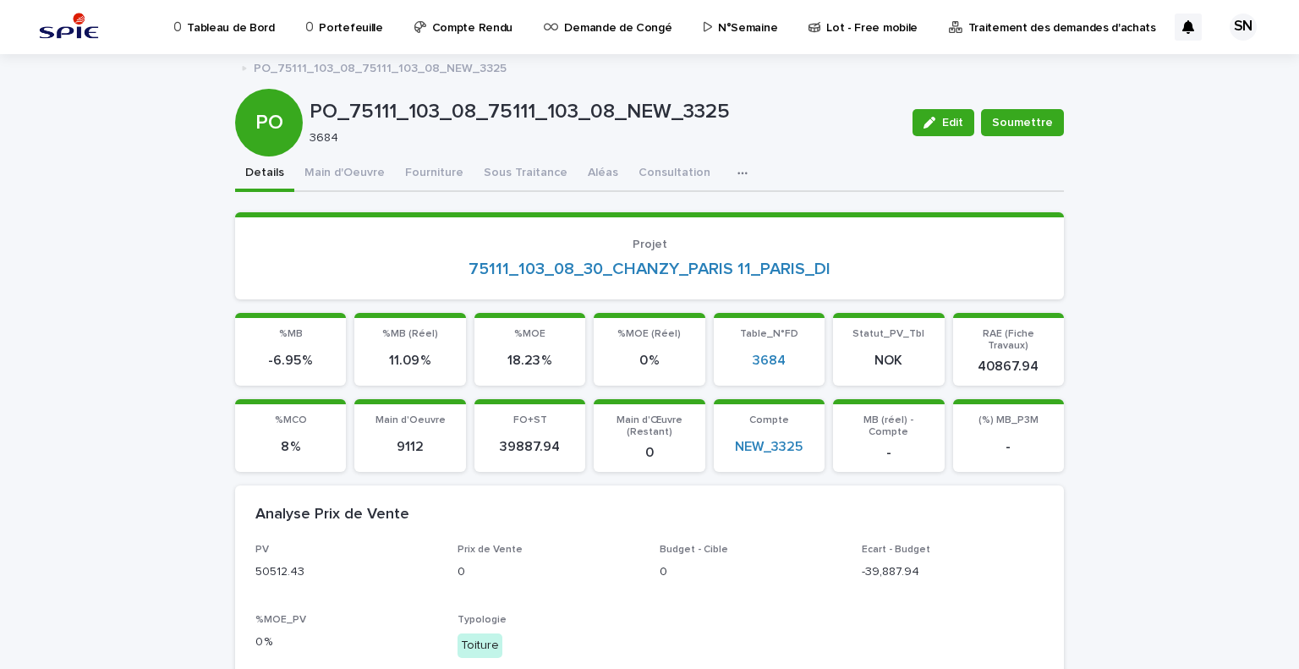
click at [270, 176] on button "Details" at bounding box center [264, 174] width 59 height 36
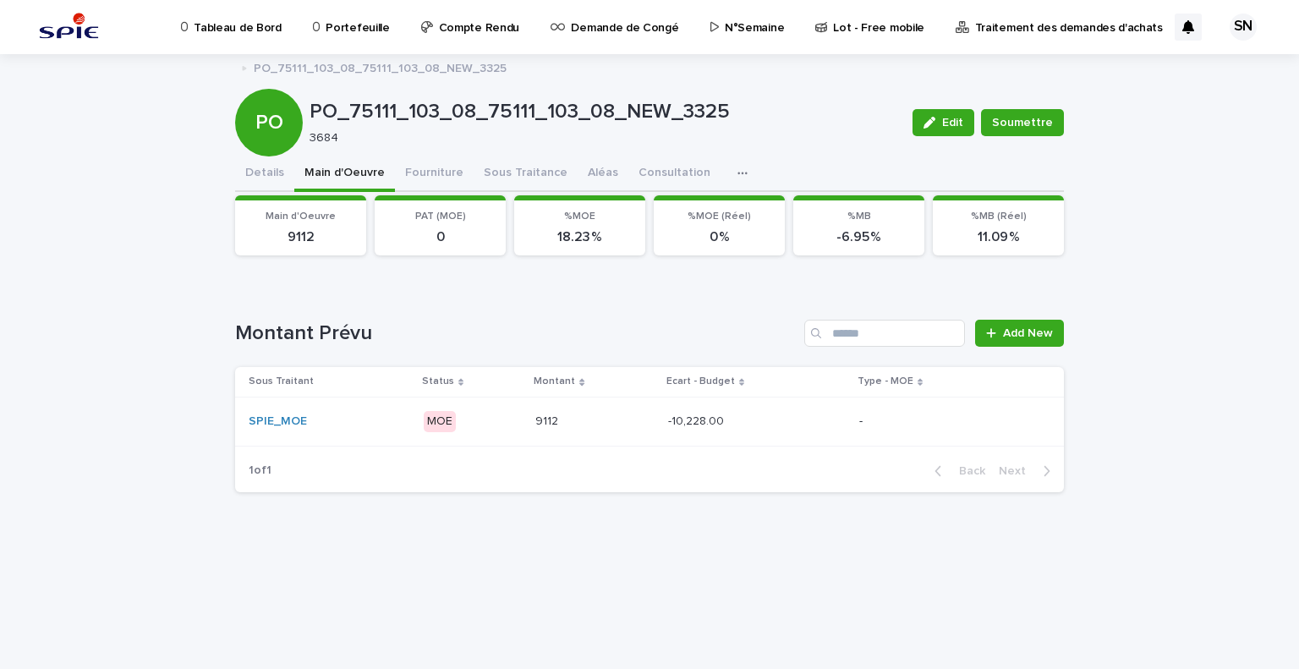
click at [331, 166] on button "Main d'Oeuvre" at bounding box center [344, 174] width 101 height 36
click at [432, 168] on button "Fourniture" at bounding box center [434, 174] width 79 height 36
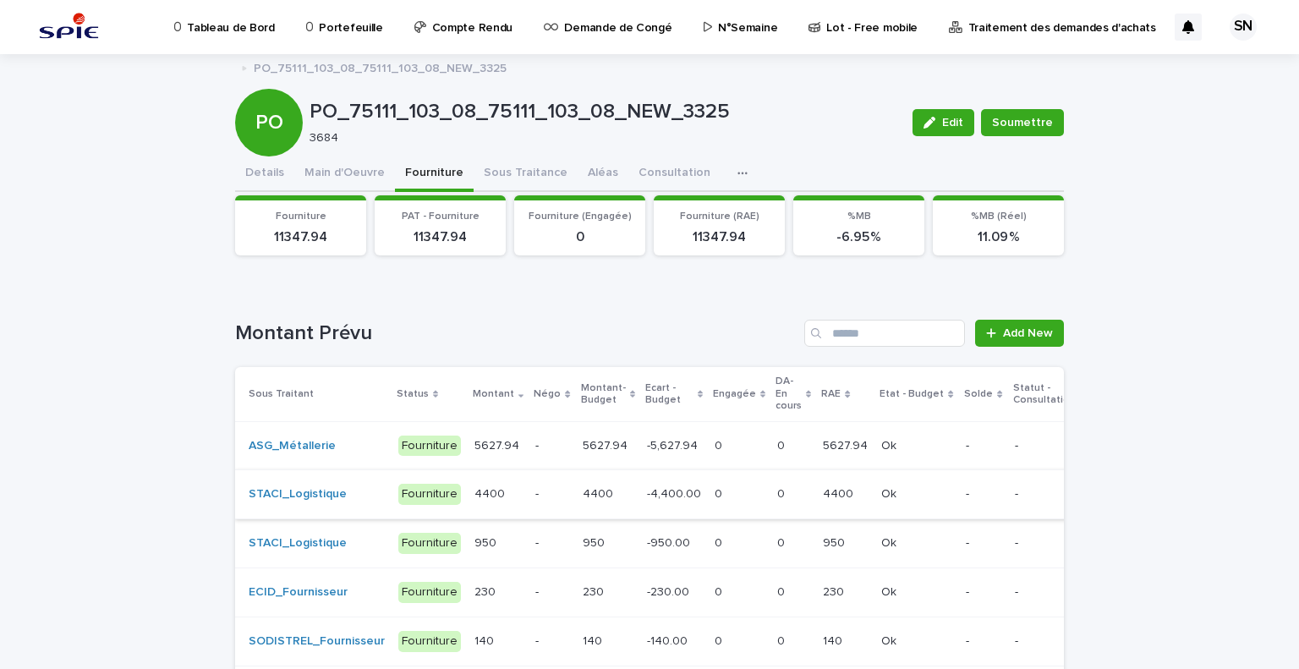
scroll to position [85, 0]
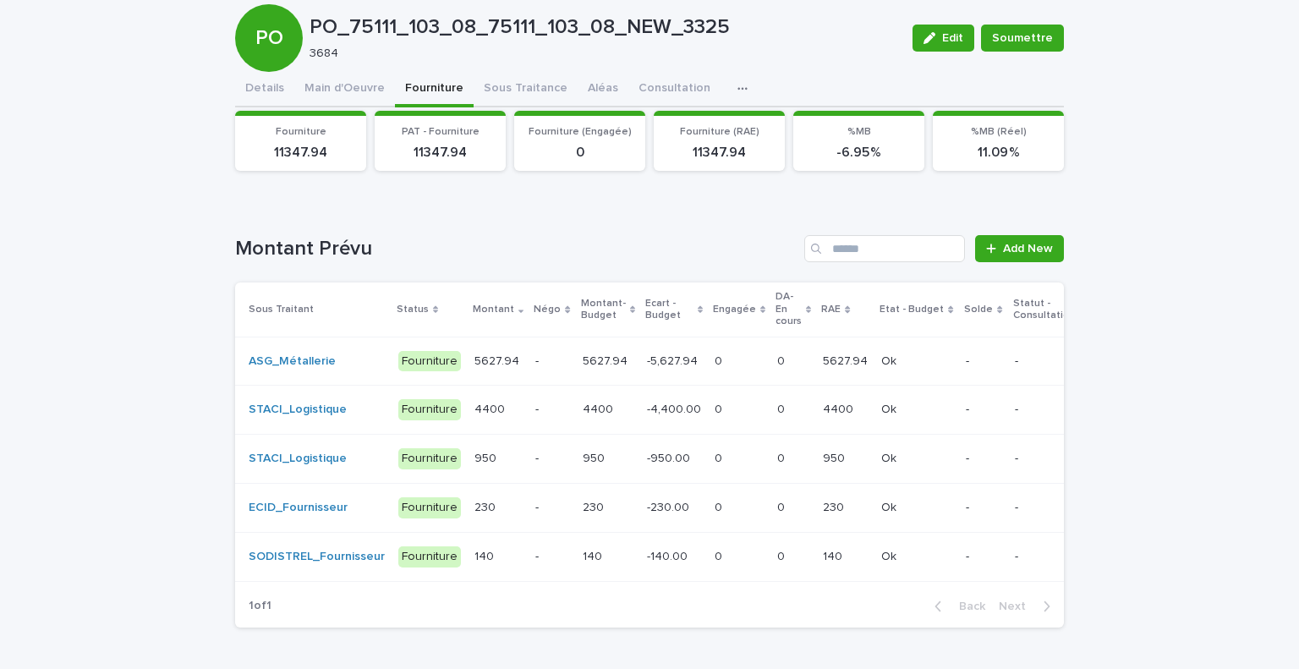
click at [533, 89] on div "PO_75111_103_08_75111_103_08_NEW_3325 Edit Soumettre PO PO_75111_103_08_75111_1…" at bounding box center [649, 305] width 829 height 670
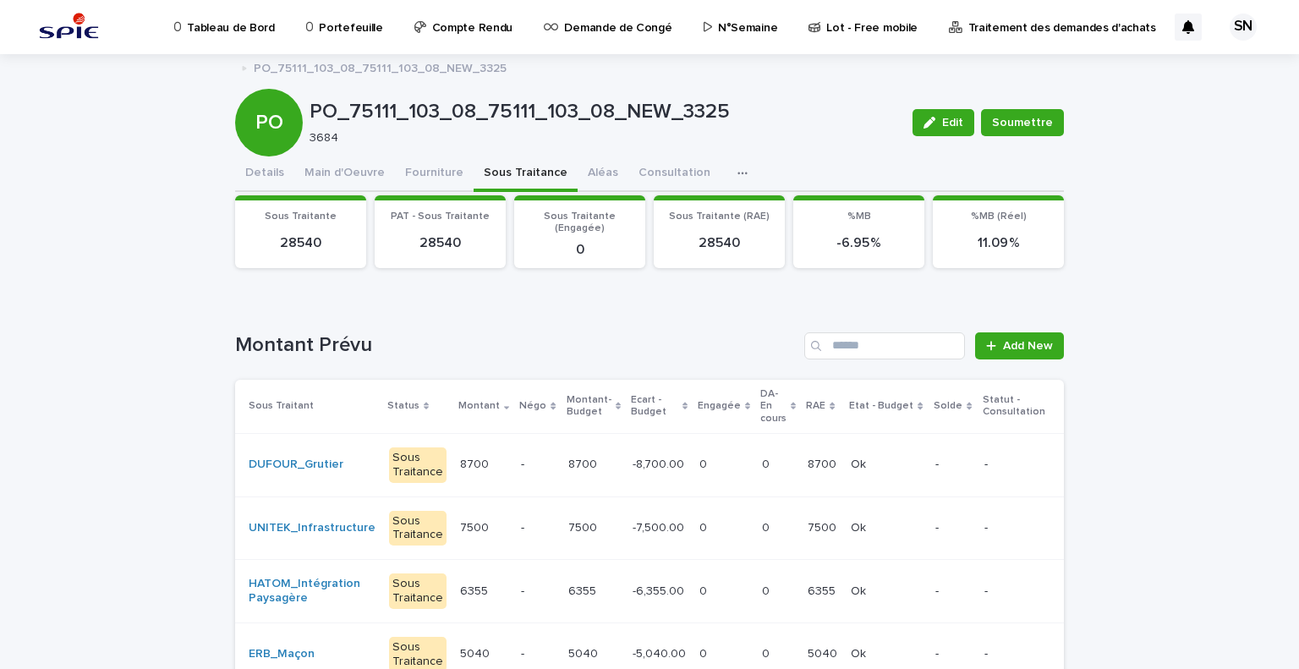
click at [762, 458] on p "0" at bounding box center [767, 463] width 11 height 18
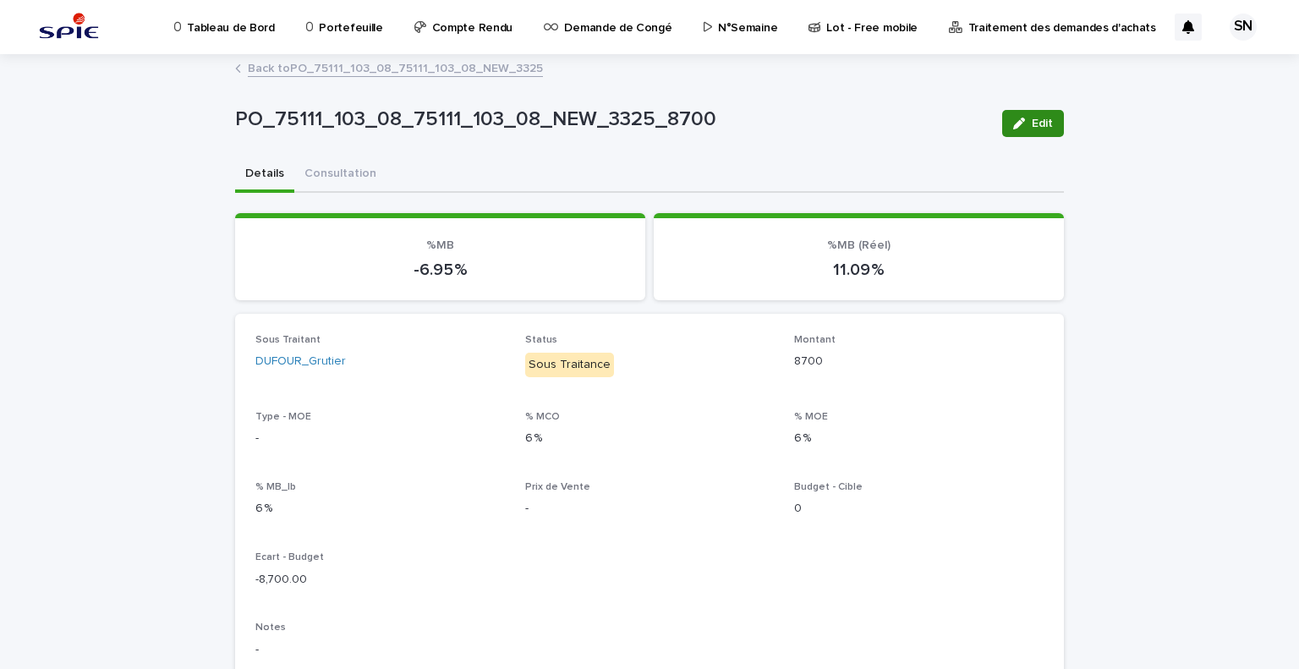
click at [1031, 122] on span "Edit" at bounding box center [1041, 124] width 21 height 12
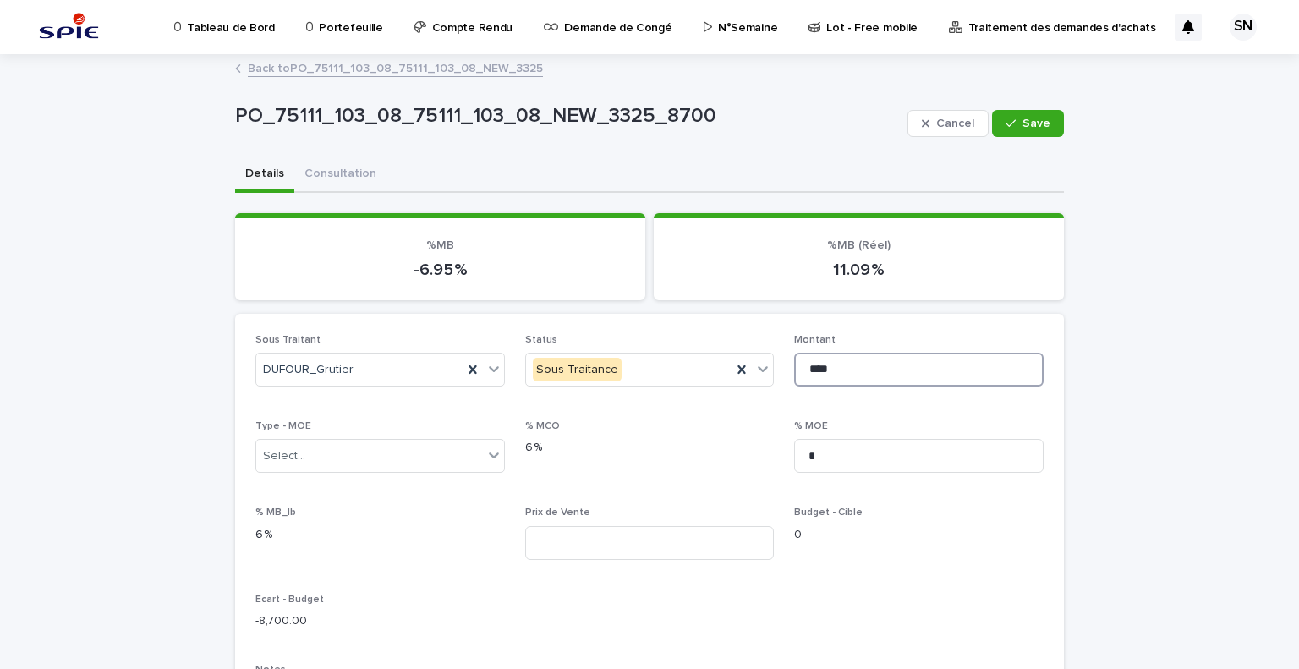
drag, startPoint x: 838, startPoint y: 375, endPoint x: 768, endPoint y: 371, distance: 70.3
click at [768, 372] on div "Sous Traitant DUFOUR_Grutier Status Sous Traitance Montant **** Type - MOE Sele…" at bounding box center [649, 650] width 788 height 632
type input "****"
click at [1028, 135] on button "Save" at bounding box center [1028, 123] width 72 height 27
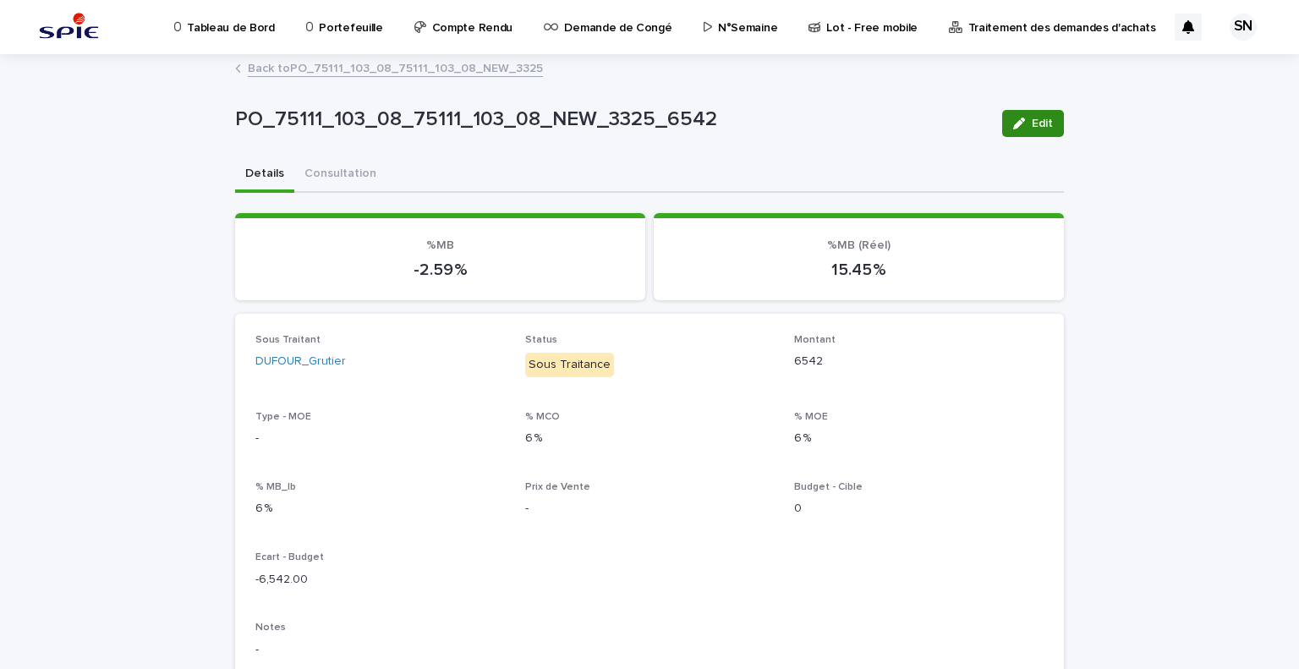
click at [1037, 123] on span "Edit" at bounding box center [1041, 124] width 21 height 12
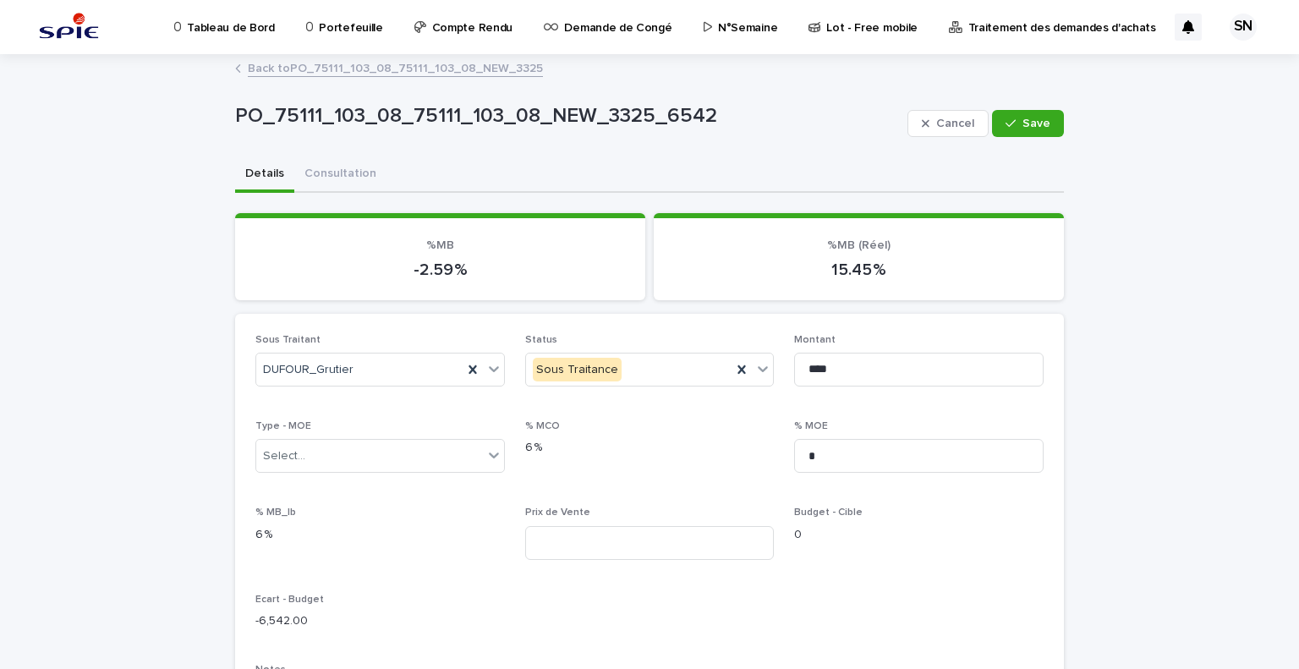
click at [274, 112] on p "PO_75111_103_08_75111_103_08_NEW_3325_6542" at bounding box center [567, 116] width 665 height 25
click at [248, 72] on link "Back to PO_75111_103_08_75111_103_08_NEW_3325" at bounding box center [395, 66] width 295 height 19
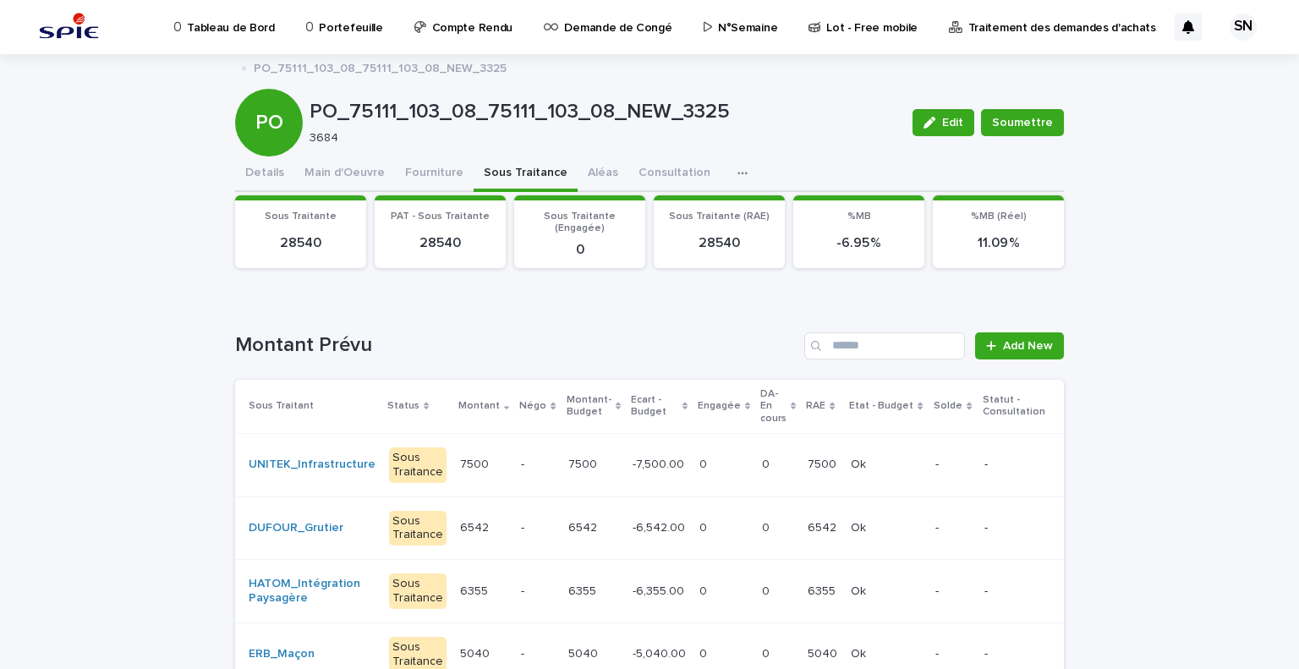
click at [243, 155] on div "PO" at bounding box center [269, 123] width 68 height 68
click at [250, 172] on button "Details" at bounding box center [264, 174] width 59 height 36
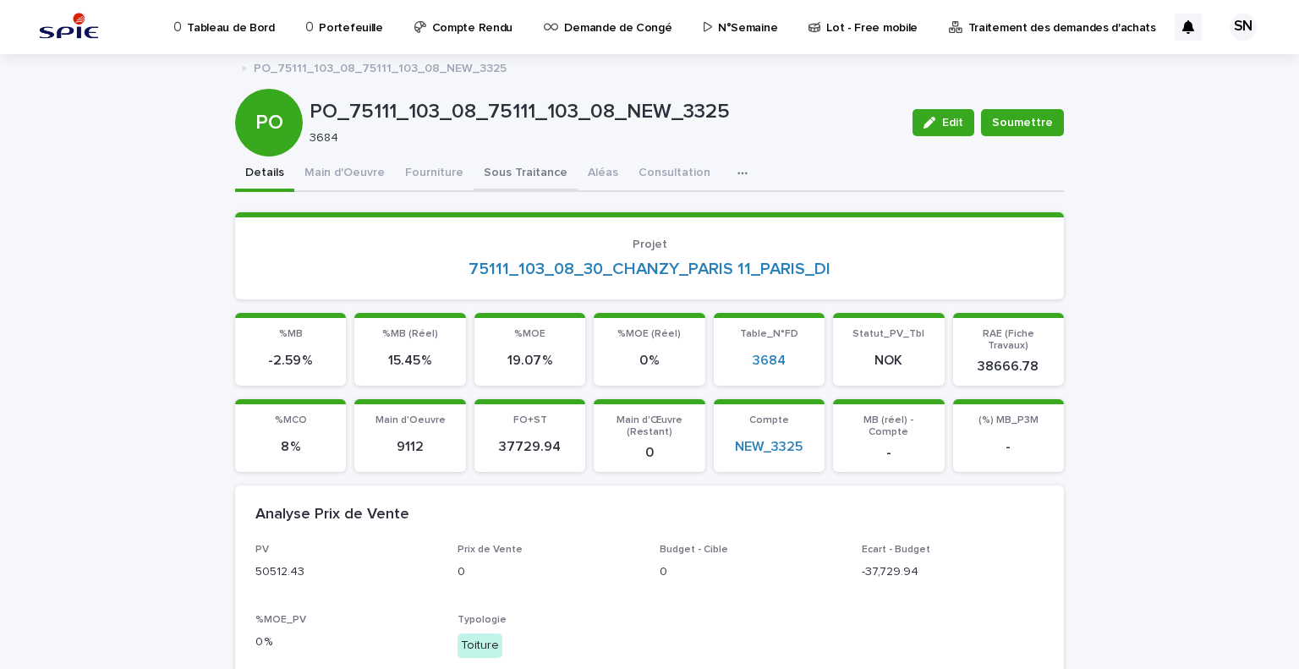
click at [522, 168] on button "Sous Traitance" at bounding box center [525, 174] width 104 height 36
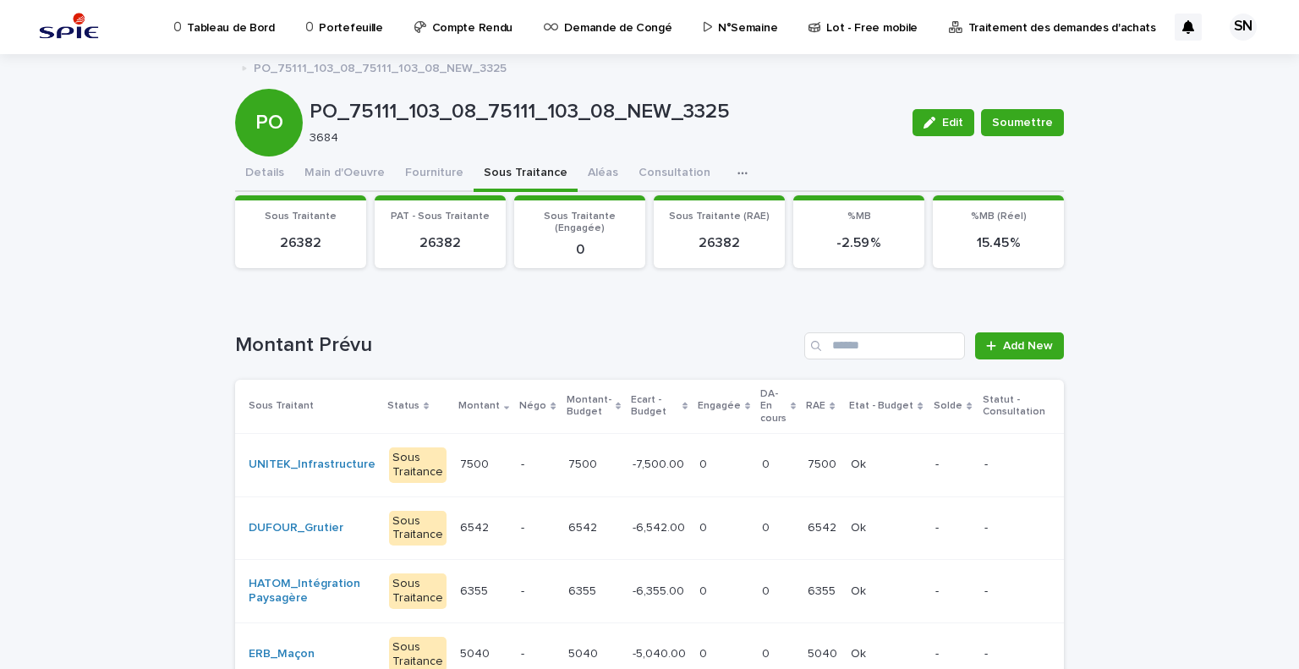
click at [644, 517] on p "-6,542.00" at bounding box center [660, 526] width 56 height 18
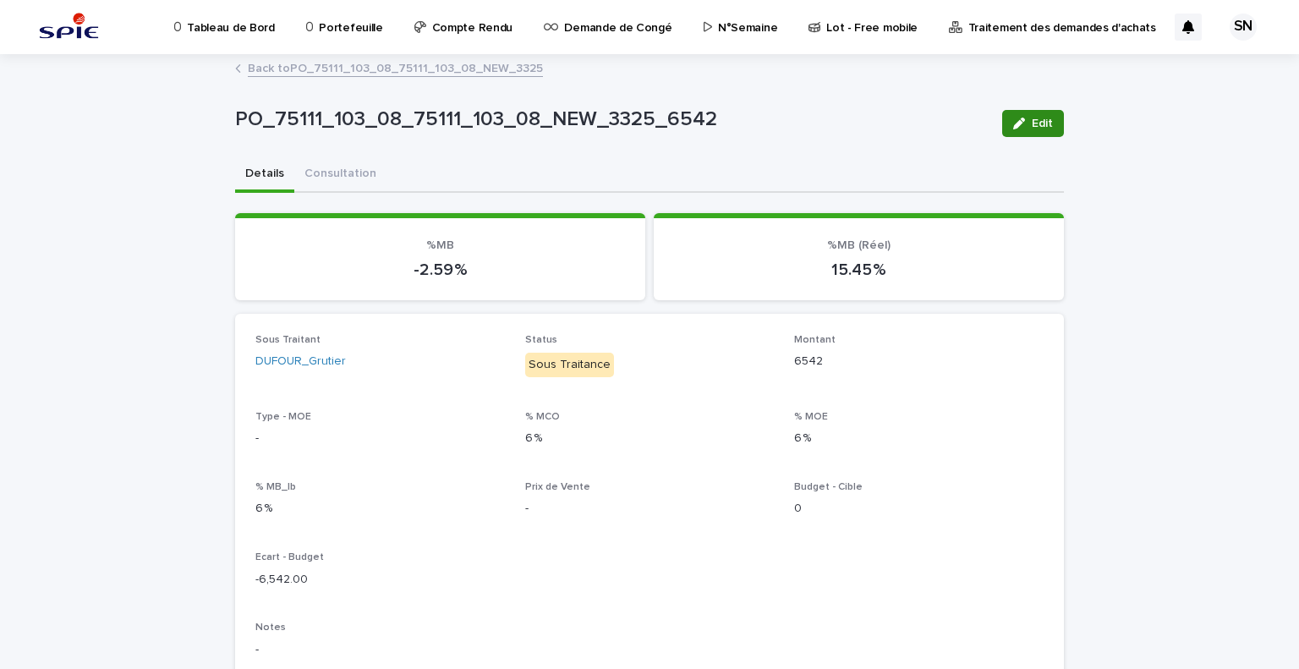
click at [1042, 122] on span "Edit" at bounding box center [1041, 124] width 21 height 12
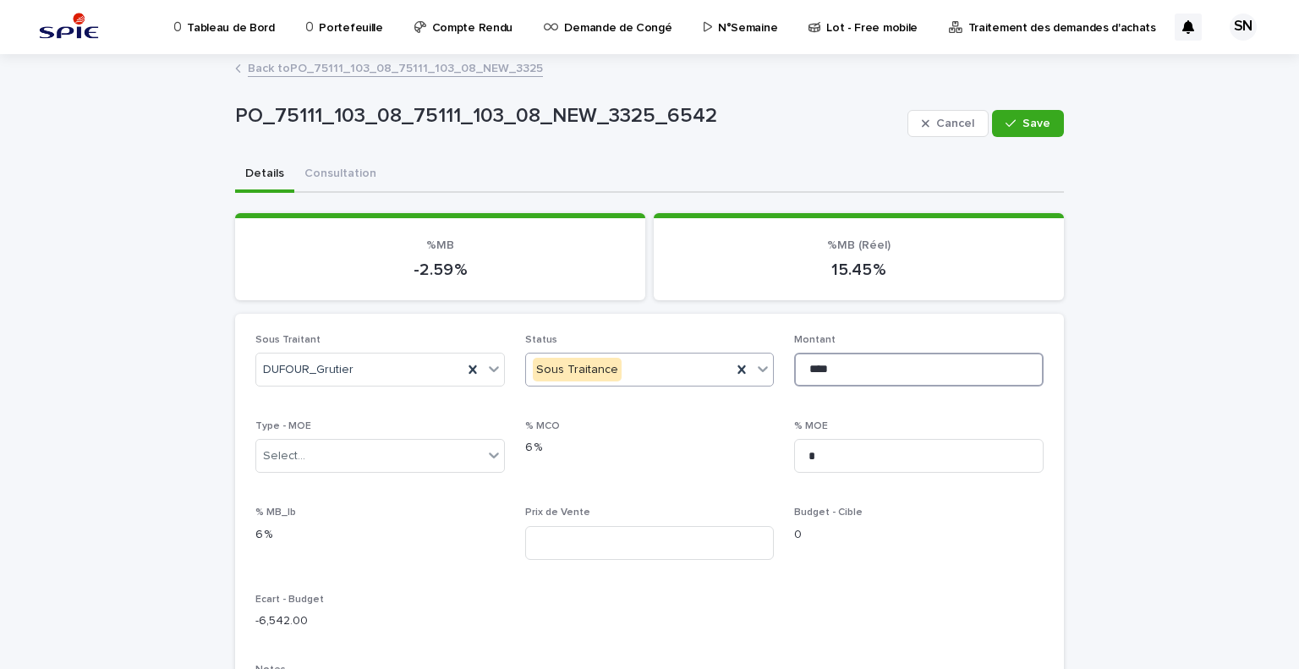
drag, startPoint x: 863, startPoint y: 364, endPoint x: 764, endPoint y: 363, distance: 98.9
click at [764, 363] on div "Sous Traitant DUFOUR_Grutier Status Sous Traitance Montant **** Type - MOE Sele…" at bounding box center [649, 650] width 788 height 632
type input "****"
click at [1025, 122] on span "Save" at bounding box center [1036, 124] width 28 height 12
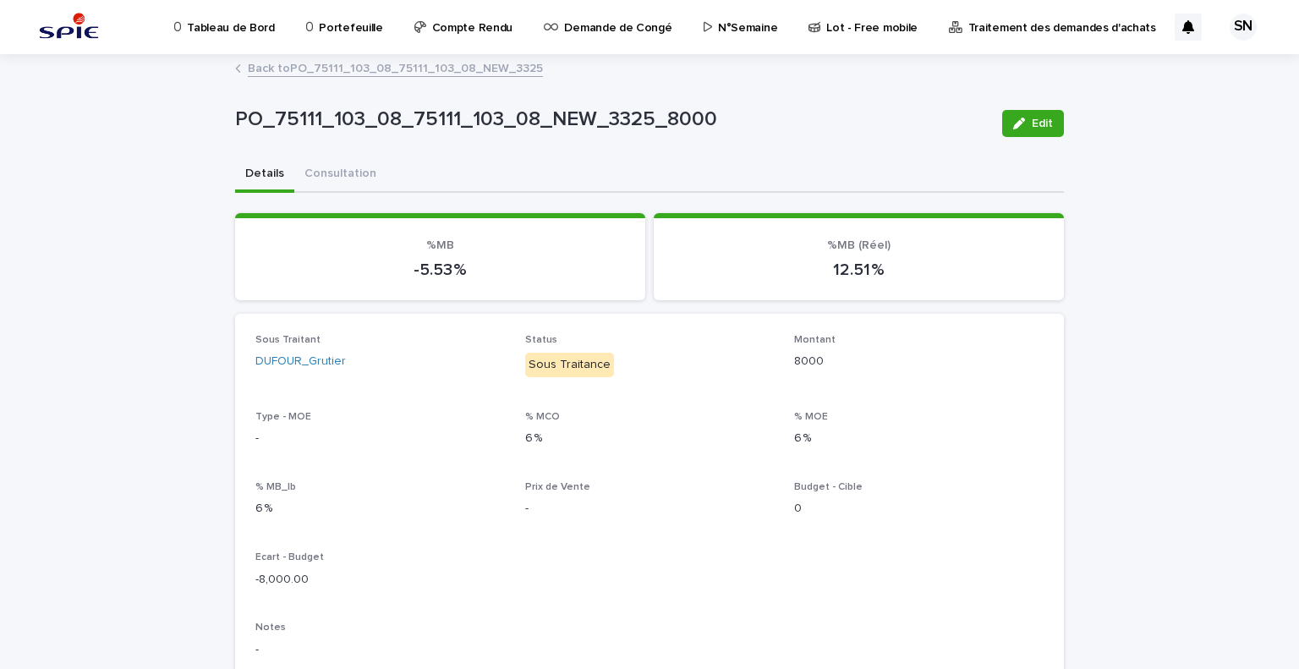
click at [282, 63] on link "Back to PO_75111_103_08_75111_103_08_NEW_3325" at bounding box center [395, 66] width 295 height 19
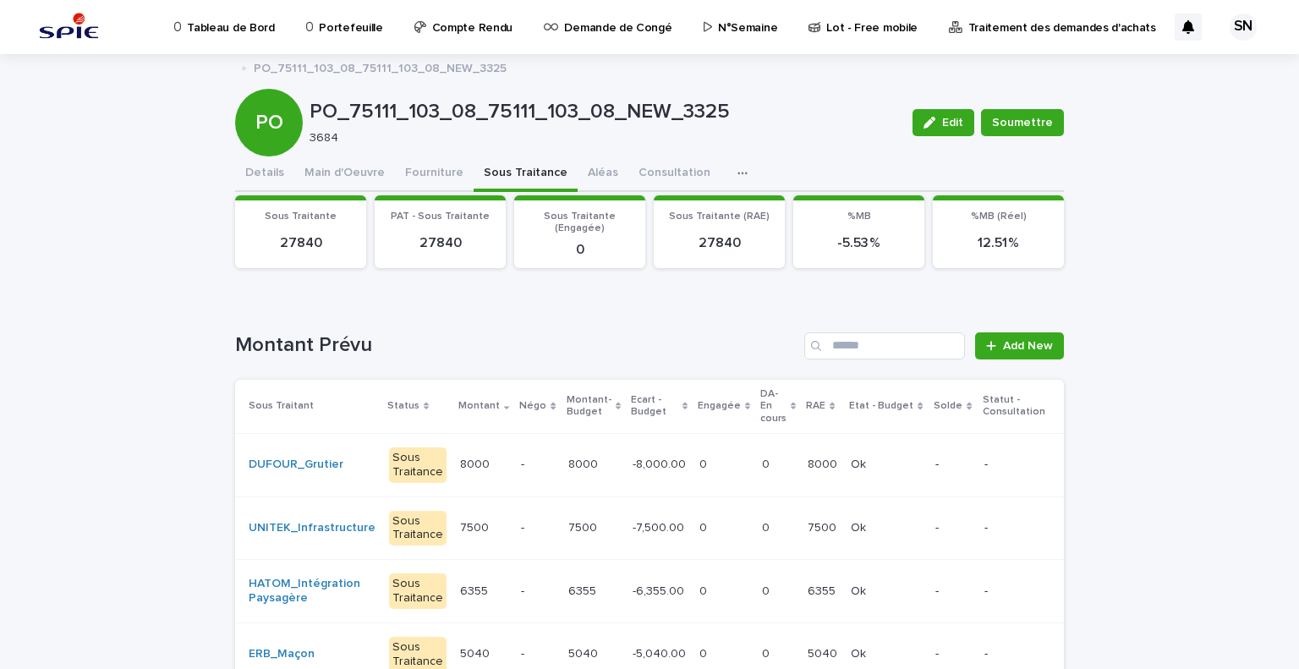
click at [703, 451] on div "0 0" at bounding box center [723, 465] width 49 height 28
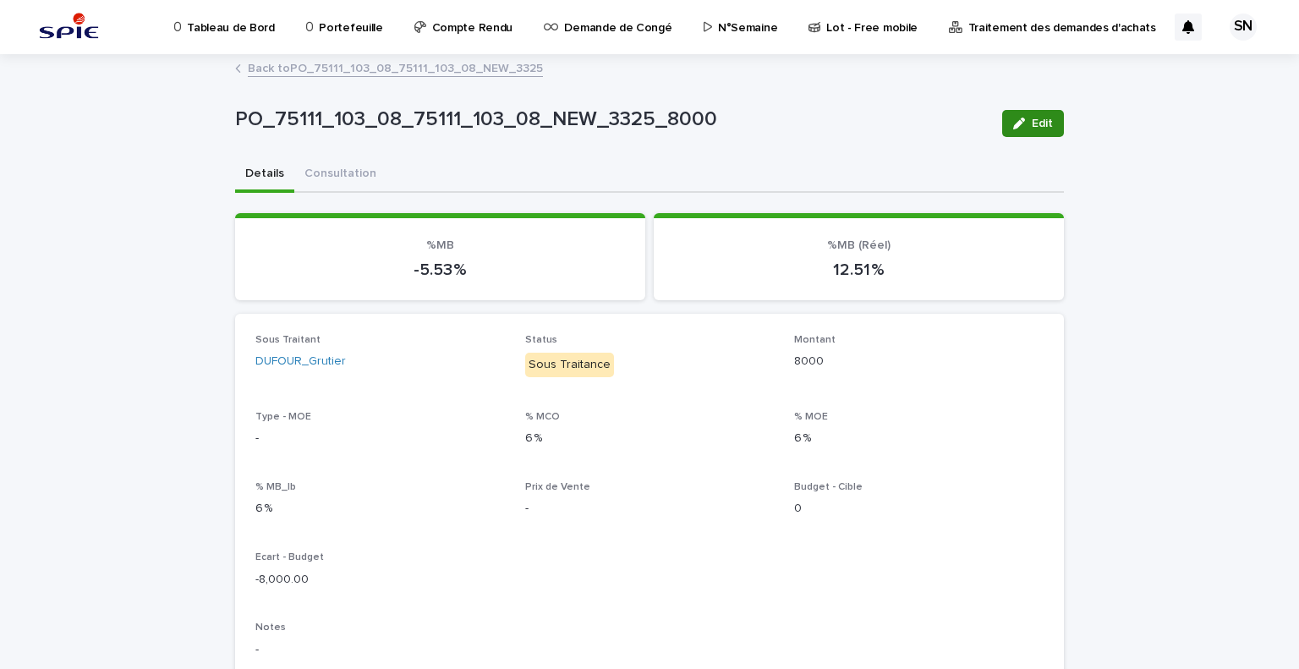
click at [1028, 131] on button "Edit" at bounding box center [1033, 123] width 62 height 27
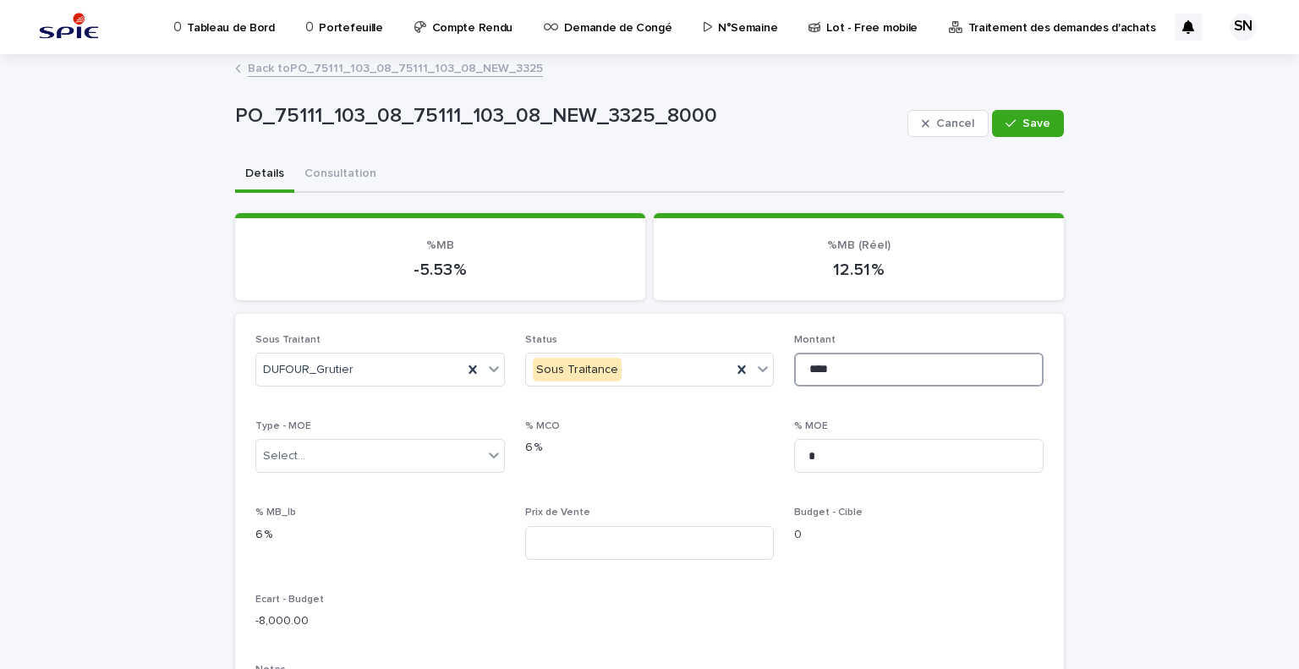
click at [809, 366] on input "****" at bounding box center [918, 370] width 249 height 34
click at [815, 368] on input "****" at bounding box center [918, 370] width 249 height 34
type input "****"
click at [996, 120] on button "Save" at bounding box center [1028, 123] width 72 height 27
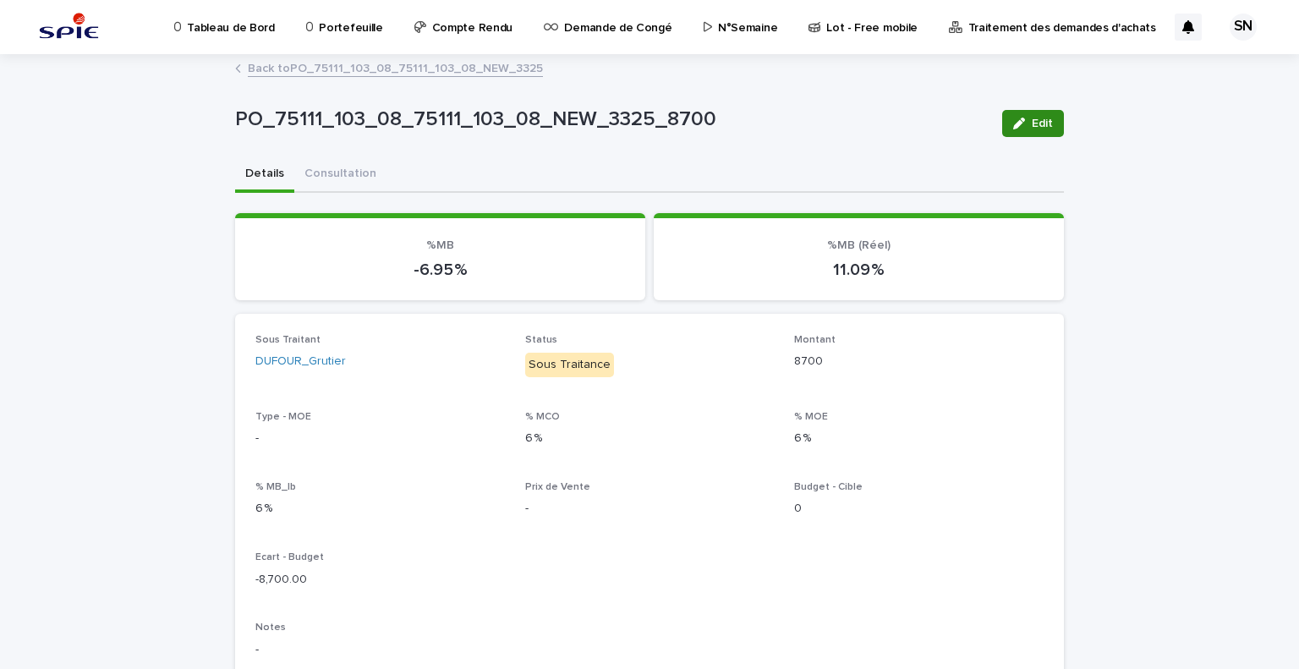
click at [1033, 125] on span "Edit" at bounding box center [1041, 124] width 21 height 12
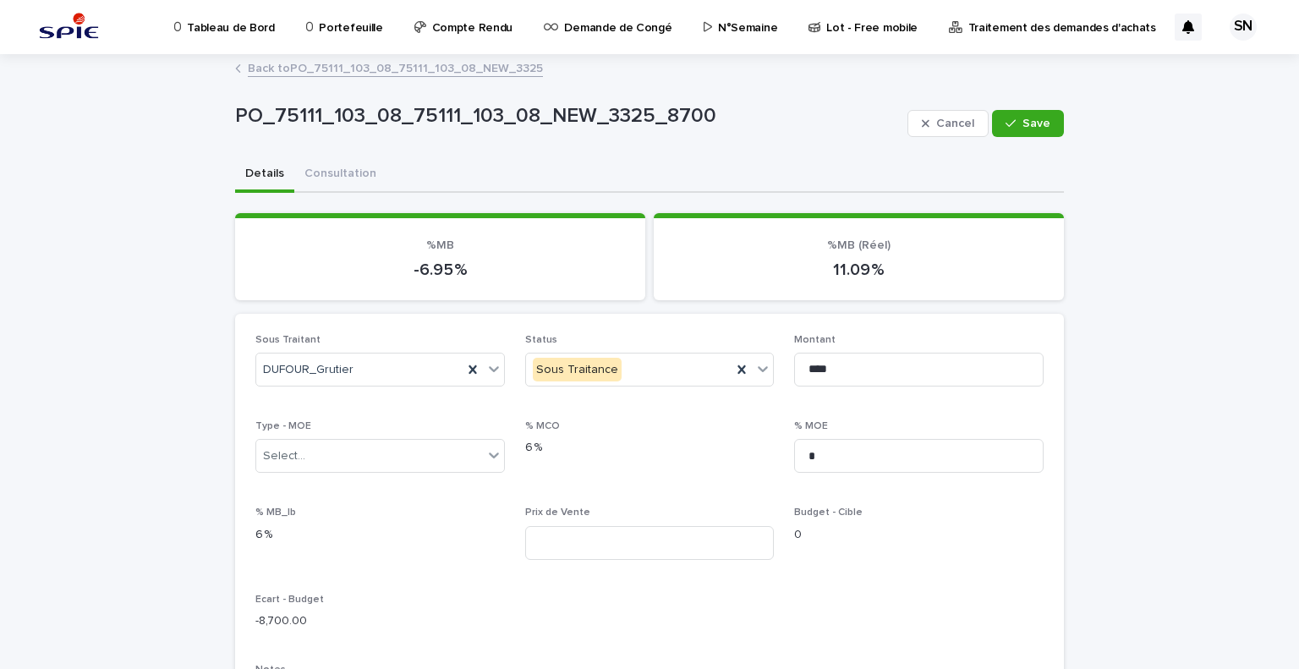
scroll to position [338, 0]
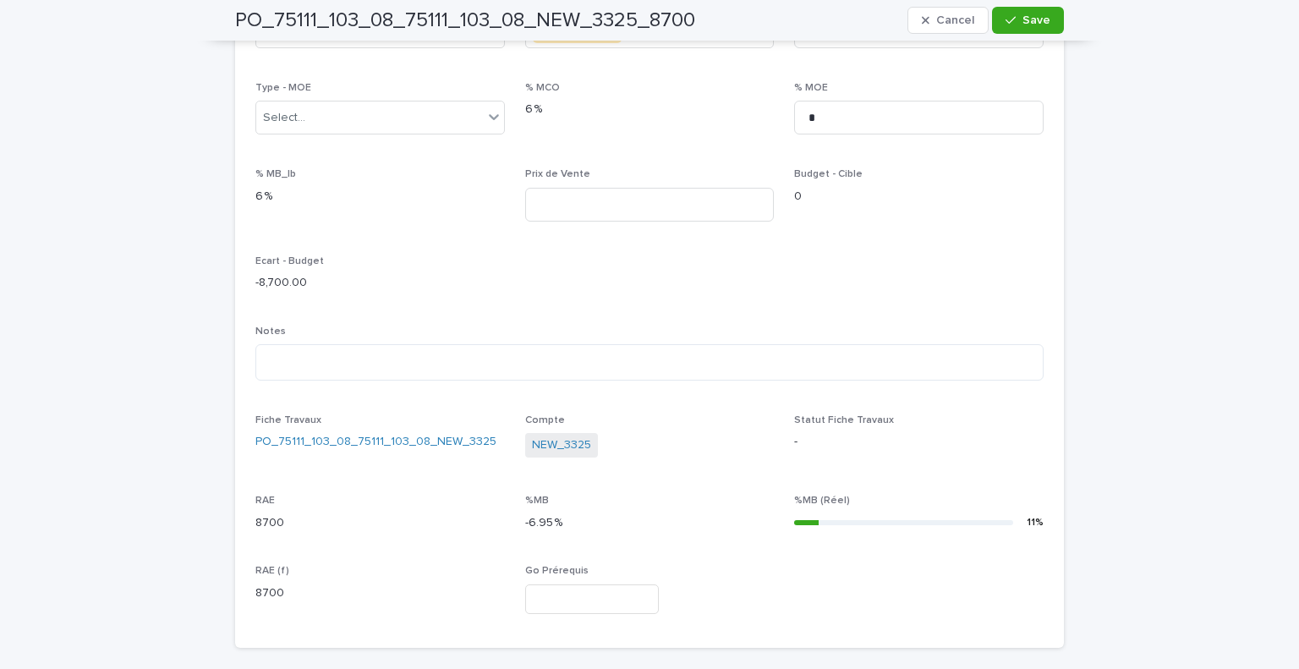
click at [352, 387] on div "Notes" at bounding box center [649, 359] width 788 height 68
drag, startPoint x: 355, startPoint y: 376, endPoint x: 361, endPoint y: 364, distance: 13.2
click at [358, 370] on textarea at bounding box center [649, 362] width 788 height 36
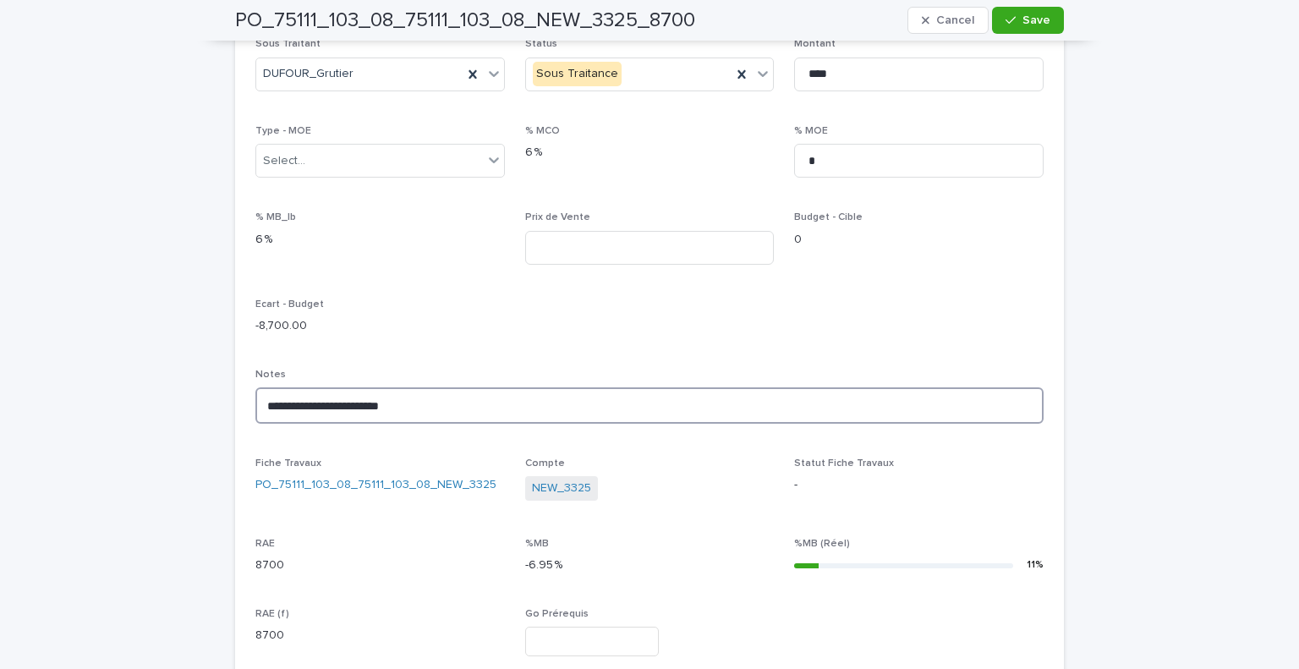
scroll to position [0, 0]
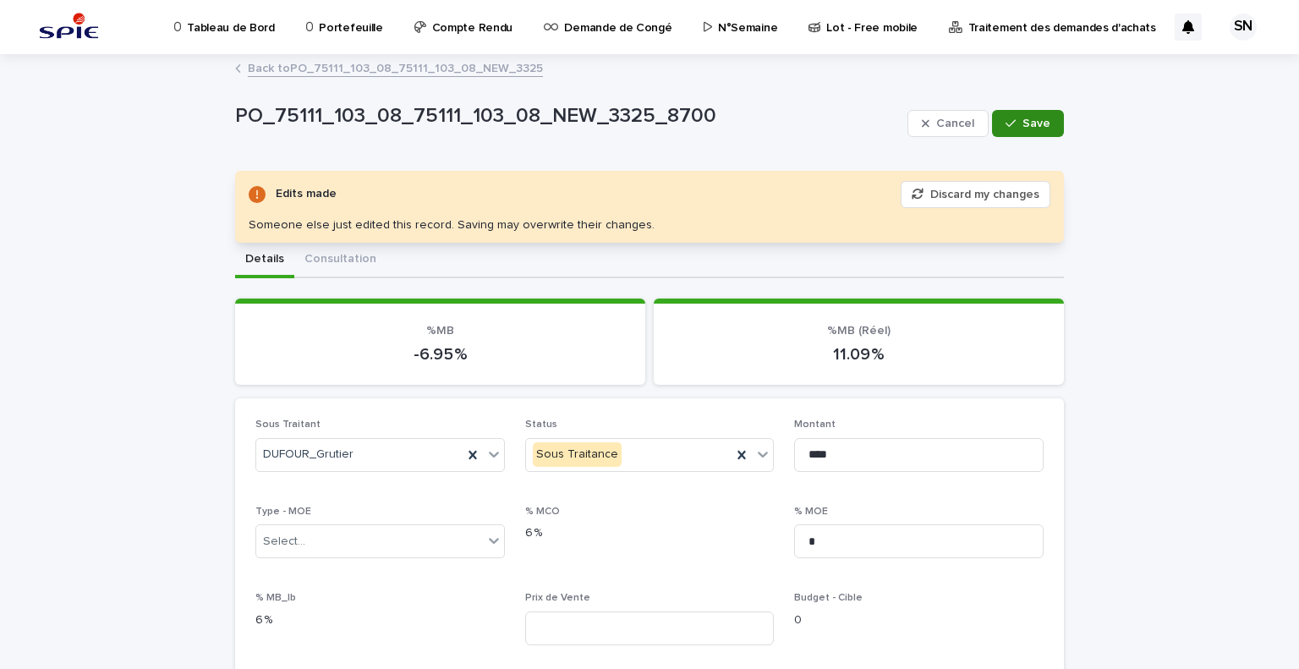
type textarea "**********"
click at [1031, 118] on span "Save" at bounding box center [1036, 124] width 28 height 12
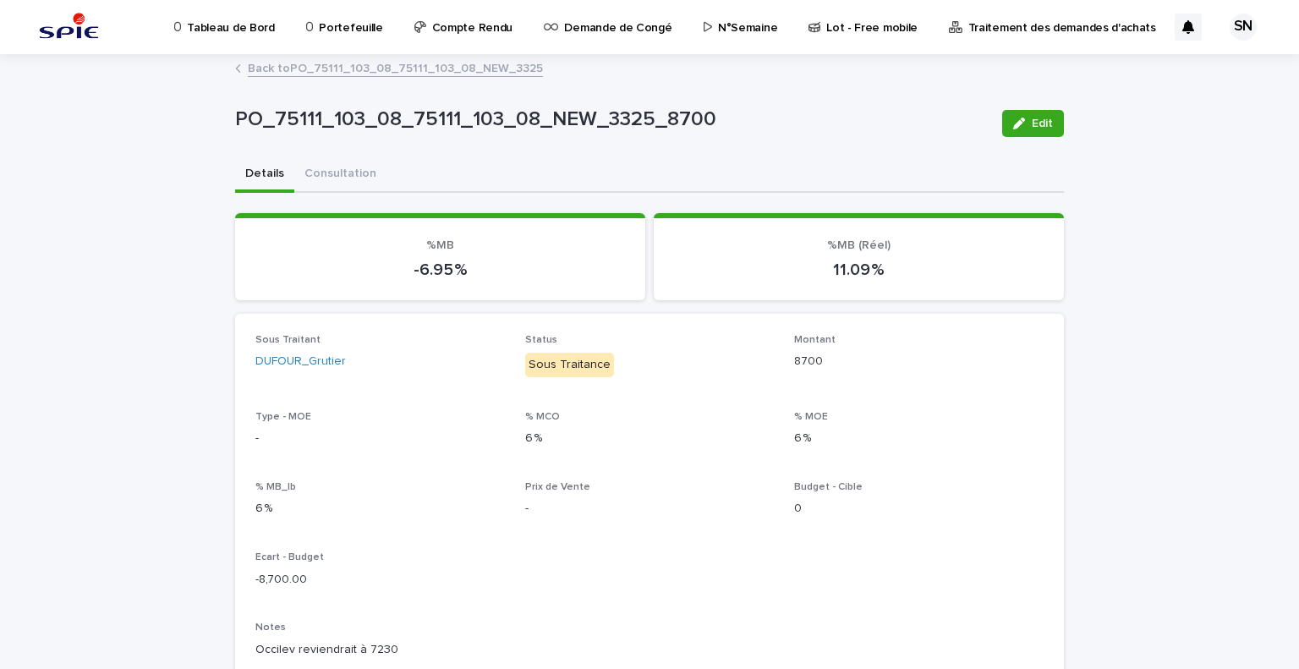
click at [291, 68] on link "Back to PO_75111_103_08_75111_103_08_NEW_3325" at bounding box center [395, 66] width 295 height 19
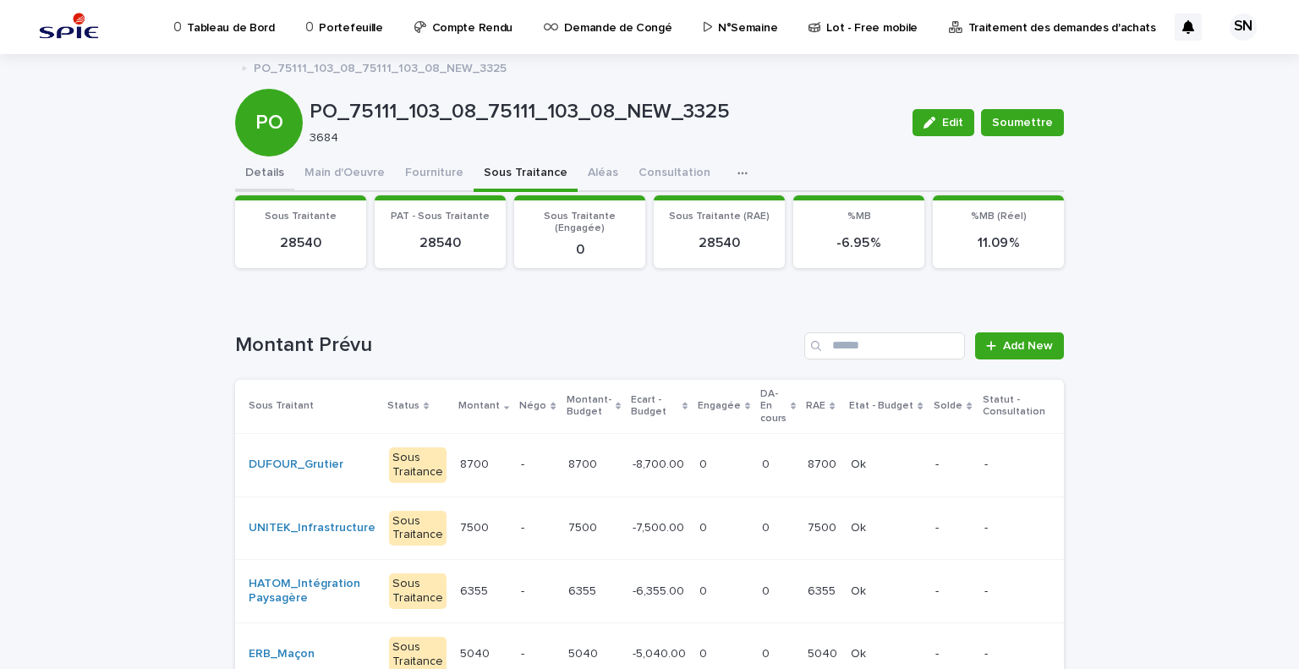
click at [271, 171] on button "Details" at bounding box center [264, 174] width 59 height 36
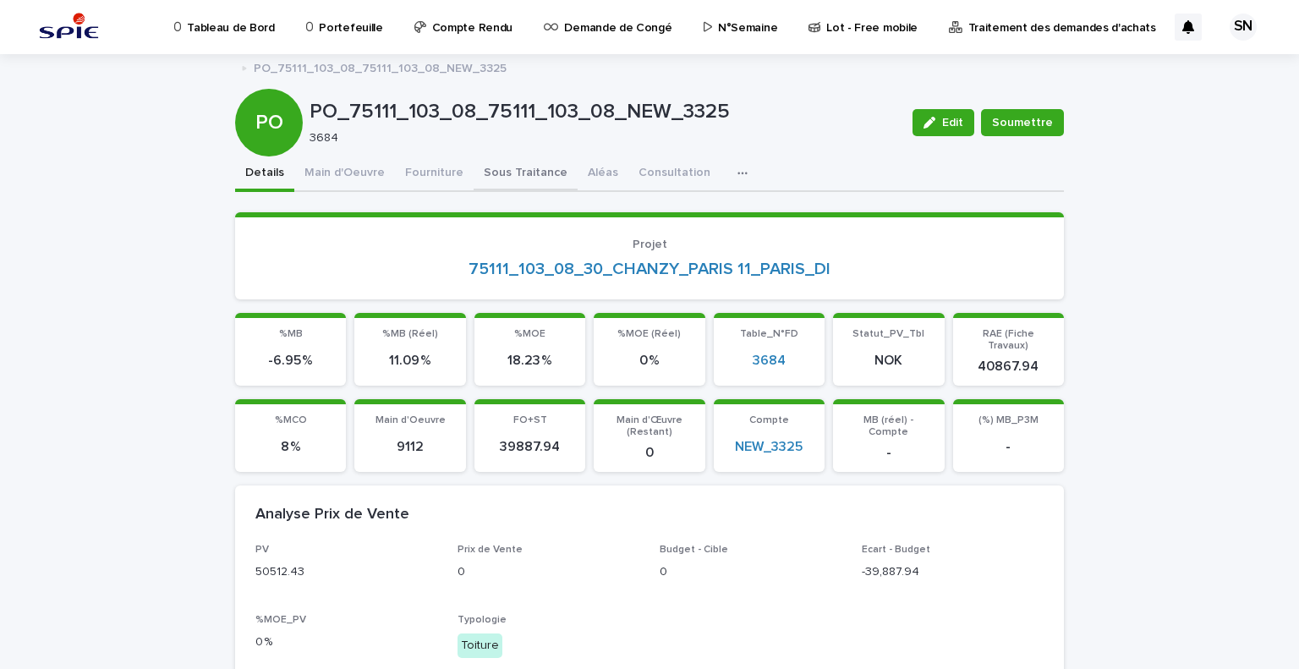
click at [477, 172] on button "Sous Traitance" at bounding box center [525, 174] width 104 height 36
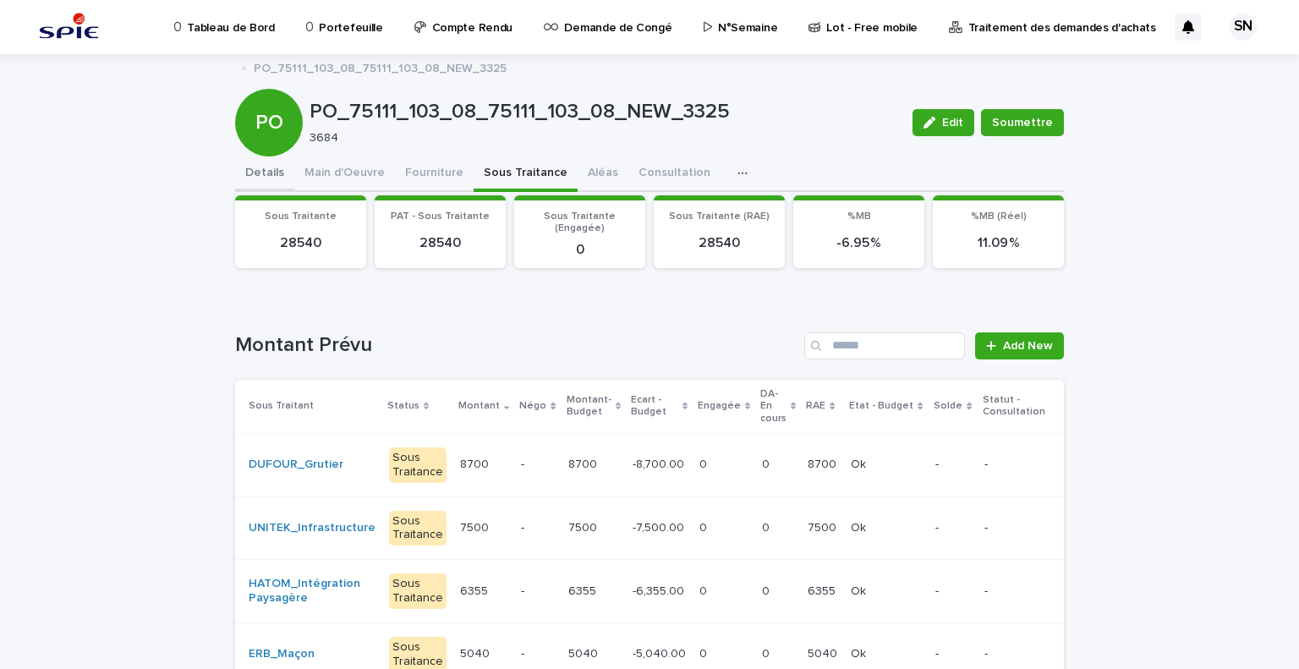
click at [274, 174] on button "Details" at bounding box center [264, 174] width 59 height 36
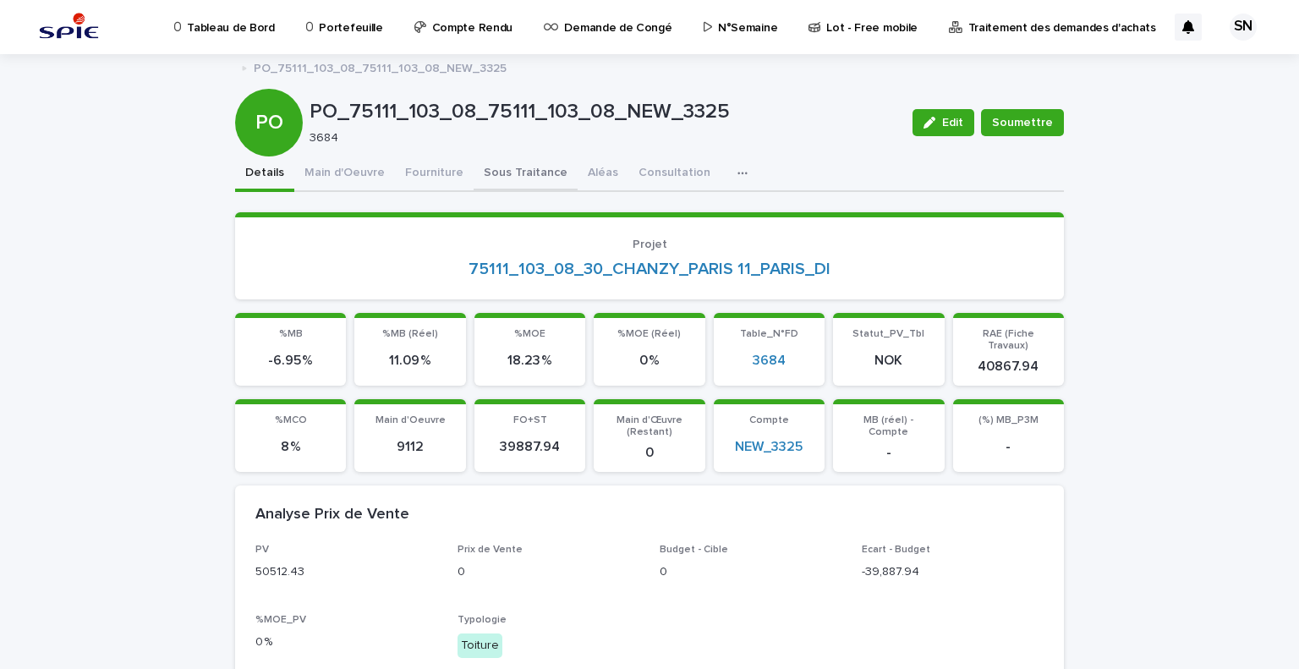
click at [508, 167] on button "Sous Traitance" at bounding box center [525, 174] width 104 height 36
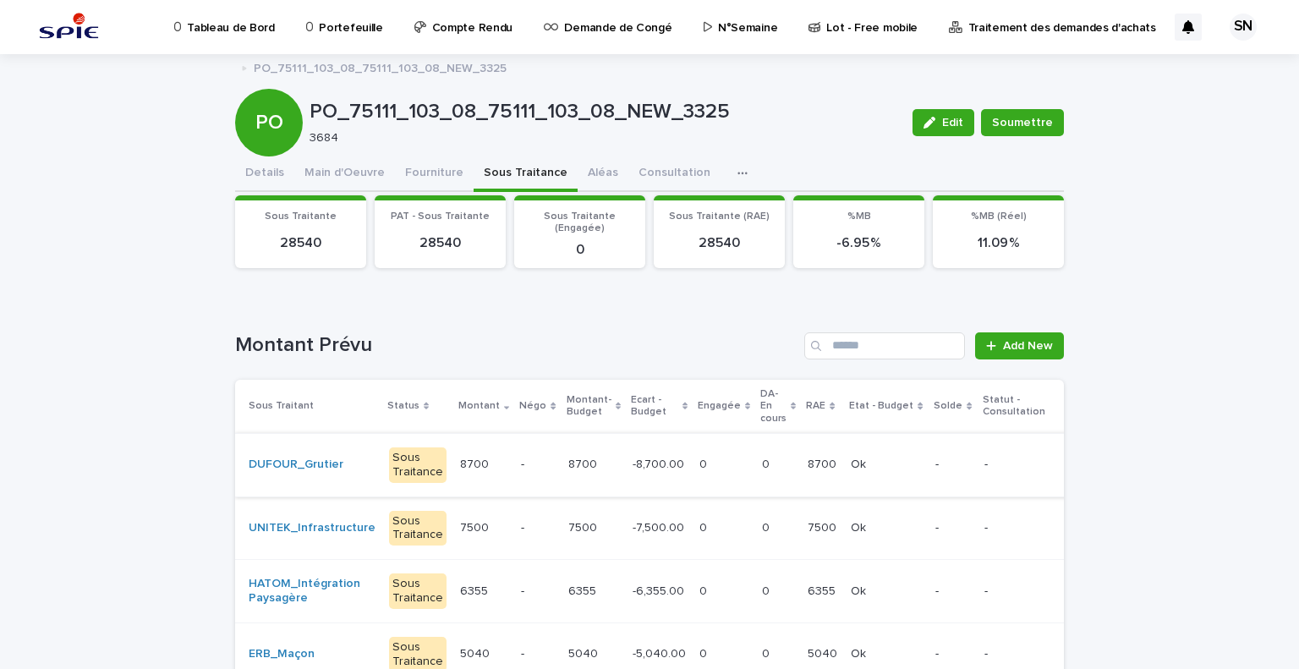
scroll to position [85, 0]
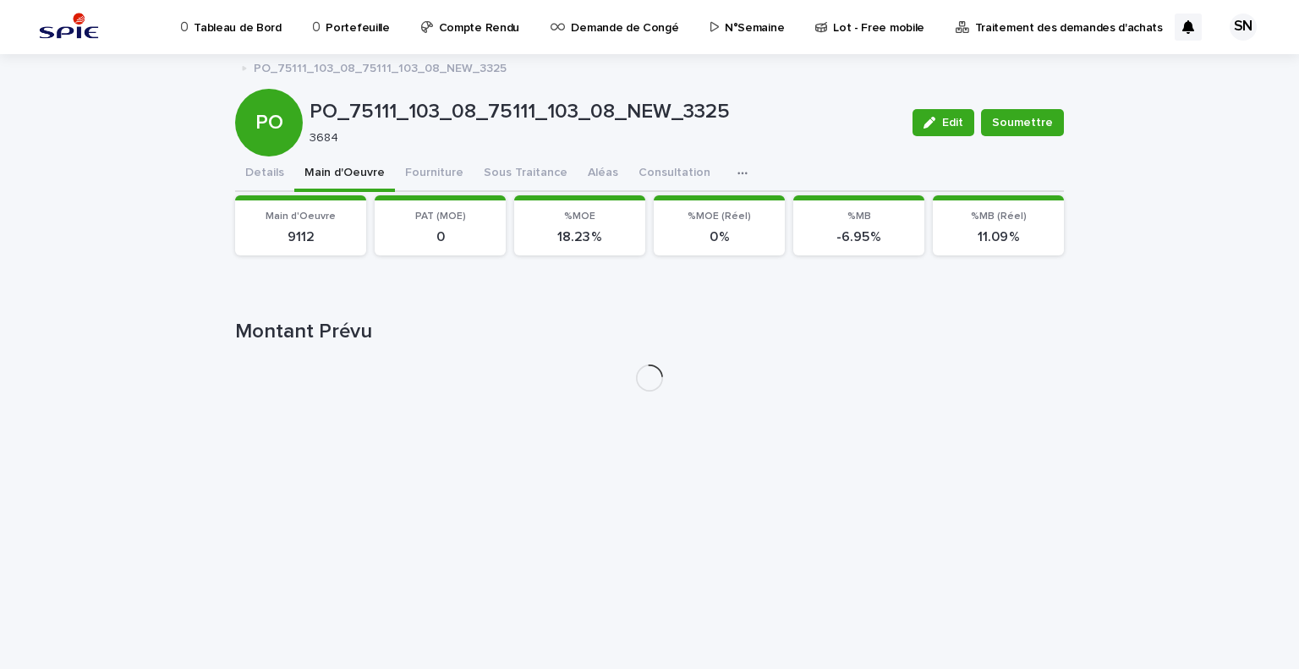
click at [358, 82] on div "PO_75111_103_08_75111_103_08_NEW_3325 Edit Soumettre PO PO_75111_103_08_75111_1…" at bounding box center [649, 230] width 829 height 350
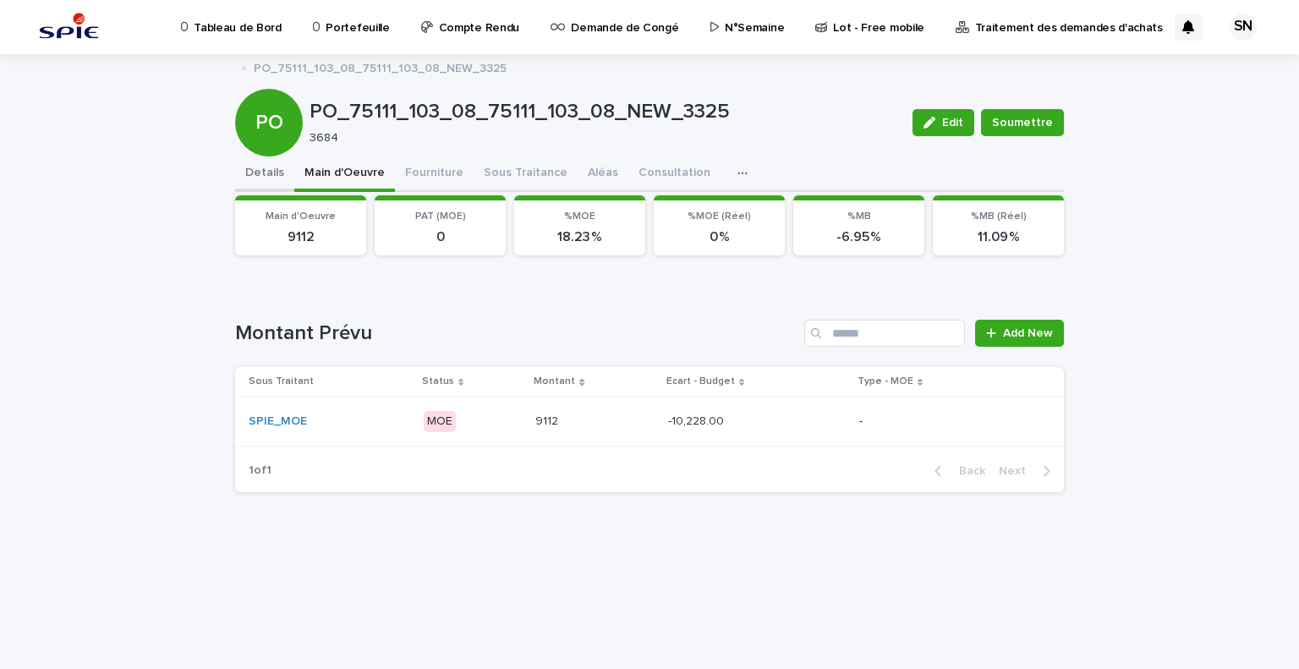
click at [259, 166] on button "Details" at bounding box center [264, 174] width 59 height 36
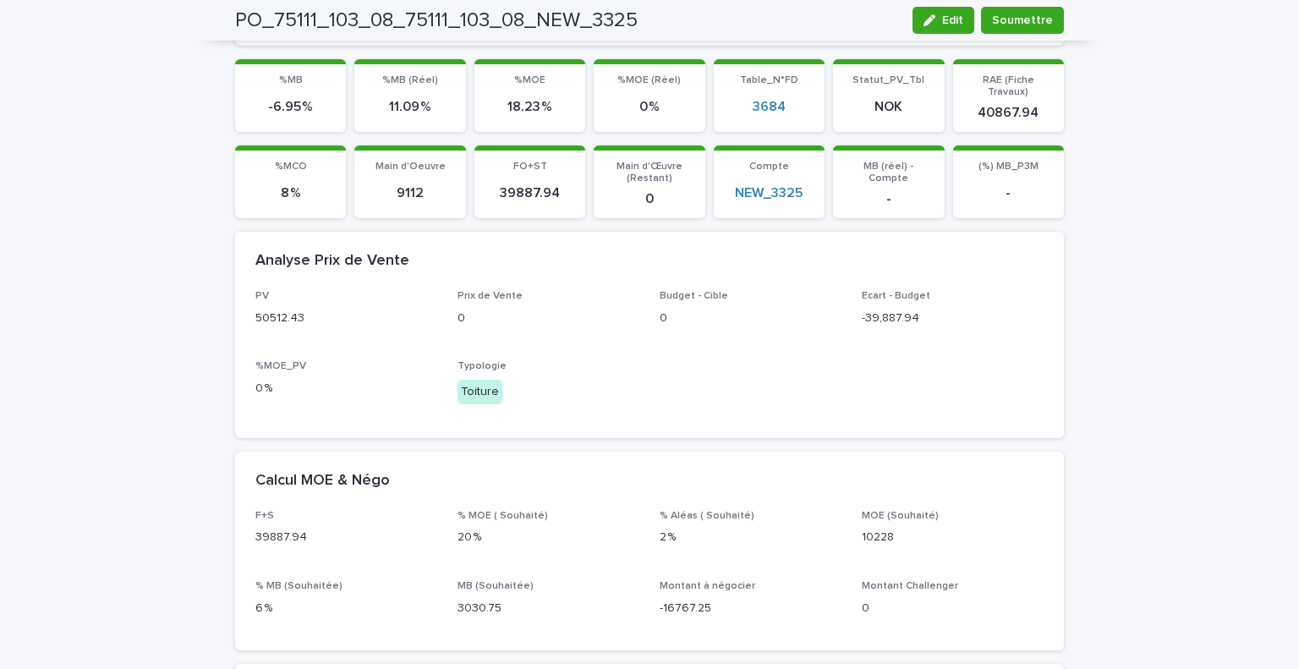
scroll to position [507, 0]
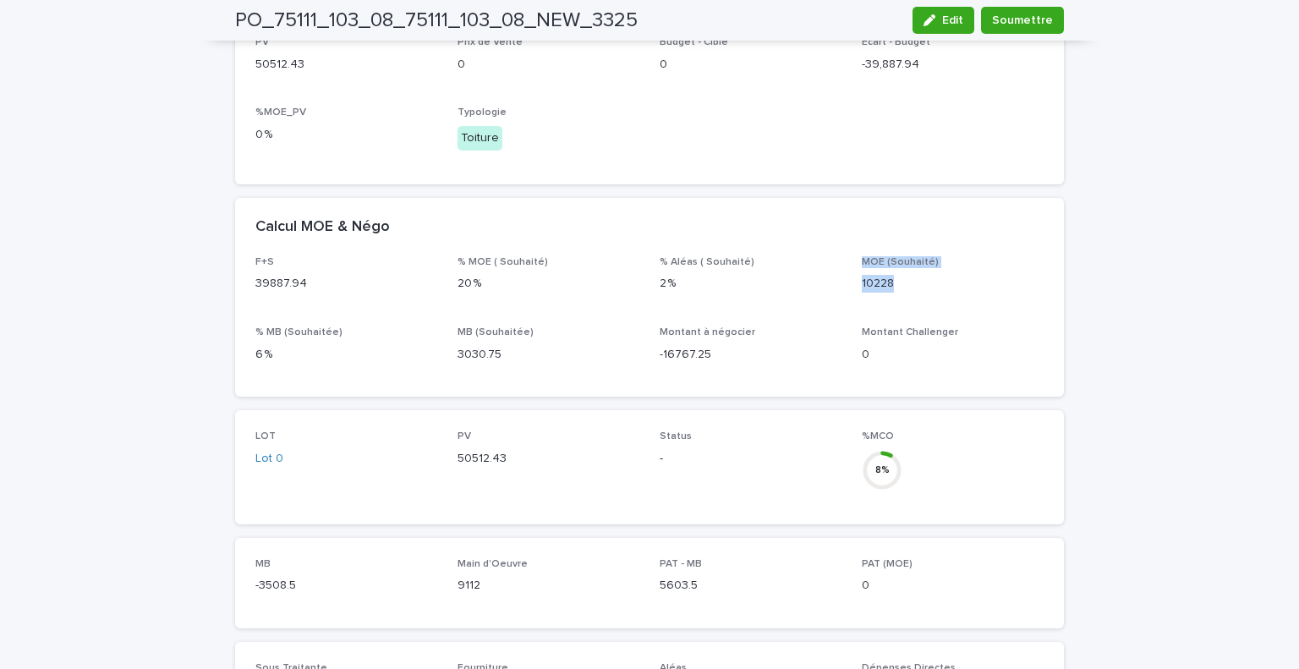
drag, startPoint x: 912, startPoint y: 270, endPoint x: 837, endPoint y: 270, distance: 75.2
click at [837, 270] on div "F+S 39887.94 % MOE ( Souhaité) 20 % % Aléas ( Souhaité) 2 % MOE (Souhaité) 1022…" at bounding box center [649, 316] width 788 height 120
click at [886, 277] on p "10228" at bounding box center [952, 284] width 182 height 18
drag, startPoint x: 898, startPoint y: 276, endPoint x: 853, endPoint y: 275, distance: 44.8
click at [853, 275] on div "F+S 39887.94 % MOE ( Souhaité) 20 % % Aléas ( Souhaité) 2 % MOE (Souhaité) 1022…" at bounding box center [649, 316] width 788 height 120
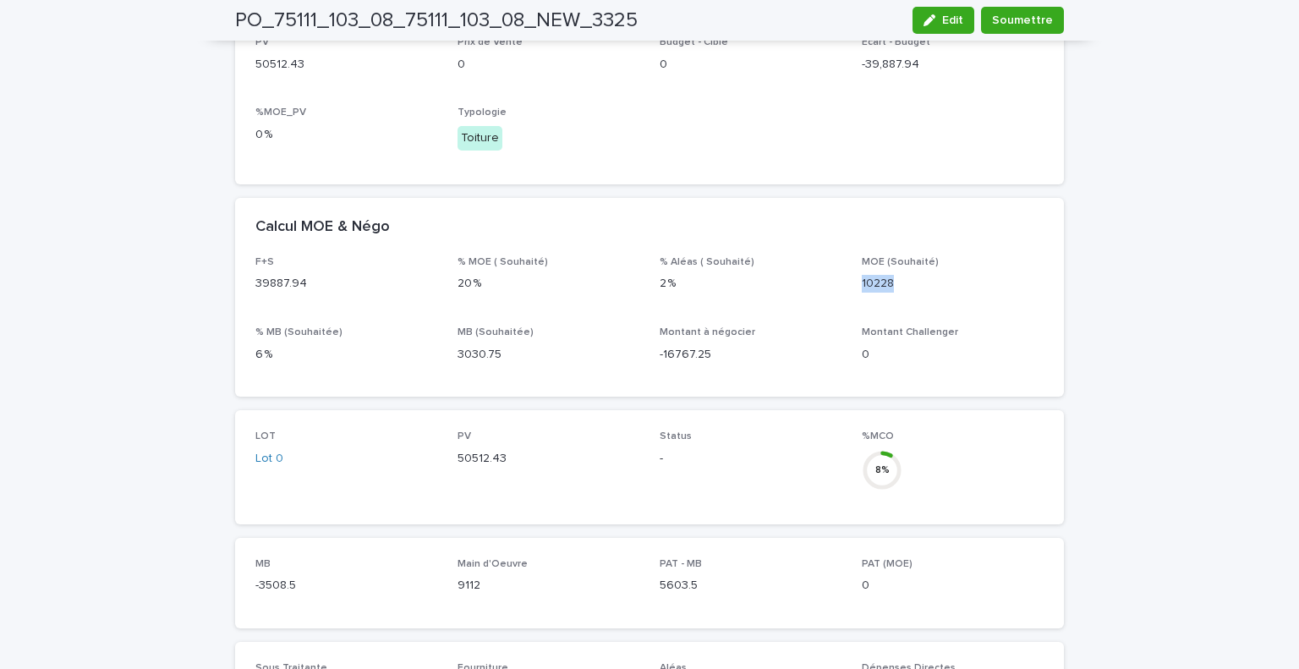
copy p "10228"
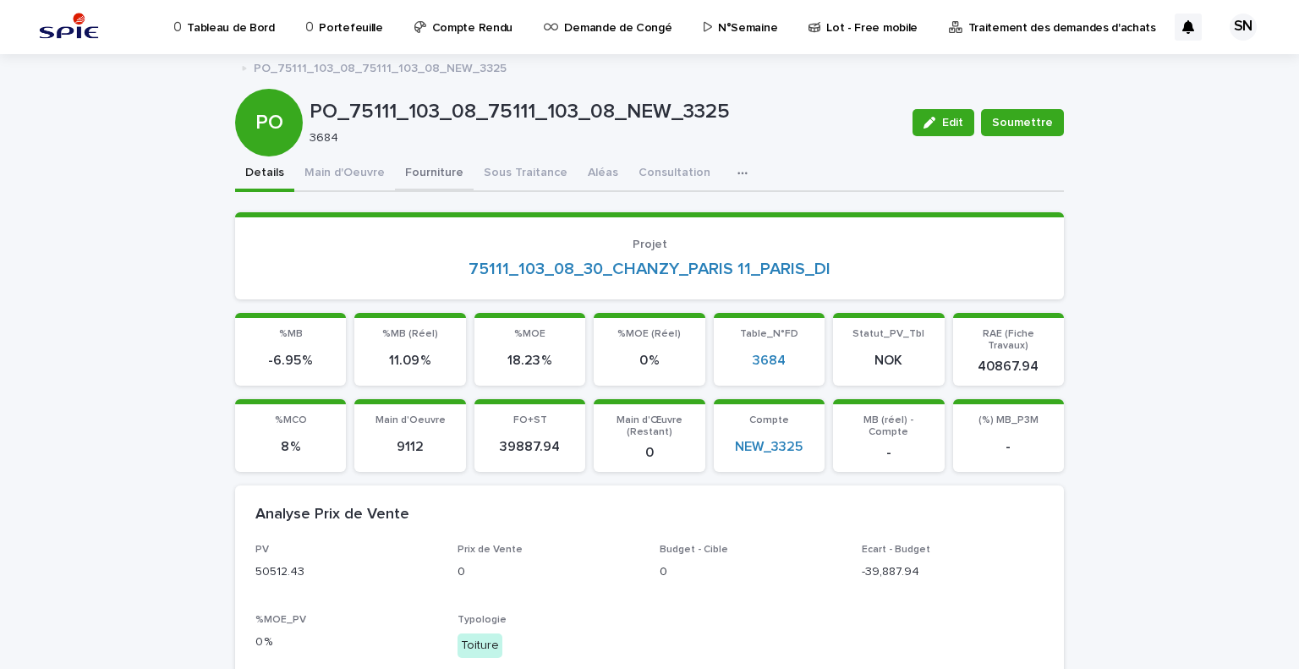
click at [387, 161] on div "Details Main d'Oeuvre Fourniture Sous Traitance Aléas Consultation Discussion" at bounding box center [649, 174] width 829 height 36
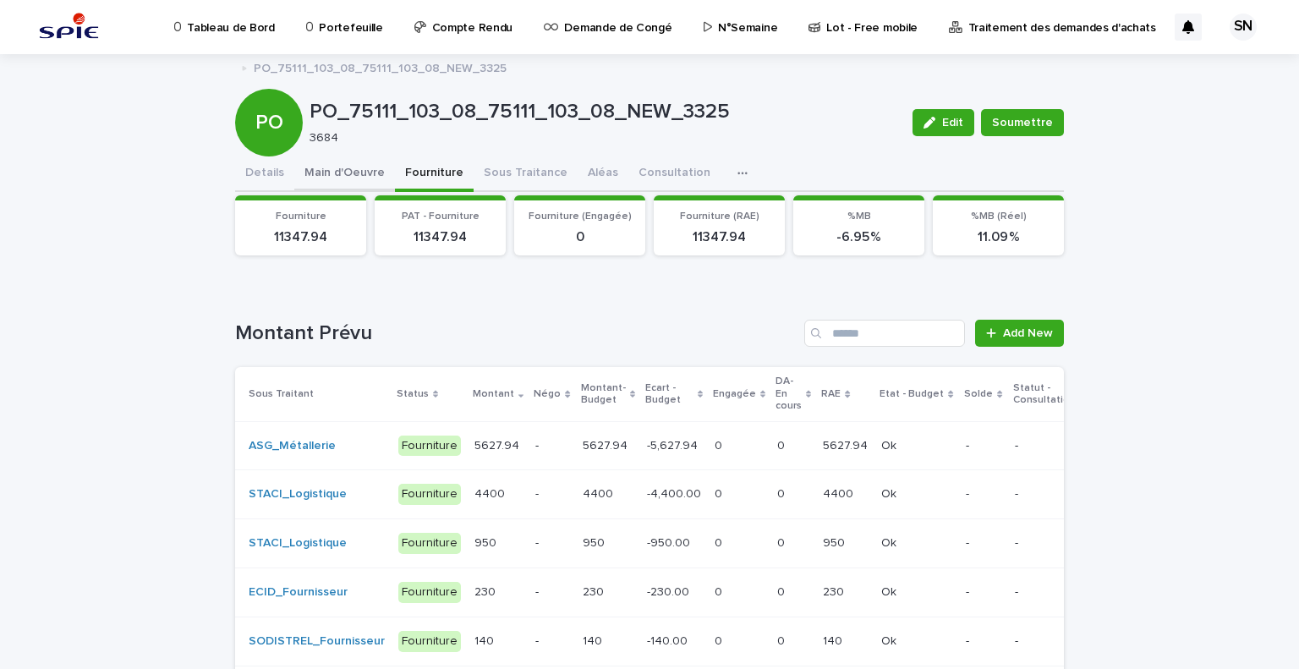
click at [360, 183] on button "Main d'Oeuvre" at bounding box center [344, 174] width 101 height 36
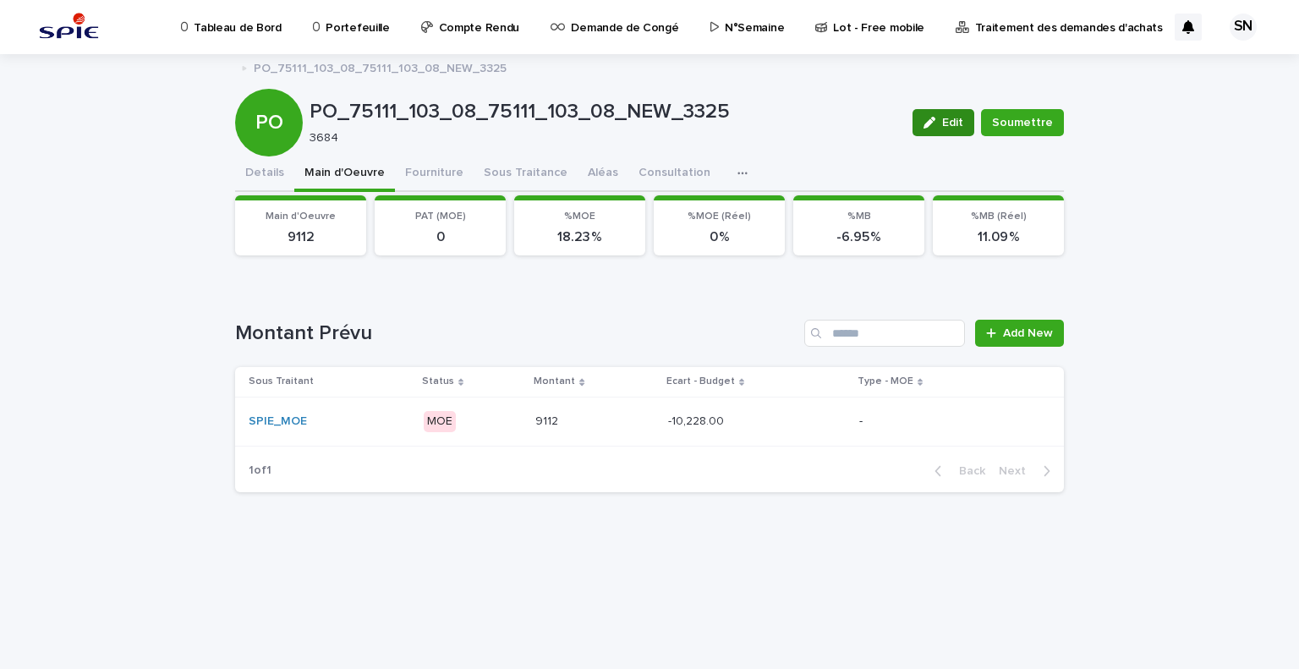
click at [956, 118] on span "Edit" at bounding box center [952, 123] width 21 height 12
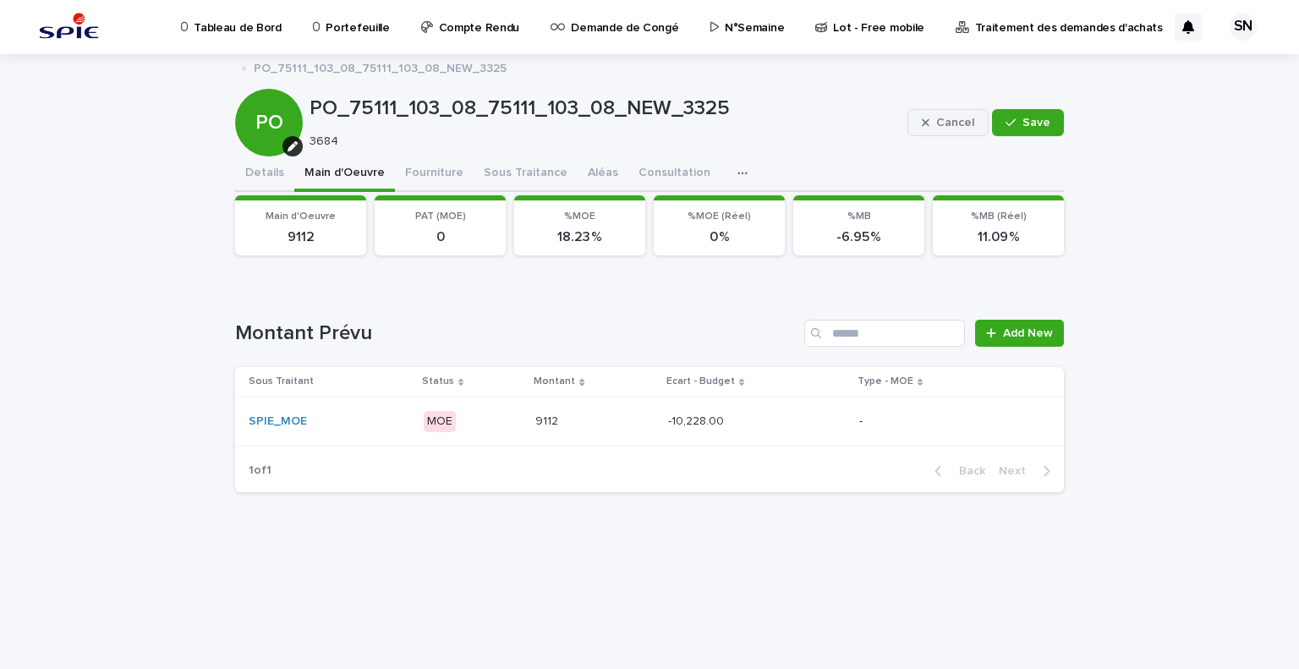
click at [955, 118] on span "Cancel" at bounding box center [955, 123] width 38 height 12
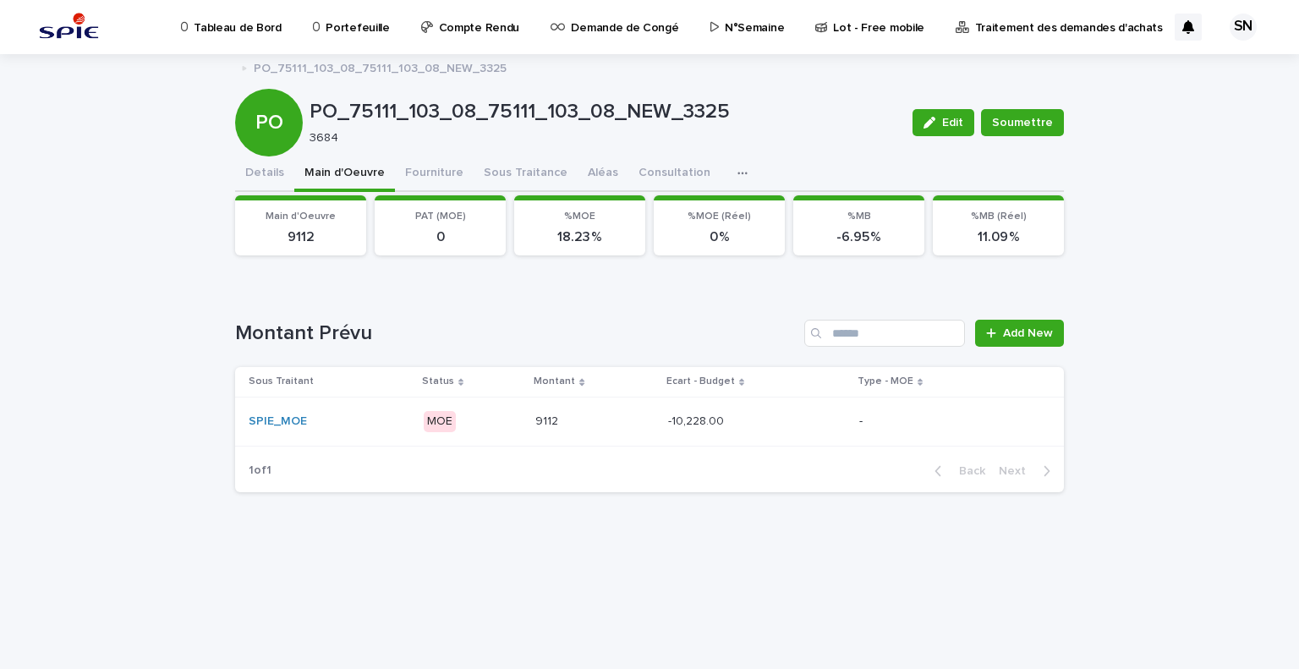
click at [676, 413] on p "-10,228.00" at bounding box center [697, 420] width 59 height 18
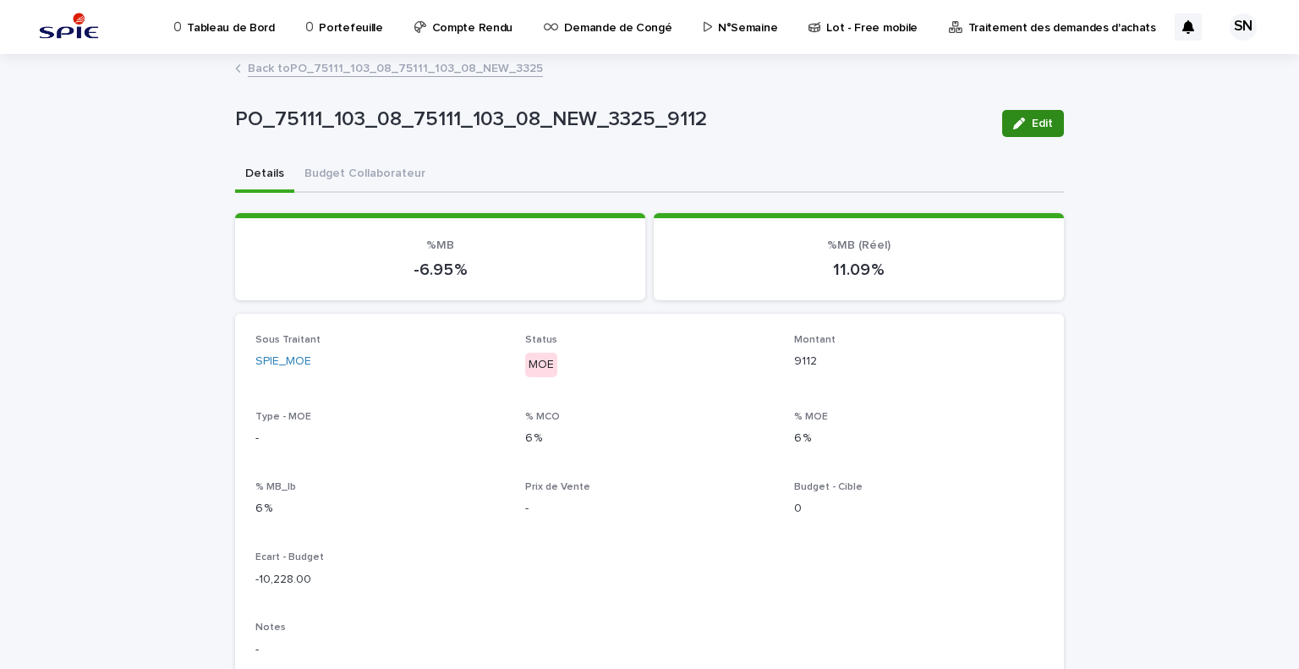
click at [1031, 124] on span "Edit" at bounding box center [1041, 124] width 21 height 12
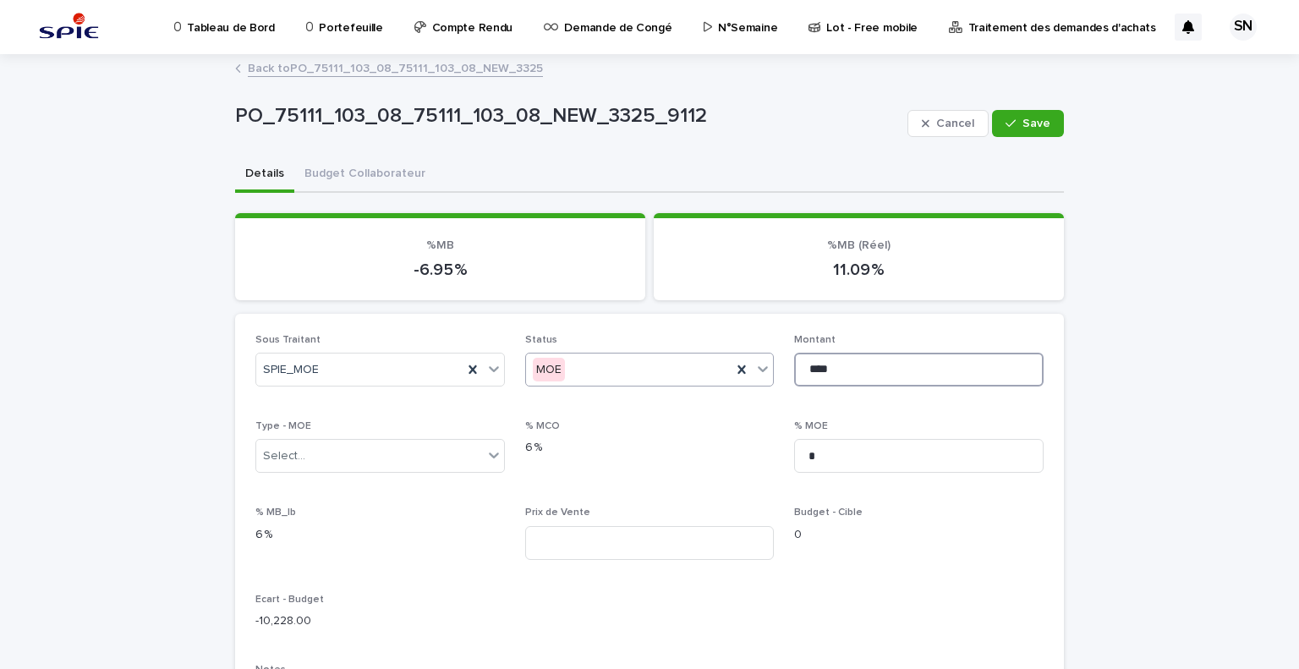
drag, startPoint x: 734, startPoint y: 369, endPoint x: 686, endPoint y: 369, distance: 48.2
click at [686, 369] on div "Sous Traitant SPIE_MOE Status MOE Montant **** Type - MOE Select... % MCO 6 % %…" at bounding box center [649, 650] width 788 height 632
paste input "*"
type input "*****"
click at [380, 442] on div "Select..." at bounding box center [369, 456] width 227 height 28
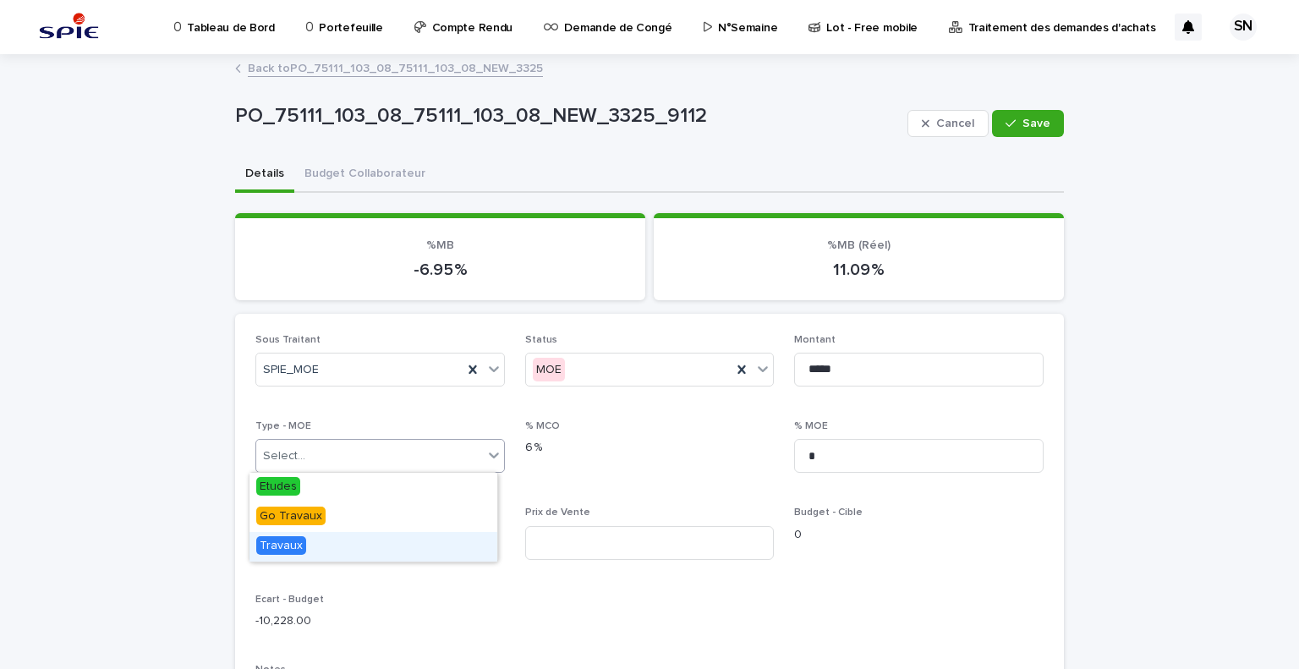
click at [318, 554] on div "Travaux" at bounding box center [373, 547] width 248 height 30
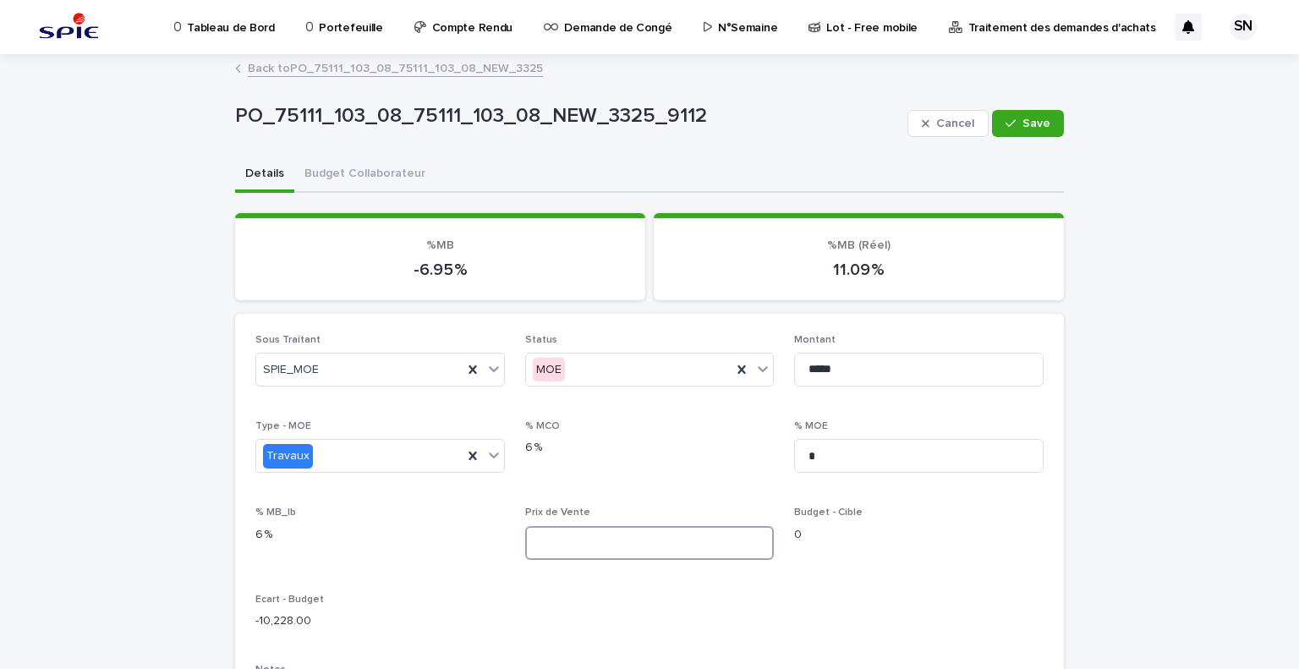
click at [587, 550] on input at bounding box center [649, 543] width 249 height 34
type input "*******"
click at [1027, 121] on span "Save" at bounding box center [1036, 124] width 28 height 12
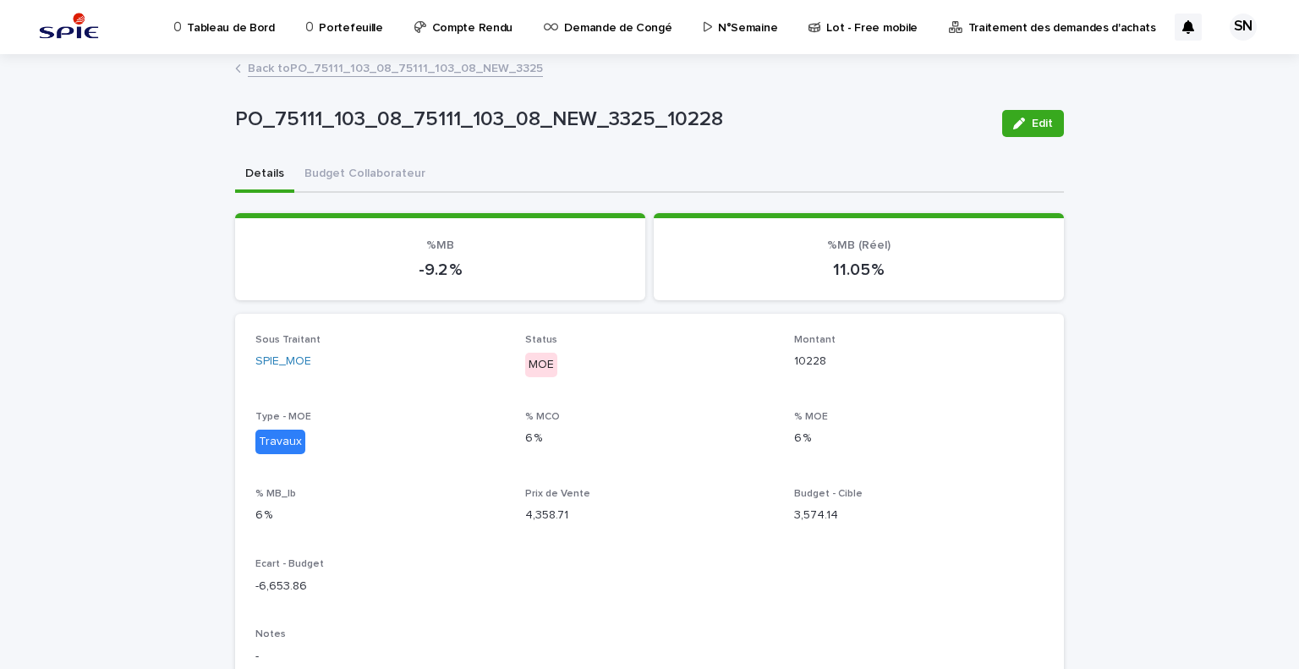
click at [260, 61] on link "Back to PO_75111_103_08_75111_103_08_NEW_3325" at bounding box center [395, 66] width 295 height 19
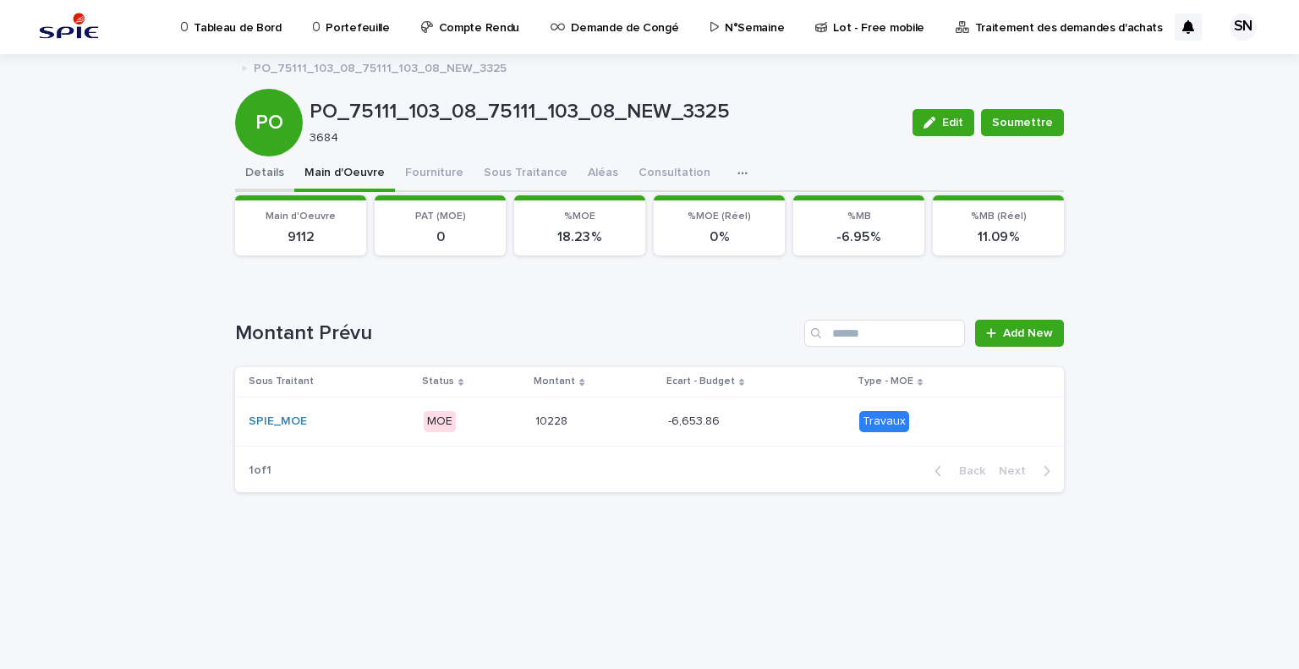
click at [259, 169] on button "Details" at bounding box center [264, 174] width 59 height 36
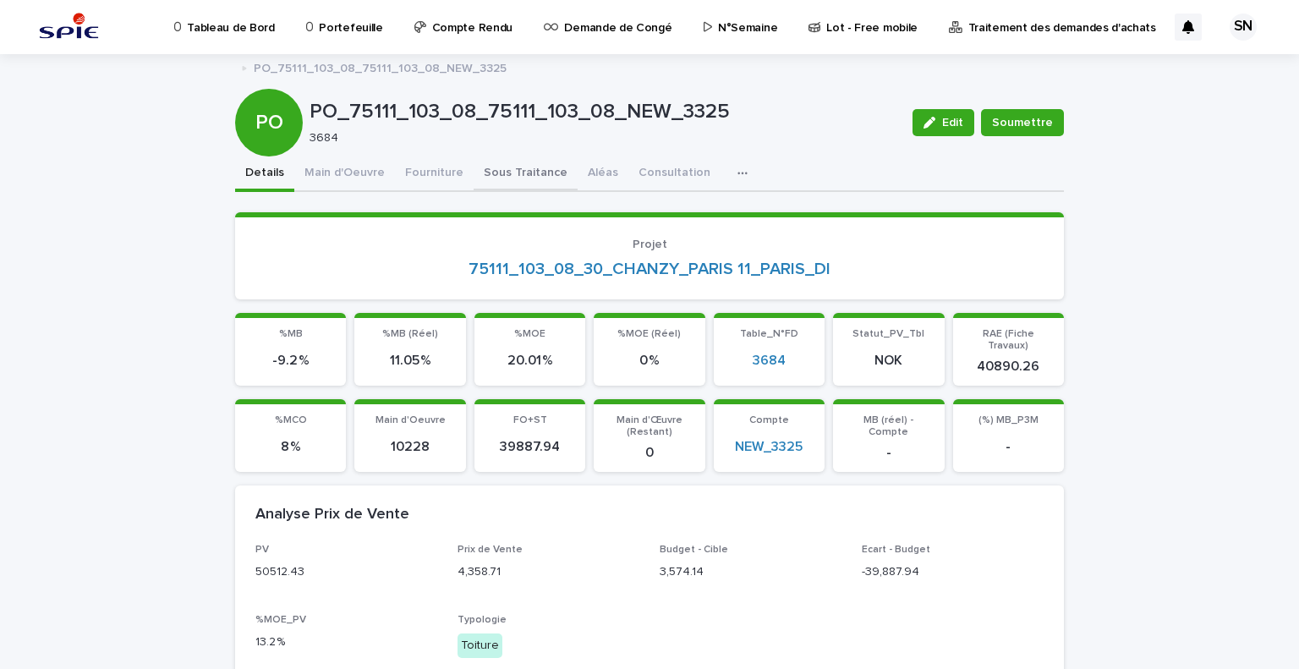
click at [515, 170] on button "Sous Traitance" at bounding box center [525, 174] width 104 height 36
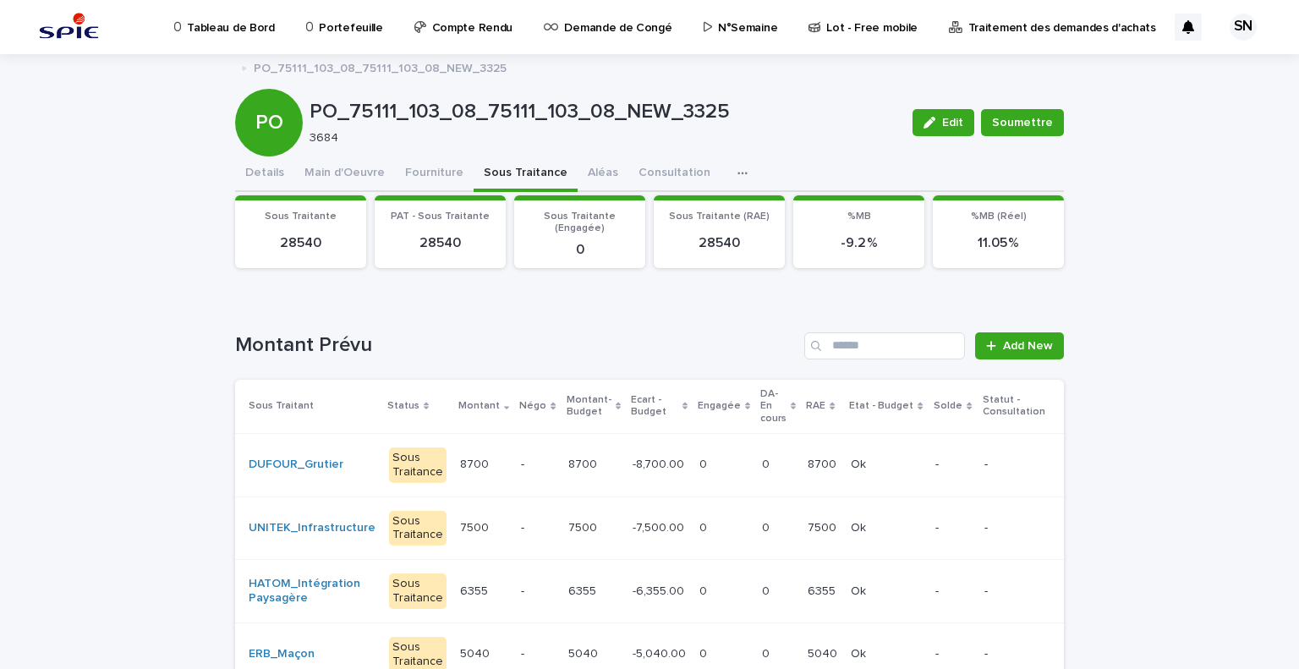
click at [568, 468] on p "8700" at bounding box center [584, 463] width 32 height 18
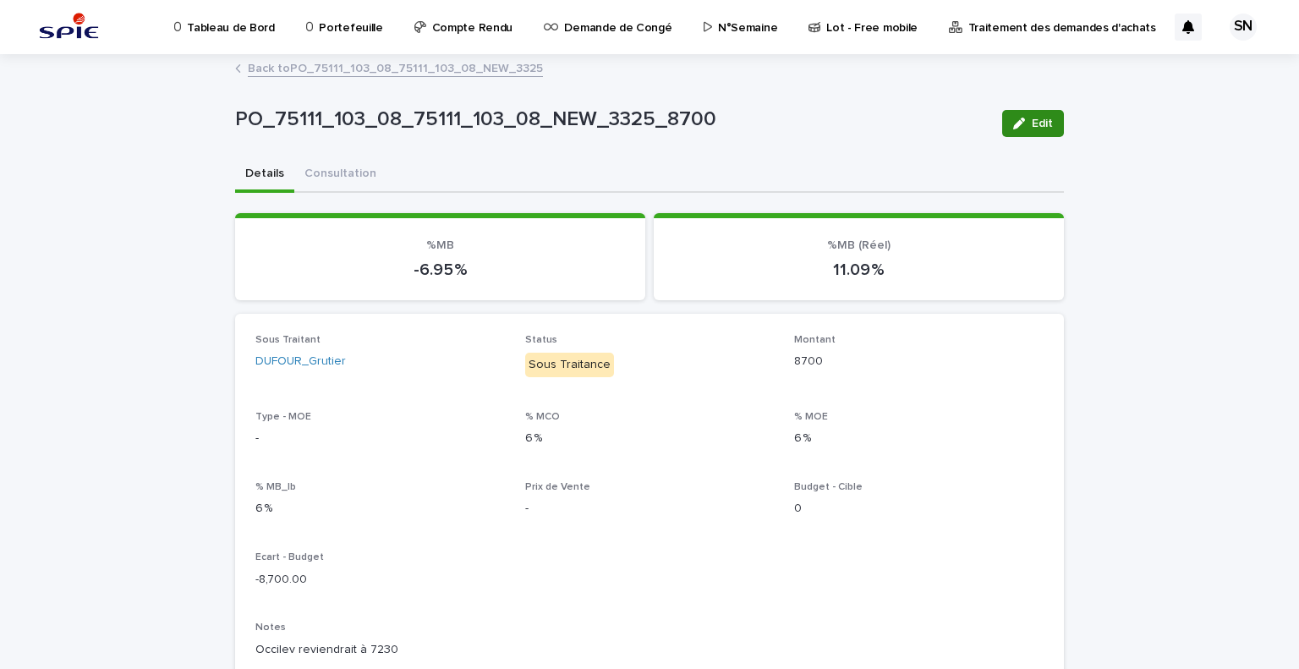
click at [1024, 134] on button "Edit" at bounding box center [1033, 123] width 62 height 27
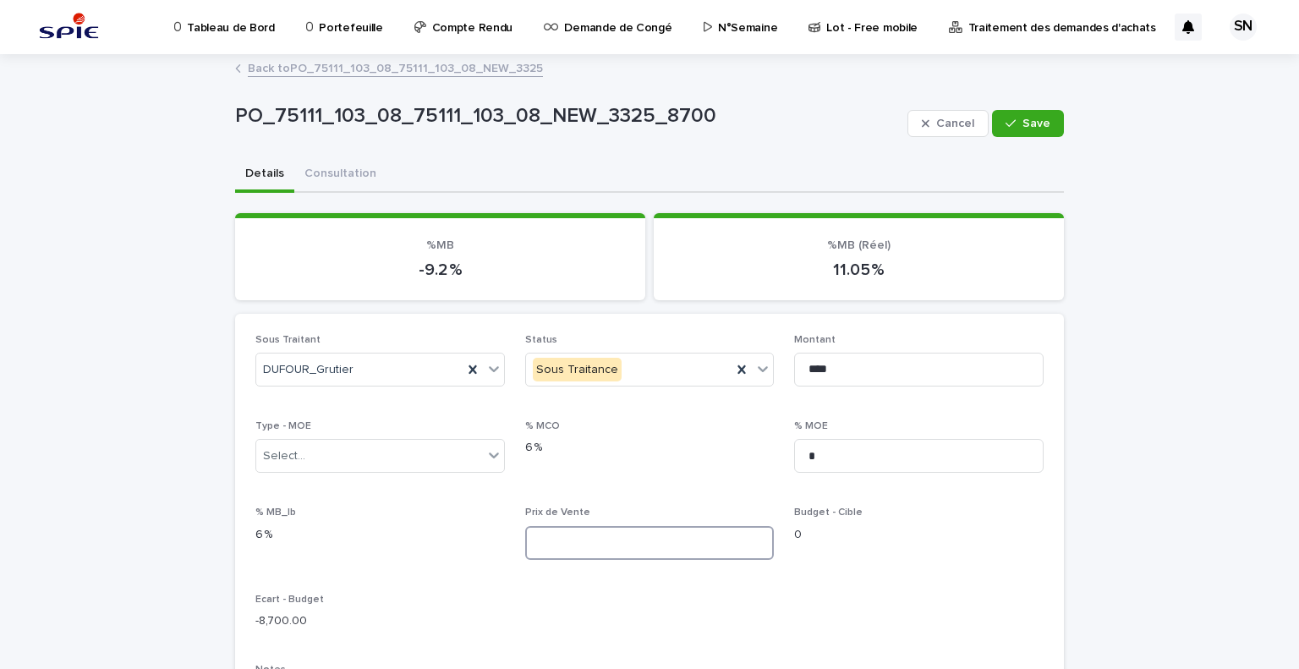
click at [613, 550] on input at bounding box center [649, 543] width 249 height 34
click at [824, 454] on input "*" at bounding box center [918, 456] width 249 height 34
type input "****"
click at [647, 541] on input at bounding box center [649, 543] width 249 height 34
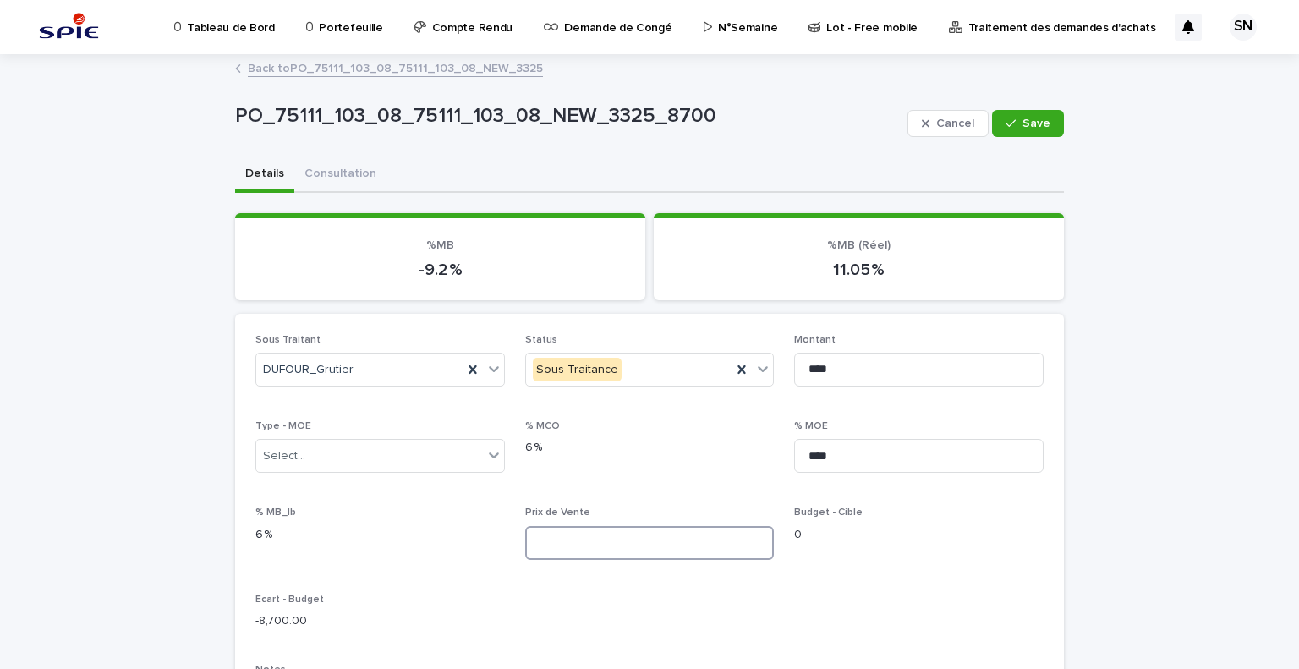
click at [646, 544] on input at bounding box center [649, 543] width 249 height 34
type input "*******"
click at [1031, 121] on span "Save" at bounding box center [1036, 124] width 28 height 12
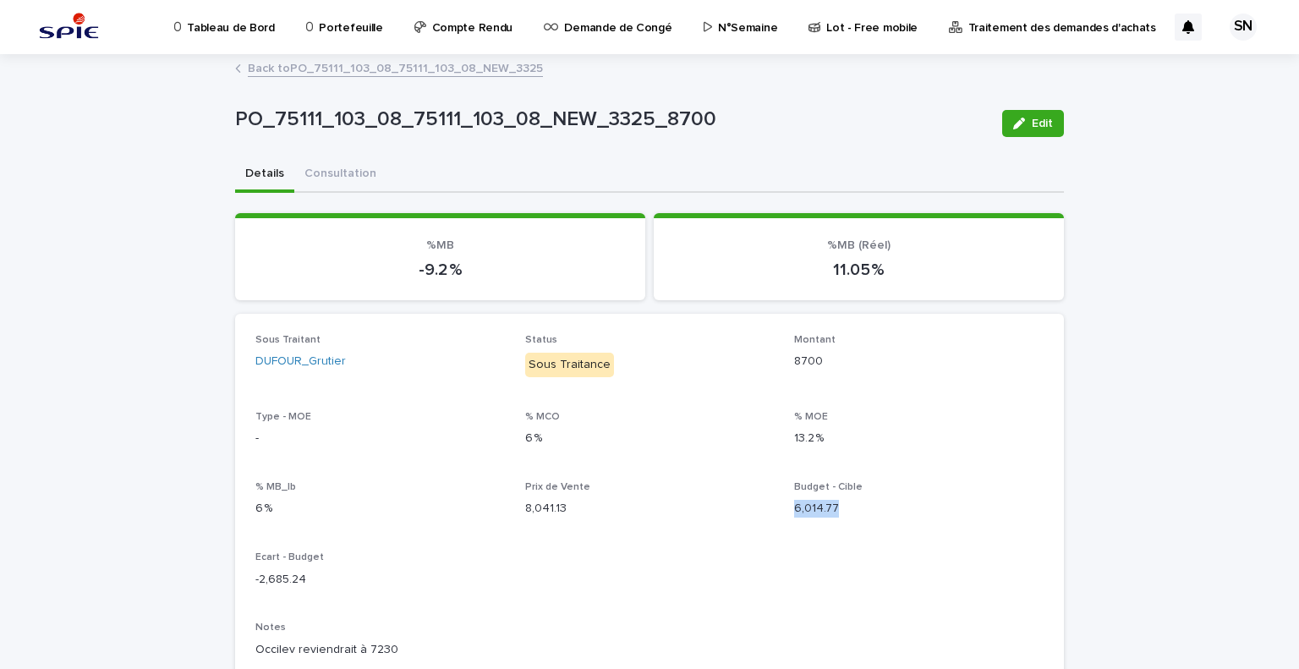
drag, startPoint x: 839, startPoint y: 508, endPoint x: 788, endPoint y: 509, distance: 51.6
click at [794, 509] on p "6,014.77" at bounding box center [918, 509] width 249 height 18
copy p "6,014.77"
click at [273, 77] on div "Back to PO_75111_103_08_75111_103_08_NEW_3325" at bounding box center [649, 69] width 845 height 24
click at [273, 68] on link "Back to PO_75111_103_08_75111_103_08_NEW_3325" at bounding box center [395, 66] width 295 height 19
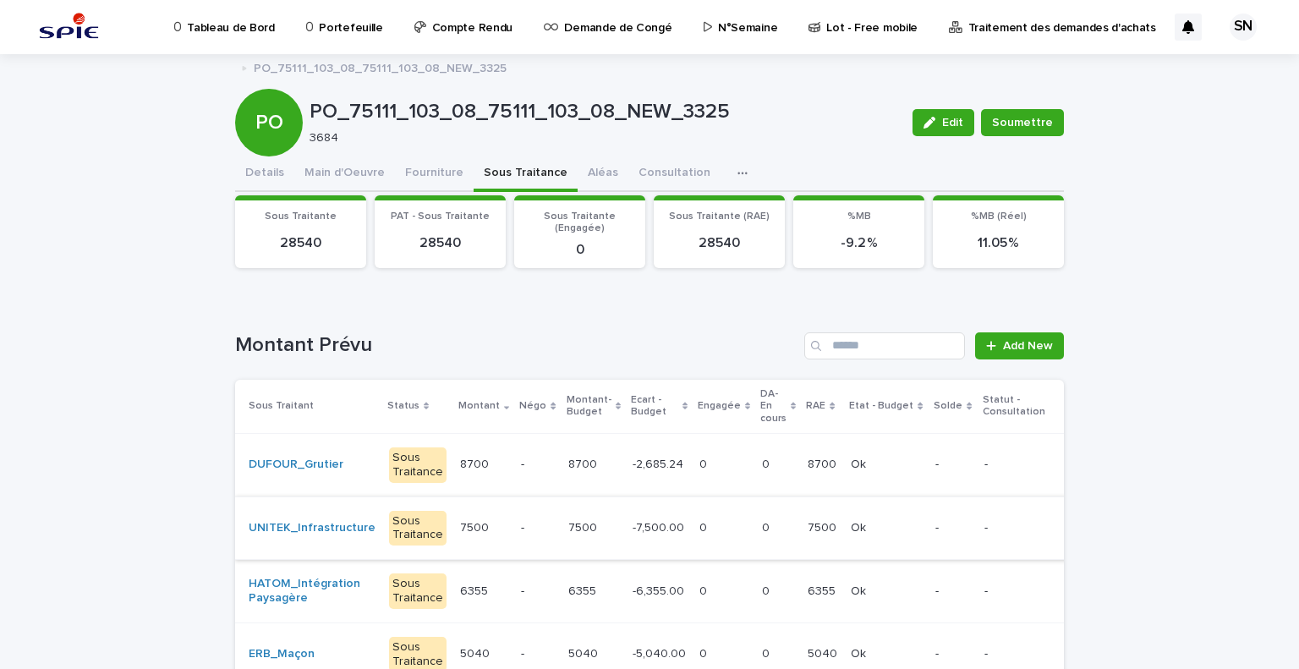
scroll to position [85, 0]
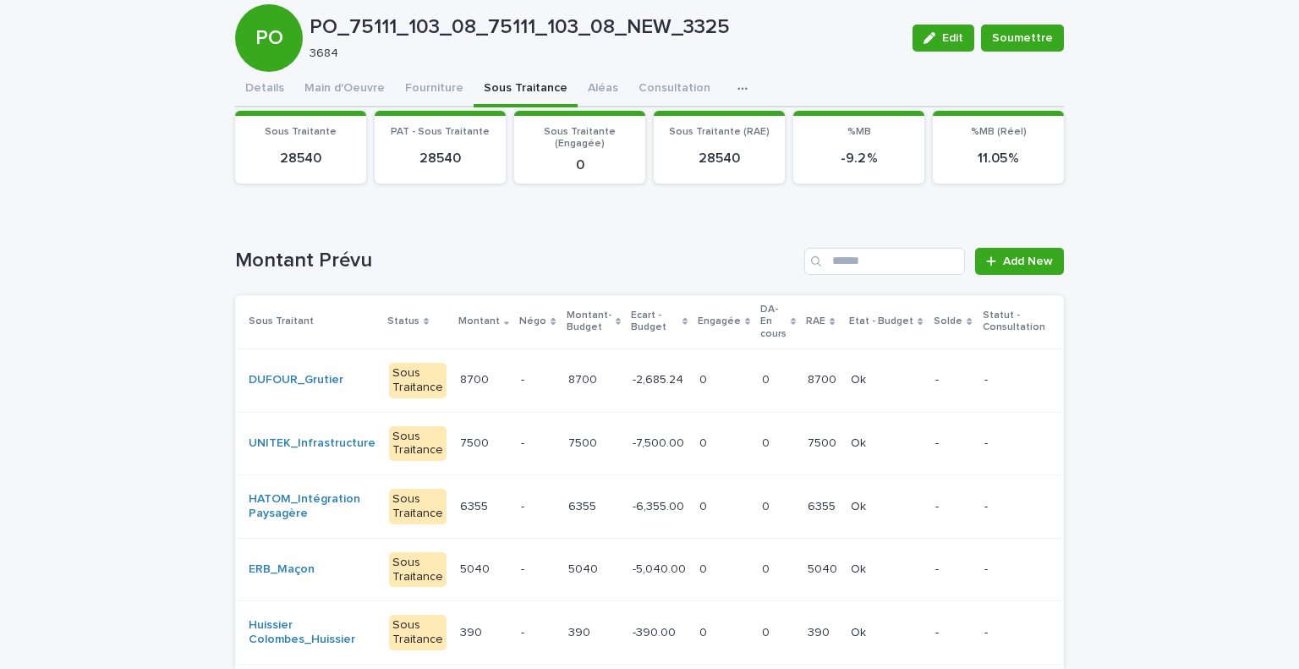
click at [584, 434] on div "7500 7500" at bounding box center [593, 443] width 51 height 28
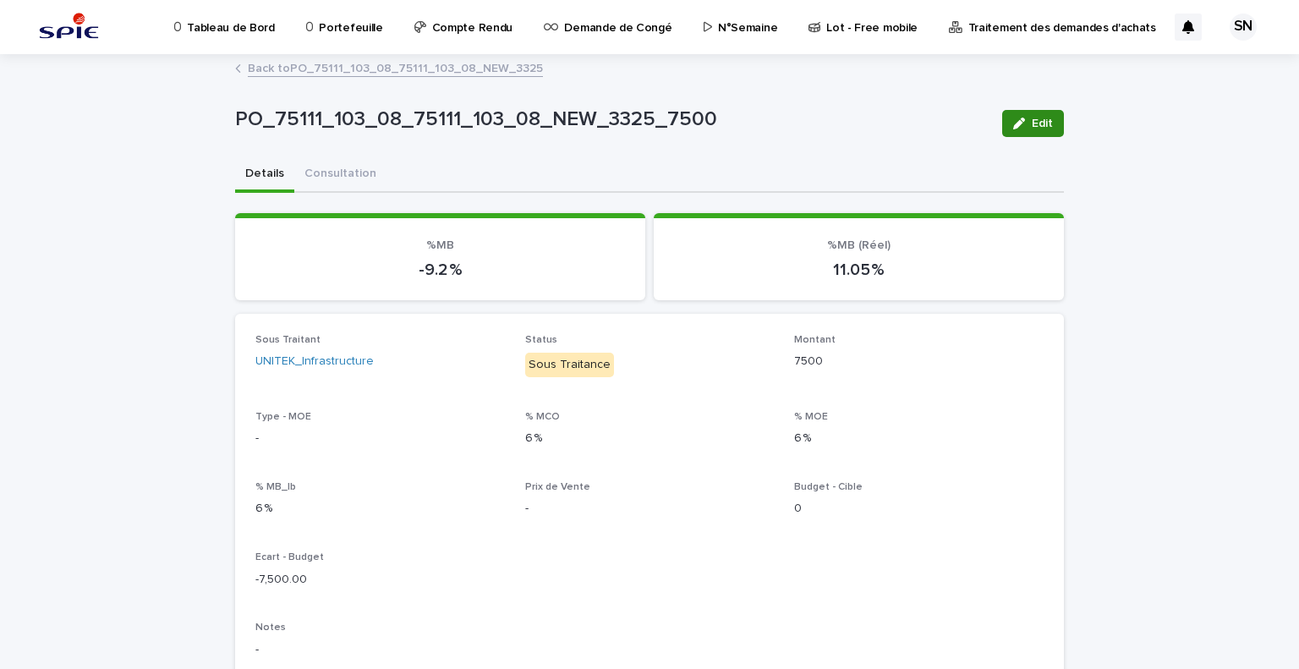
click at [1039, 115] on button "Edit" at bounding box center [1033, 123] width 62 height 27
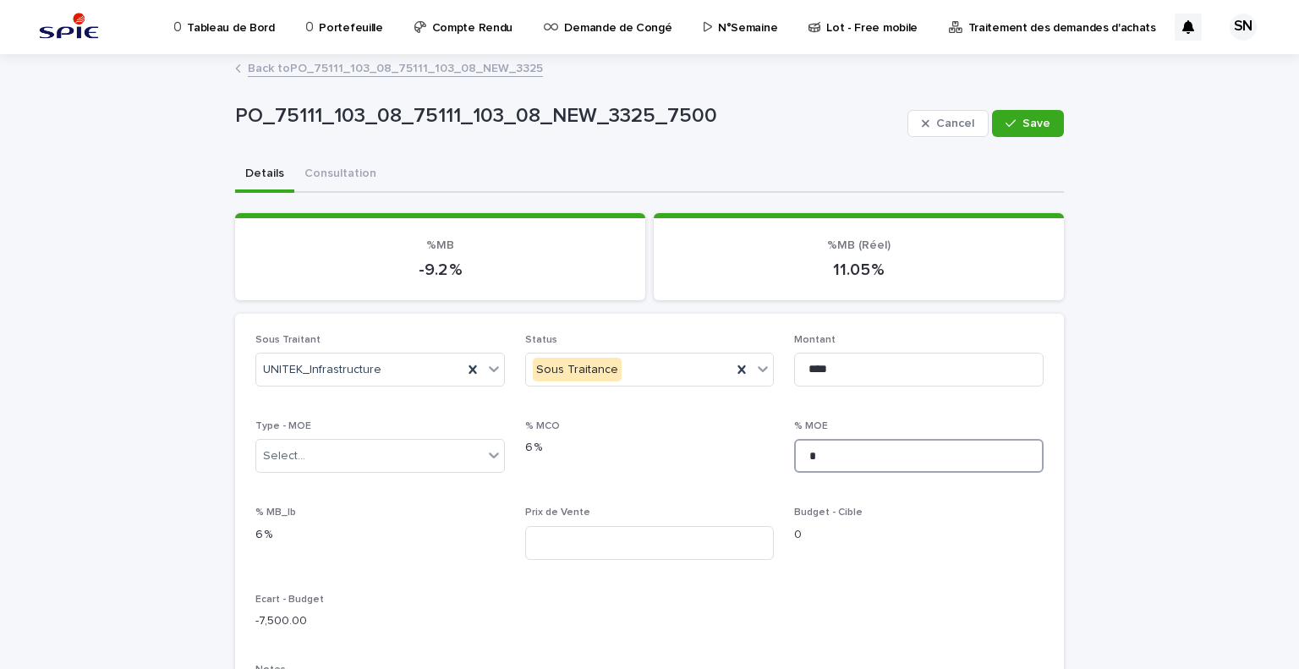
click at [858, 451] on input "*" at bounding box center [918, 456] width 249 height 34
click at [854, 452] on input "**" at bounding box center [918, 456] width 249 height 34
type input "****"
click at [651, 544] on input at bounding box center [649, 543] width 249 height 34
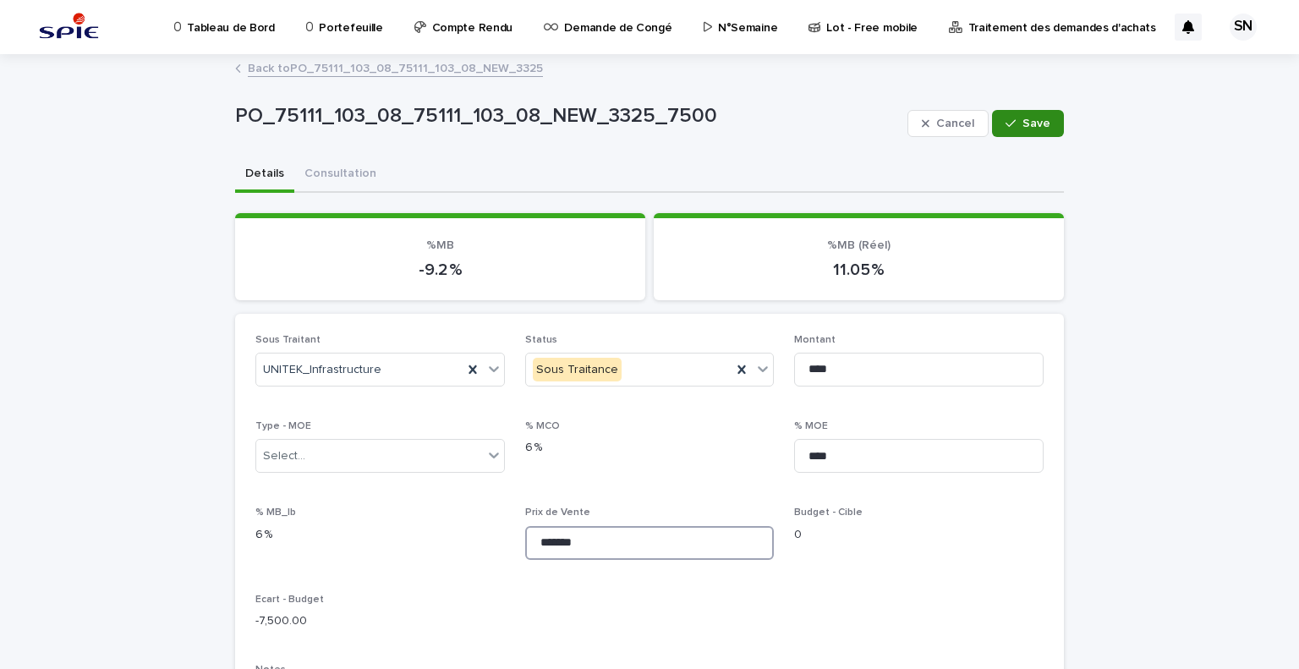
type input "*******"
click at [1025, 122] on span "Save" at bounding box center [1036, 124] width 28 height 12
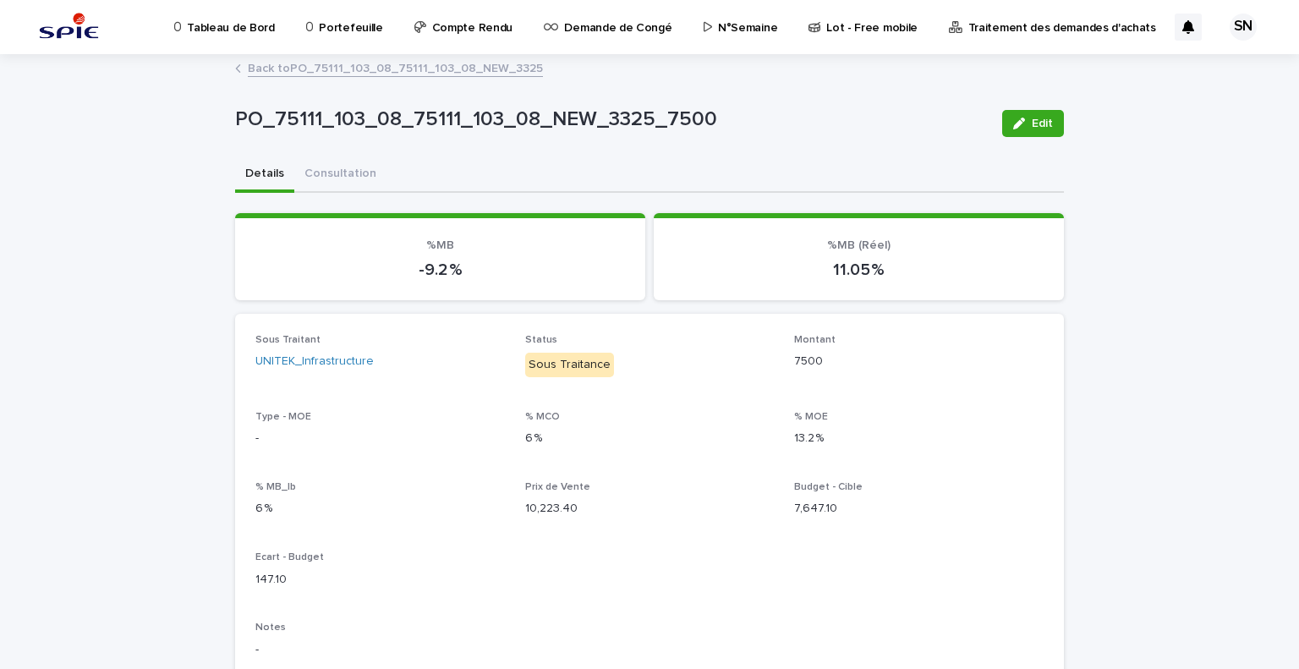
click at [248, 63] on link "Back to PO_75111_103_08_75111_103_08_NEW_3325" at bounding box center [395, 66] width 295 height 19
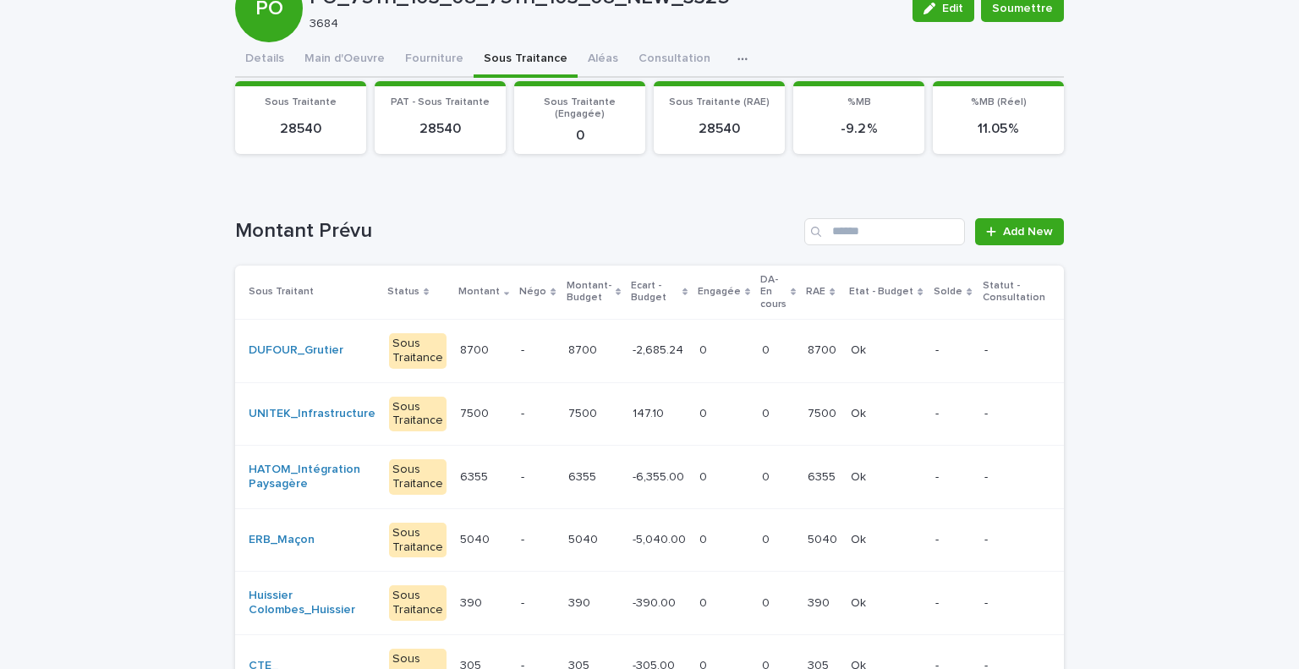
scroll to position [130, 0]
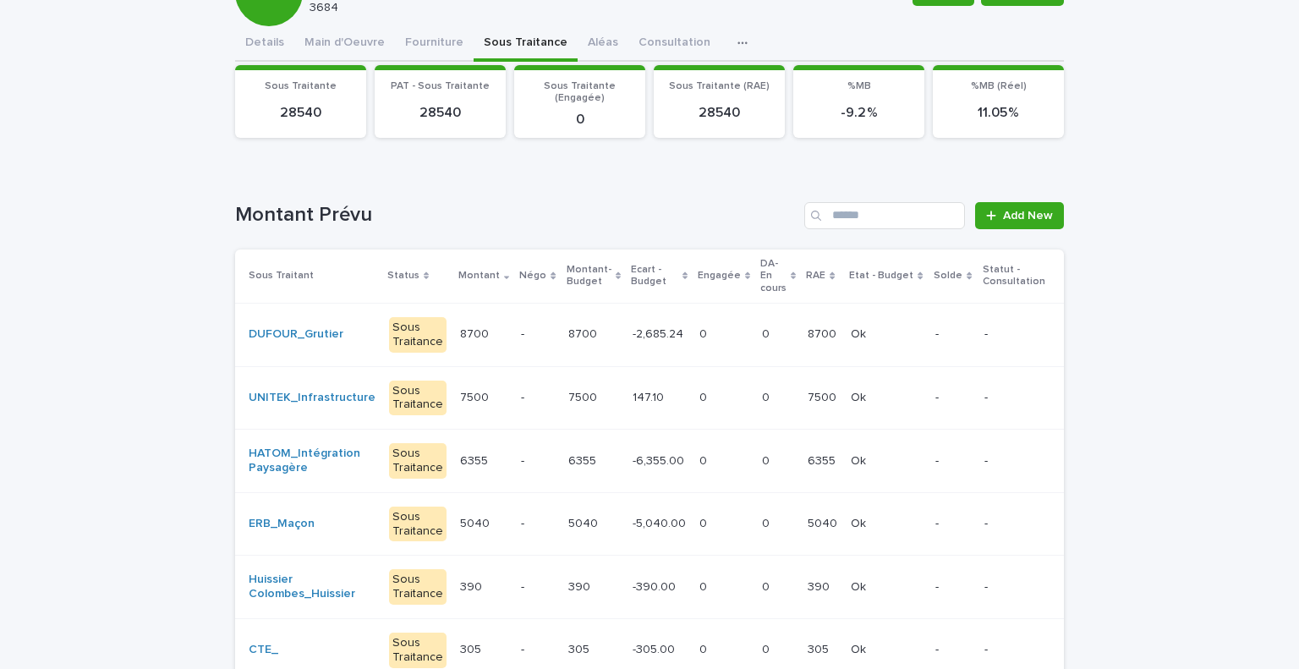
click at [566, 431] on td "6355 6355" at bounding box center [593, 460] width 64 height 63
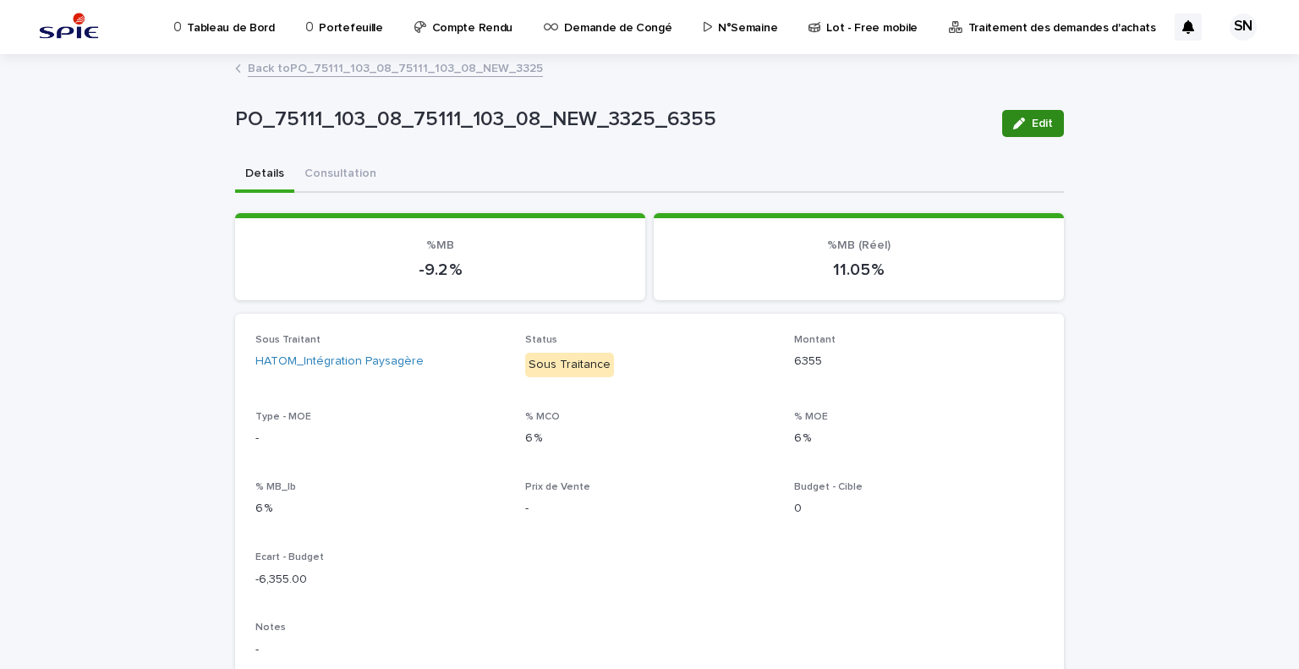
click at [1031, 128] on span "Edit" at bounding box center [1041, 124] width 21 height 12
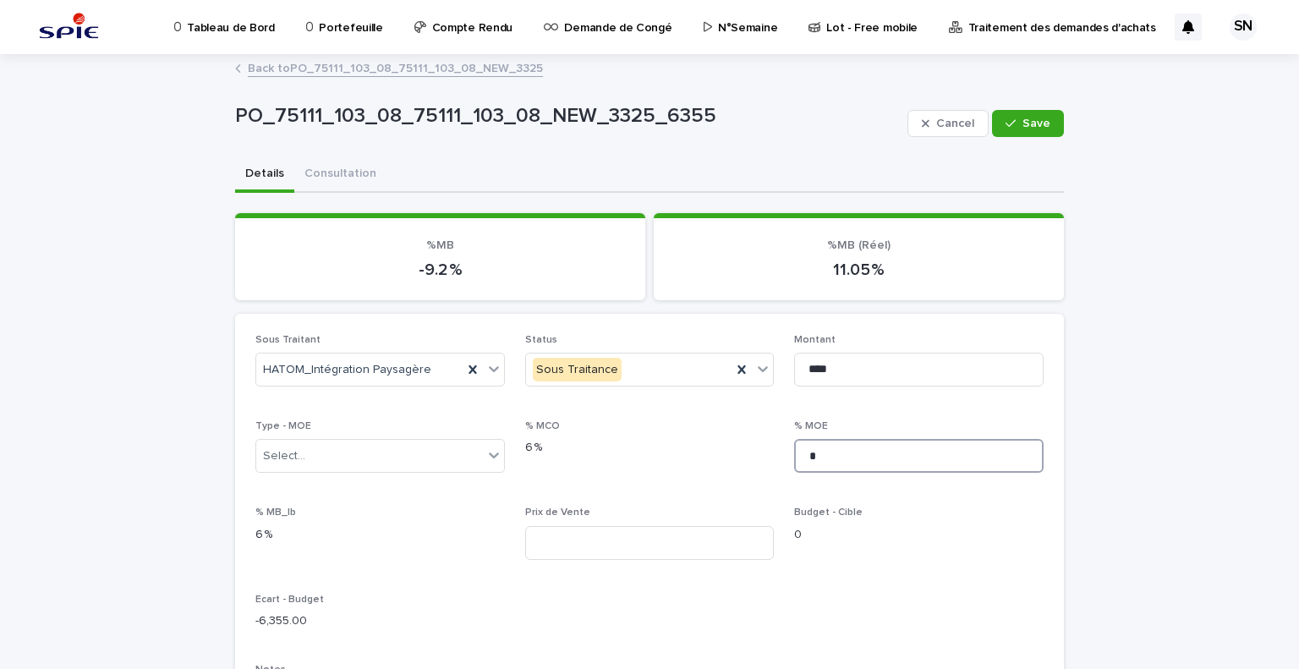
drag, startPoint x: 830, startPoint y: 446, endPoint x: 727, endPoint y: 439, distance: 103.4
click at [727, 439] on div "Sous Traitant HATOM_Intégration Paysagère Status Sous Traitance Montant **** Ty…" at bounding box center [649, 650] width 788 height 632
type input "****"
click at [619, 543] on input at bounding box center [649, 543] width 249 height 34
type input "******"
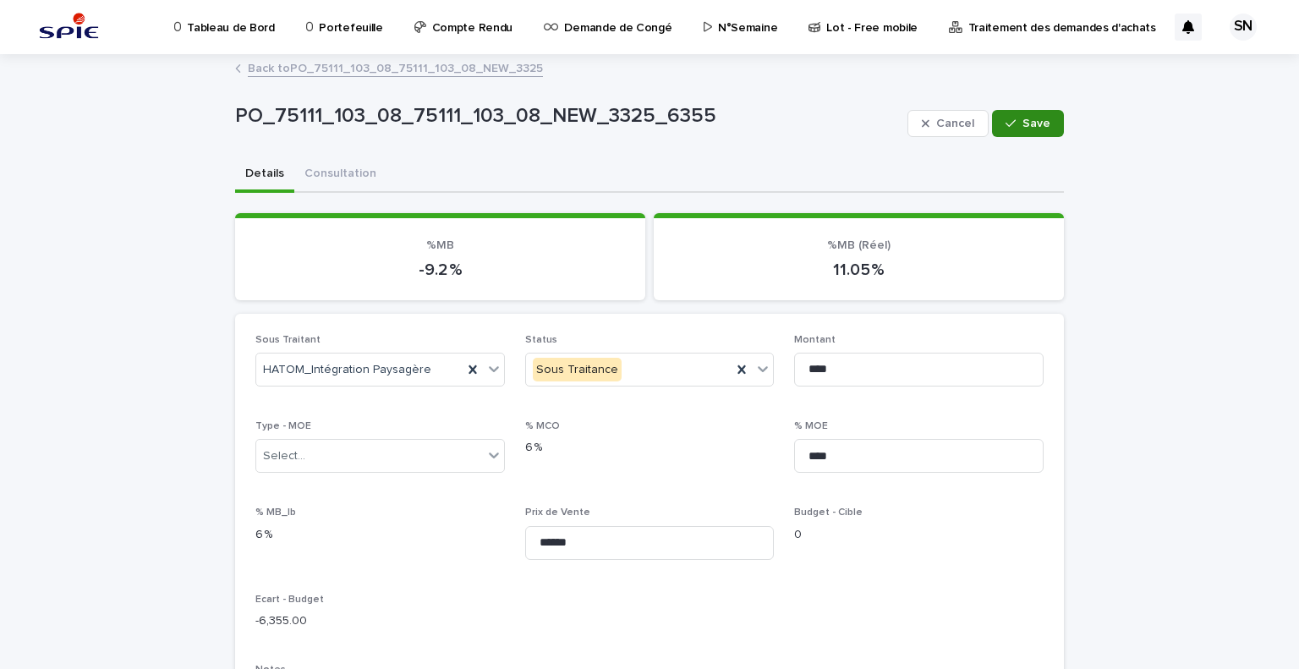
click at [1025, 123] on span "Save" at bounding box center [1036, 124] width 28 height 12
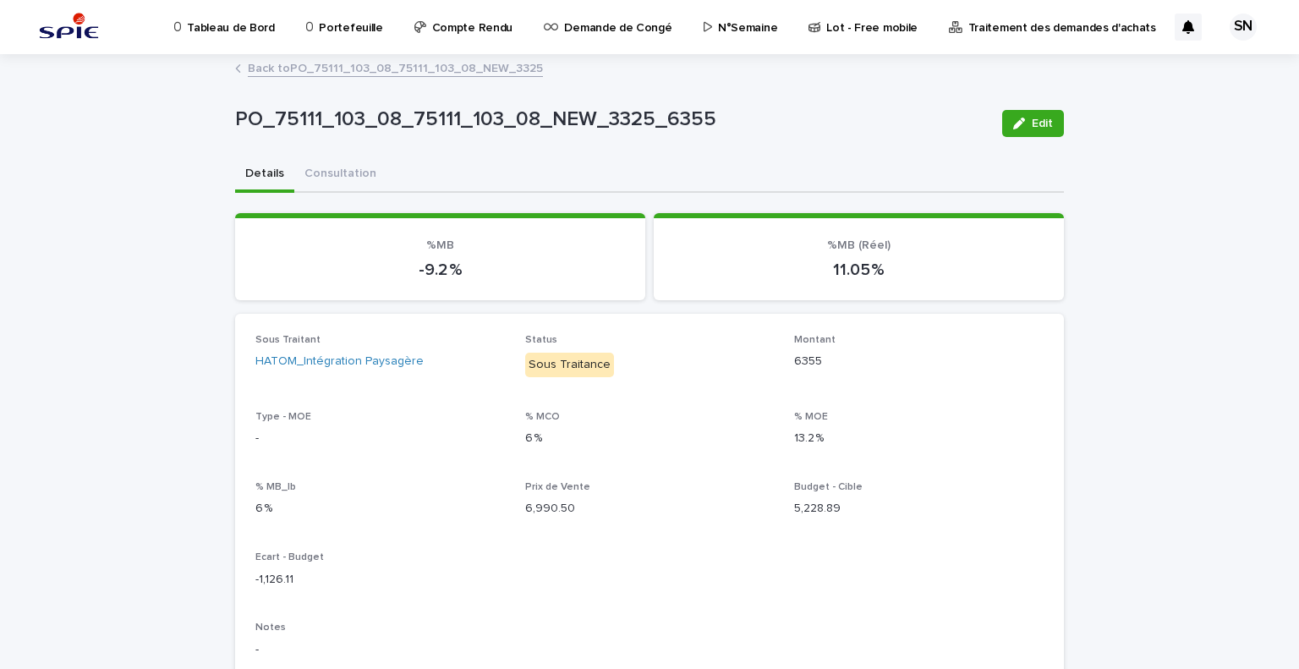
click at [265, 65] on link "Back to PO_75111_103_08_75111_103_08_NEW_3325" at bounding box center [395, 66] width 295 height 19
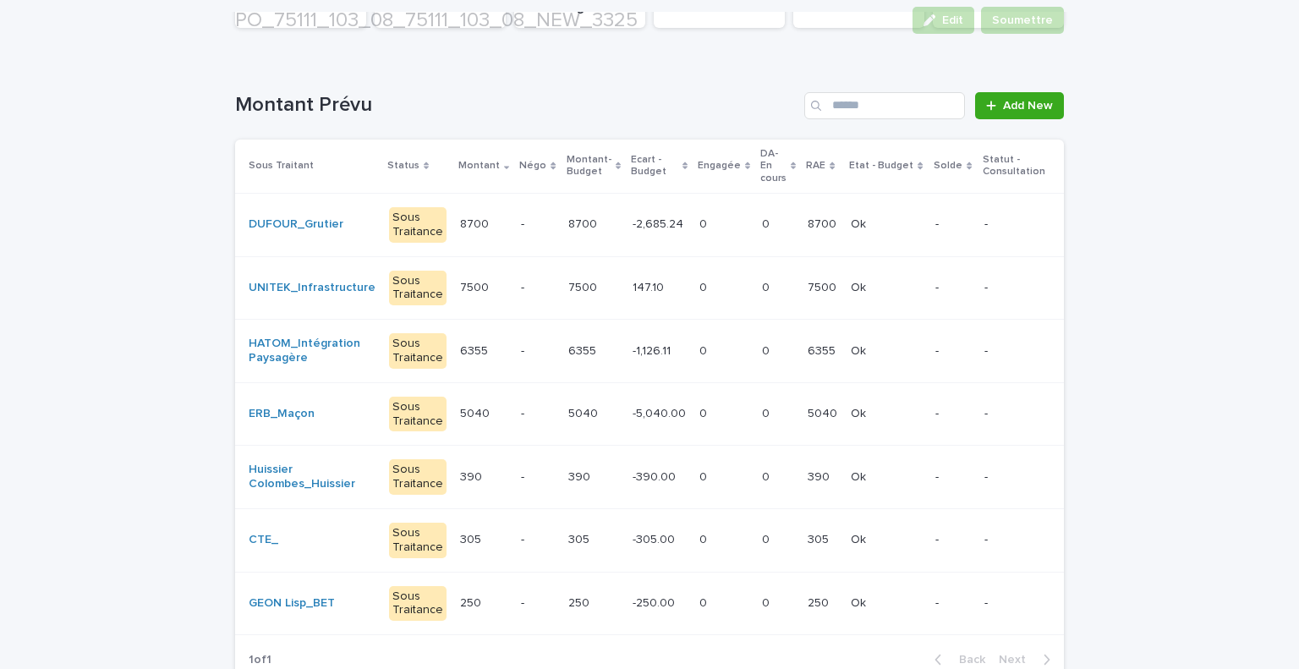
scroll to position [247, 0]
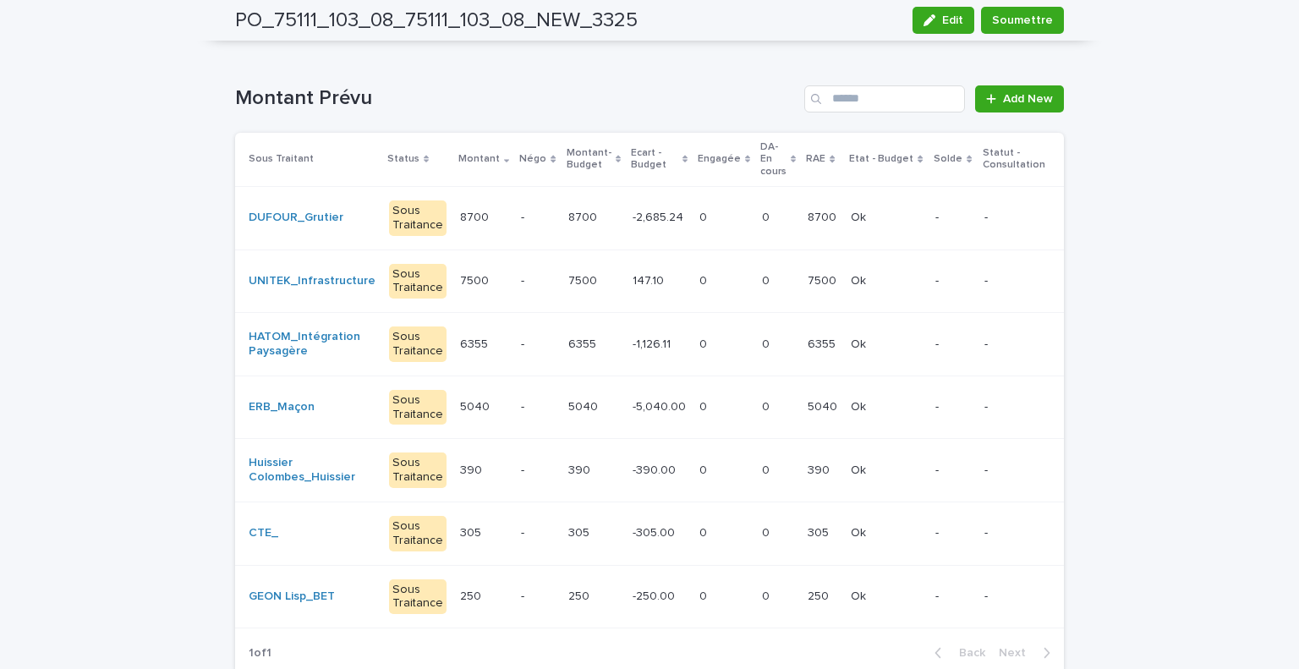
click at [577, 403] on p at bounding box center [593, 407] width 51 height 14
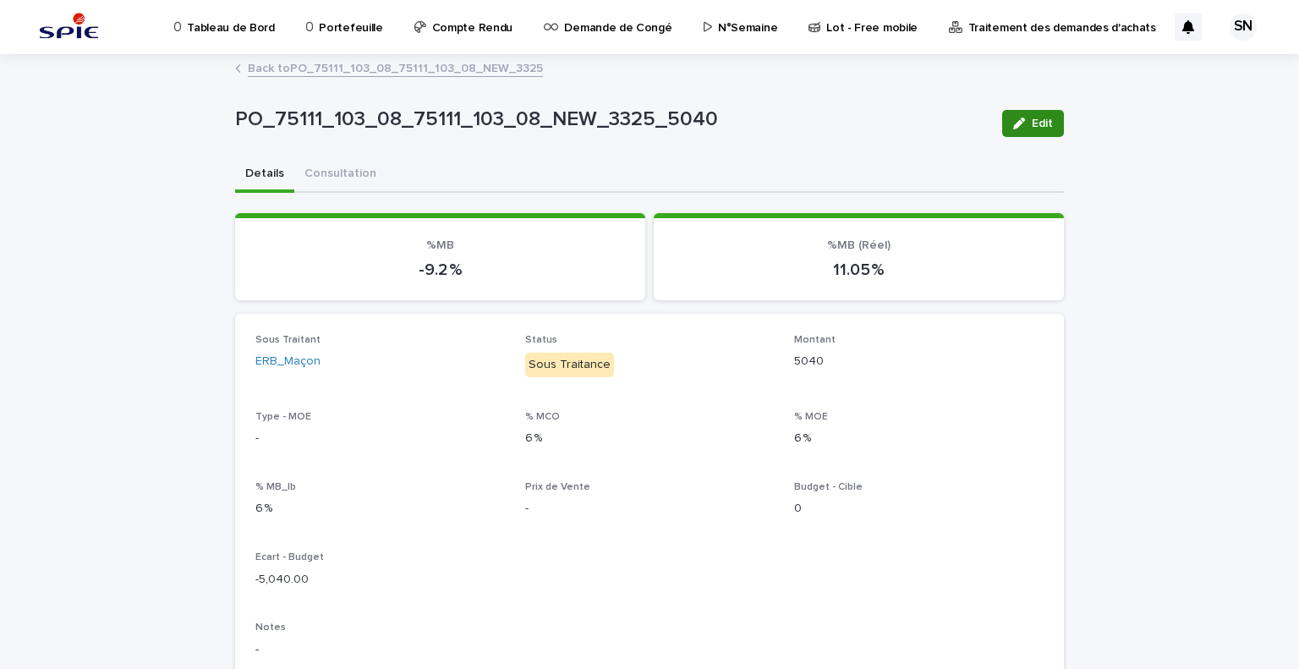
click at [1024, 128] on button "Edit" at bounding box center [1033, 123] width 62 height 27
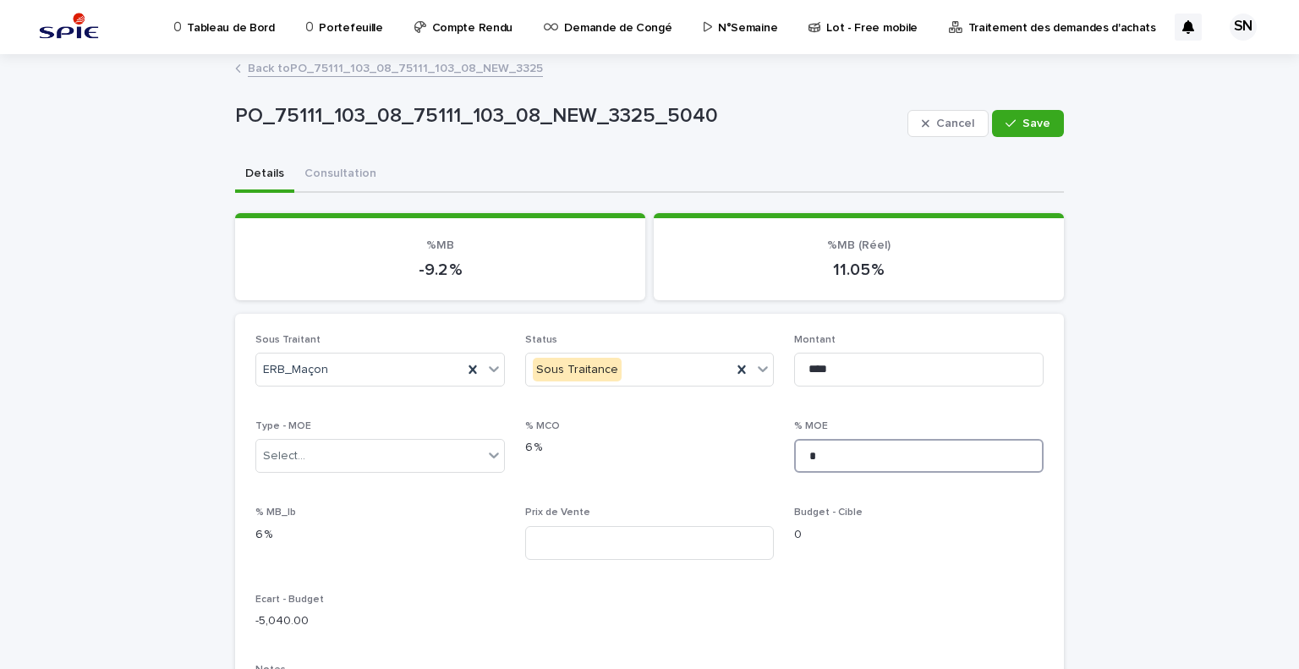
drag, startPoint x: 818, startPoint y: 453, endPoint x: 731, endPoint y: 452, distance: 87.1
click at [731, 452] on div "Sous Traitant ERB_Maçon Status Sous Traitance Montant **** Type - MOE Select...…" at bounding box center [649, 650] width 788 height 632
type input "****"
click at [620, 550] on input at bounding box center [649, 543] width 249 height 34
type input "*******"
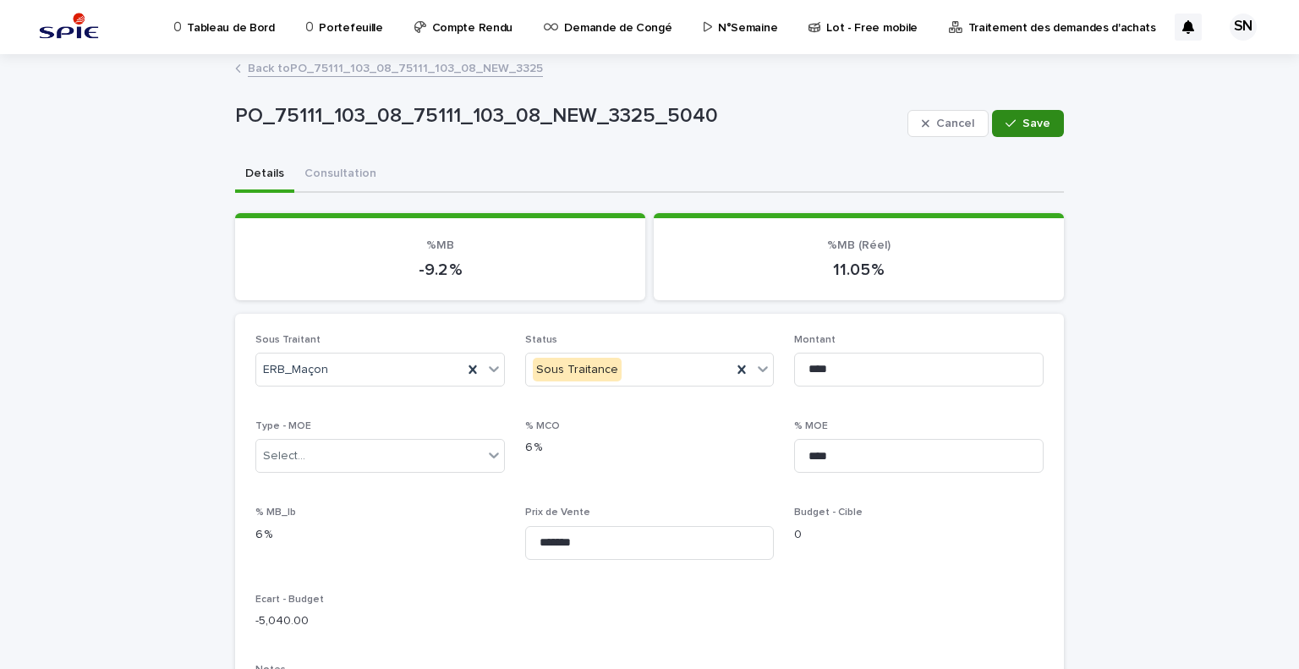
click at [1035, 123] on span "Save" at bounding box center [1036, 124] width 28 height 12
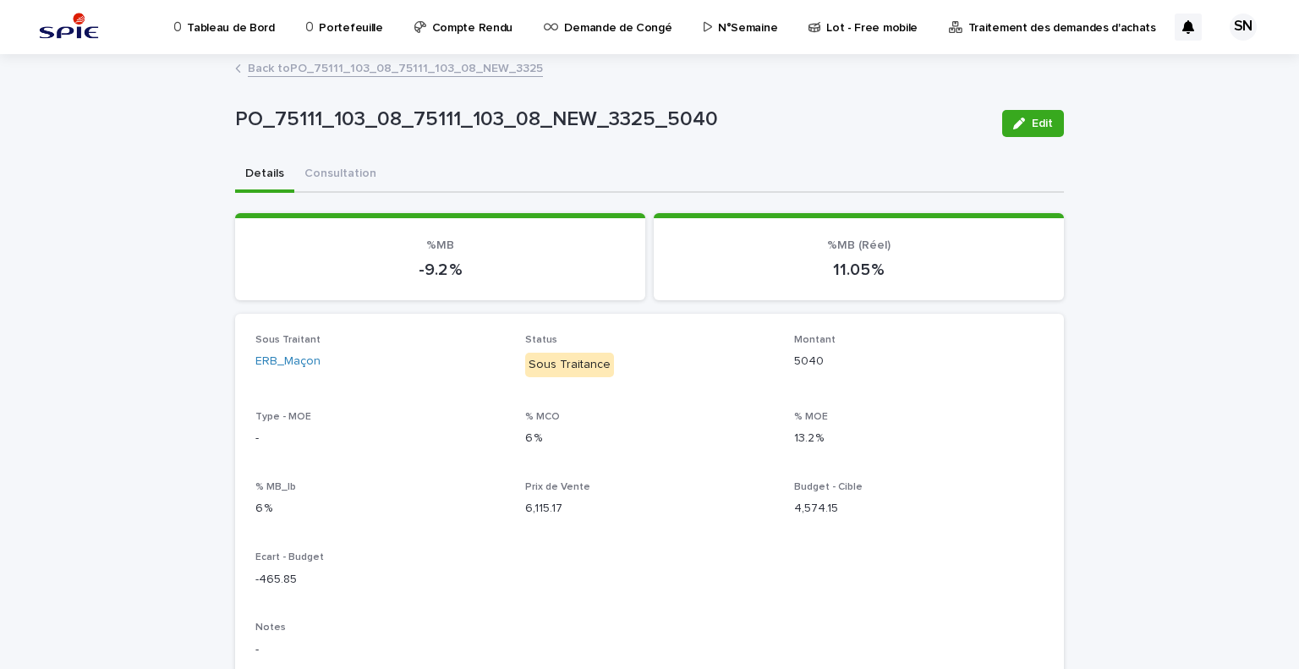
click at [277, 63] on link "Back to PO_75111_103_08_75111_103_08_NEW_3325" at bounding box center [395, 66] width 295 height 19
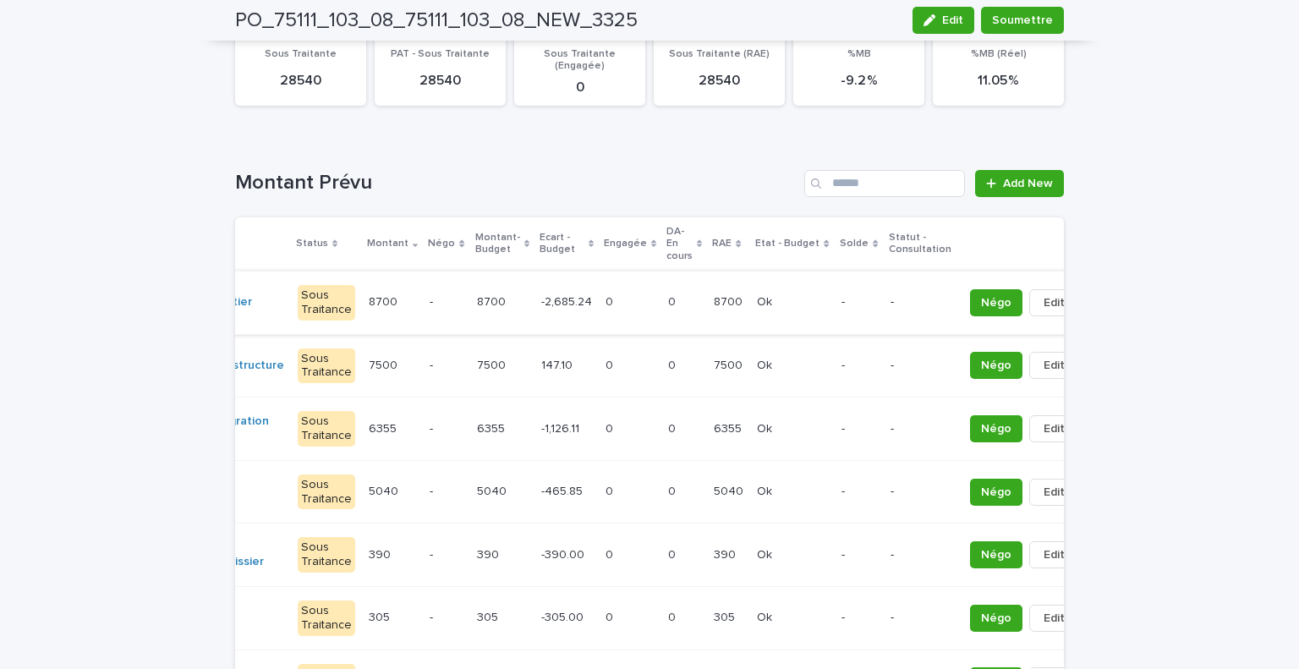
scroll to position [0, 105]
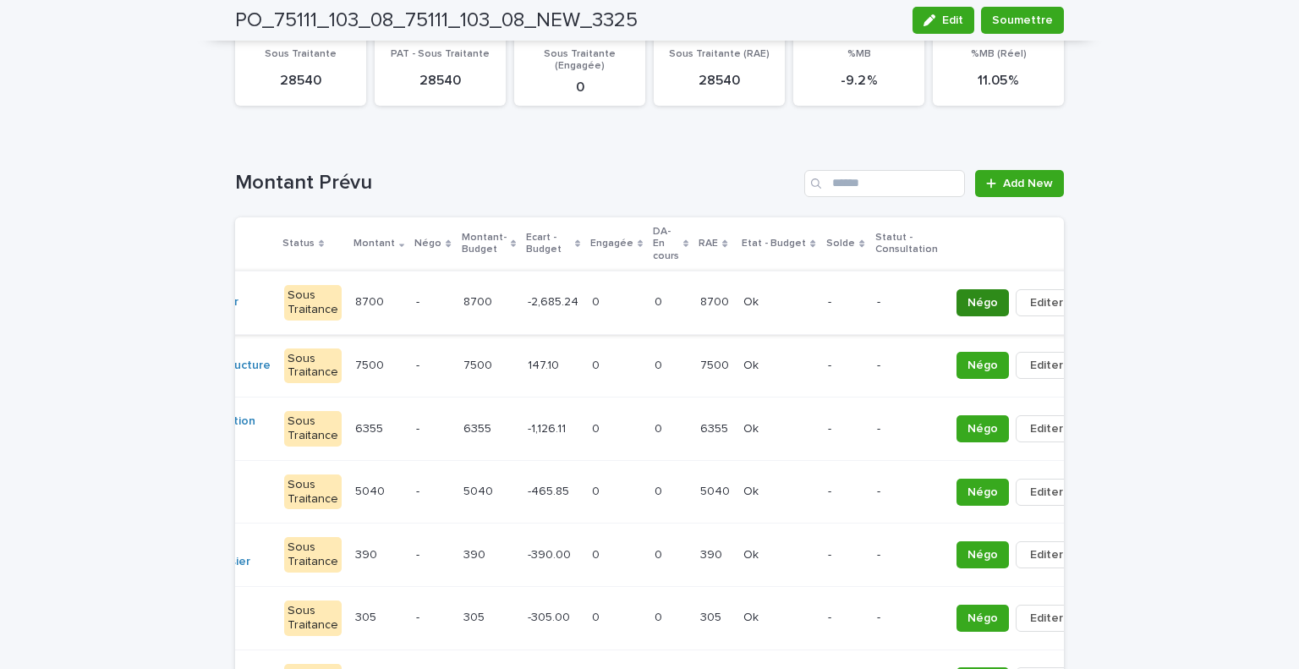
click at [967, 297] on span "Négo" at bounding box center [982, 302] width 30 height 17
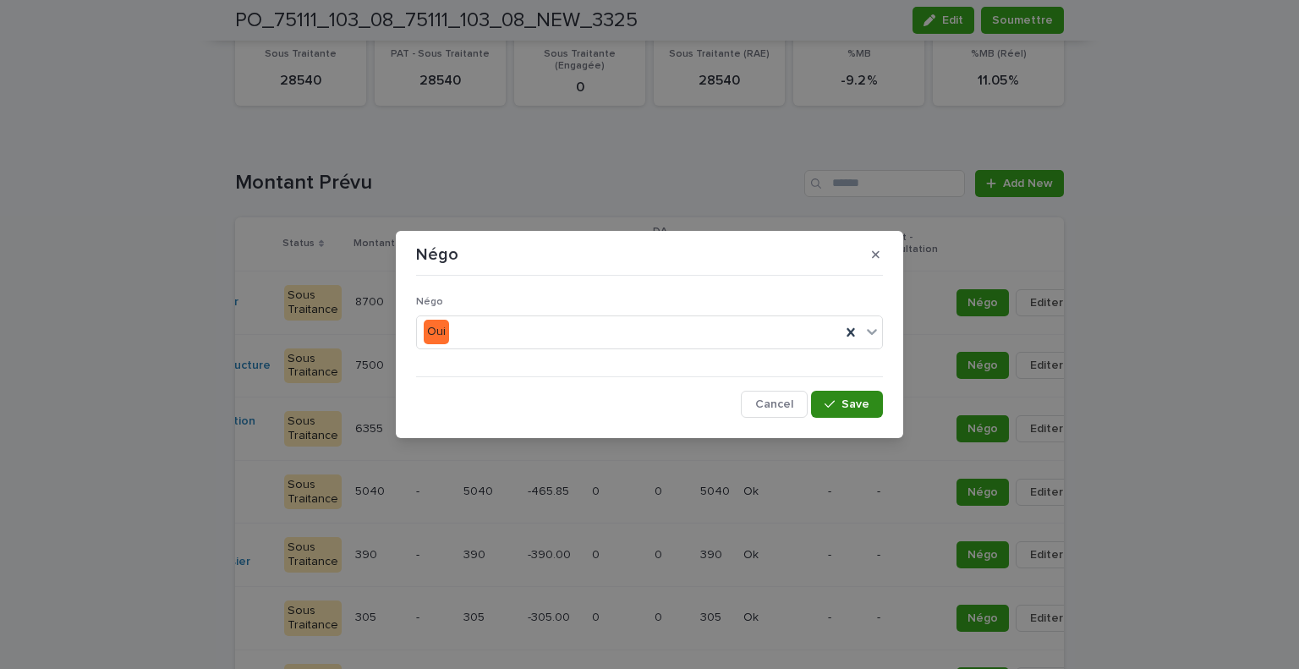
click at [833, 402] on icon "button" at bounding box center [829, 404] width 10 height 12
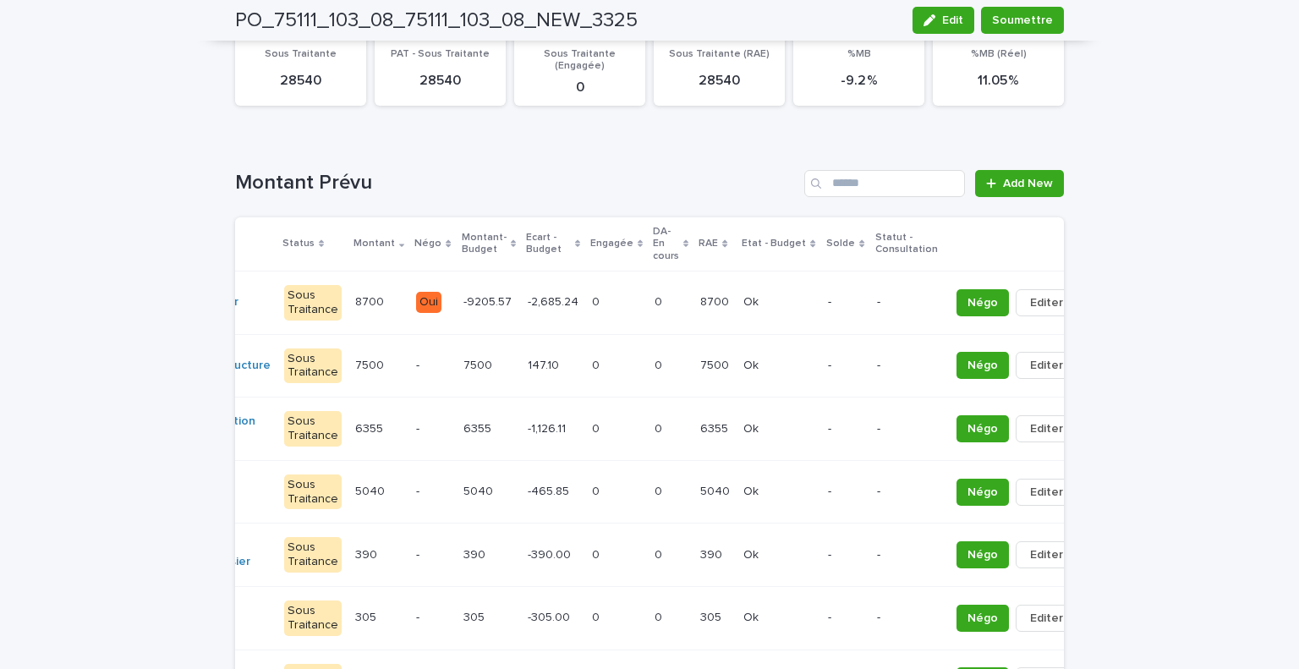
click at [967, 365] on span "Négo" at bounding box center [982, 365] width 30 height 17
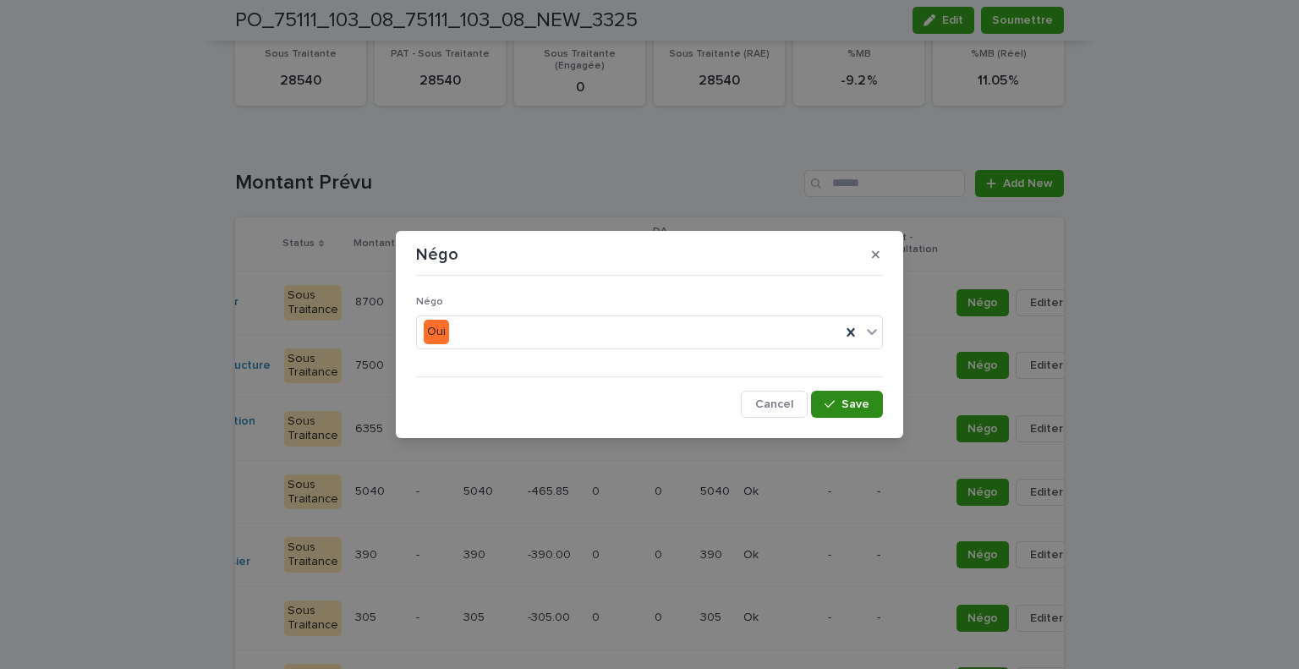
click at [842, 395] on button "Save" at bounding box center [847, 404] width 72 height 27
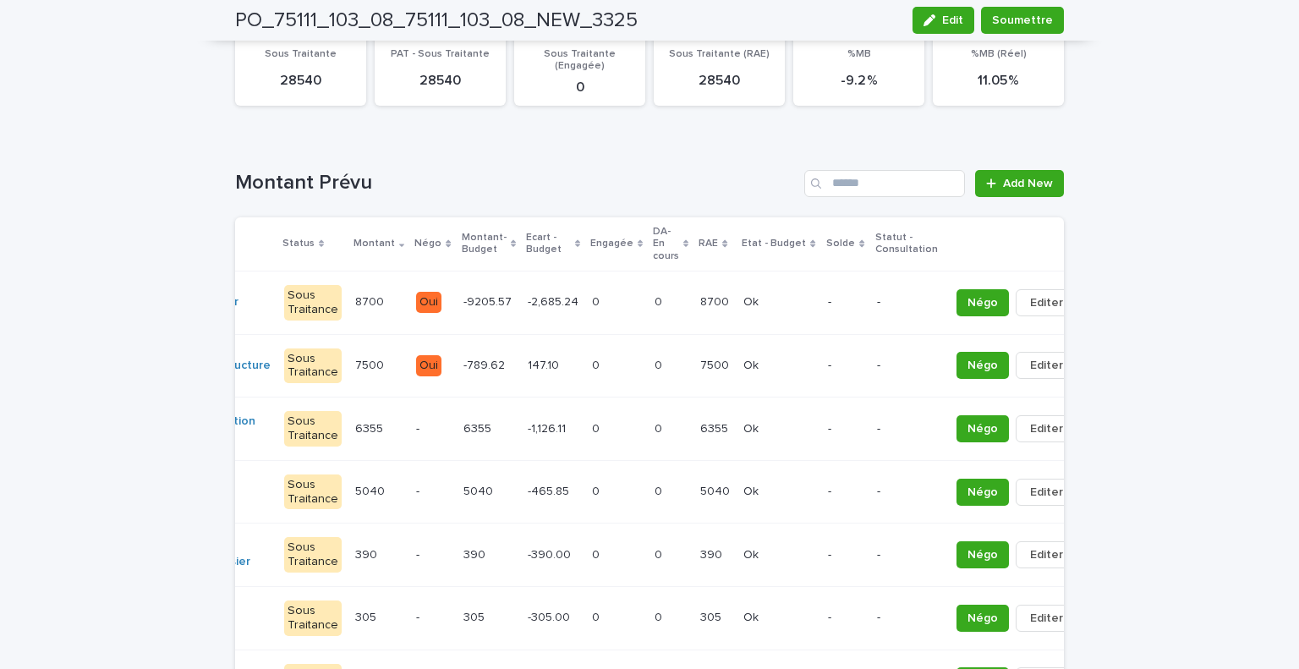
click at [956, 435] on button "Négo" at bounding box center [982, 428] width 52 height 27
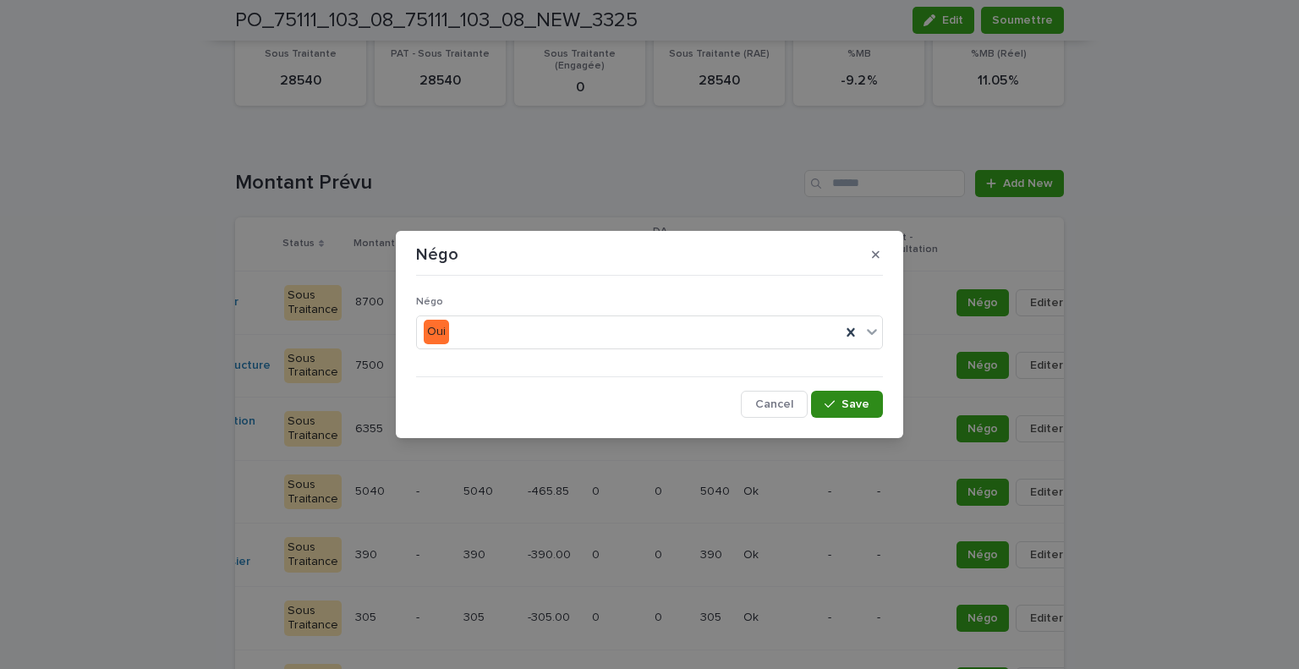
click at [869, 402] on button "Save" at bounding box center [847, 404] width 72 height 27
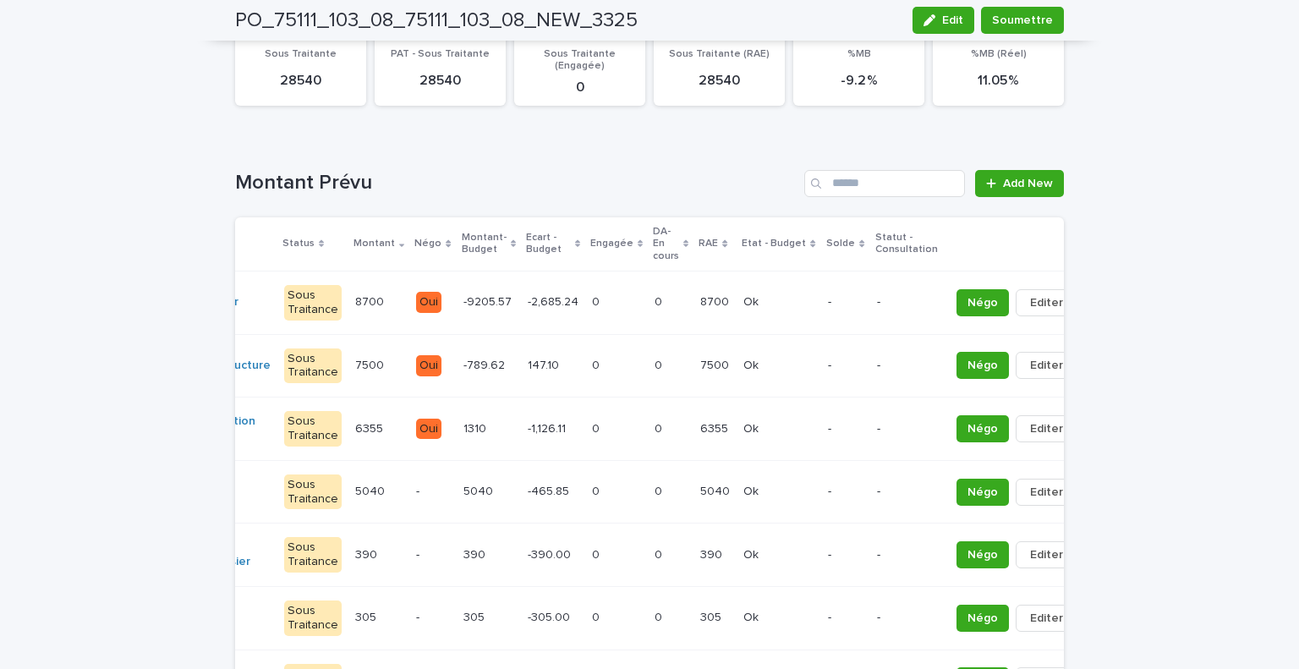
click at [967, 495] on span "Négo" at bounding box center [982, 492] width 30 height 17
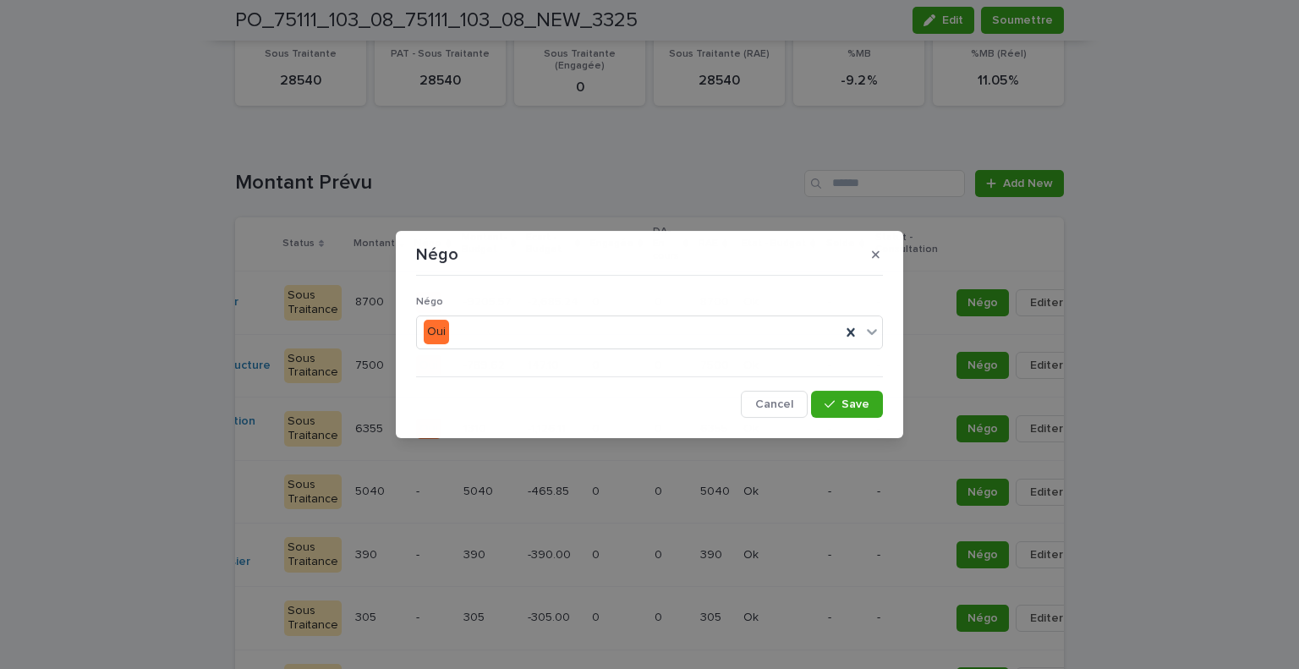
click at [954, 495] on div "Négo Négo Oui Cancel Save" at bounding box center [649, 334] width 1299 height 669
click at [846, 396] on button "Save" at bounding box center [847, 404] width 72 height 27
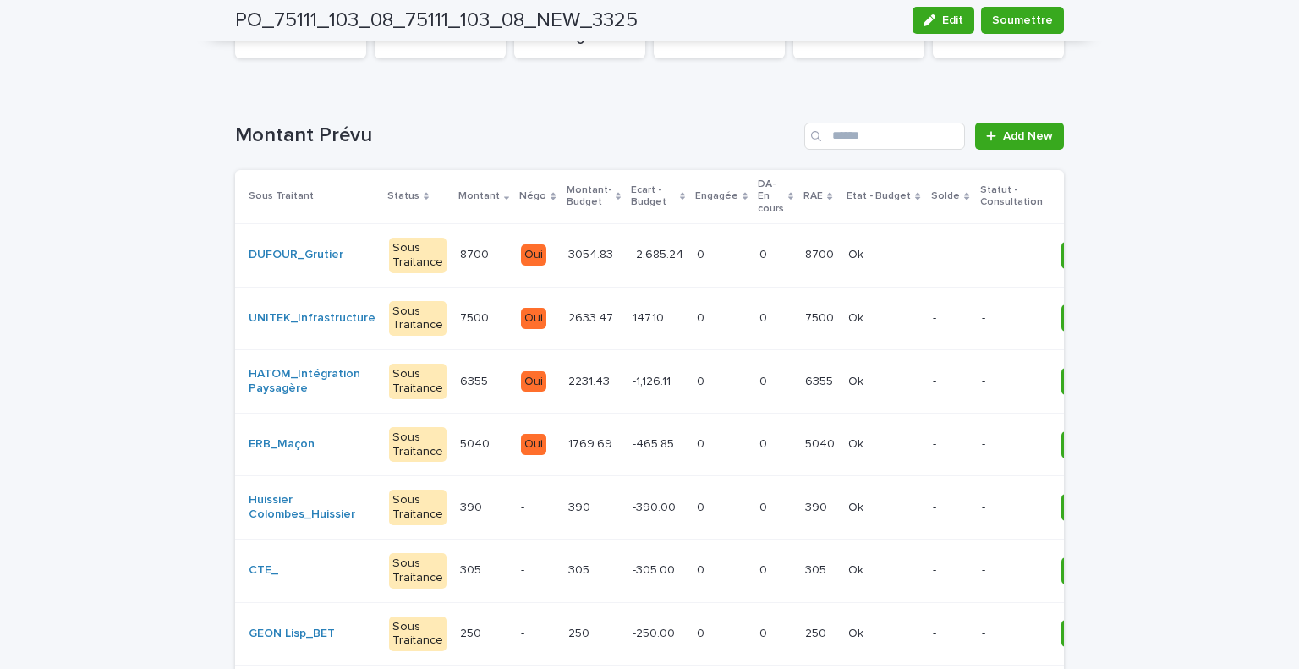
scroll to position [237, 0]
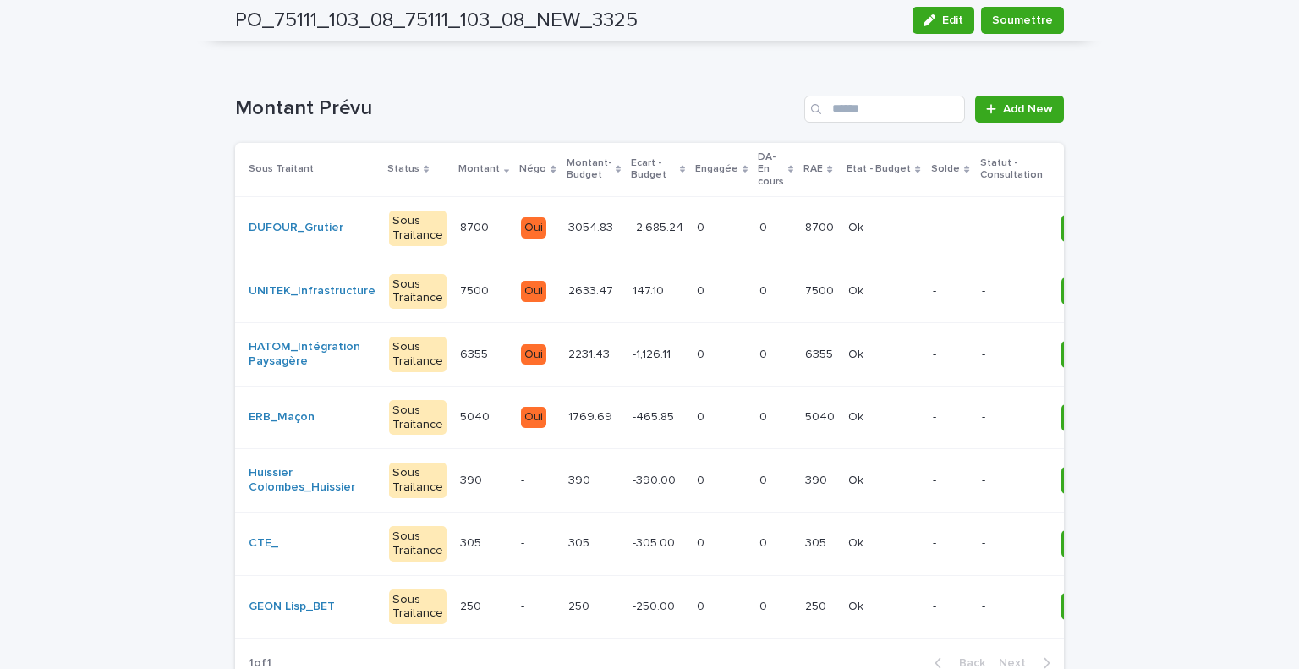
click at [521, 479] on p "-" at bounding box center [537, 480] width 33 height 14
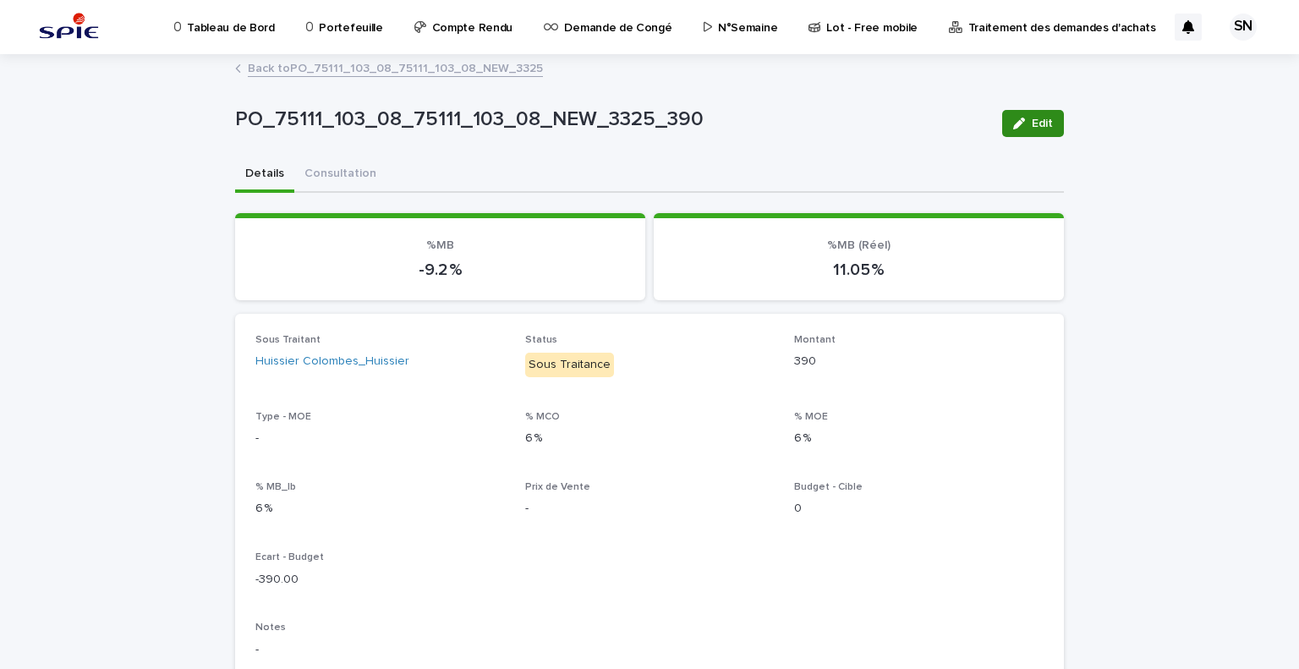
click at [1031, 120] on span "Edit" at bounding box center [1041, 124] width 21 height 12
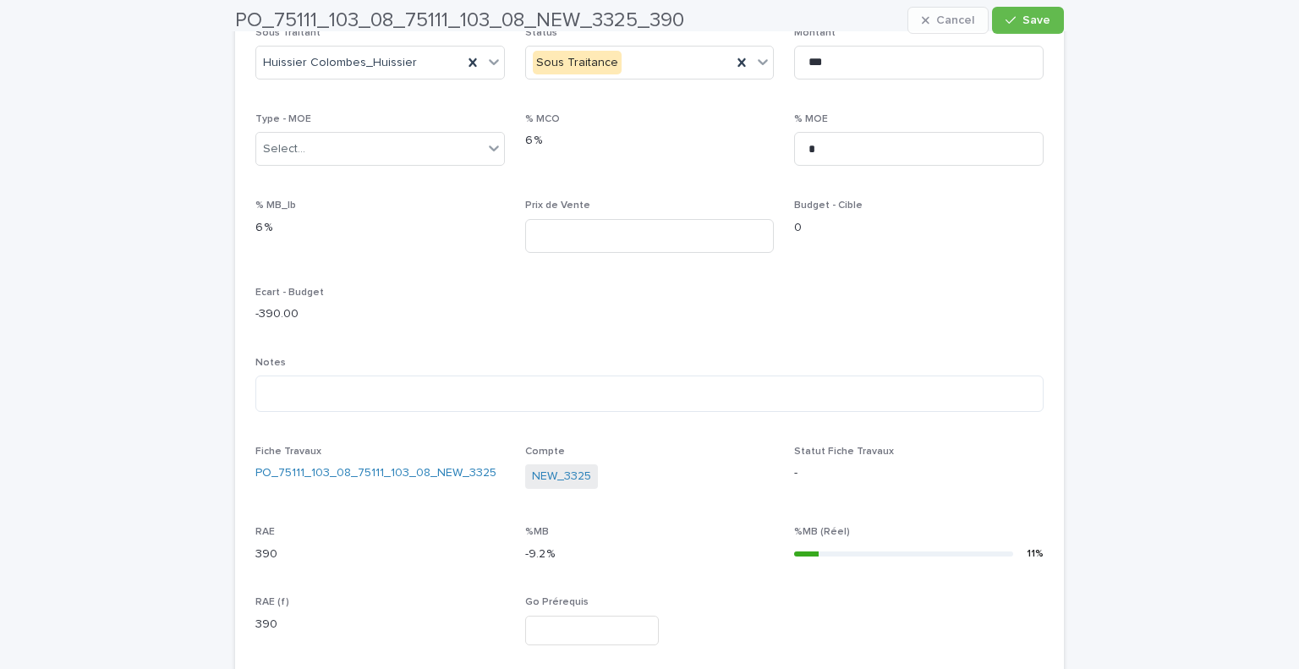
scroll to position [311, 0]
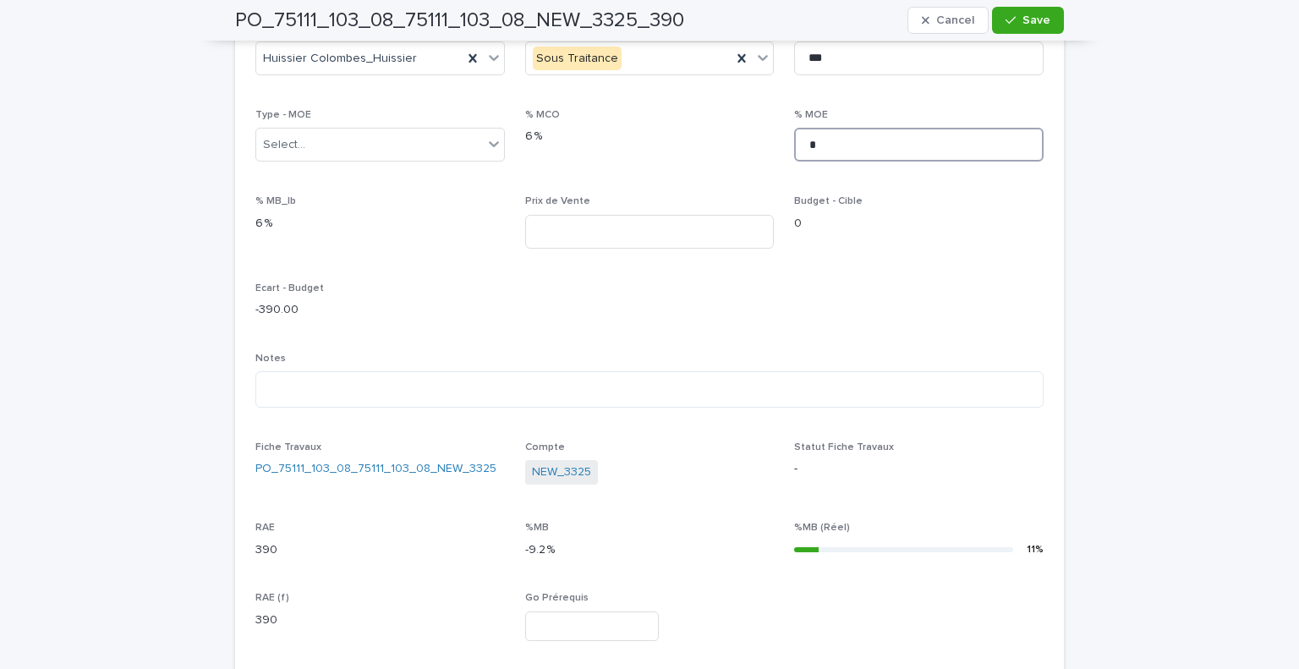
drag, startPoint x: 856, startPoint y: 154, endPoint x: 791, endPoint y: 155, distance: 65.1
click at [794, 155] on input "*" at bounding box center [918, 145] width 249 height 34
type input "****"
click at [615, 216] on input at bounding box center [649, 232] width 249 height 34
drag, startPoint x: 602, startPoint y: 229, endPoint x: 435, endPoint y: 249, distance: 168.5
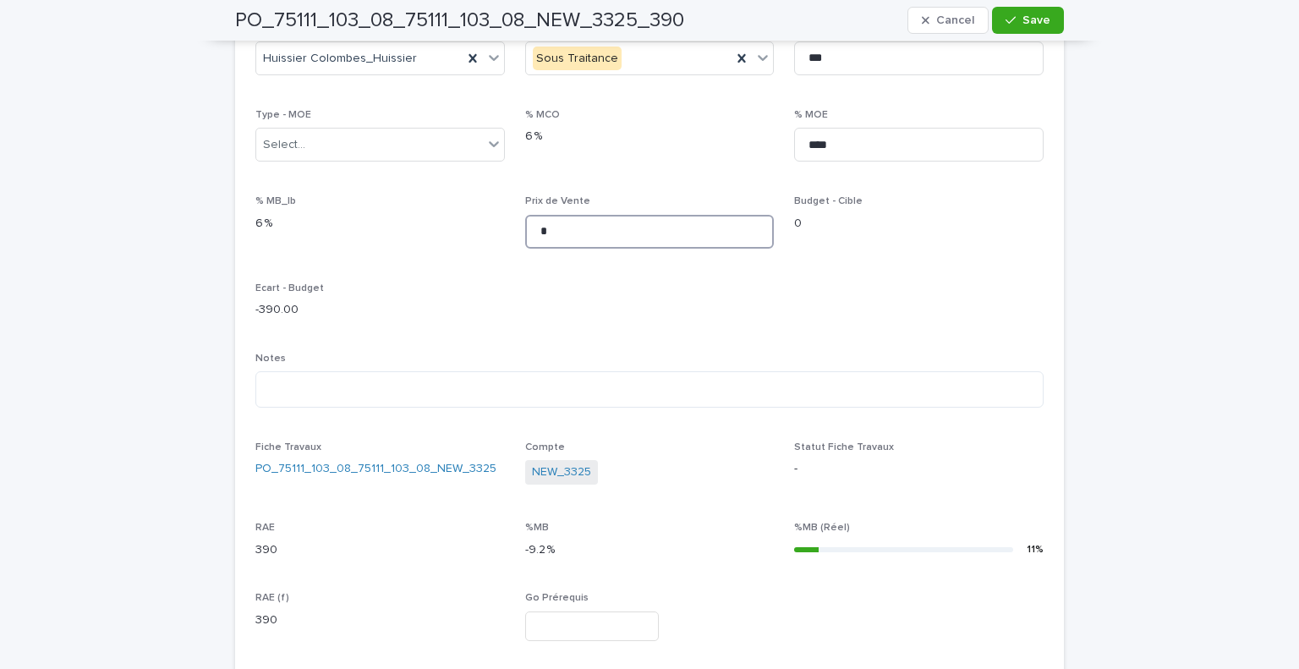
click at [435, 249] on div "Sous Traitant Huissier Colombes_Huissier Status Sous Traitance Montant *** Type…" at bounding box center [649, 339] width 788 height 632
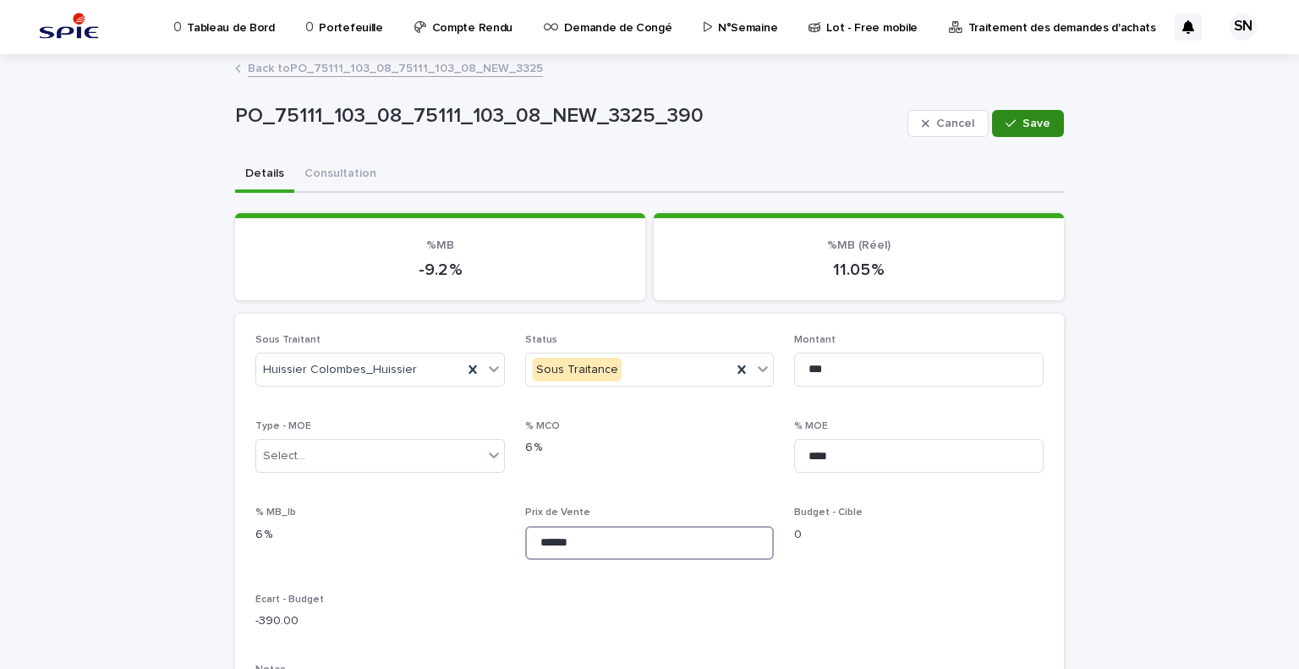
type input "******"
click at [1035, 125] on span "Save" at bounding box center [1036, 124] width 28 height 12
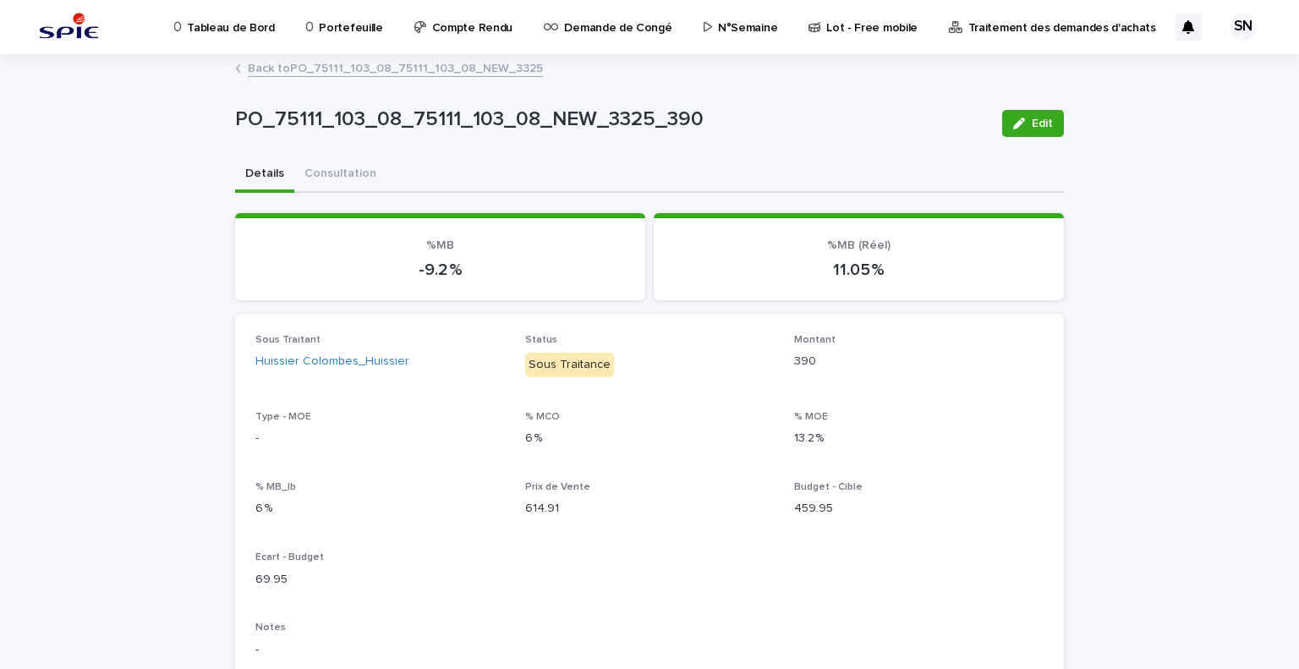
click at [334, 72] on link "Back to PO_75111_103_08_75111_103_08_NEW_3325" at bounding box center [395, 66] width 295 height 19
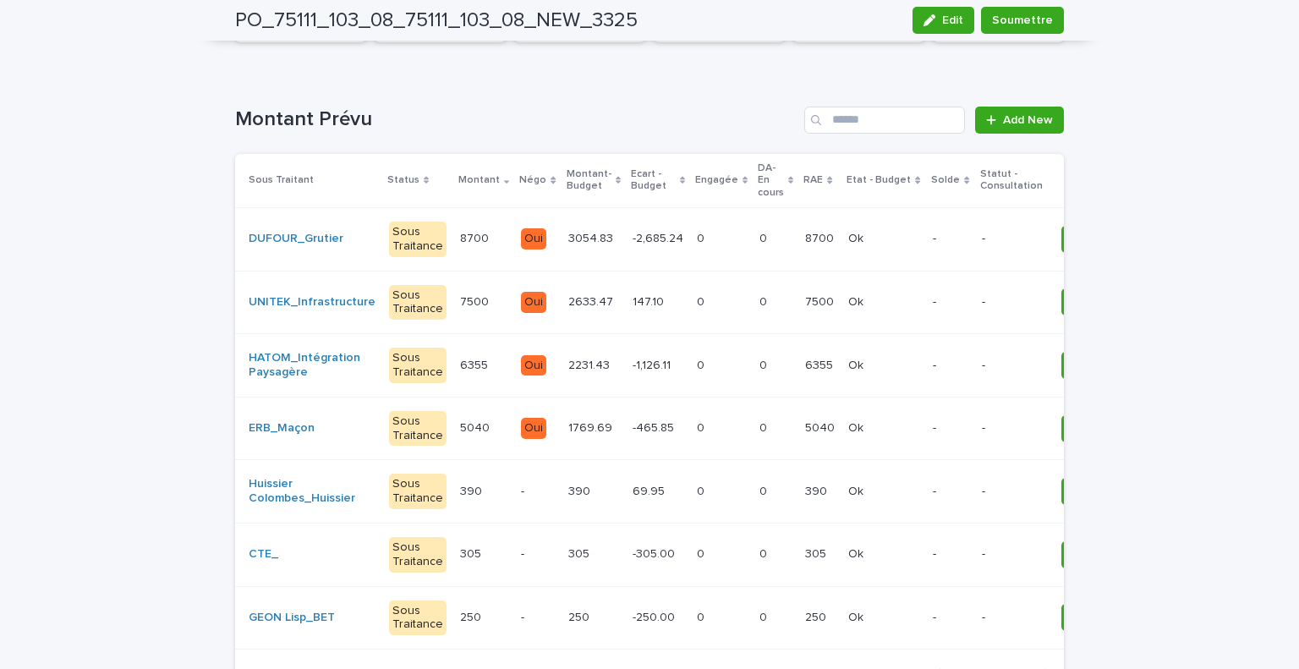
scroll to position [318, 0]
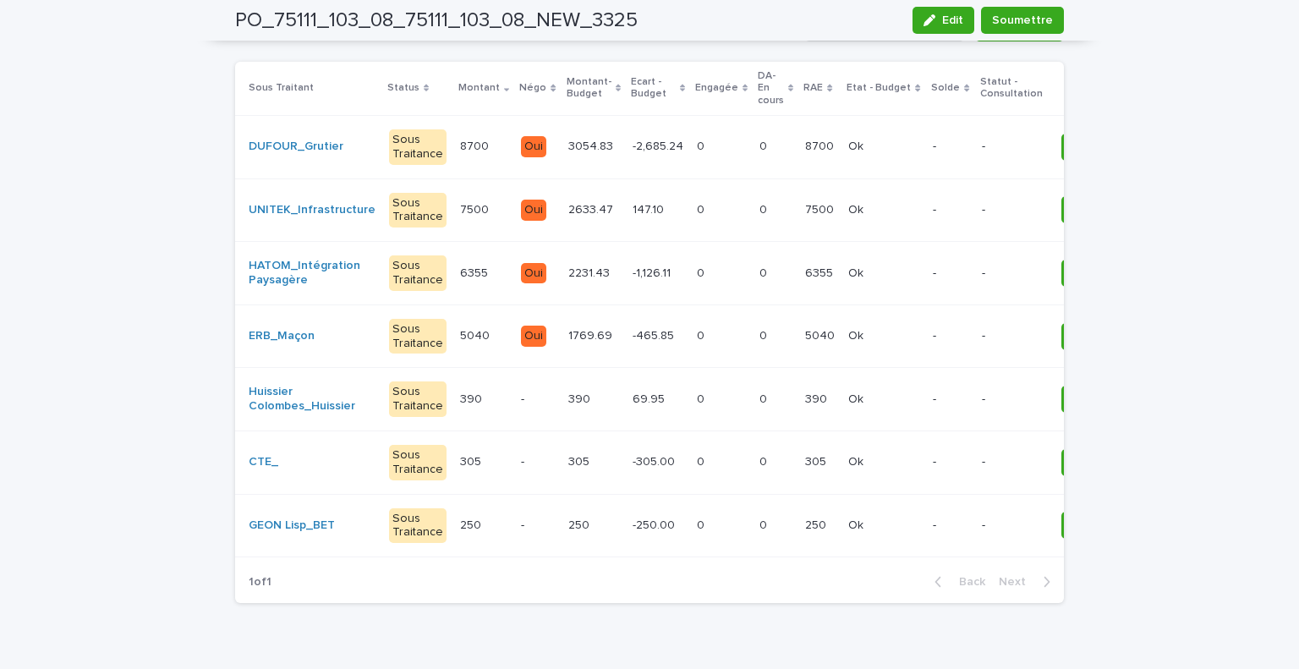
click at [470, 455] on p at bounding box center [483, 462] width 47 height 14
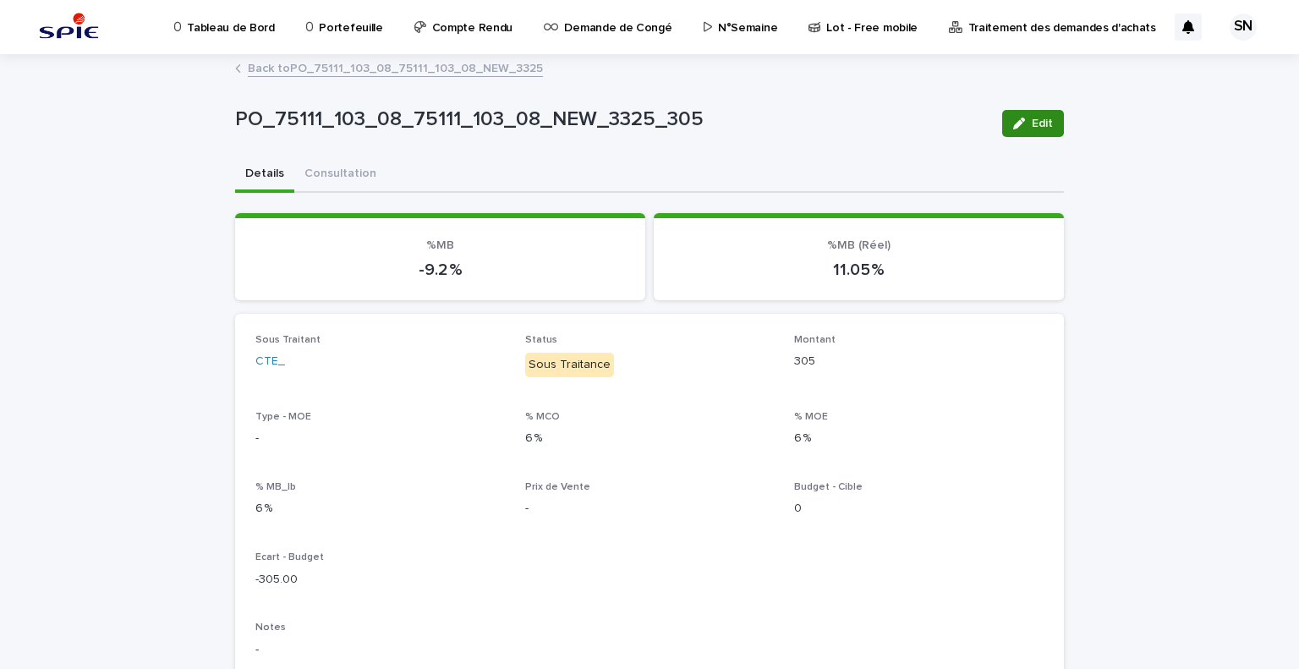
click at [1031, 124] on span "Edit" at bounding box center [1041, 124] width 21 height 12
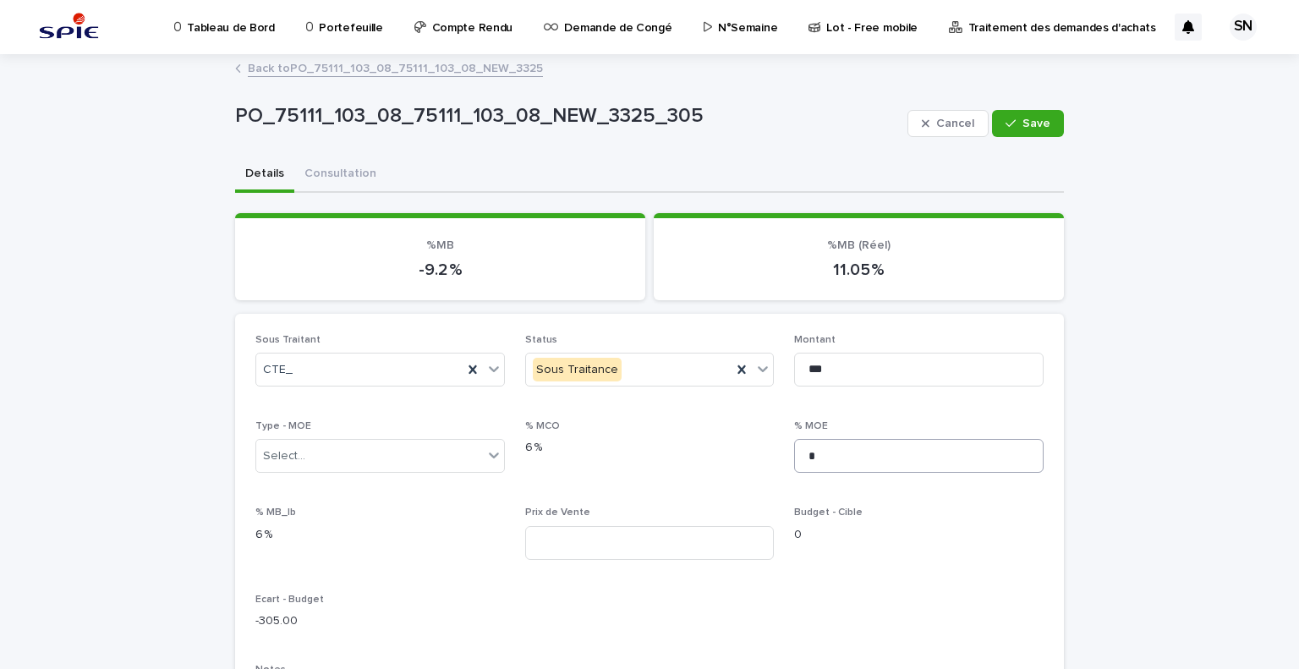
drag, startPoint x: 866, startPoint y: 435, endPoint x: 846, endPoint y: 454, distance: 26.9
click at [846, 454] on div "% MOE *" at bounding box center [918, 453] width 249 height 66
drag, startPoint x: 846, startPoint y: 454, endPoint x: 719, endPoint y: 456, distance: 126.8
click at [719, 456] on div "Sous Traitant CTE_ Status Sous Traitance Montant *** Type - MOE Select... % MCO…" at bounding box center [649, 650] width 788 height 632
type input "****"
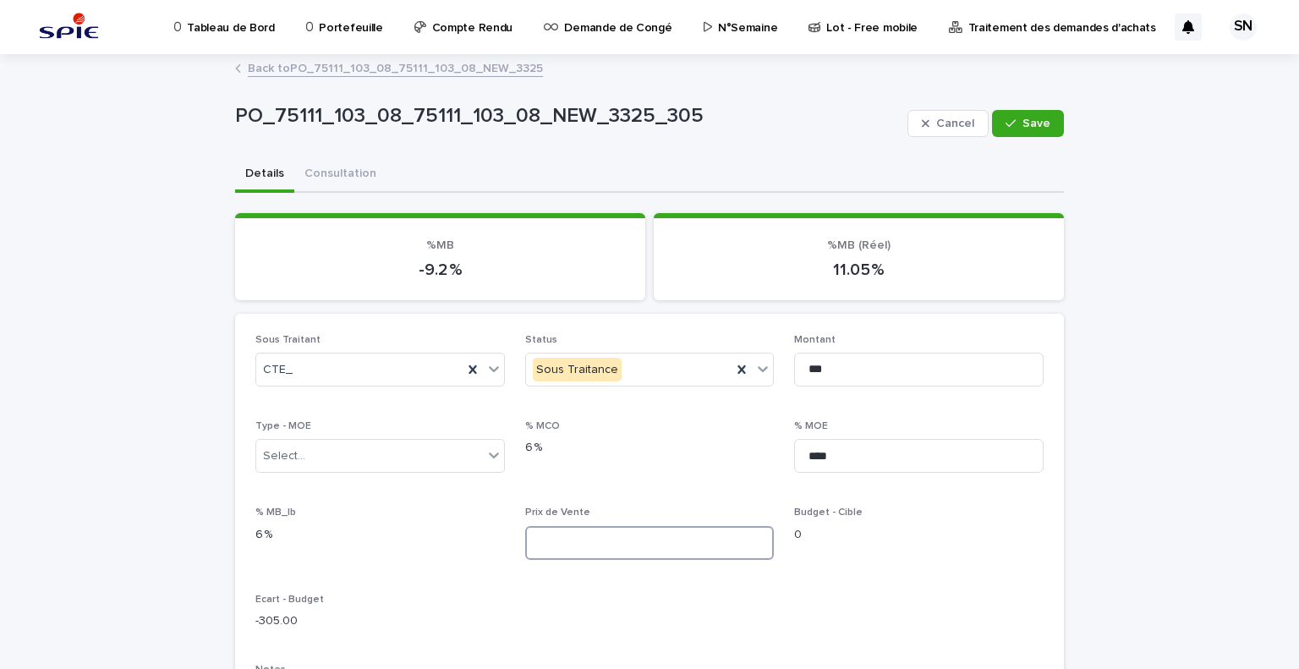
click at [581, 535] on input at bounding box center [649, 543] width 249 height 34
type input "******"
click at [1035, 115] on button "Save" at bounding box center [1028, 123] width 72 height 27
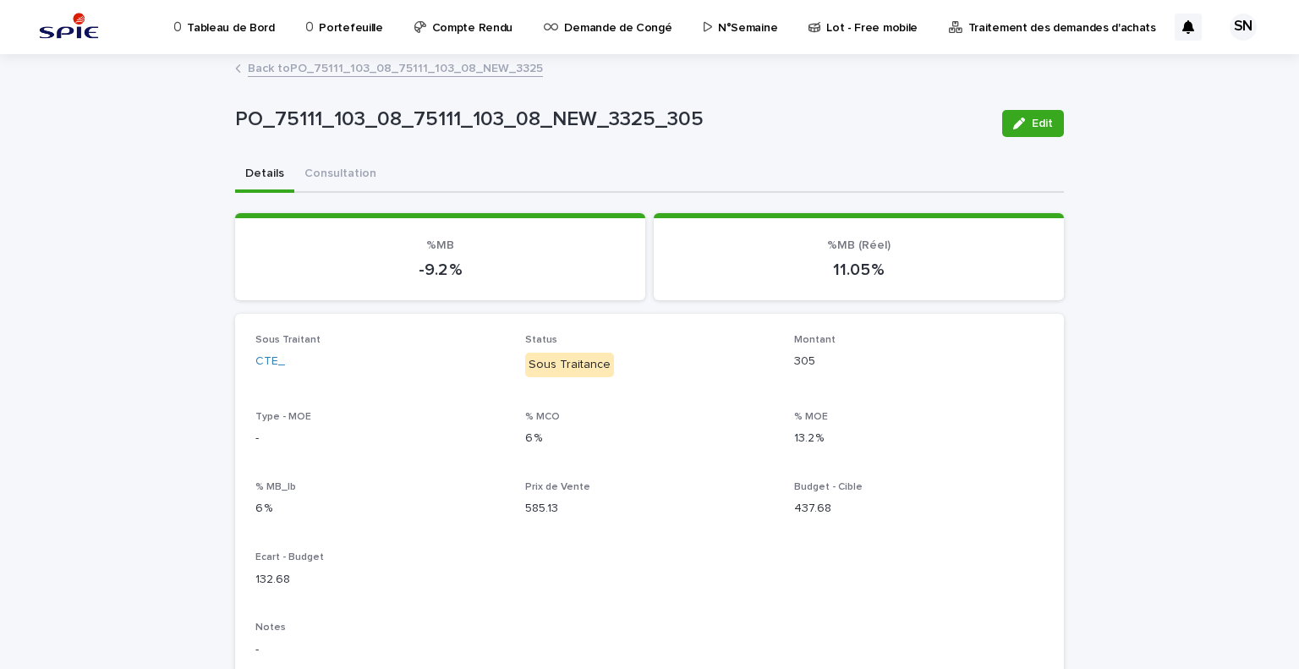
click at [257, 70] on link "Back to PO_75111_103_08_75111_103_08_NEW_3325" at bounding box center [395, 66] width 295 height 19
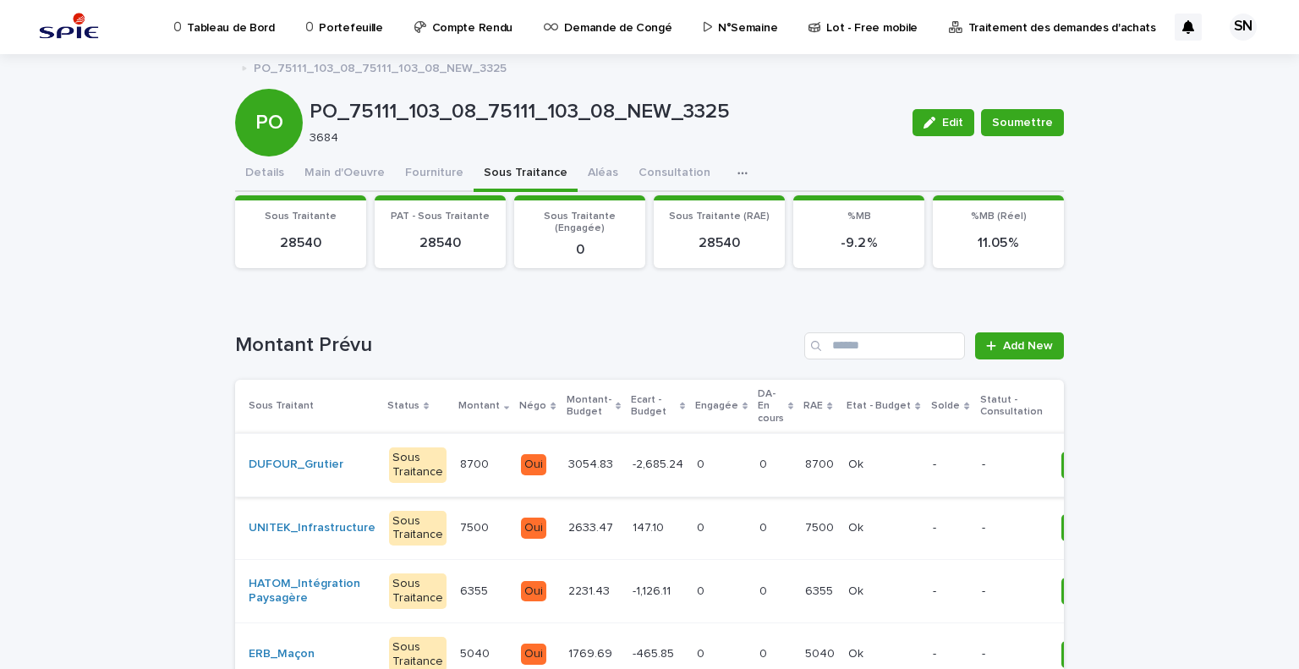
scroll to position [361, 0]
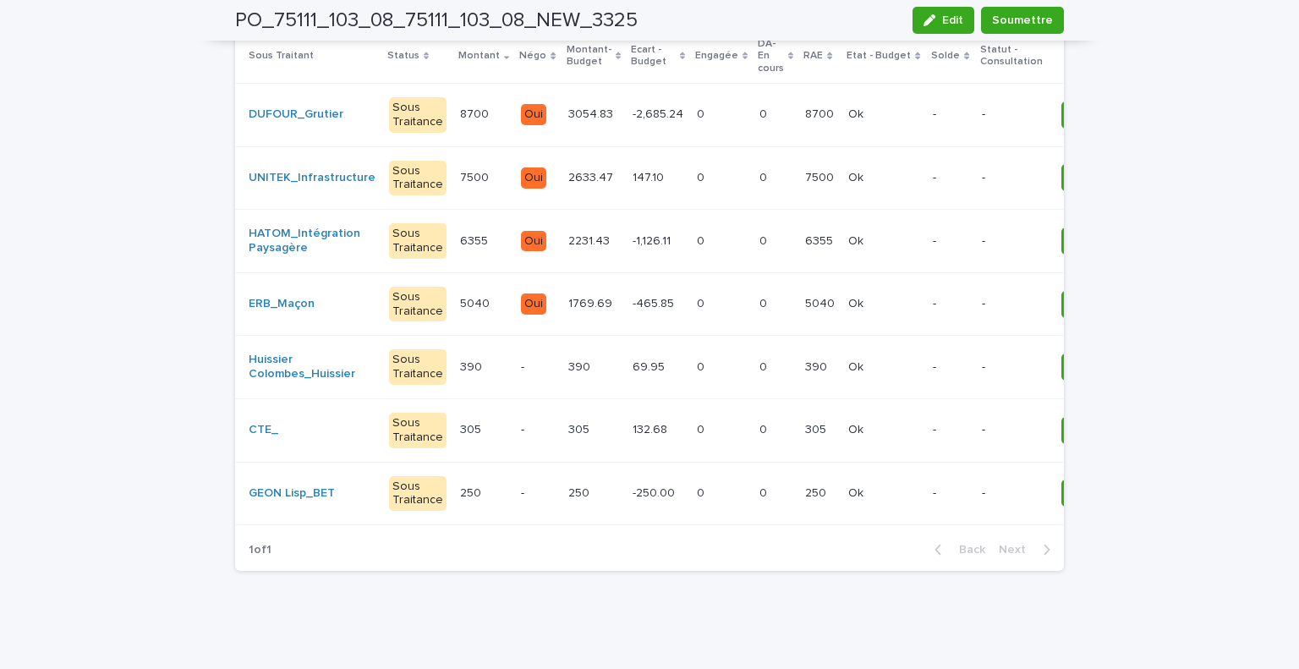
click at [859, 486] on p at bounding box center [883, 493] width 71 height 14
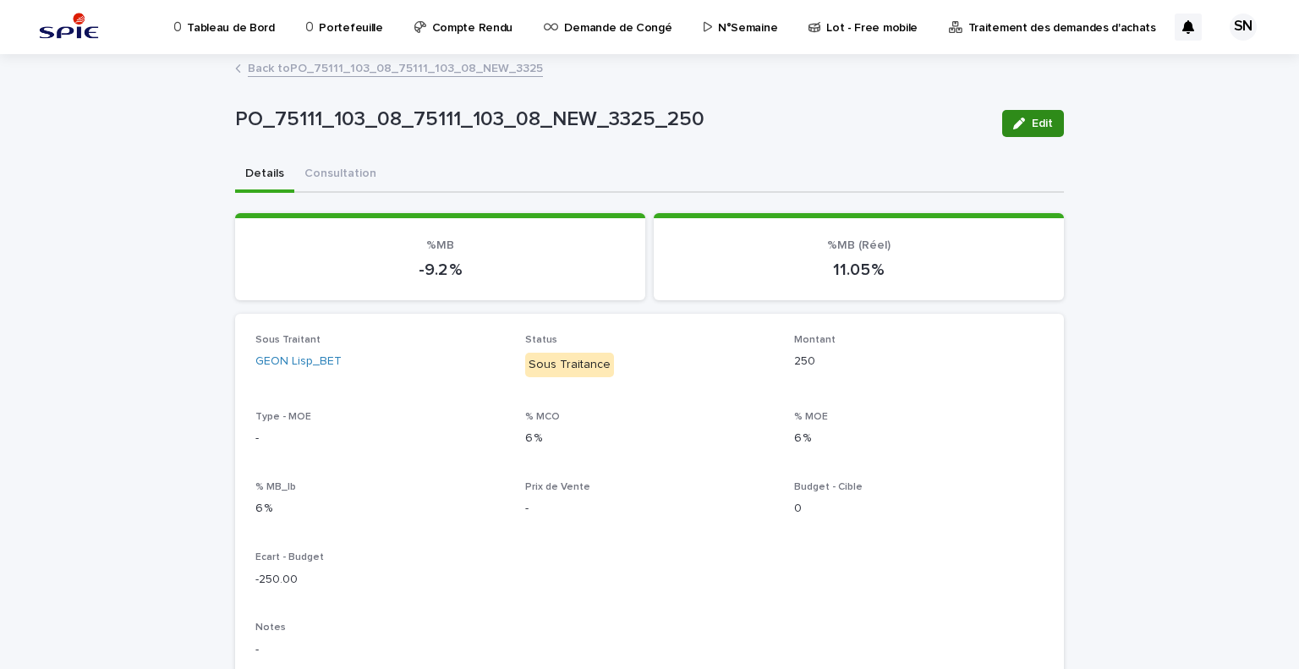
click at [1021, 112] on button "Edit" at bounding box center [1033, 123] width 62 height 27
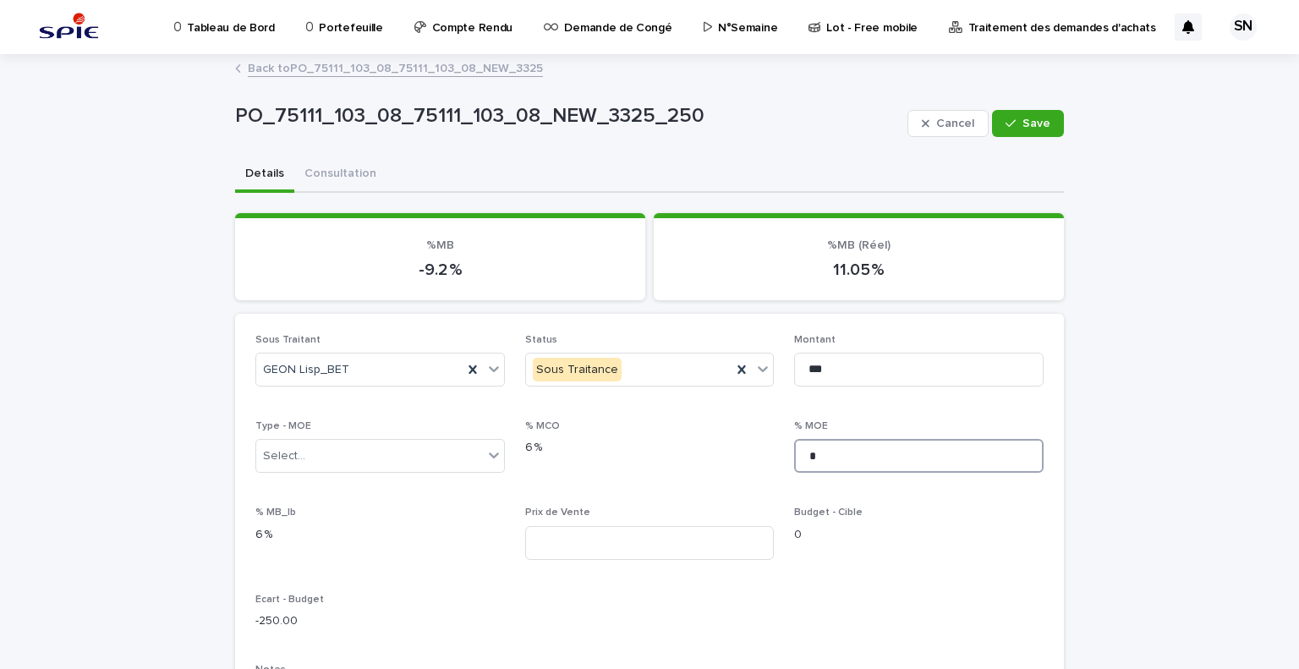
drag, startPoint x: 839, startPoint y: 448, endPoint x: 722, endPoint y: 446, distance: 116.7
click at [722, 446] on div "Sous Traitant GEON Lisp_BET Status Sous Traitance Montant *** Type - MOE Select…" at bounding box center [649, 650] width 788 height 632
type input "****"
click at [643, 548] on input at bounding box center [649, 543] width 249 height 34
type input "***"
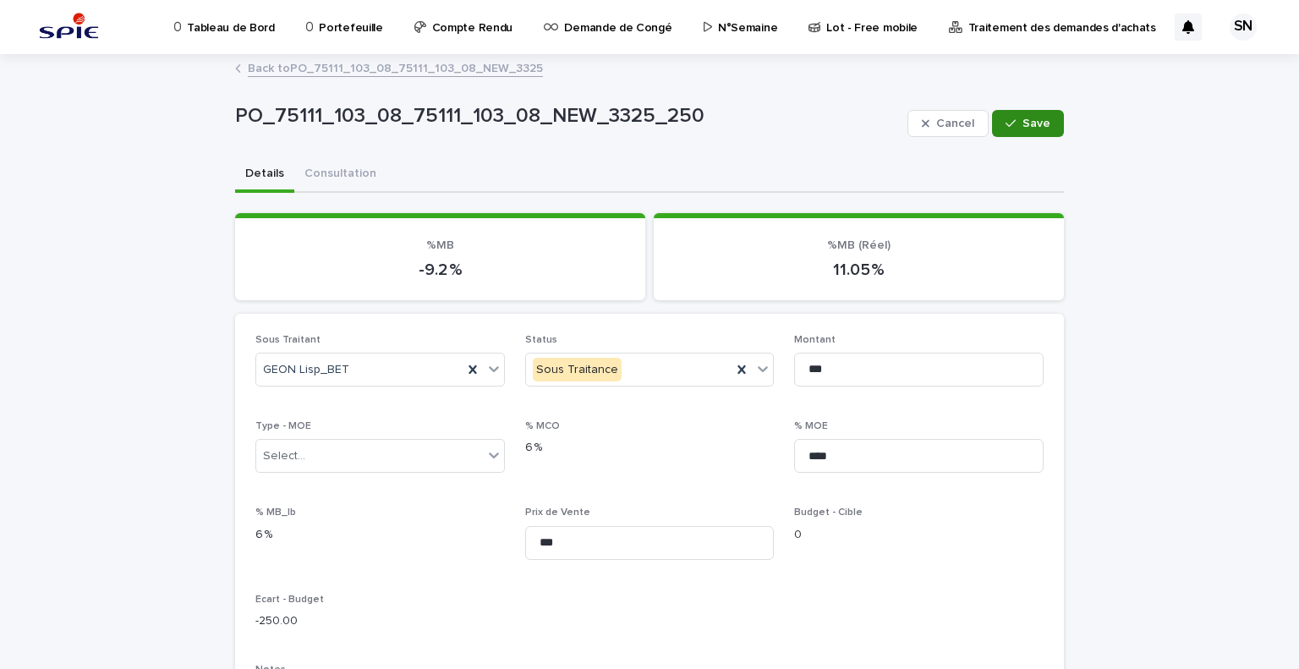
click at [1019, 131] on button "Save" at bounding box center [1028, 123] width 72 height 27
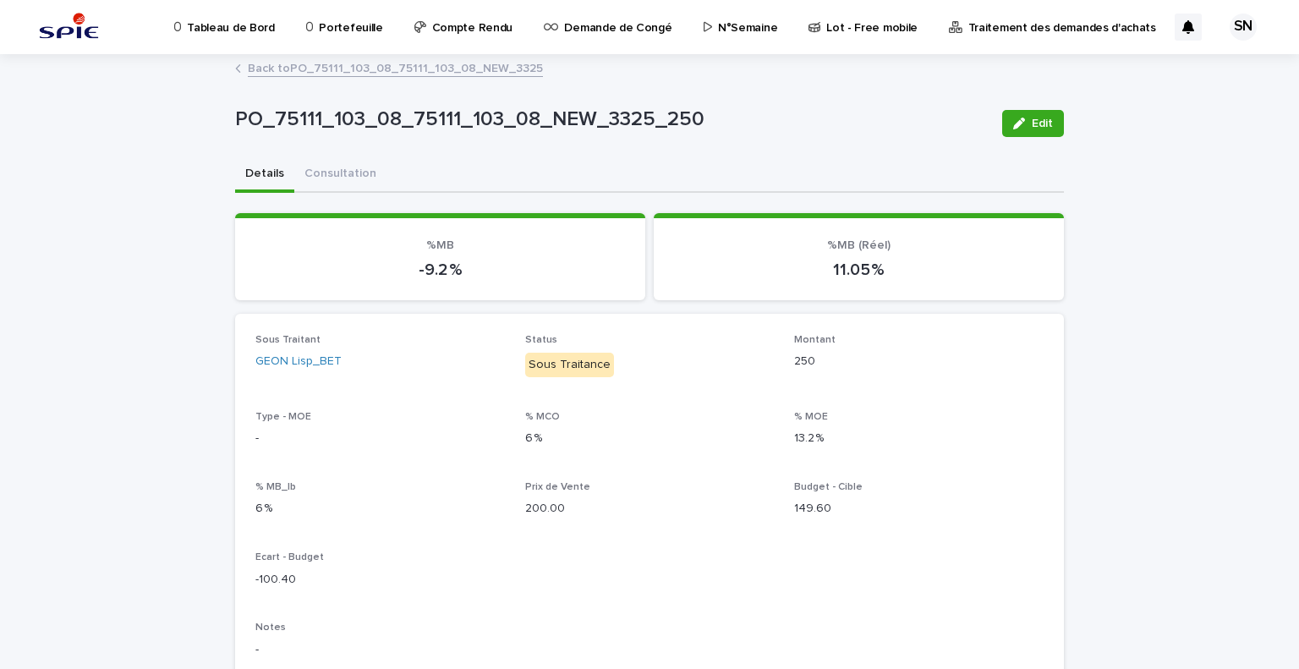
click at [272, 74] on link "Back to PO_75111_103_08_75111_103_08_NEW_3325" at bounding box center [395, 66] width 295 height 19
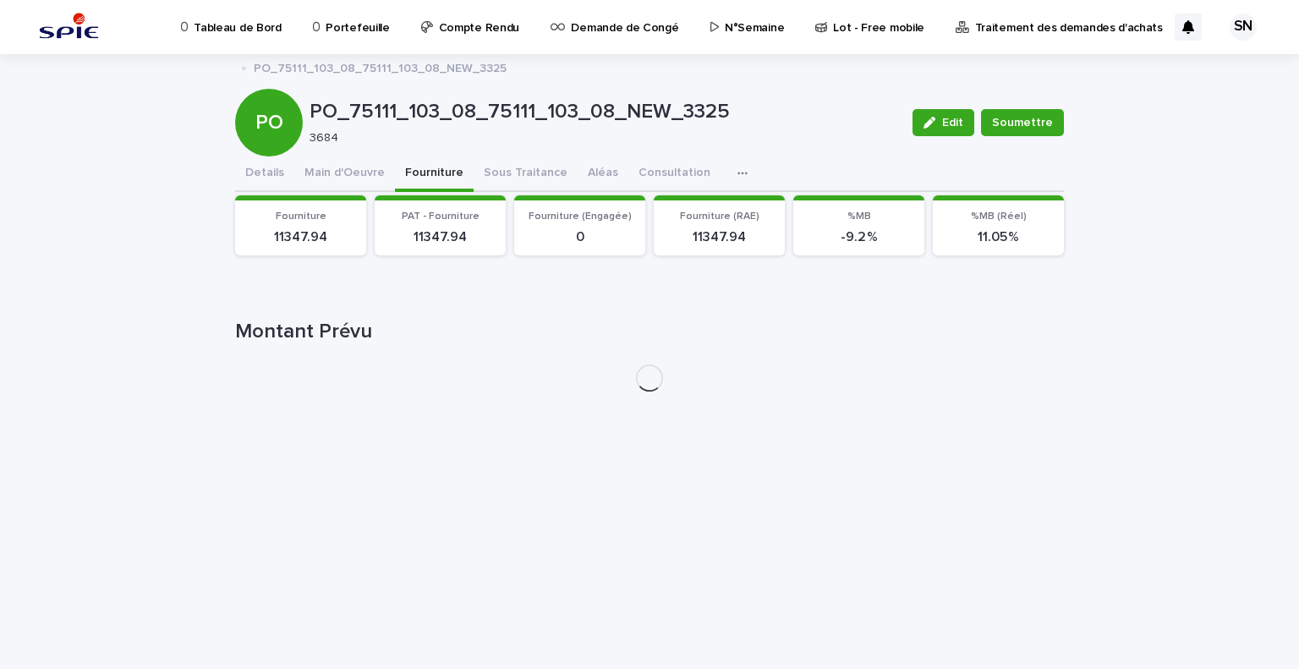
click at [418, 175] on button "Fourniture" at bounding box center [434, 174] width 79 height 36
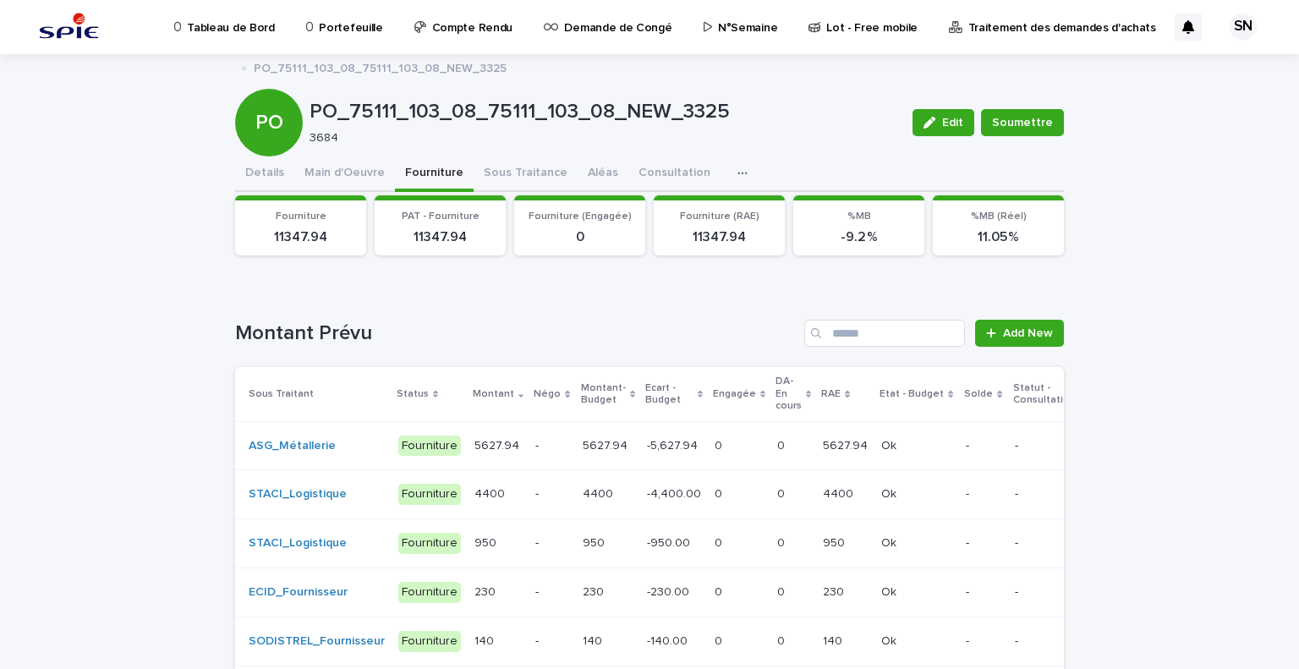
scroll to position [34, 0]
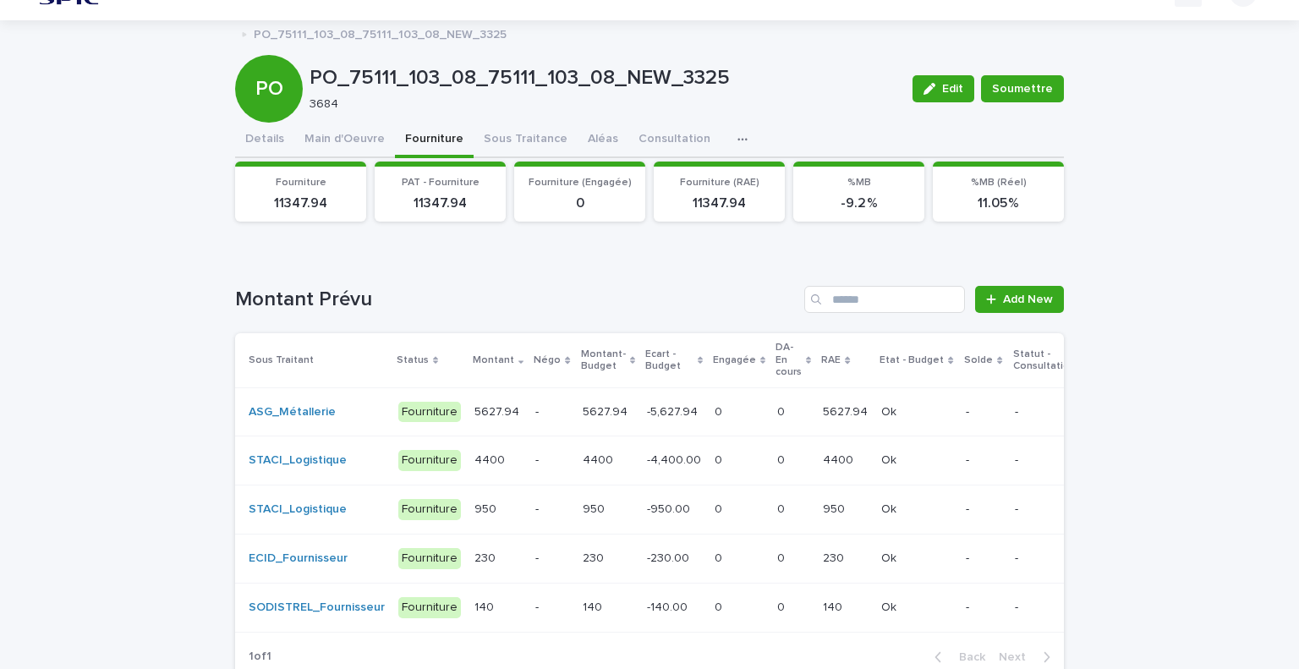
click at [647, 398] on div "-5,627.94 -5,627.94" at bounding box center [674, 412] width 54 height 28
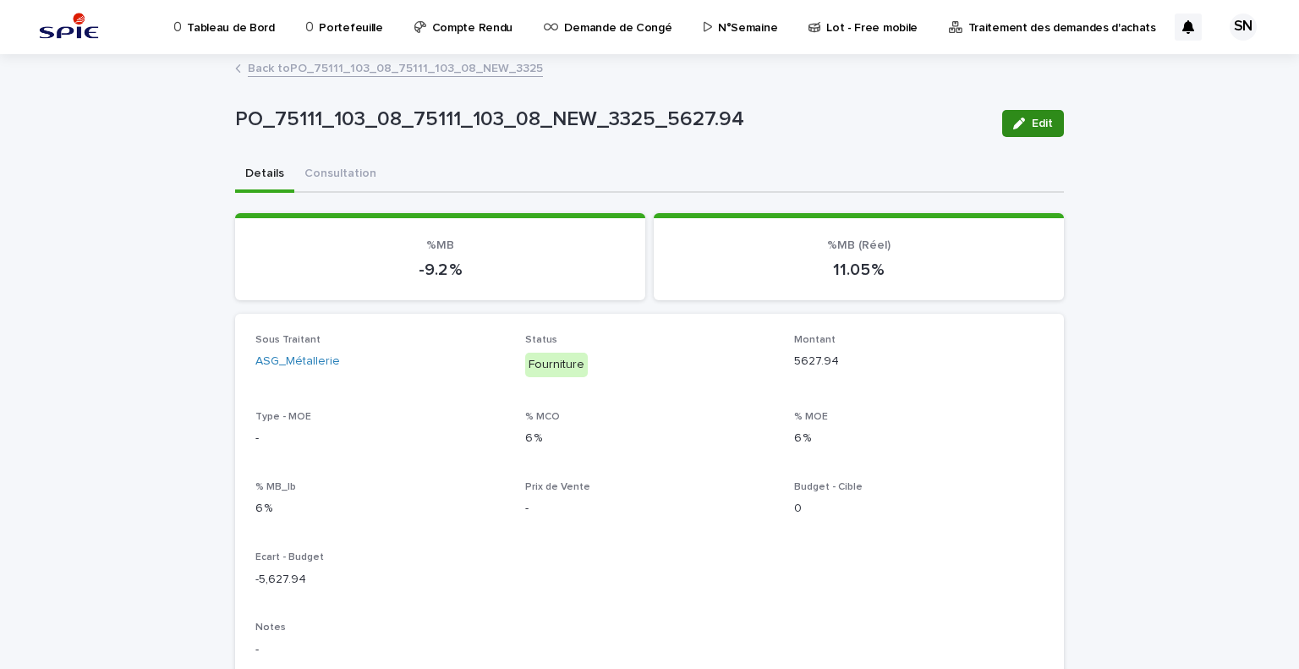
click at [1022, 120] on div "button" at bounding box center [1022, 124] width 19 height 12
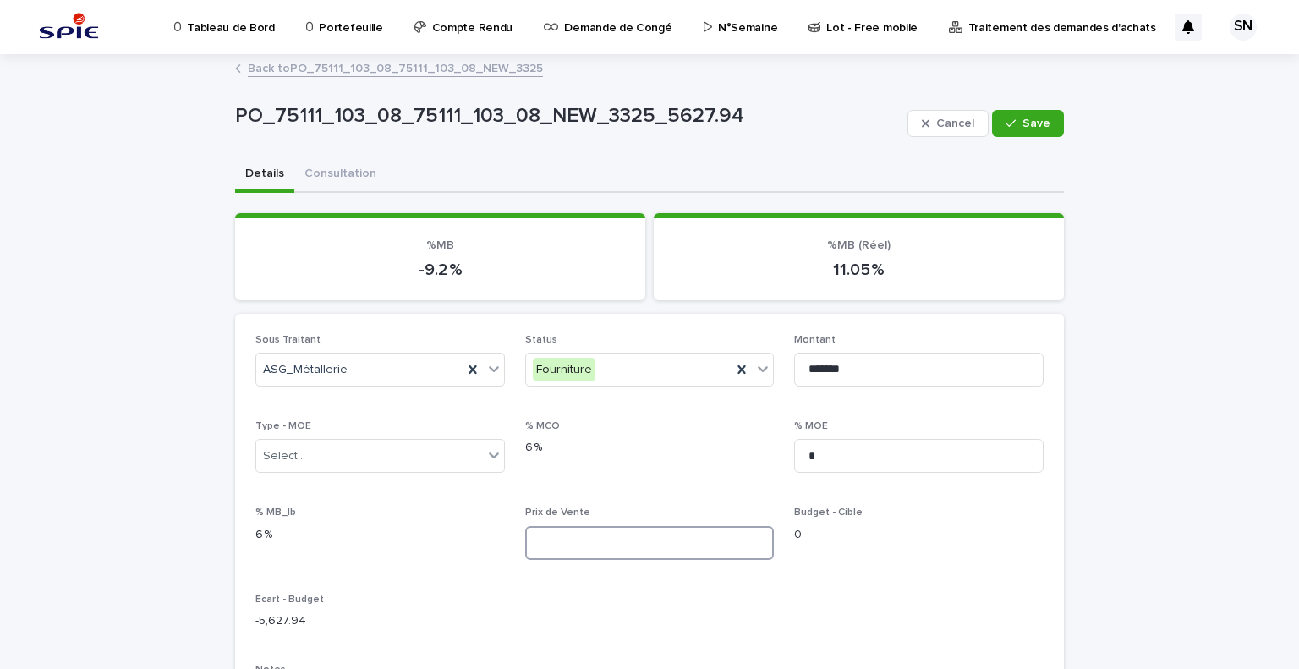
click at [592, 542] on input at bounding box center [649, 543] width 249 height 34
type input "*******"
drag, startPoint x: 845, startPoint y: 466, endPoint x: 694, endPoint y: 451, distance: 152.1
click at [694, 451] on div "Sous Traitant ASG_Métallerie Status Fourniture Montant ******* Type - MOE Selec…" at bounding box center [649, 652] width 788 height 636
type input "****"
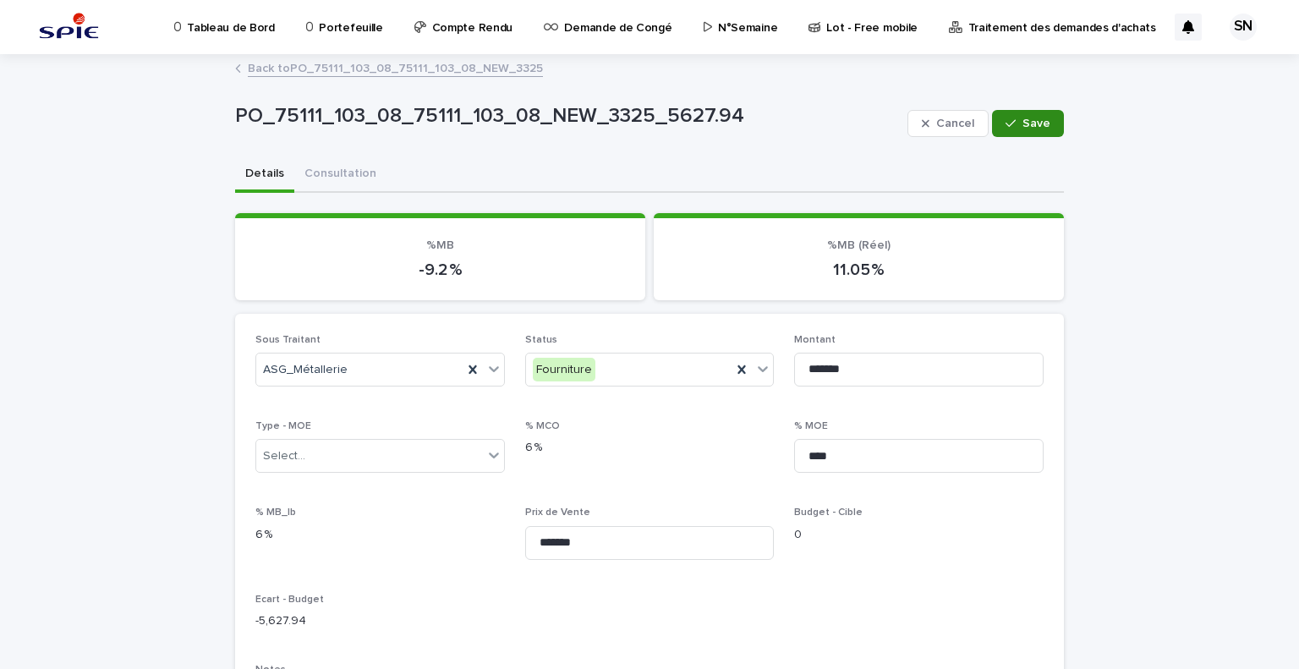
click at [1022, 121] on span "Save" at bounding box center [1036, 124] width 28 height 12
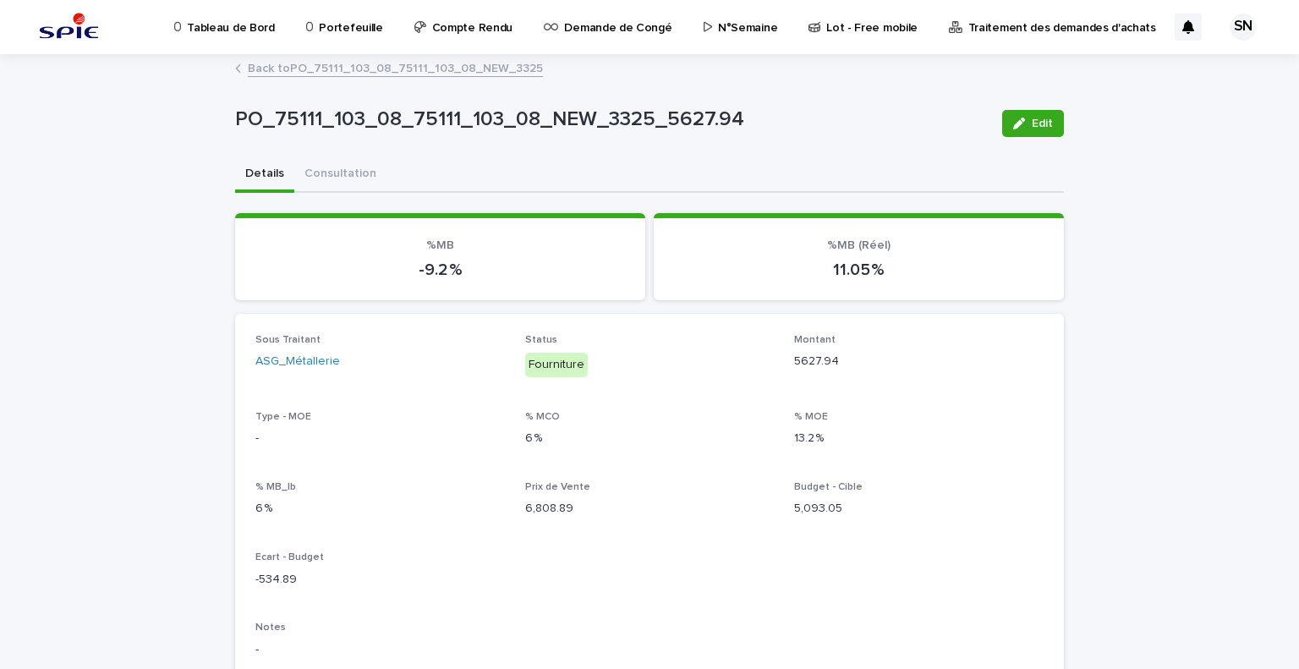
click at [300, 63] on link "Back to PO_75111_103_08_75111_103_08_NEW_3325" at bounding box center [395, 66] width 295 height 19
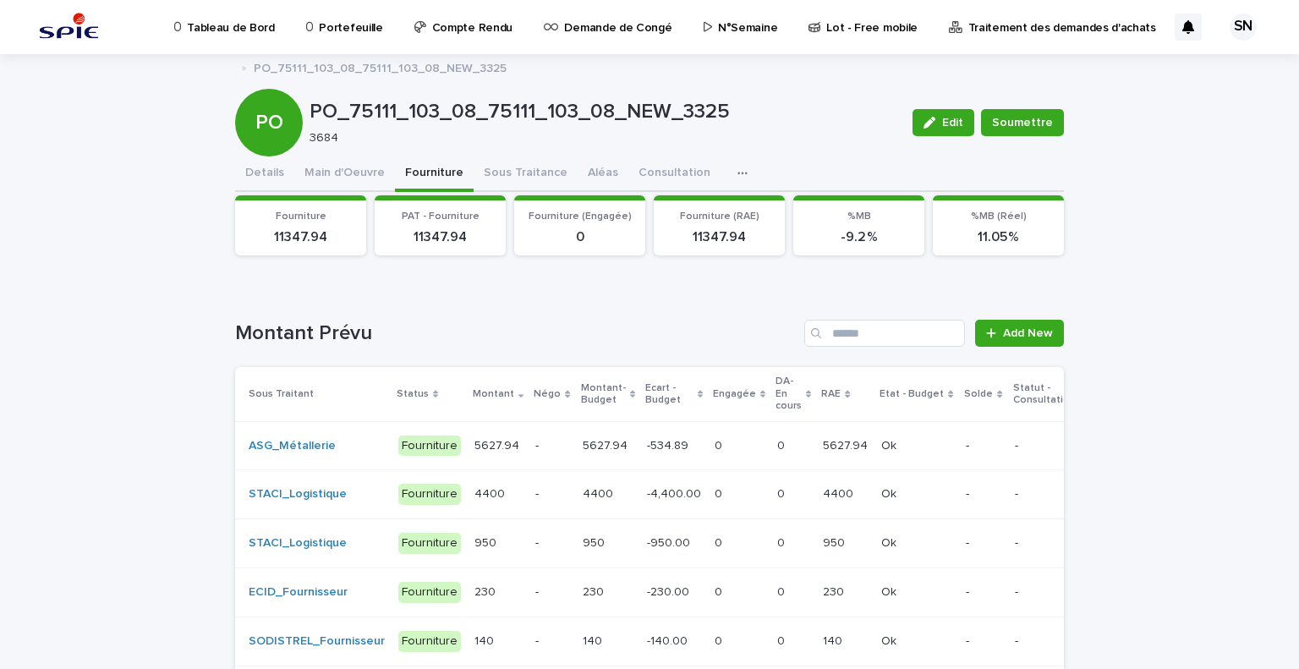
click at [640, 482] on td "-4,400.00 -4,400.00" at bounding box center [674, 494] width 68 height 49
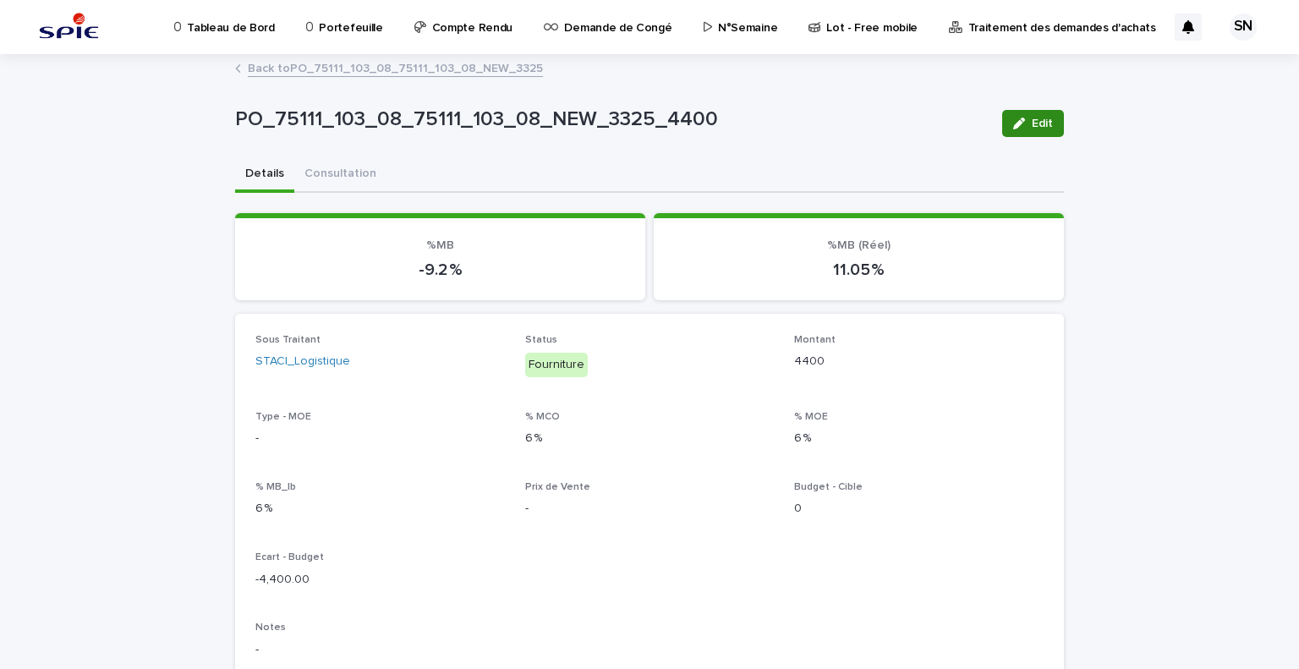
click at [1013, 120] on icon "button" at bounding box center [1019, 124] width 12 height 12
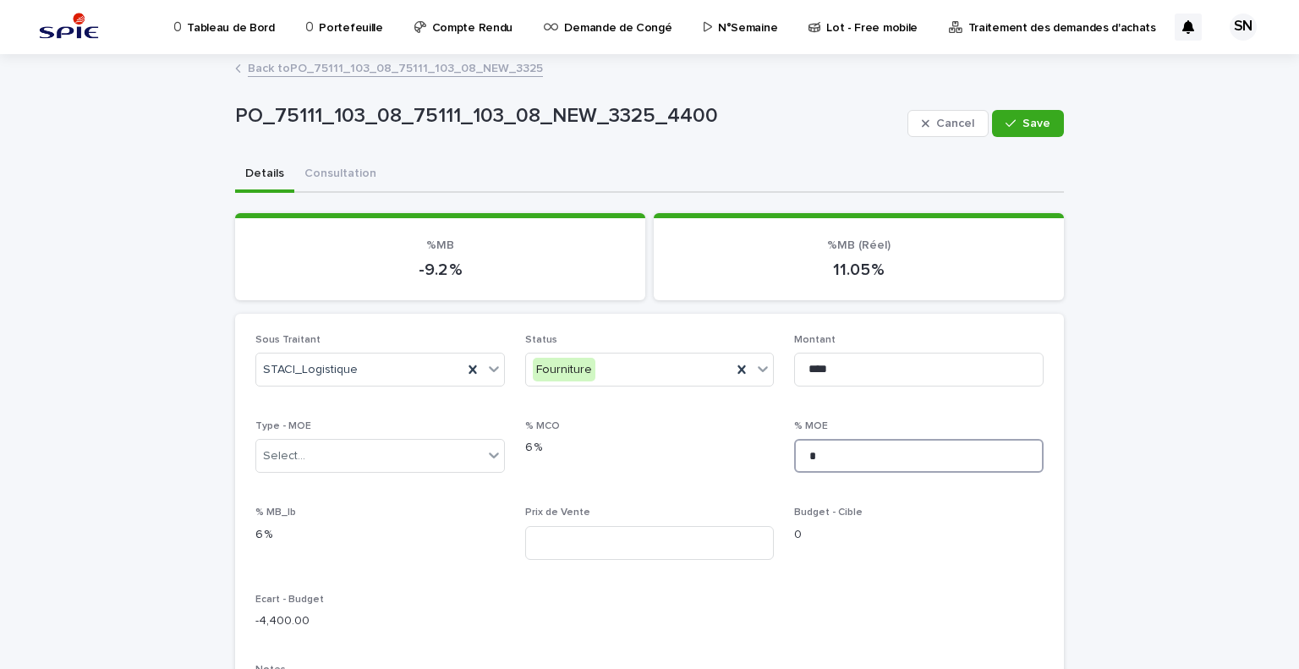
drag, startPoint x: 843, startPoint y: 471, endPoint x: 768, endPoint y: 467, distance: 75.4
click at [768, 467] on div "Sous Traitant STACI_Logistique Status Fourniture Montant **** Type - MOE Select…" at bounding box center [649, 652] width 788 height 636
type input "****"
click at [597, 535] on input at bounding box center [649, 543] width 249 height 34
type input "*******"
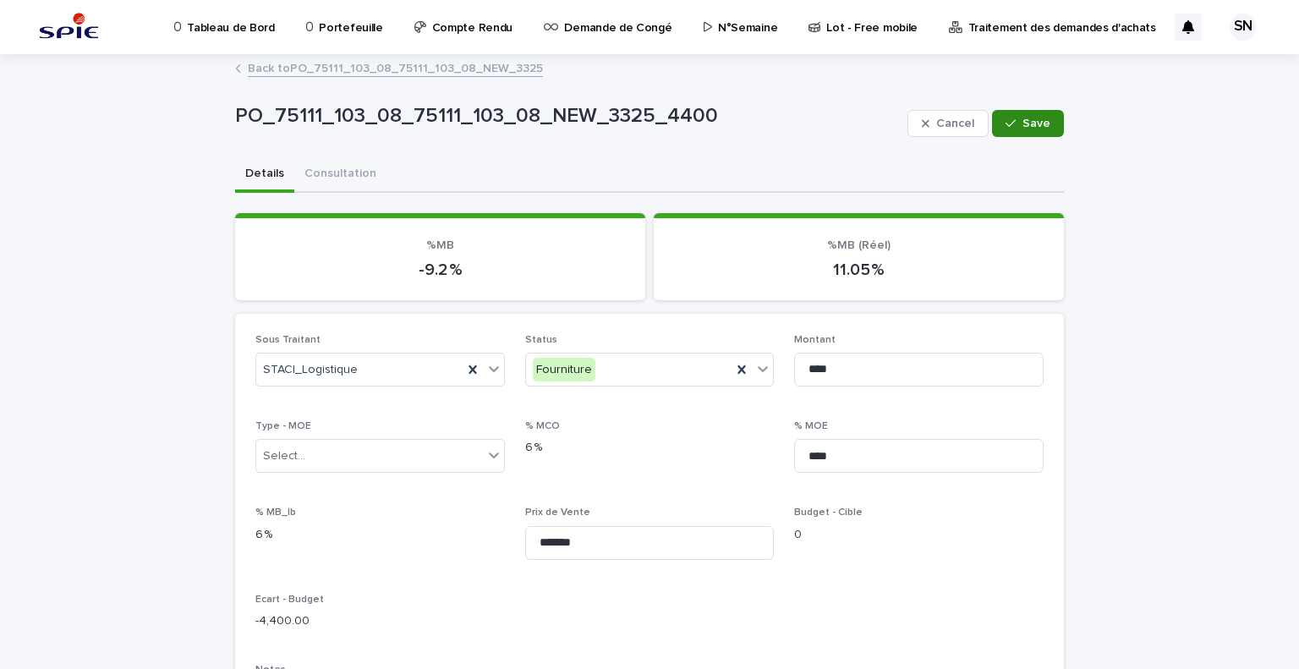
click at [1036, 118] on span "Save" at bounding box center [1036, 124] width 28 height 12
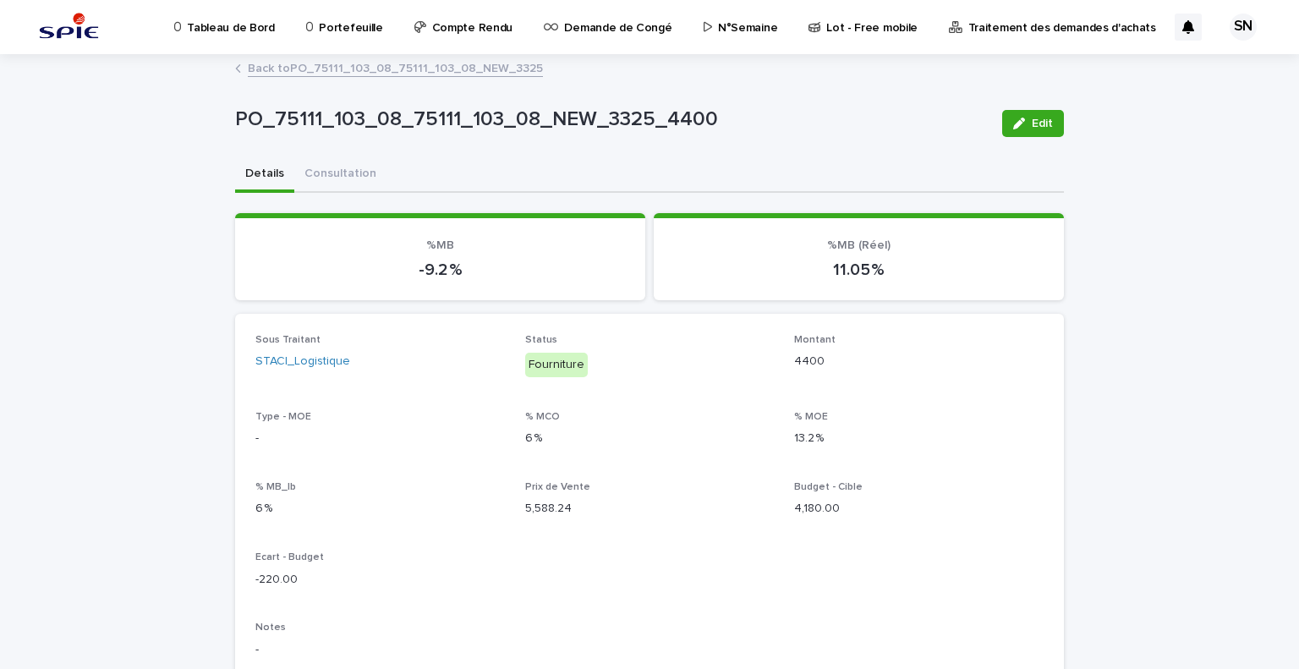
click at [260, 66] on link "Back to PO_75111_103_08_75111_103_08_NEW_3325" at bounding box center [395, 66] width 295 height 19
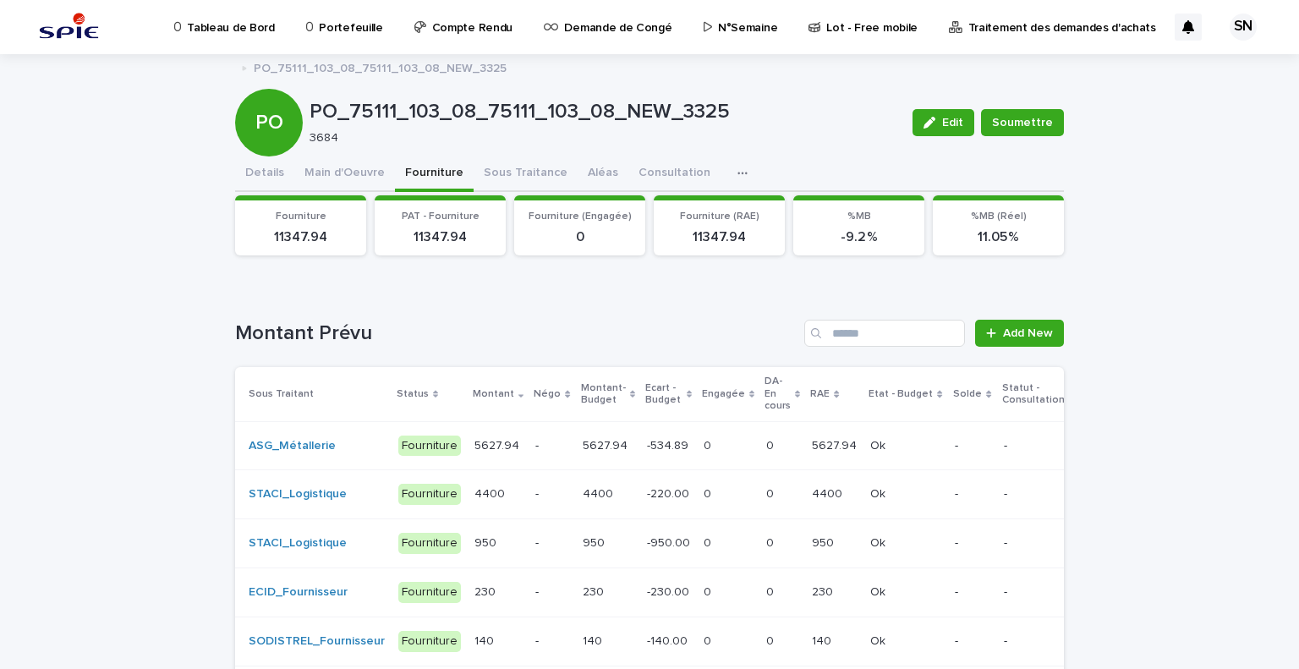
scroll to position [152, 0]
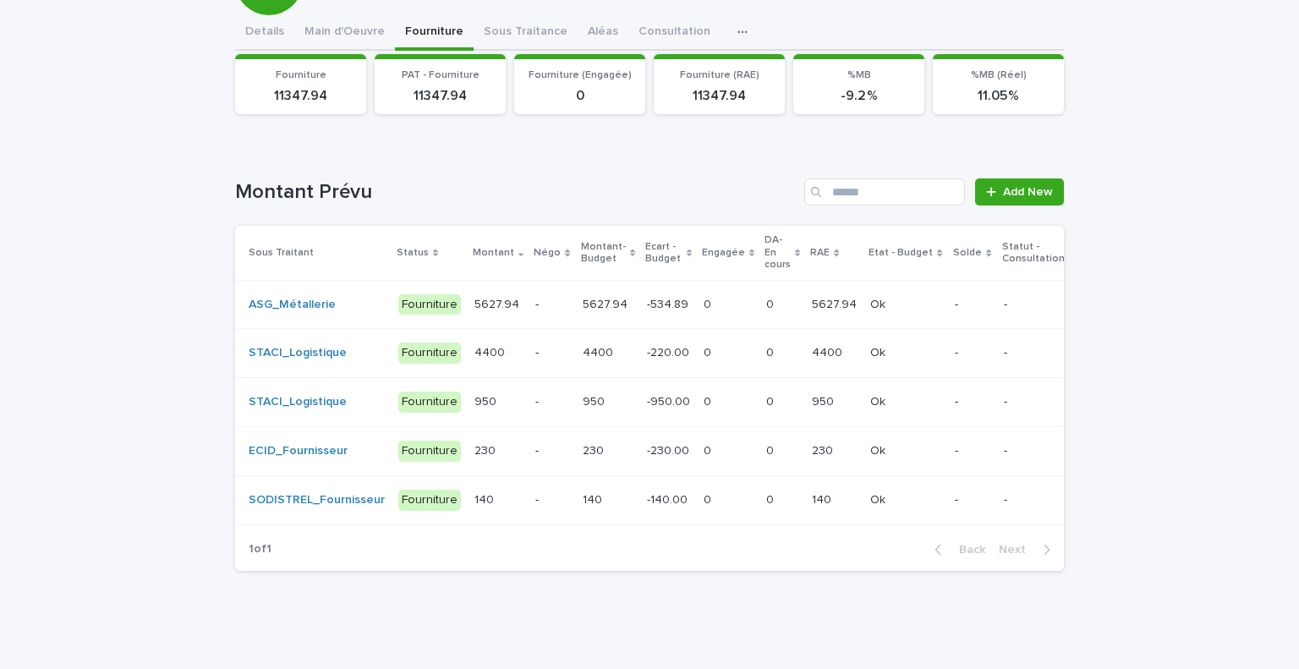
click at [610, 391] on td "950 950" at bounding box center [608, 402] width 64 height 49
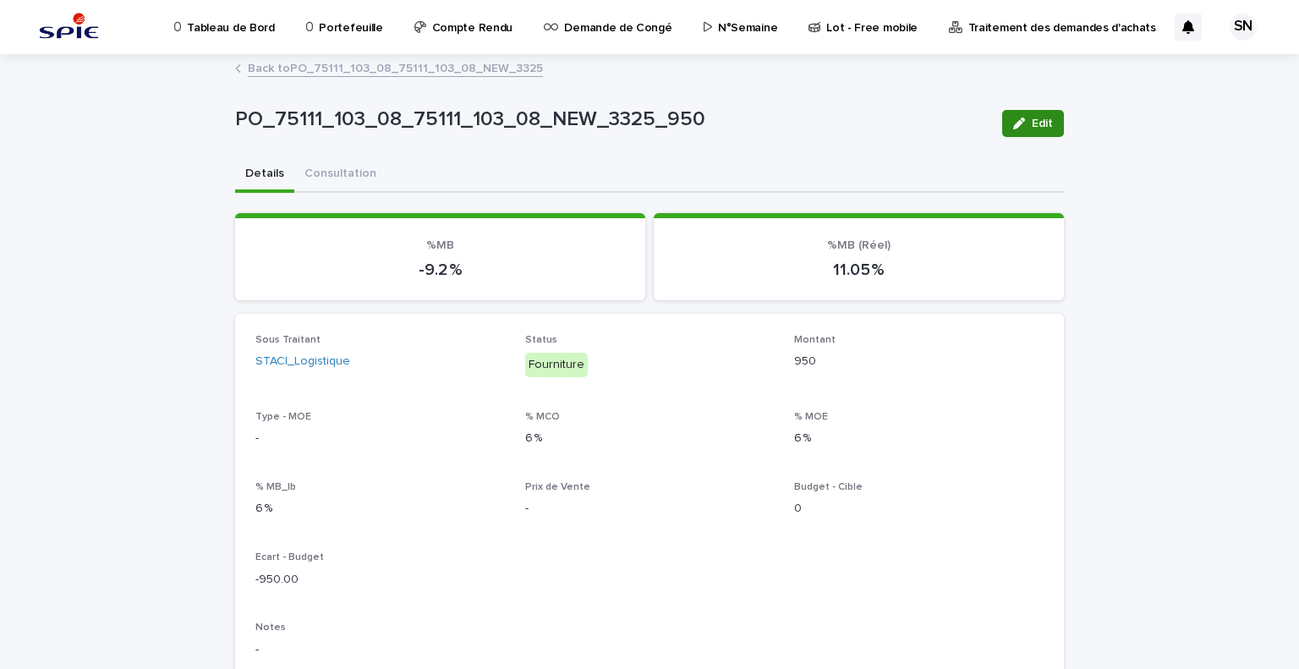
click at [1021, 118] on div "button" at bounding box center [1022, 124] width 19 height 12
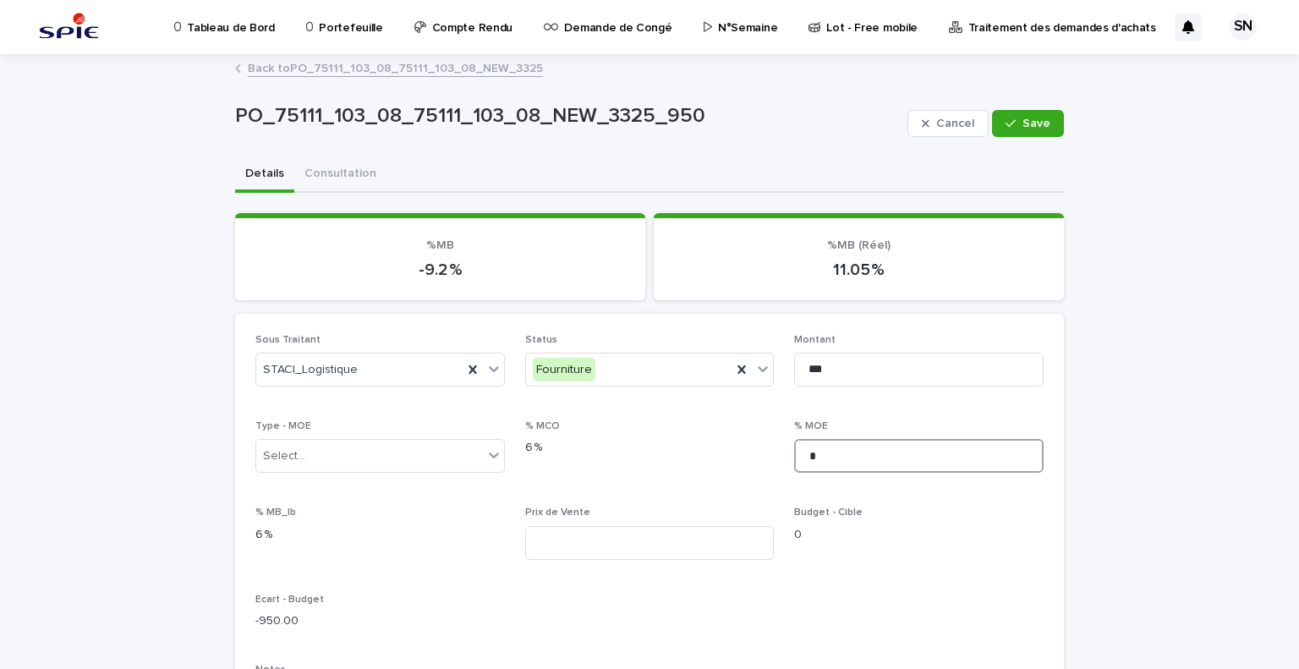
drag, startPoint x: 856, startPoint y: 442, endPoint x: 760, endPoint y: 432, distance: 96.9
click at [760, 432] on div "Sous Traitant STACI_Logistique Status Fourniture Montant *** Type - MOE Select.…" at bounding box center [649, 652] width 788 height 636
type input "****"
click at [627, 537] on input at bounding box center [649, 543] width 249 height 34
type input "******"
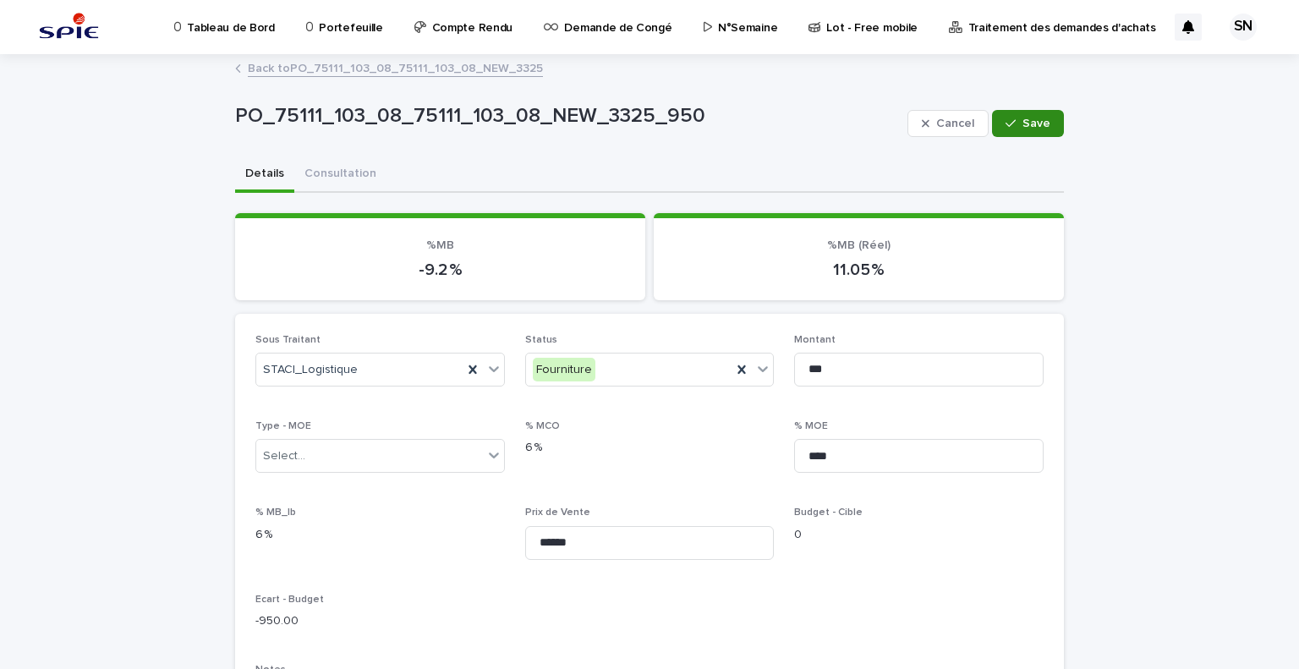
click at [1022, 119] on span "Save" at bounding box center [1036, 124] width 28 height 12
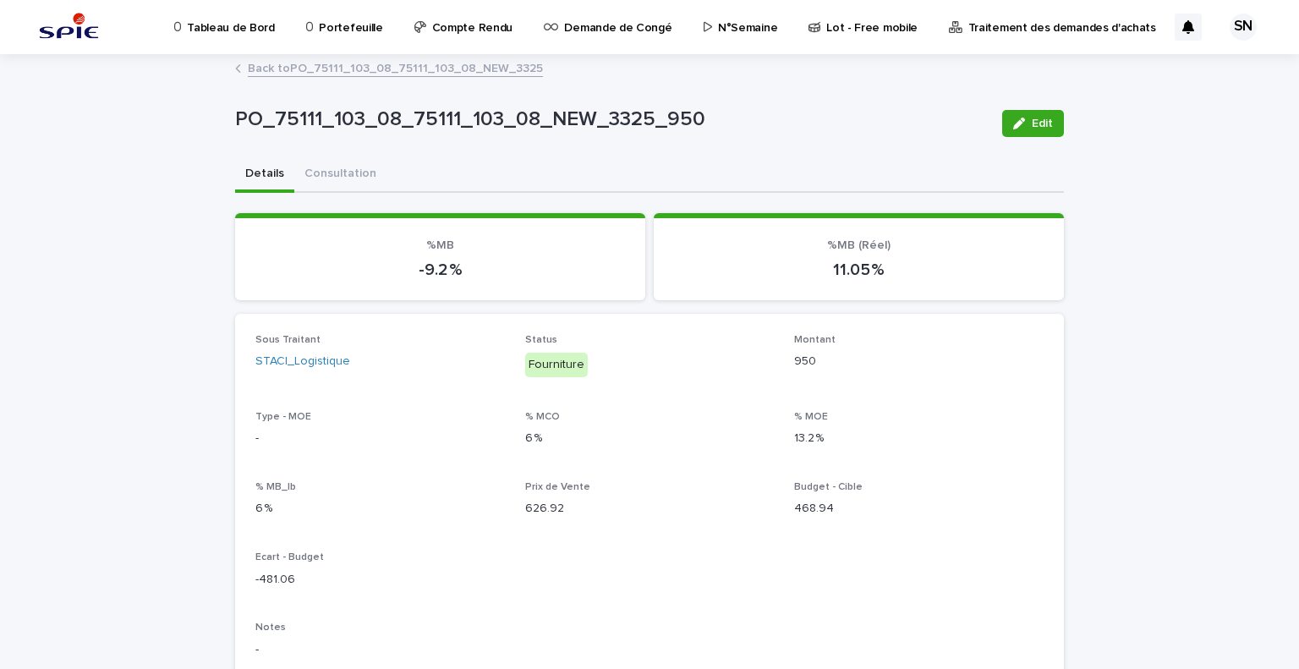
click at [304, 72] on link "Back to PO_75111_103_08_75111_103_08_NEW_3325" at bounding box center [395, 66] width 295 height 19
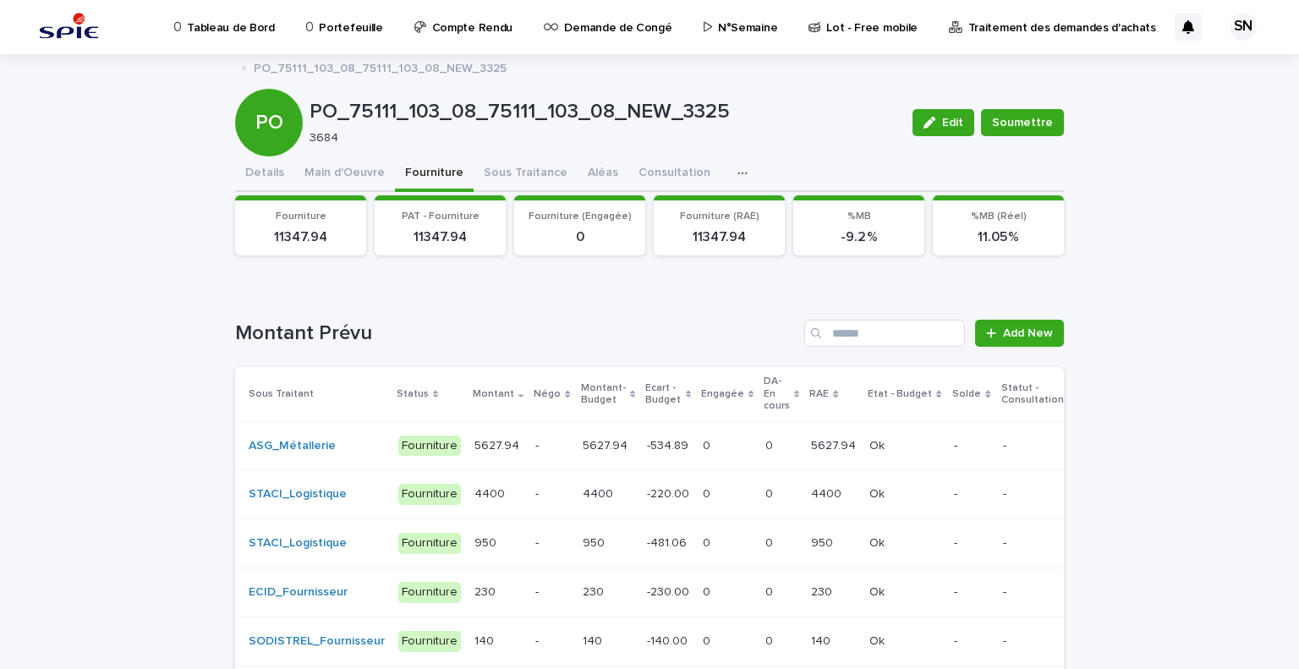
scroll to position [152, 0]
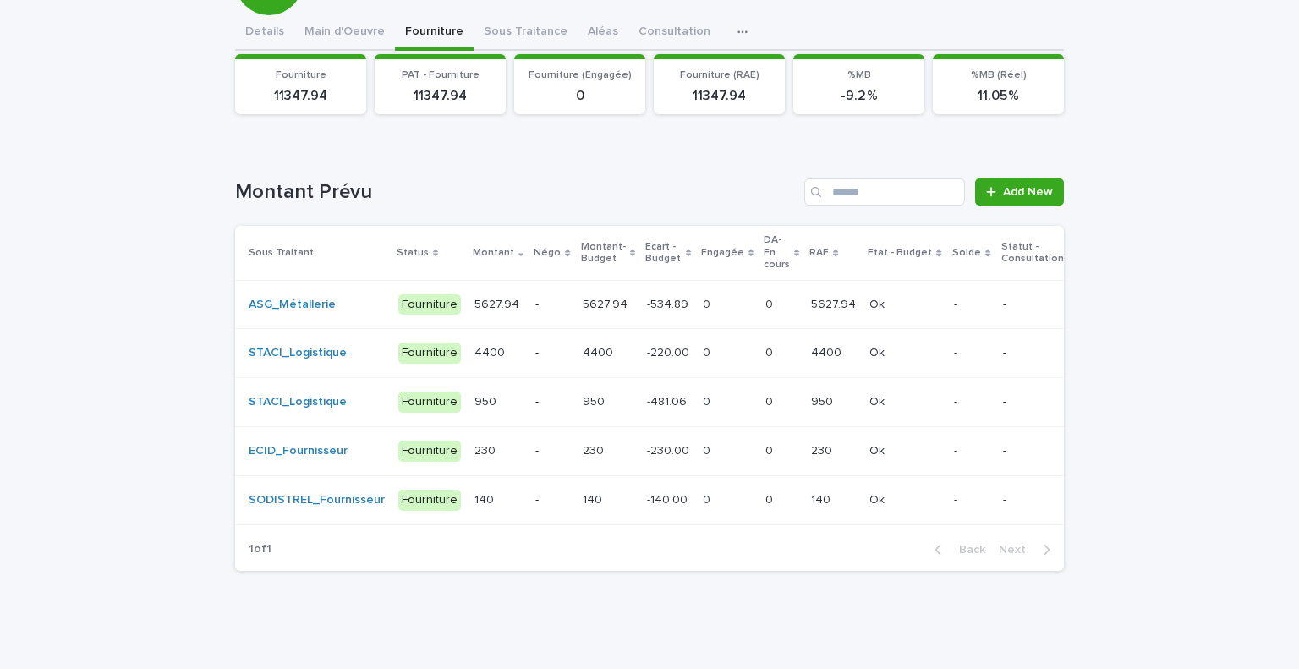
click at [599, 444] on p at bounding box center [607, 451] width 51 height 14
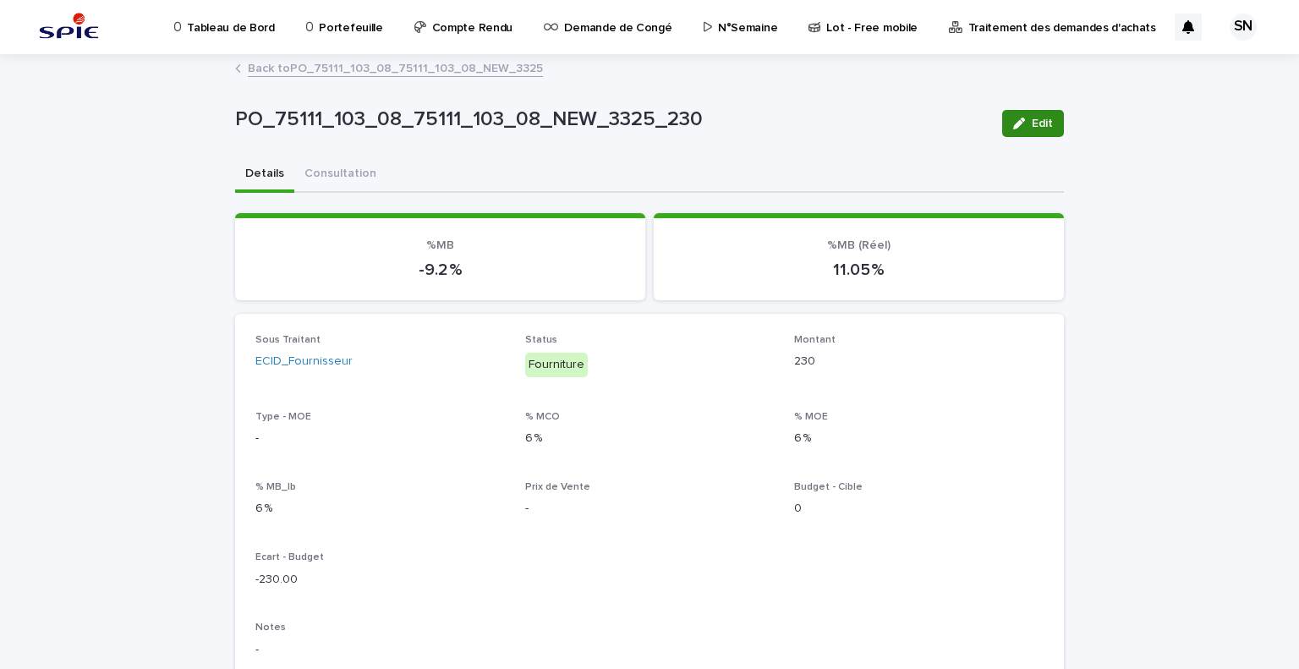
click at [1023, 121] on div "button" at bounding box center [1022, 124] width 19 height 12
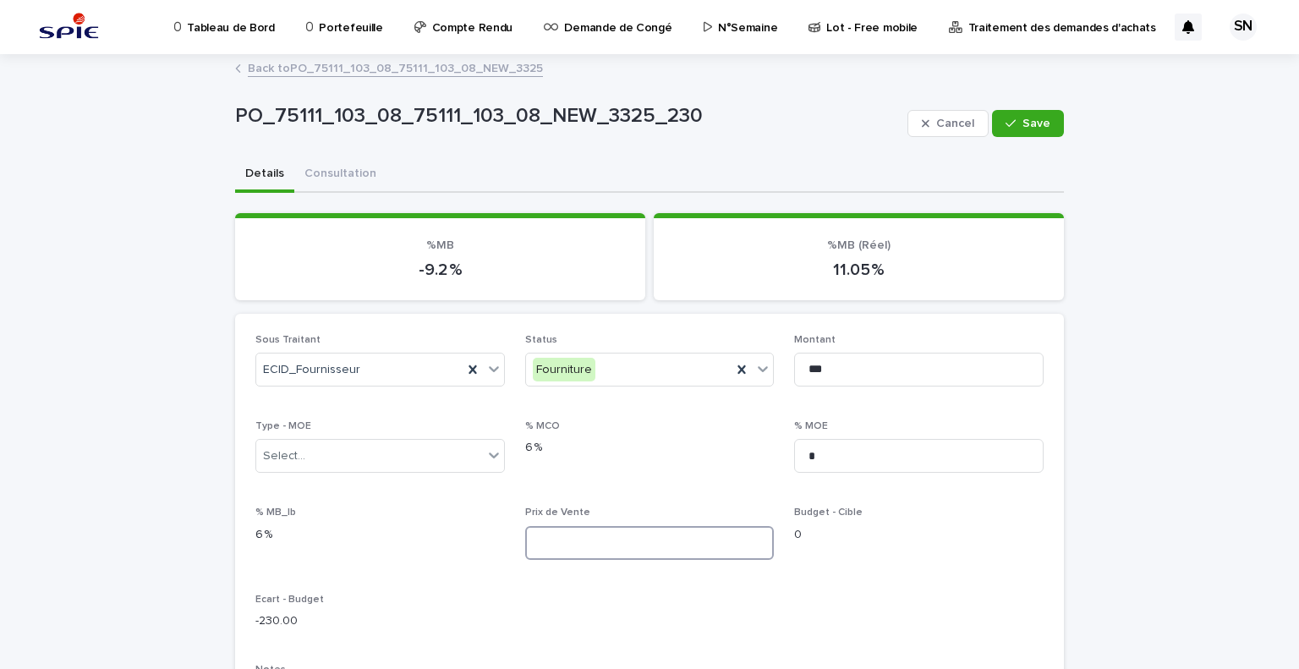
click at [619, 550] on input at bounding box center [649, 543] width 249 height 34
type input "******"
drag, startPoint x: 832, startPoint y: 444, endPoint x: 750, endPoint y: 453, distance: 82.5
click at [750, 453] on div "Sous Traitant ECID_Fournisseur Status Fourniture Montant *** Type - MOE Select.…" at bounding box center [649, 652] width 788 height 636
type input "****"
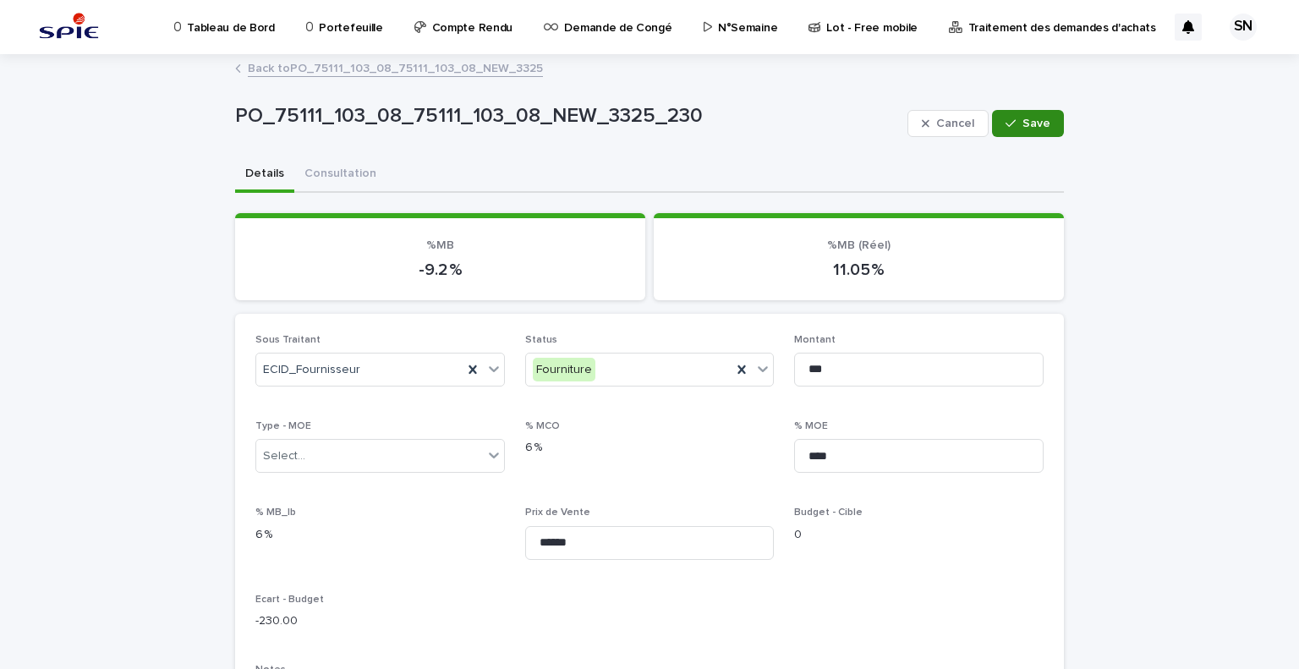
click at [1046, 111] on button "Save" at bounding box center [1028, 123] width 72 height 27
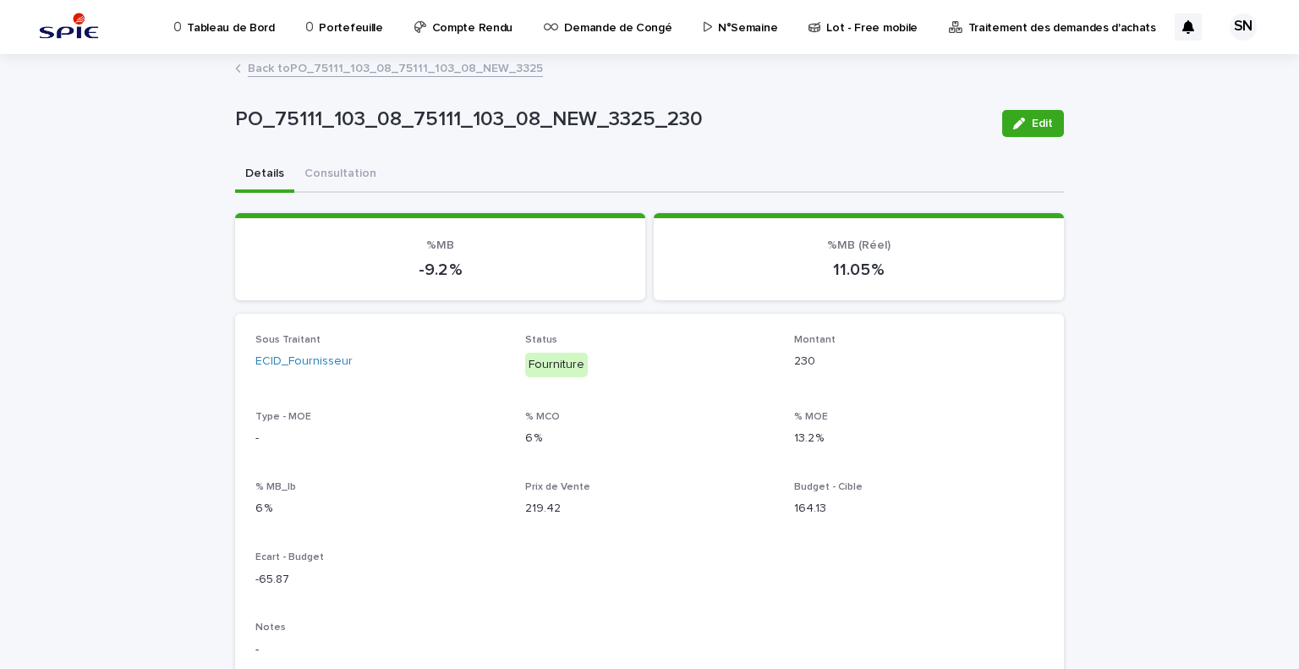
click at [298, 57] on link "Back to PO_75111_103_08_75111_103_08_NEW_3325" at bounding box center [395, 66] width 295 height 19
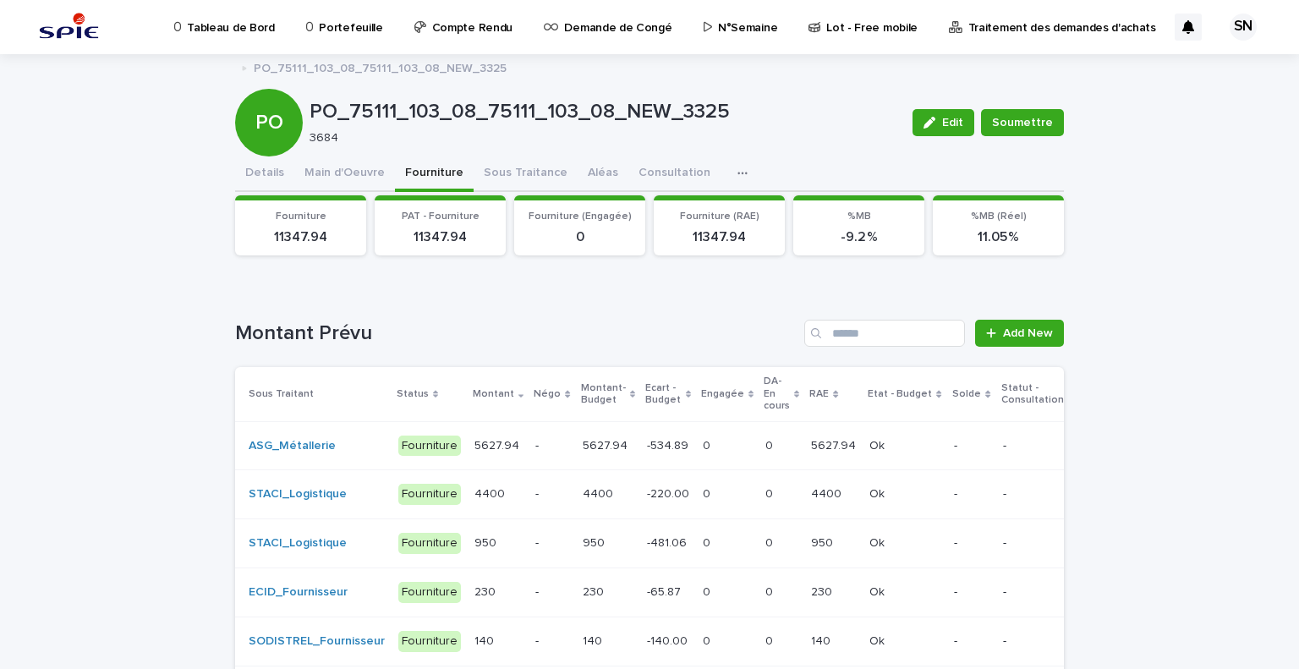
scroll to position [152, 0]
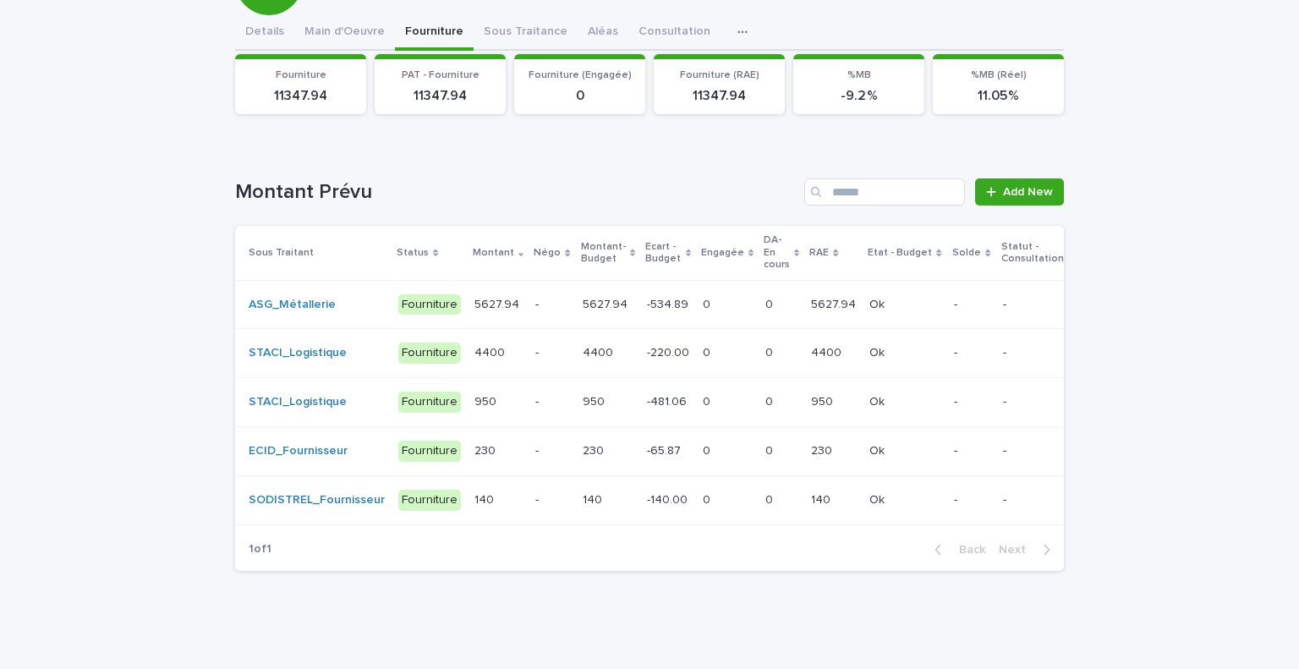
click at [703, 496] on div "0 0" at bounding box center [727, 500] width 49 height 28
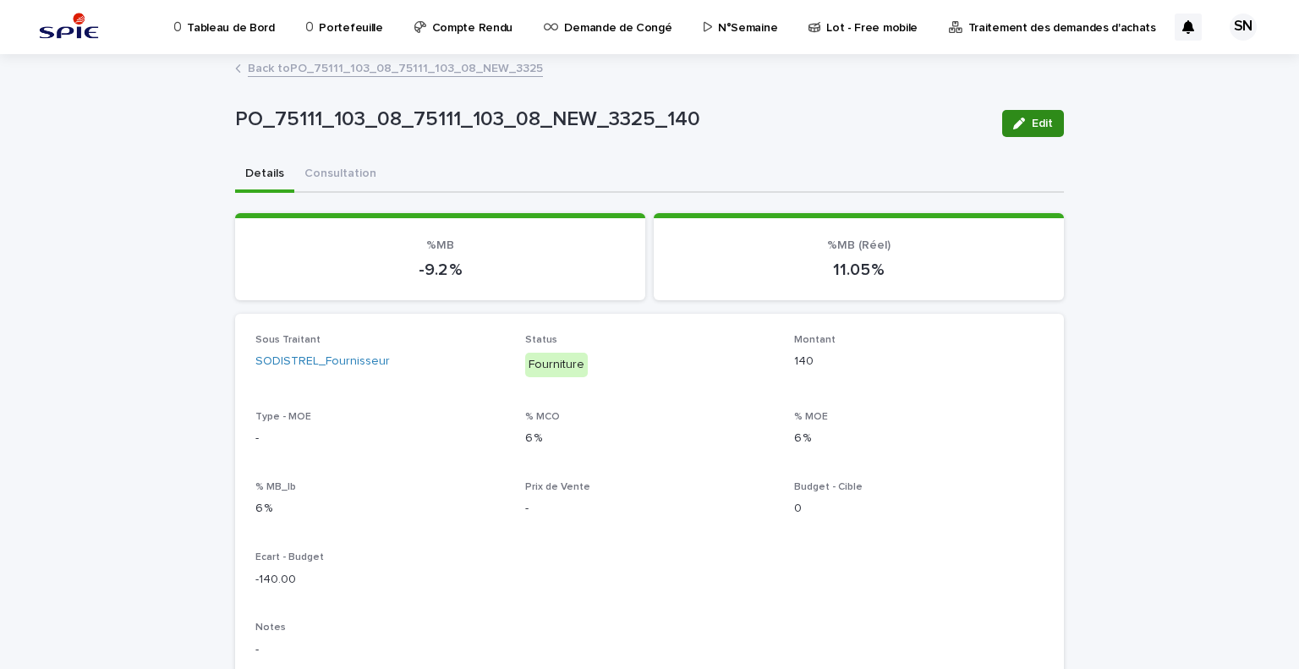
click at [1017, 118] on icon "button" at bounding box center [1019, 124] width 12 height 12
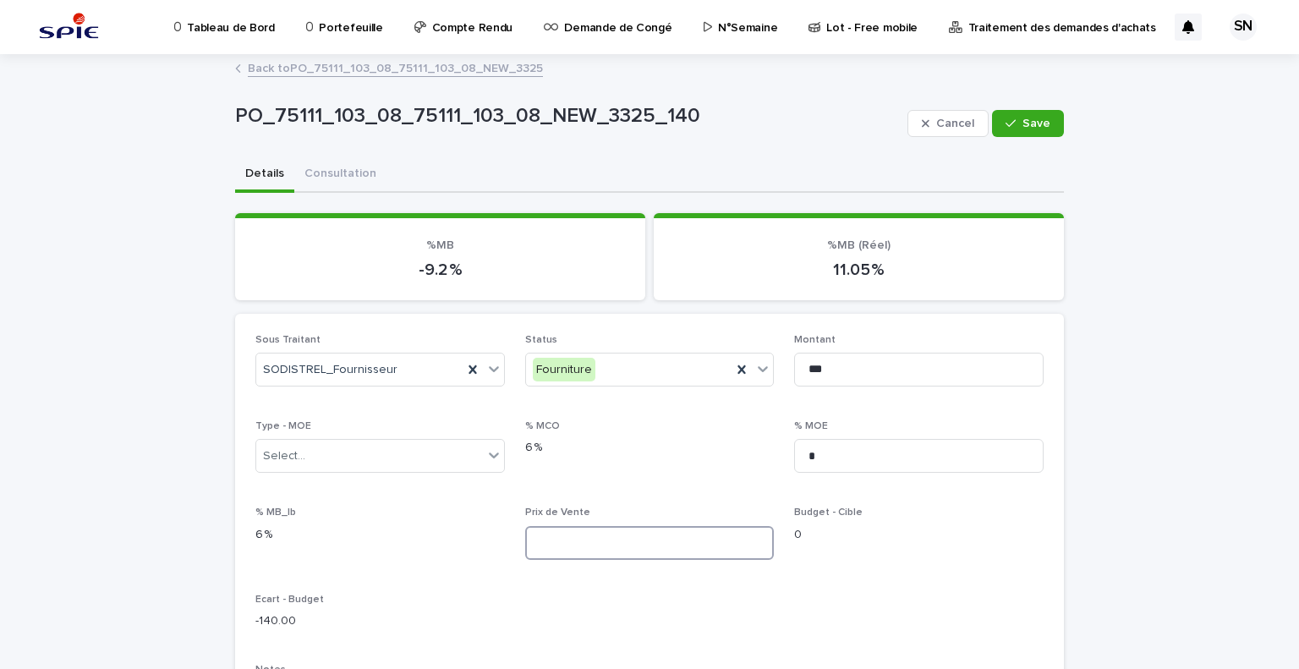
click at [562, 553] on input at bounding box center [649, 543] width 249 height 34
type input "******"
drag, startPoint x: 851, startPoint y: 449, endPoint x: 693, endPoint y: 422, distance: 160.4
click at [693, 422] on div "Sous Traitant SODISTREL_Fournisseur Status Fourniture Montant *** Type - MOE Se…" at bounding box center [649, 652] width 788 height 636
type input "****"
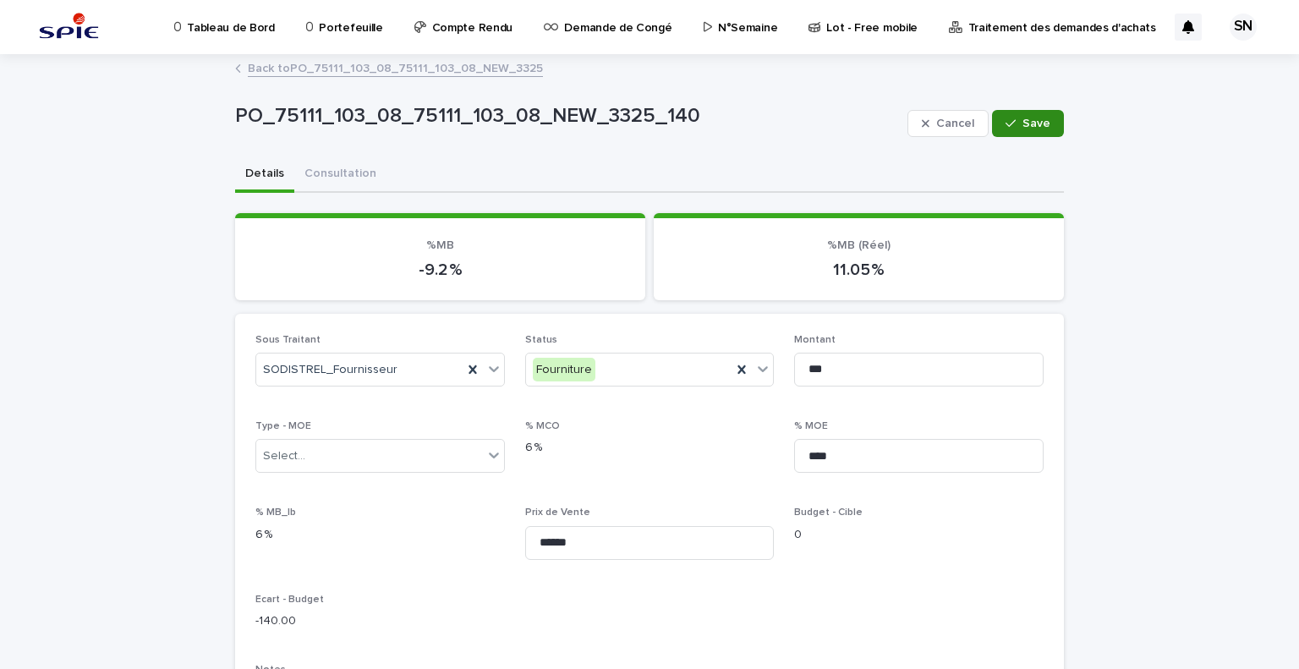
click at [1029, 123] on span "Save" at bounding box center [1036, 124] width 28 height 12
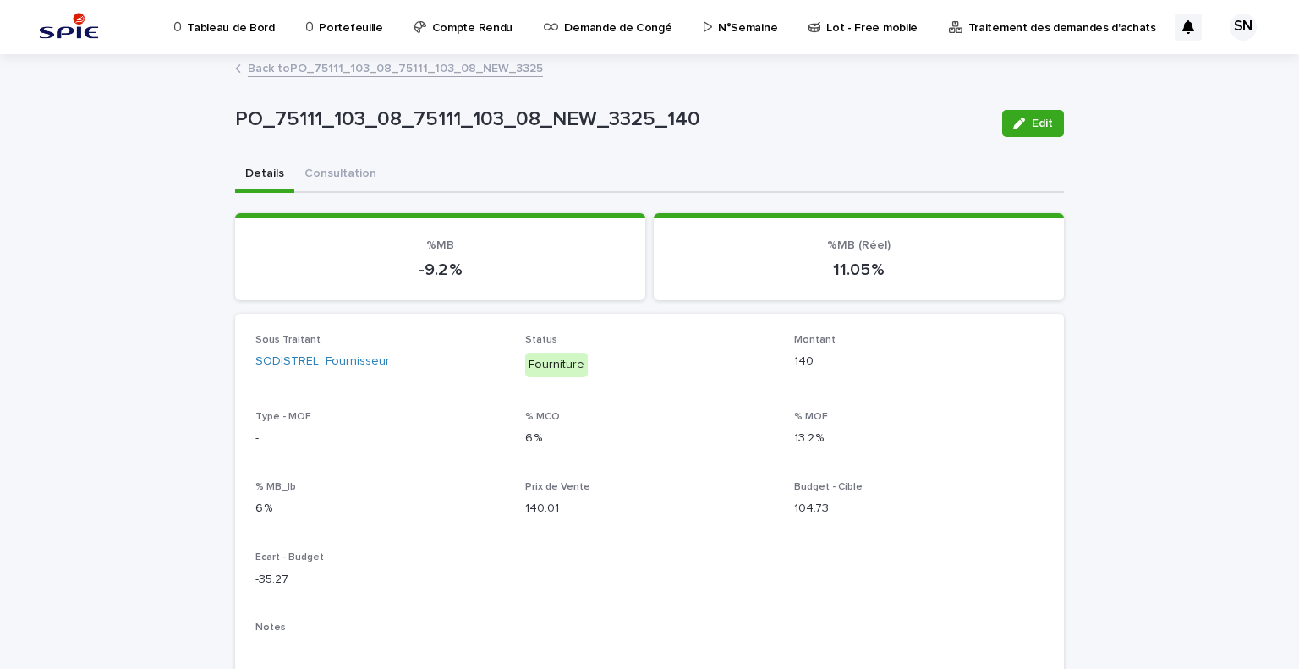
click at [281, 61] on link "Back to PO_75111_103_08_75111_103_08_NEW_3325" at bounding box center [395, 66] width 295 height 19
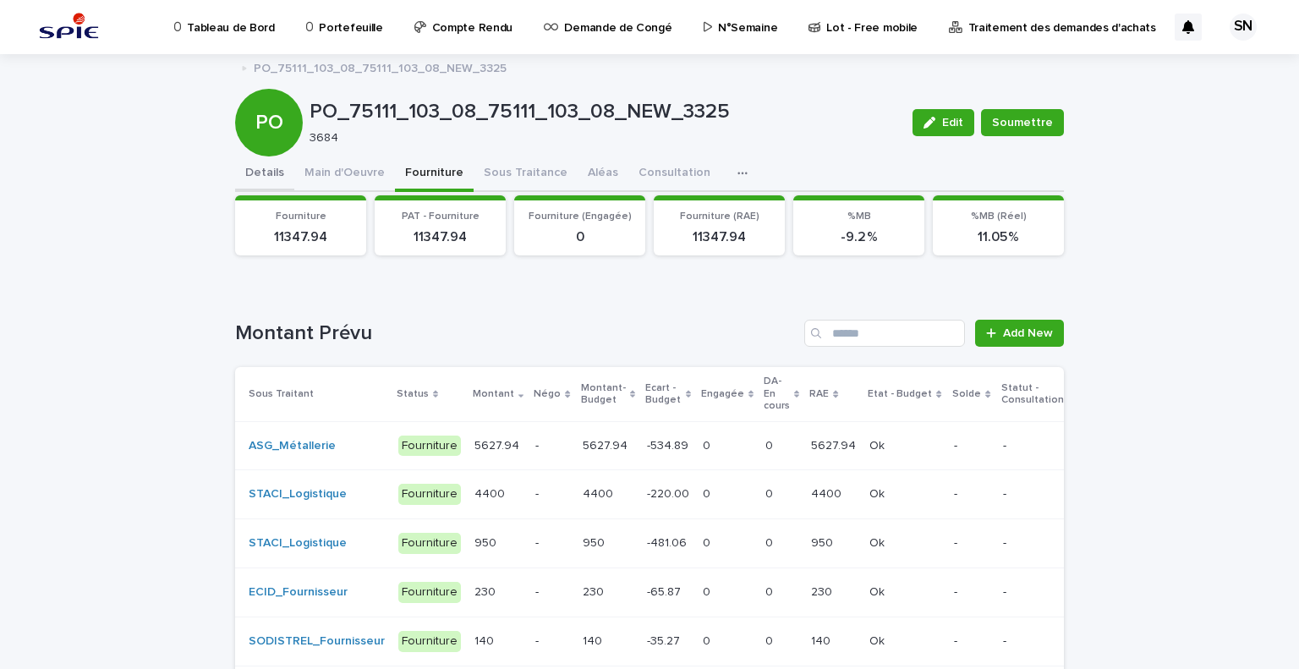
click at [253, 181] on button "Details" at bounding box center [264, 174] width 59 height 36
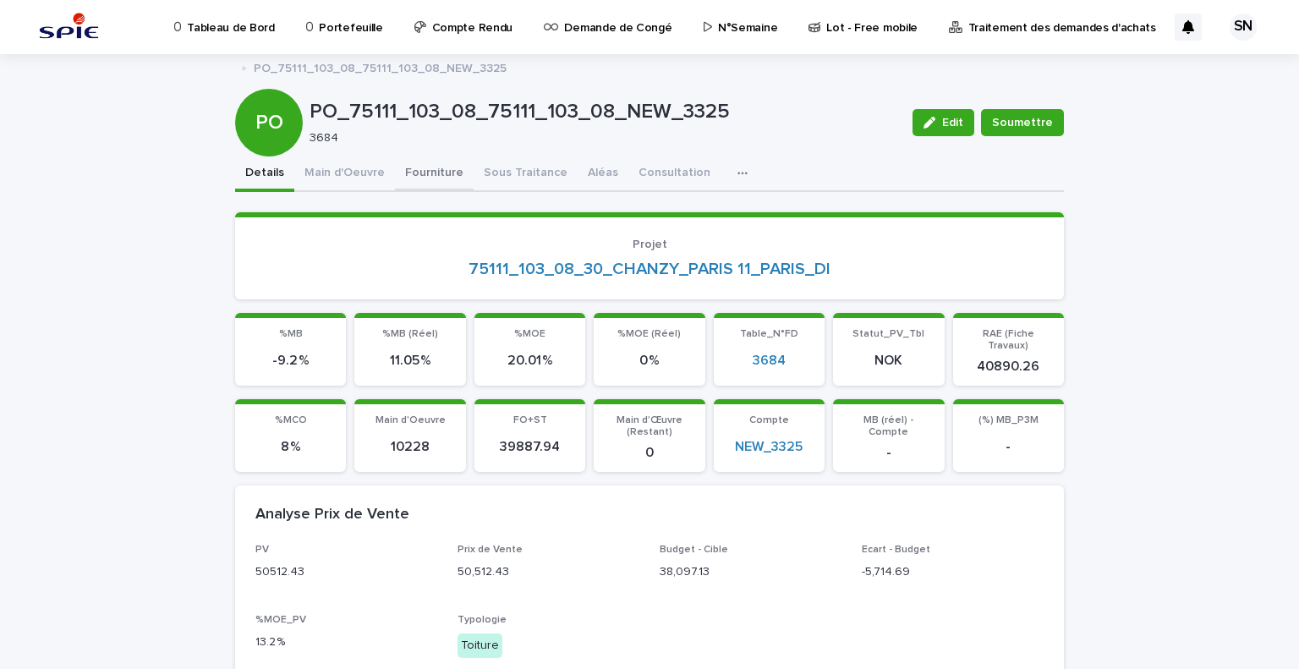
click at [440, 172] on button "Fourniture" at bounding box center [434, 174] width 79 height 36
